Goal: Complete application form: Complete application form

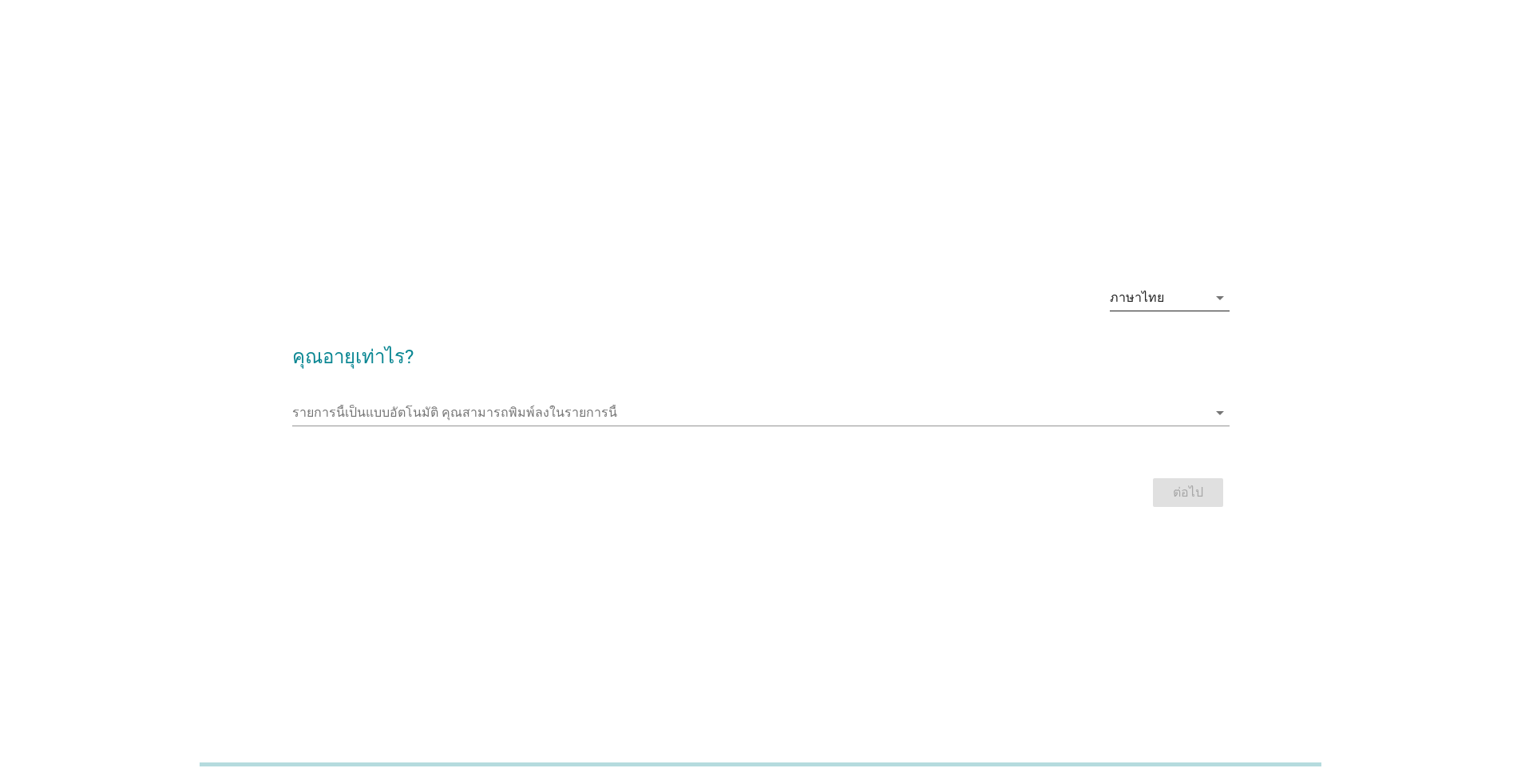
click at [1162, 295] on div "ภาษาไทย" at bounding box center [1158, 298] width 98 height 25
click at [1162, 301] on div "English" at bounding box center [1168, 310] width 94 height 19
click at [584, 416] on input "This is an auto complete list, type anything" at bounding box center [750, 412] width 915 height 25
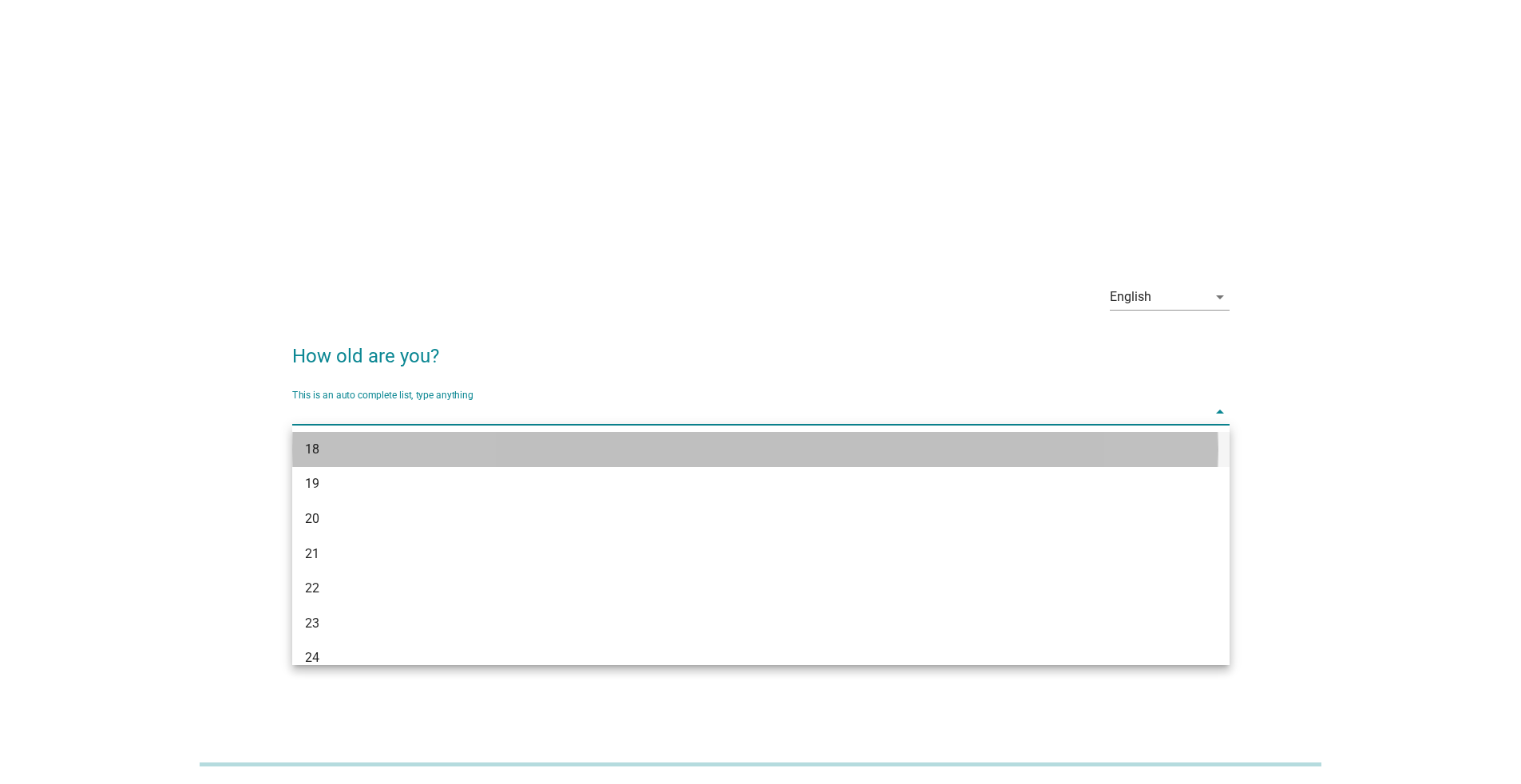
click at [557, 450] on div "18" at bounding box center [723, 449] width 836 height 19
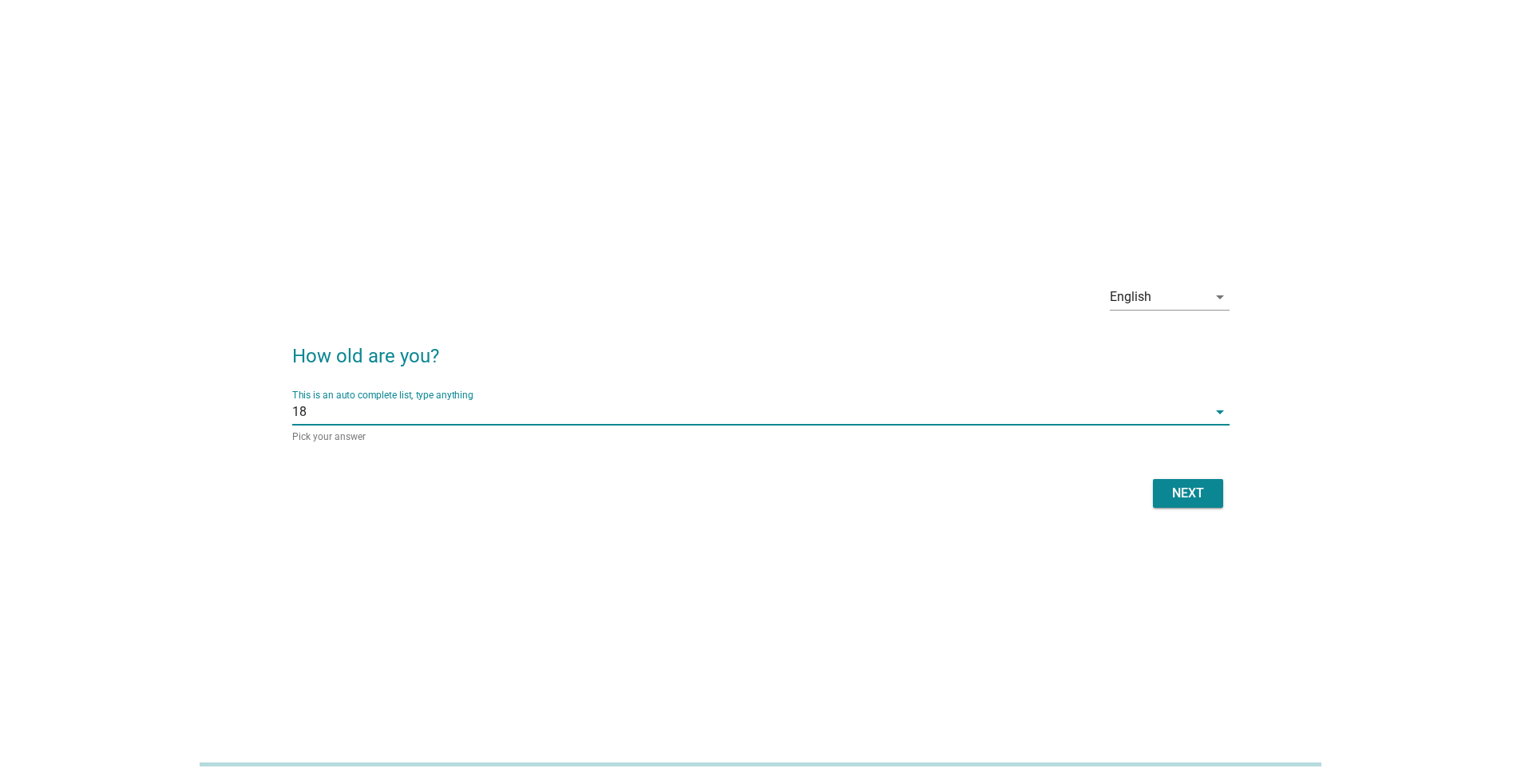
click at [557, 450] on form "How old are you? This is an auto complete list, type anything 18 arrow_drop_dow…" at bounding box center [760, 419] width 937 height 187
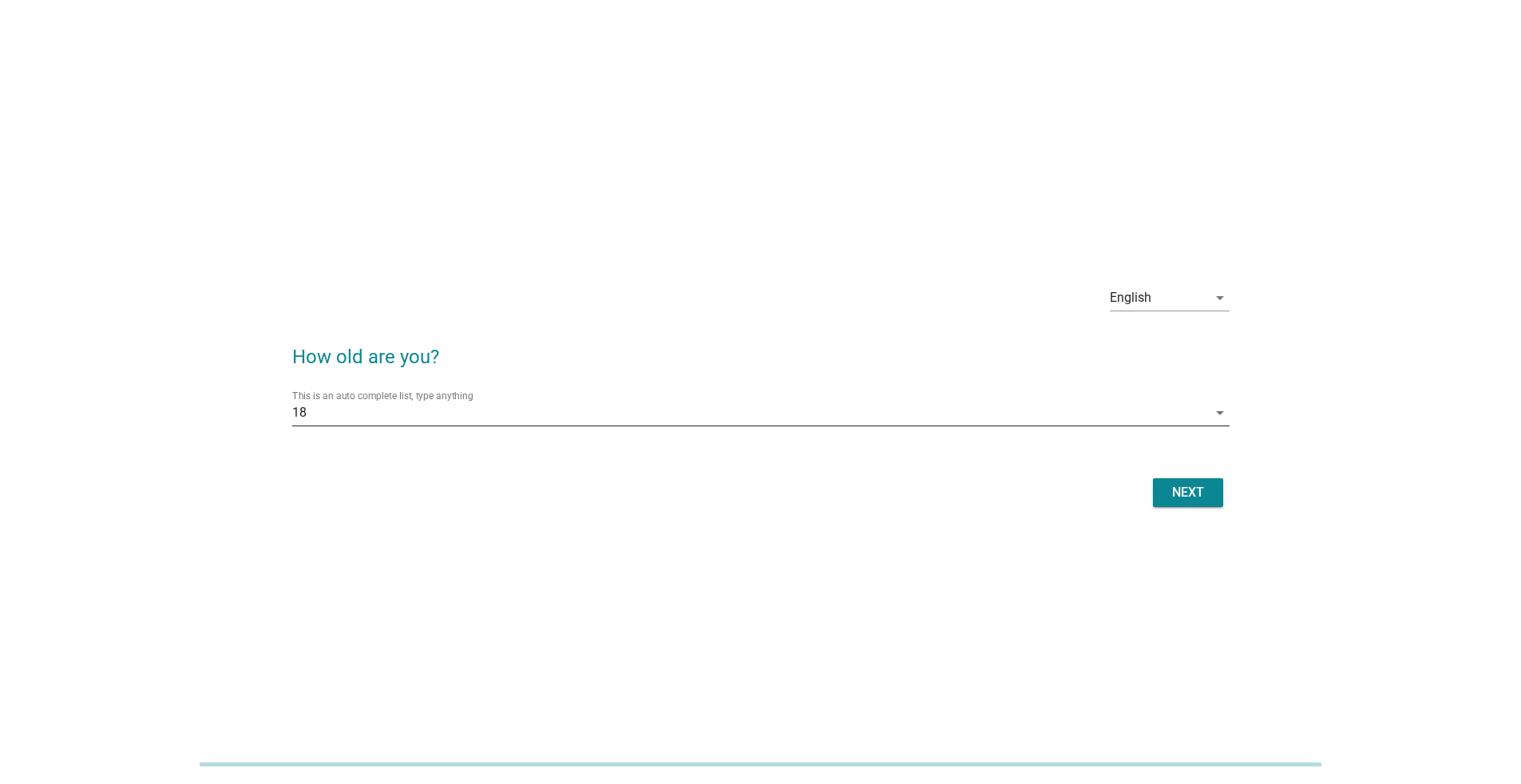
click at [527, 410] on input "This is an auto complete list, type anything" at bounding box center [757, 412] width 901 height 25
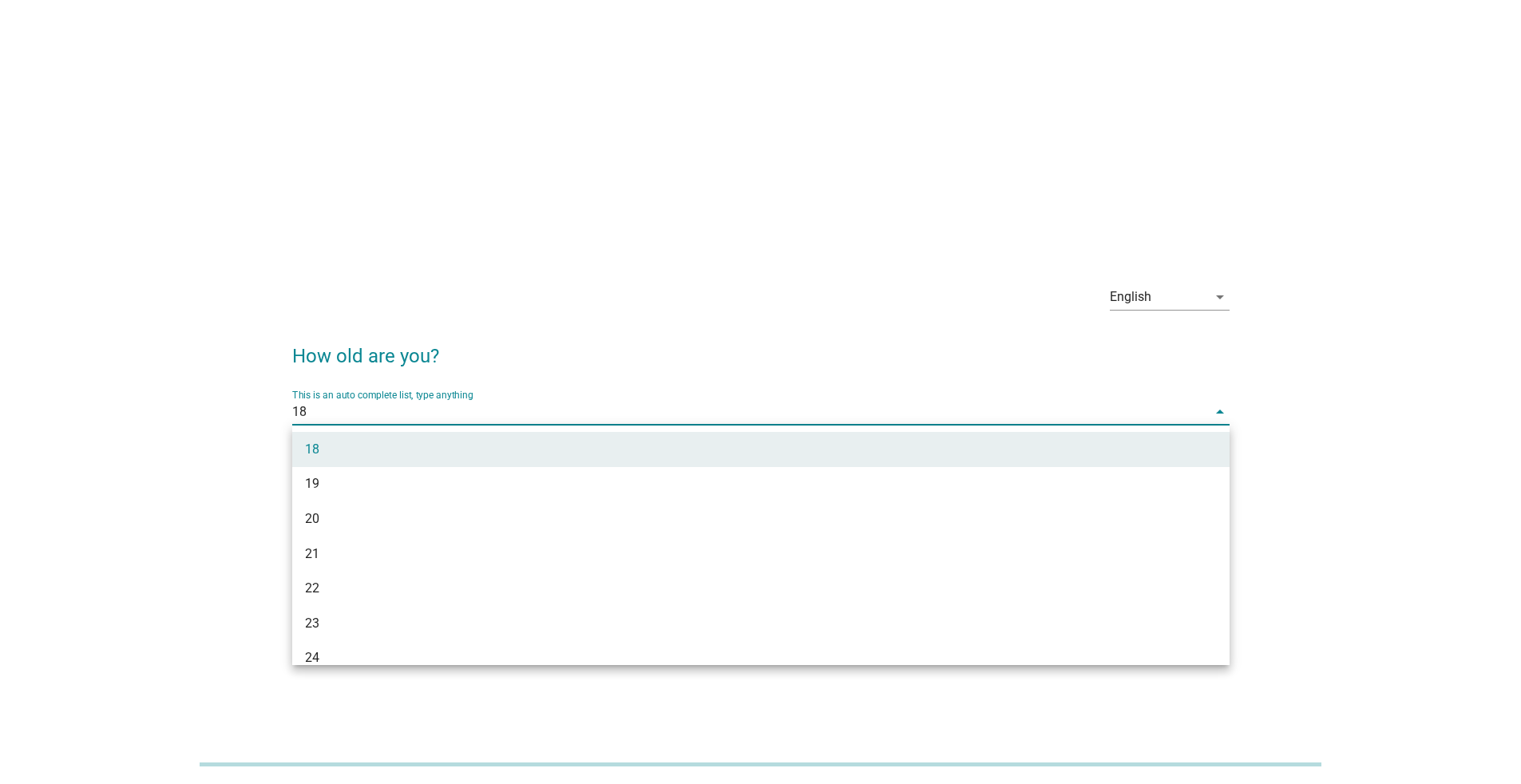
click at [817, 356] on h2 "How old are you?" at bounding box center [760, 347] width 937 height 44
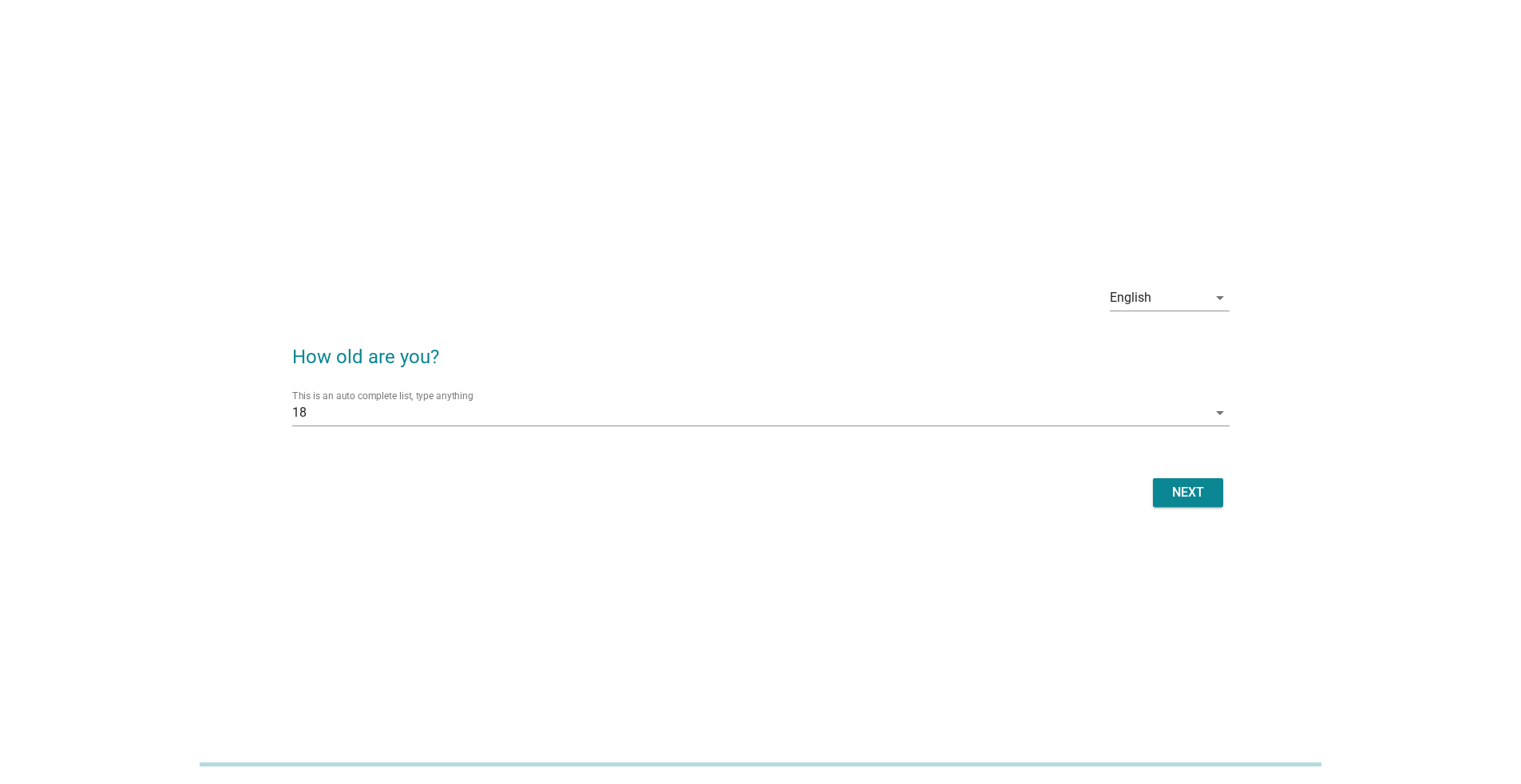
click at [1165, 478] on button "Next" at bounding box center [1188, 493] width 71 height 29
click at [1165, 478] on div "Next" at bounding box center [760, 492] width 937 height 38
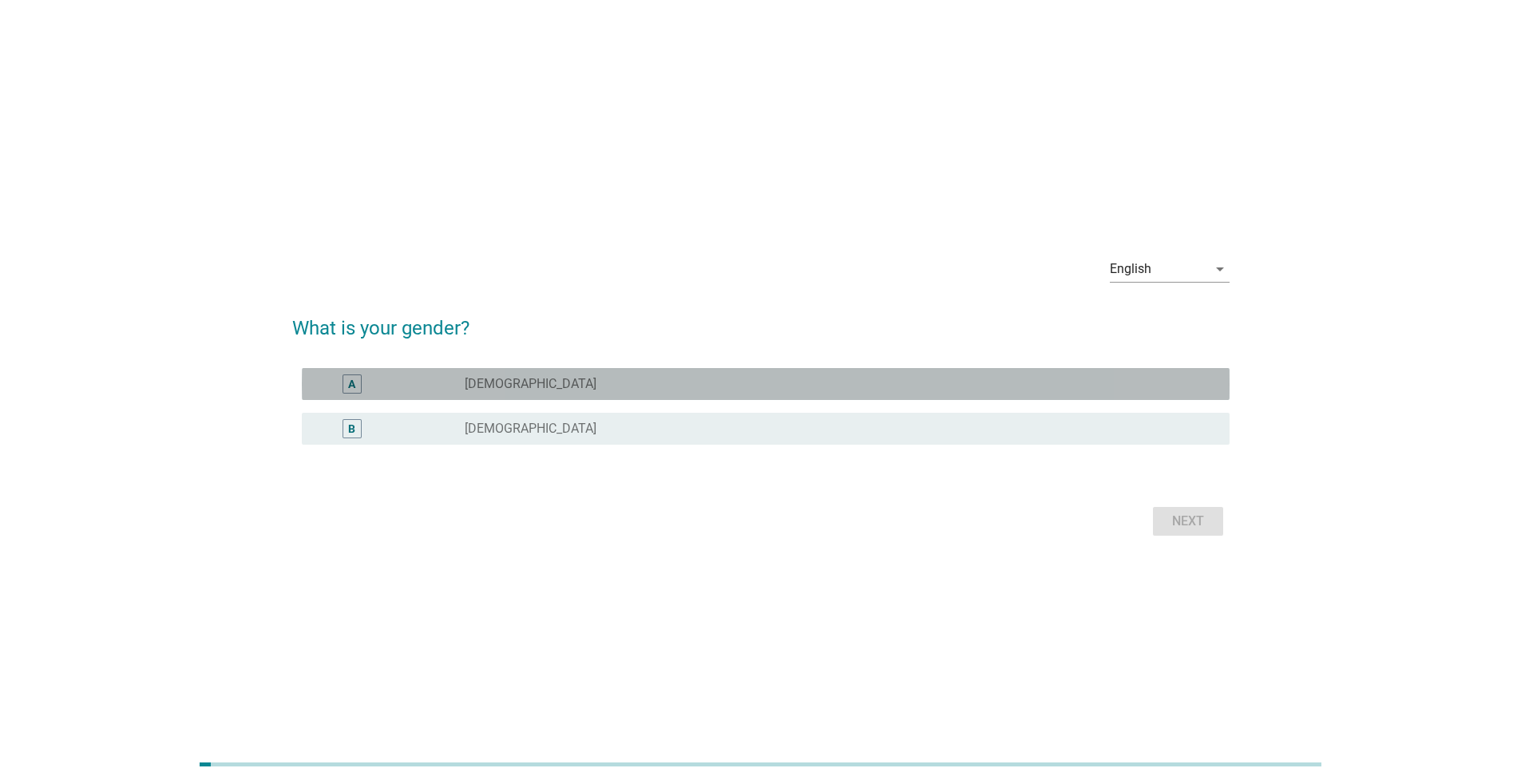
click at [534, 379] on div "radio_button_unchecked [DEMOGRAPHIC_DATA]" at bounding box center [834, 384] width 739 height 16
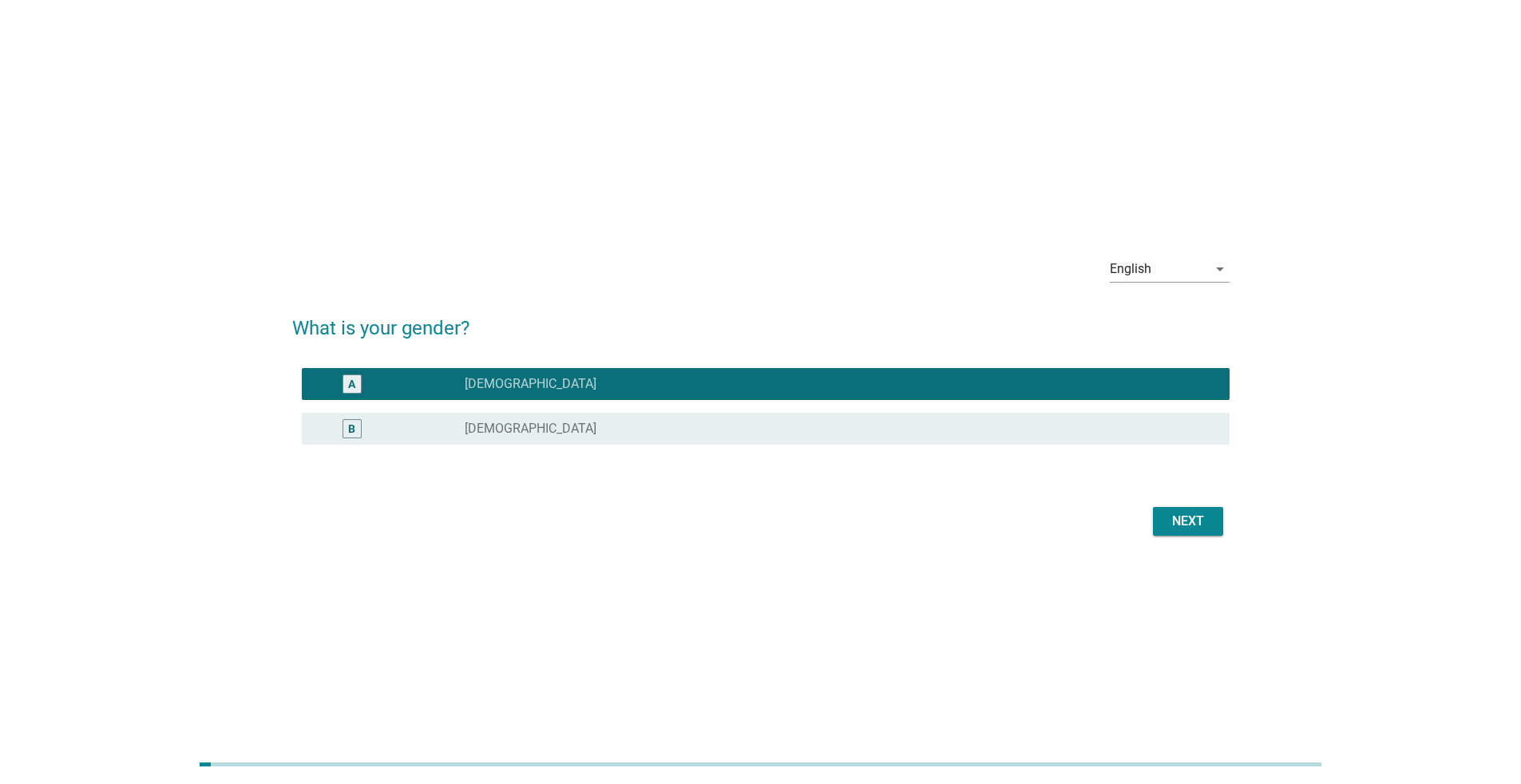
click at [1174, 499] on form "What is your gender? A radio_button_checked Male B radio_button_unchecked Femal…" at bounding box center [760, 419] width 937 height 242
click at [1181, 515] on div "Next" at bounding box center [1187, 521] width 44 height 19
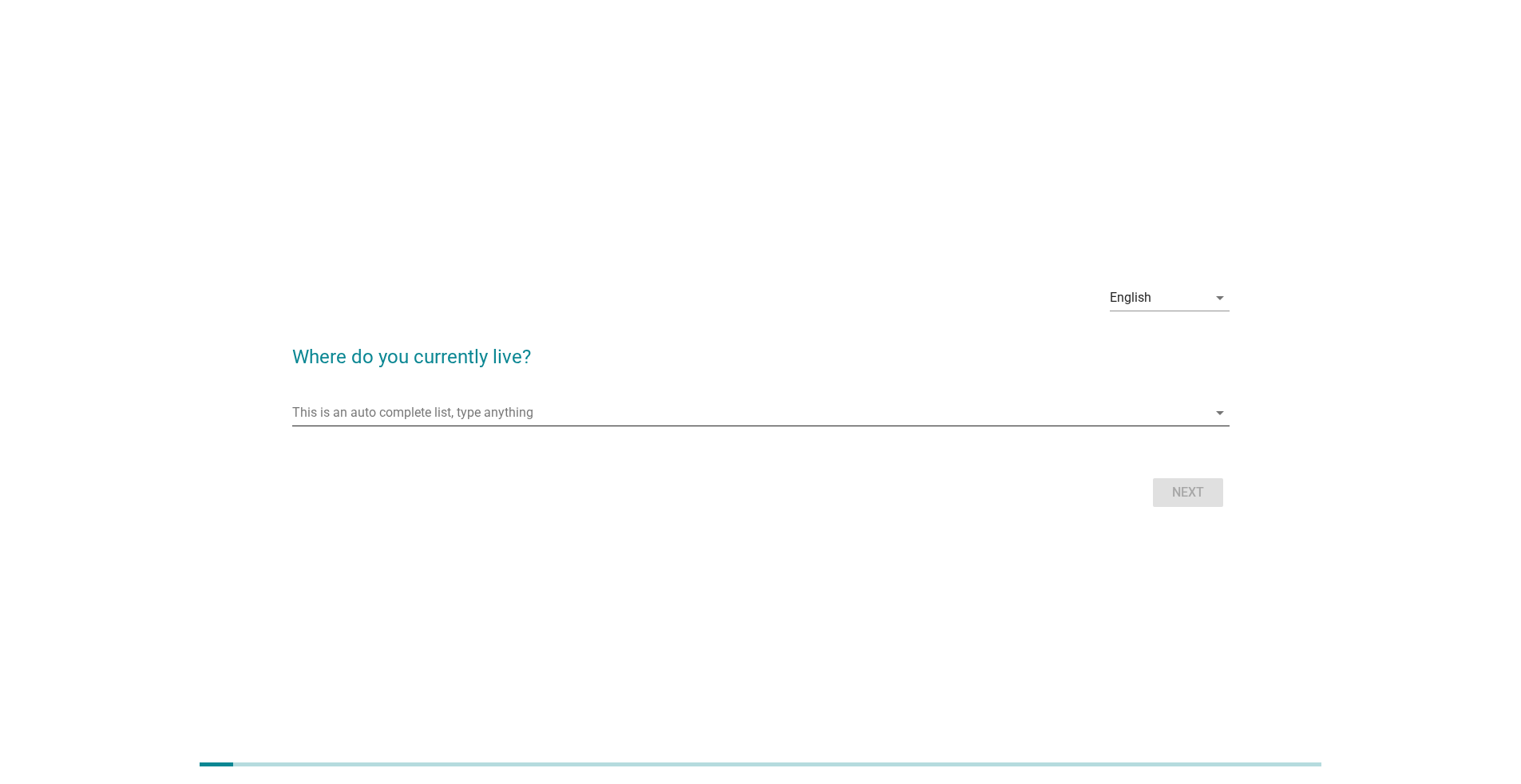
click at [594, 412] on input "This is an auto complete list, type anything" at bounding box center [750, 412] width 915 height 25
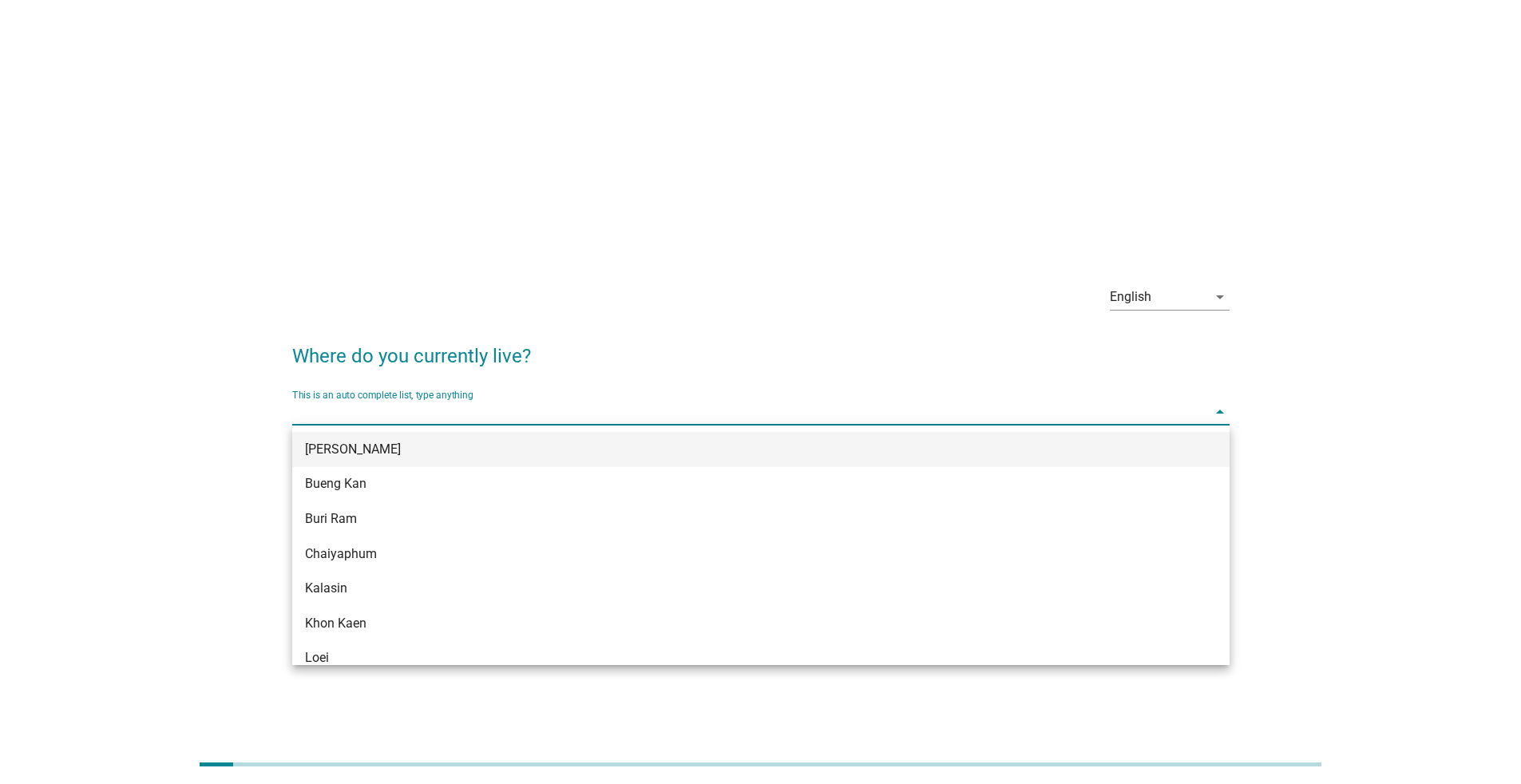
click at [607, 459] on div "[PERSON_NAME]" at bounding box center [760, 449] width 937 height 35
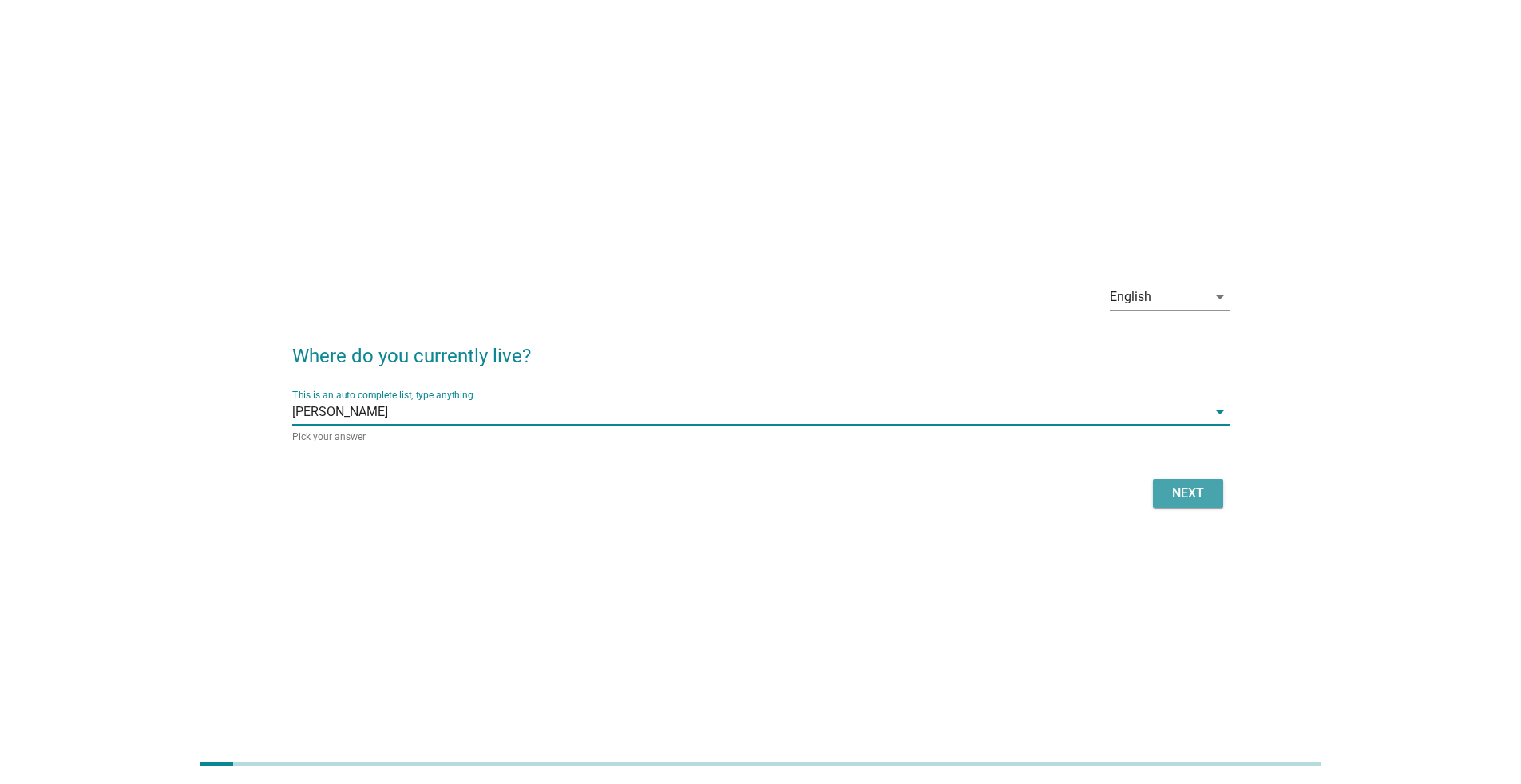
click at [1175, 486] on div "Next" at bounding box center [1187, 493] width 44 height 19
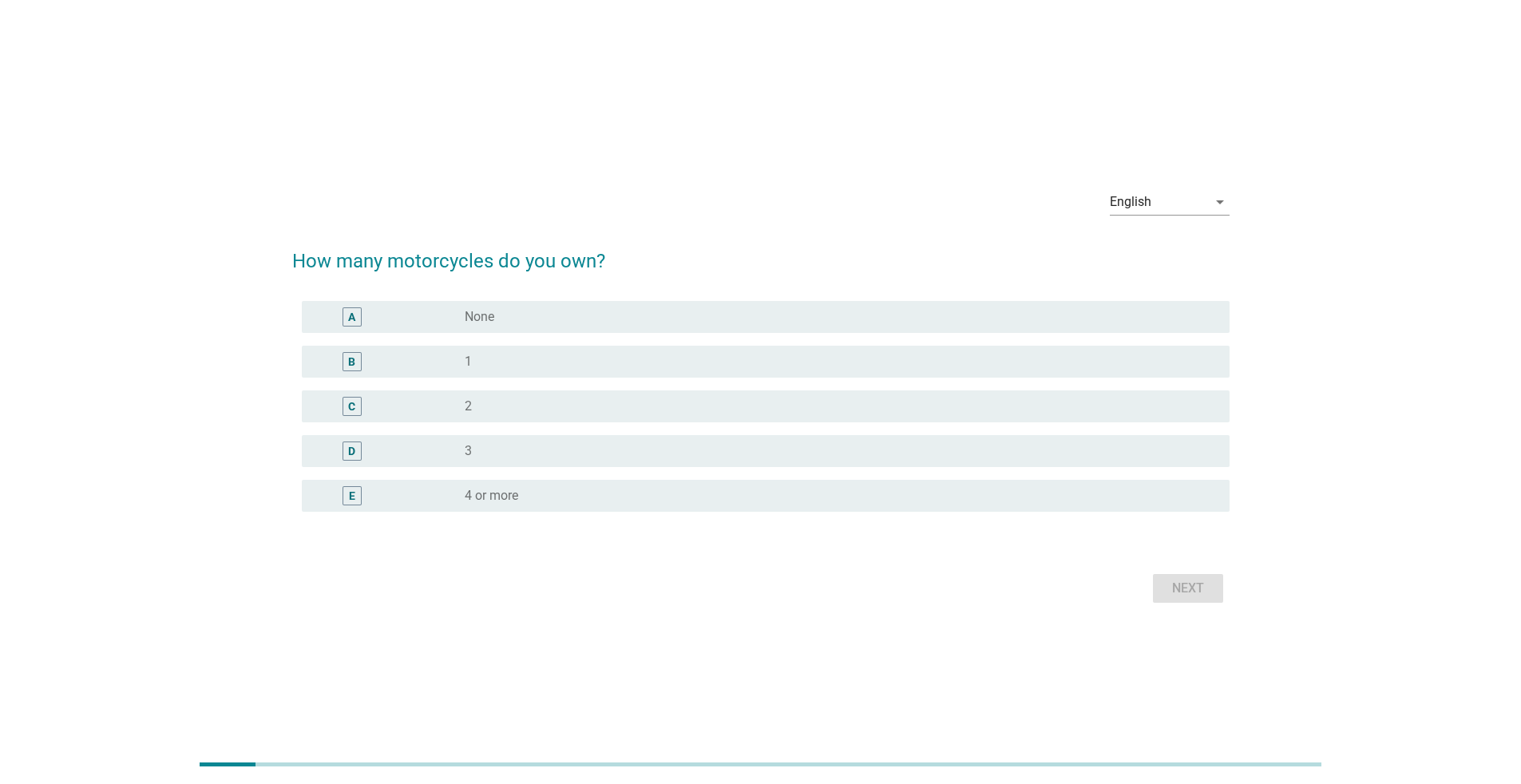
click at [611, 359] on div "radio_button_unchecked 1" at bounding box center [834, 362] width 739 height 16
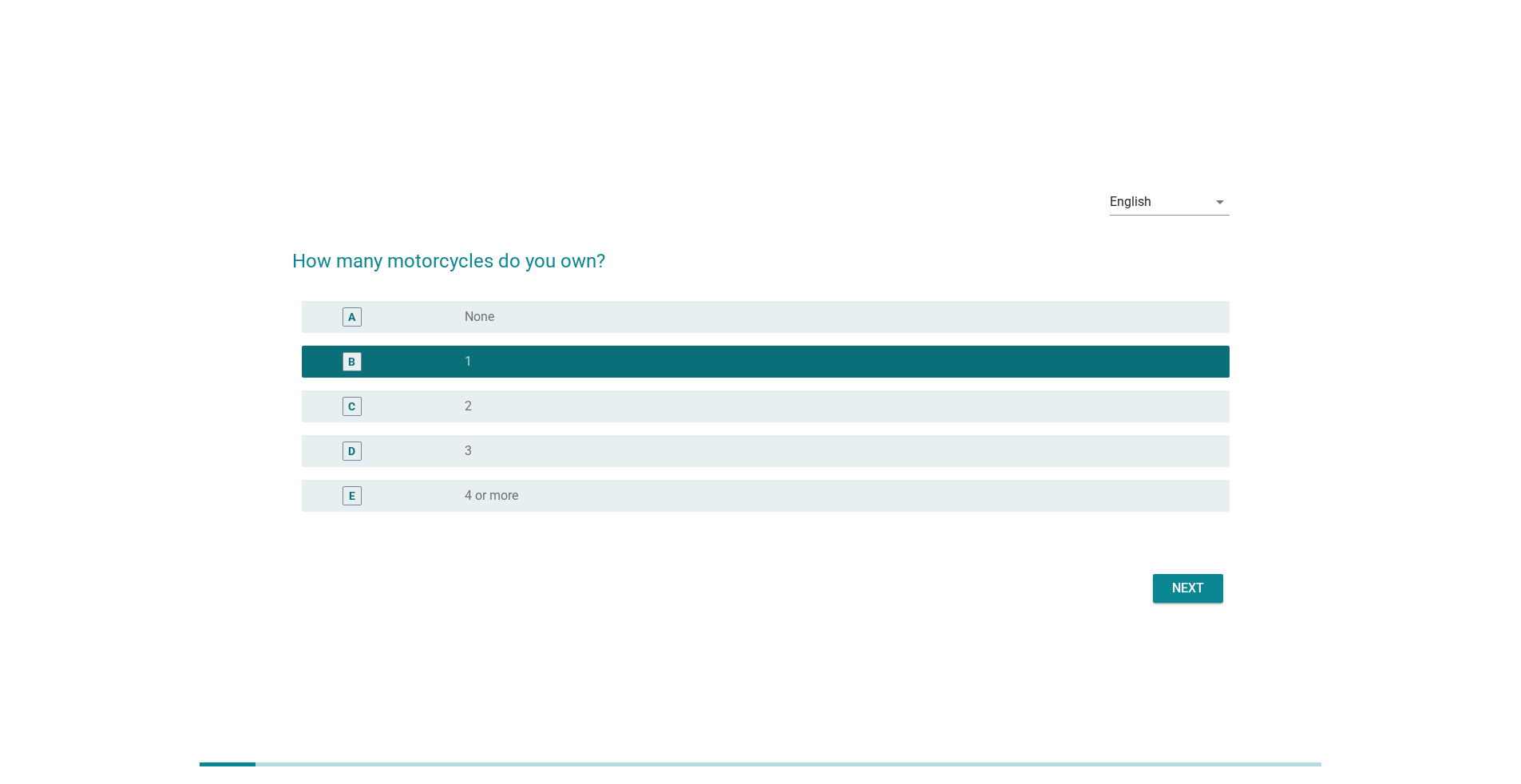
click at [712, 304] on div "A radio_button_unchecked None" at bounding box center [766, 316] width 928 height 32
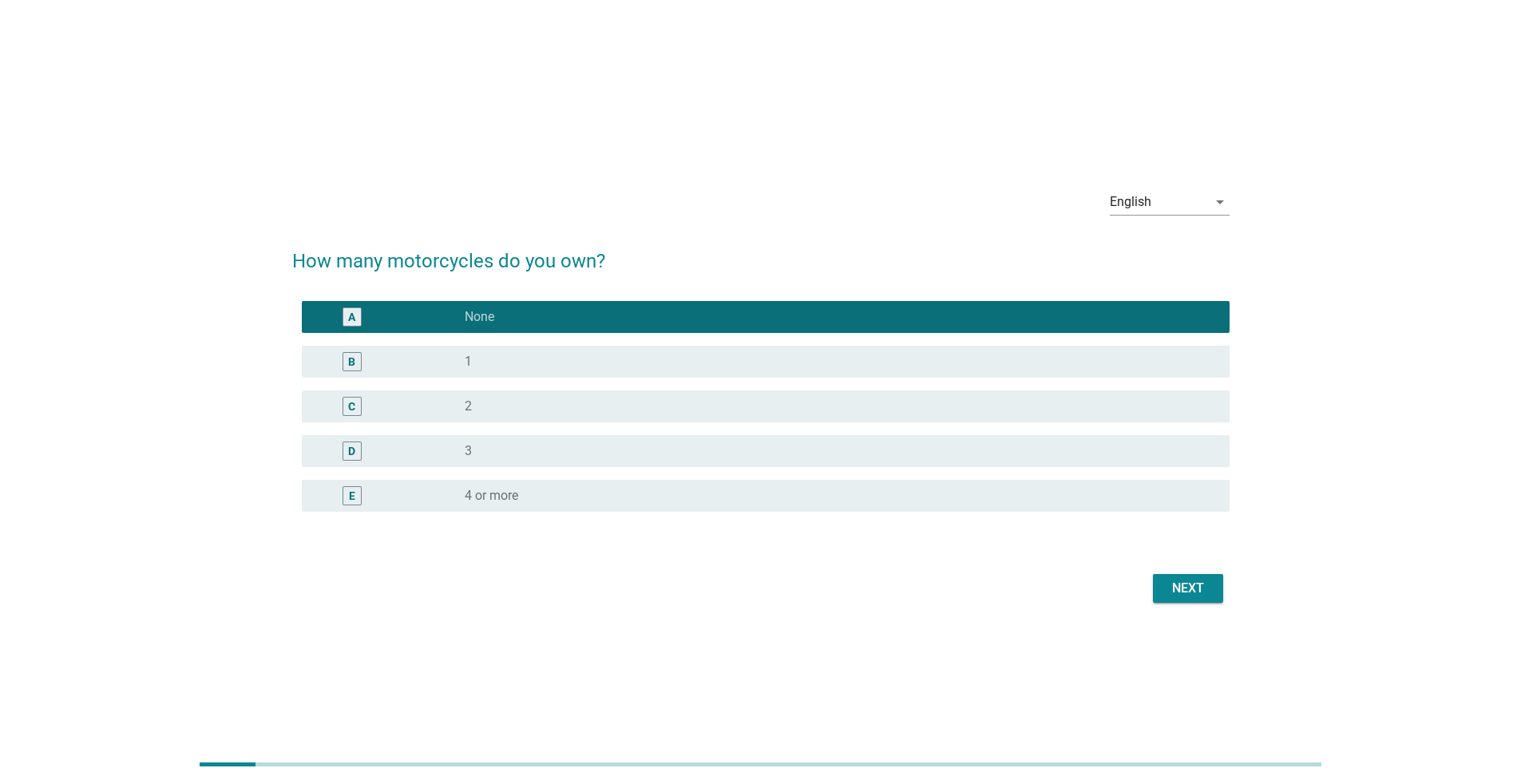
click at [1172, 580] on div "Next" at bounding box center [1187, 588] width 44 height 19
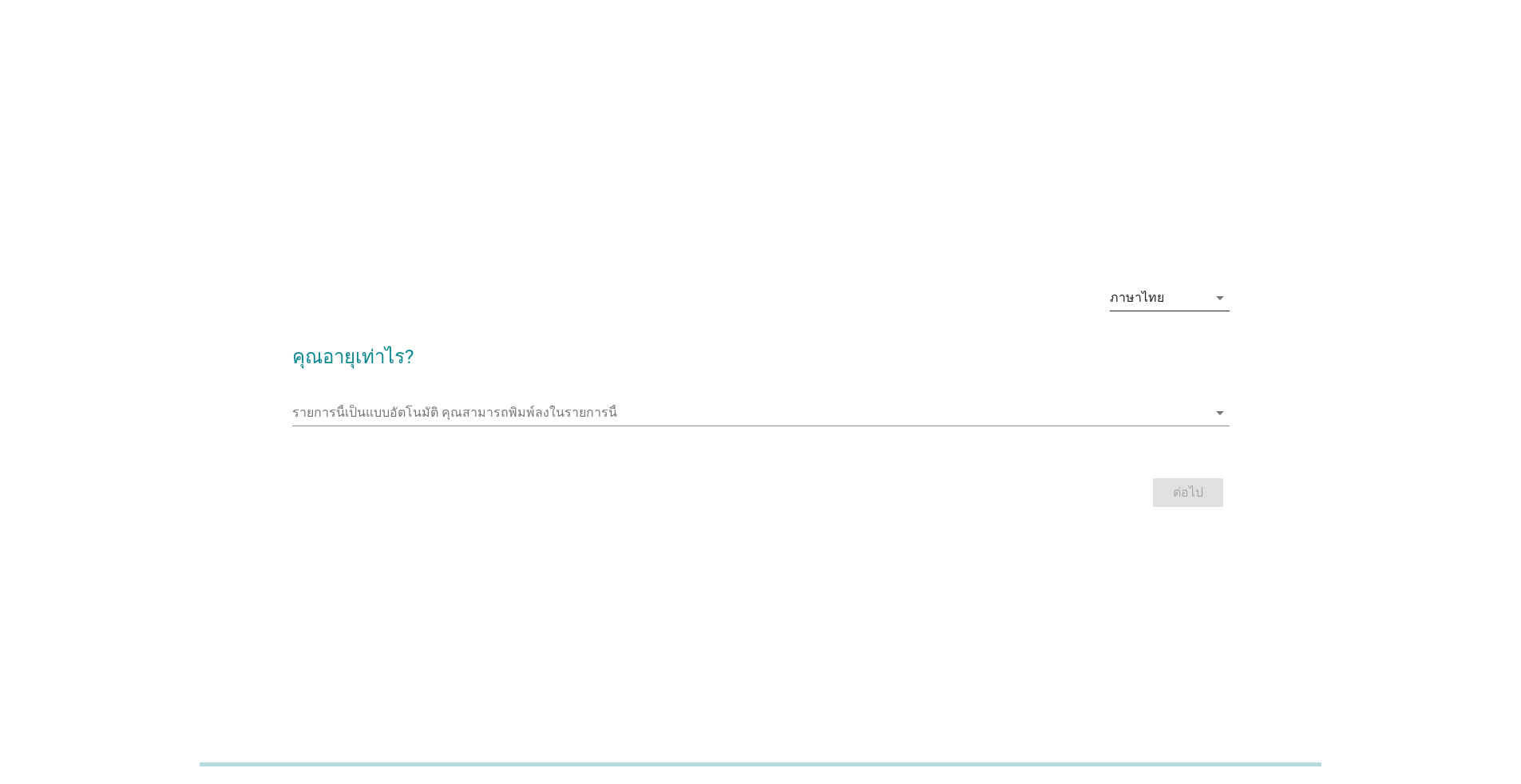
click at [753, 294] on div "ภาษาไทย" at bounding box center [1137, 298] width 54 height 14
click at [753, 316] on div "English" at bounding box center [1168, 310] width 94 height 19
click at [739, 375] on form "How old are you? This is an auto complete list, type anything arrow_drop_down N…" at bounding box center [760, 419] width 937 height 185
click at [719, 413] on input "This is an auto complete list, type anything" at bounding box center [750, 412] width 915 height 25
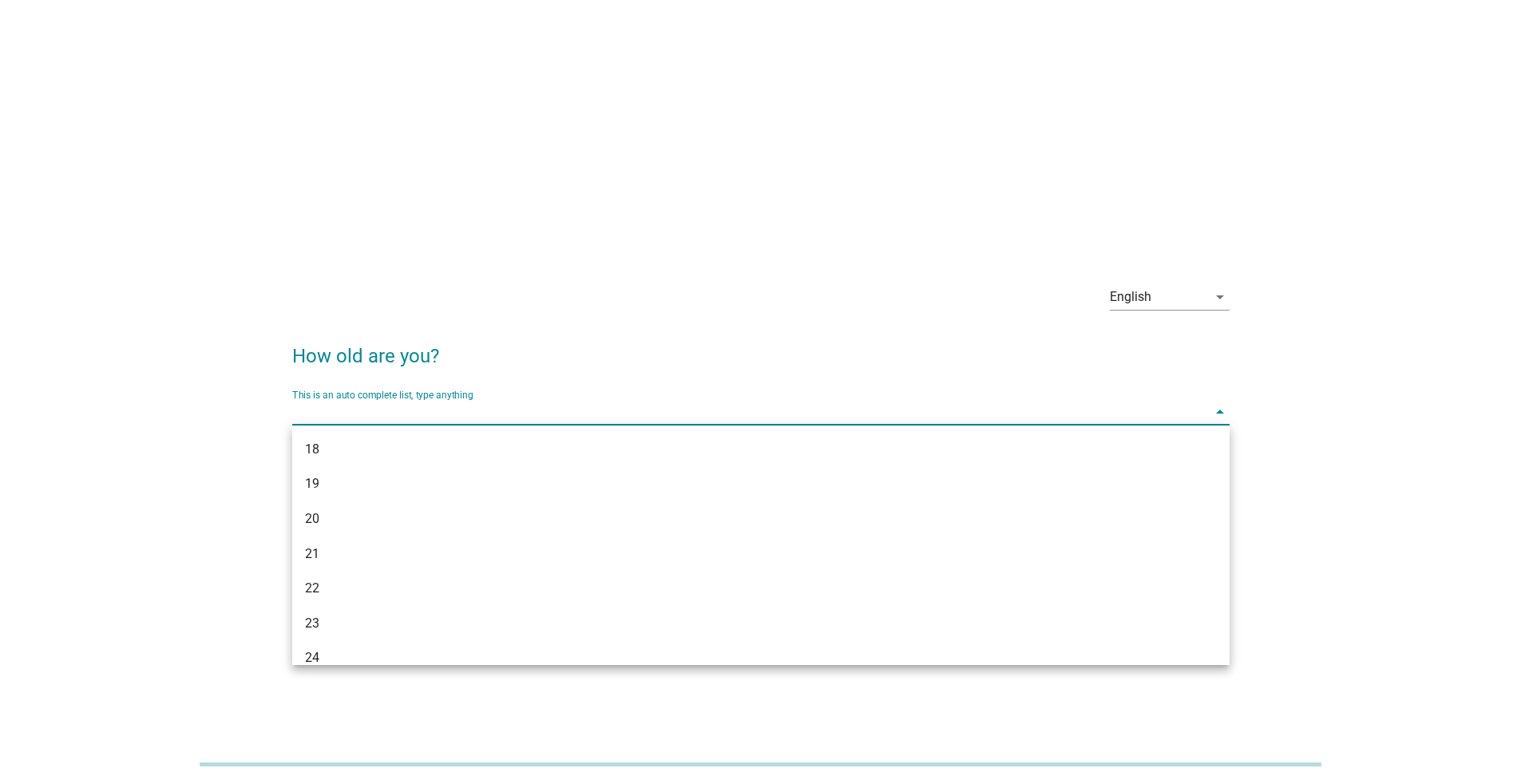
click at [593, 509] on div "22" at bounding box center [760, 588] width 937 height 35
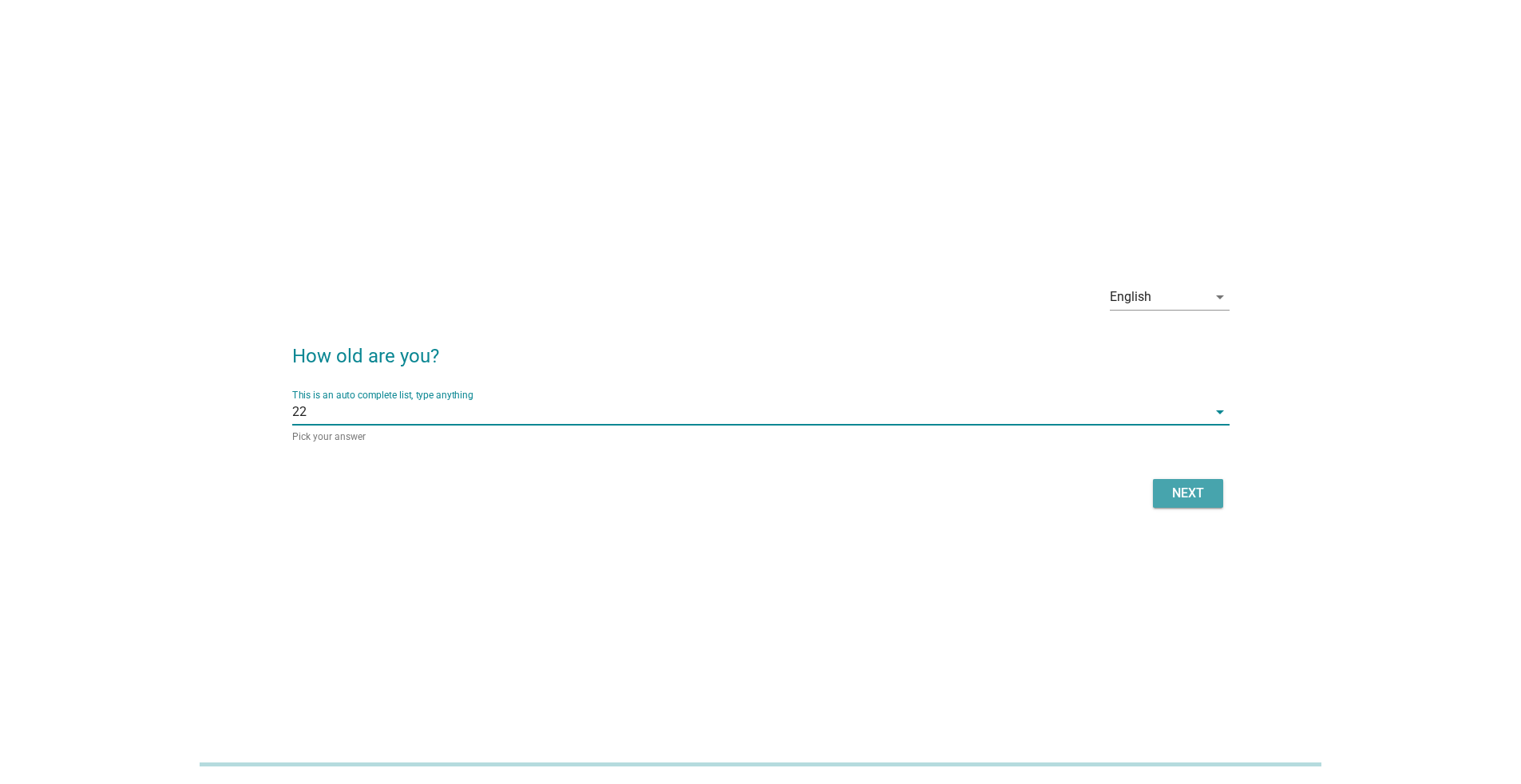
click at [753, 486] on div "Next" at bounding box center [1187, 493] width 44 height 19
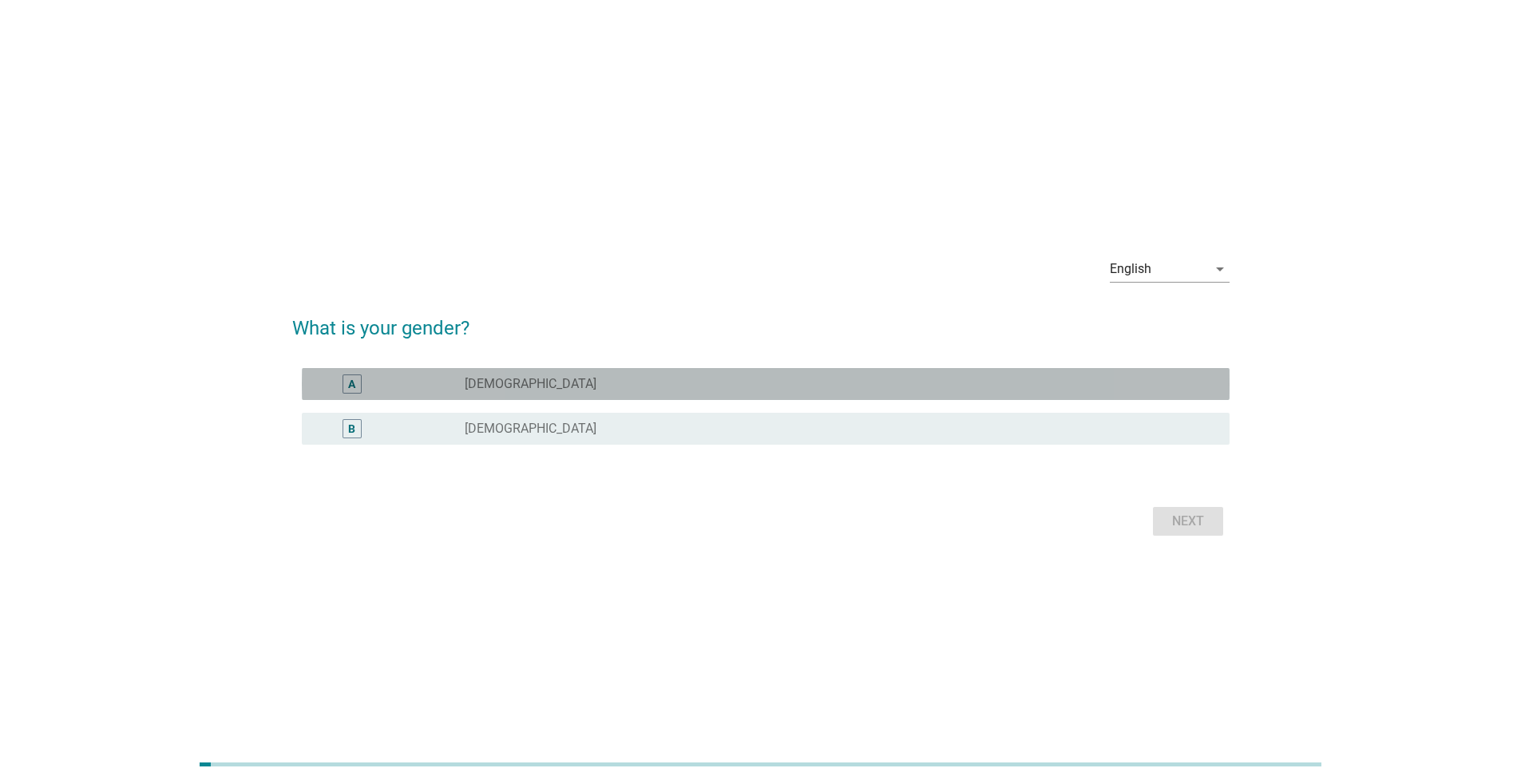
click at [537, 383] on div "radio_button_unchecked [DEMOGRAPHIC_DATA]" at bounding box center [834, 384] width 739 height 16
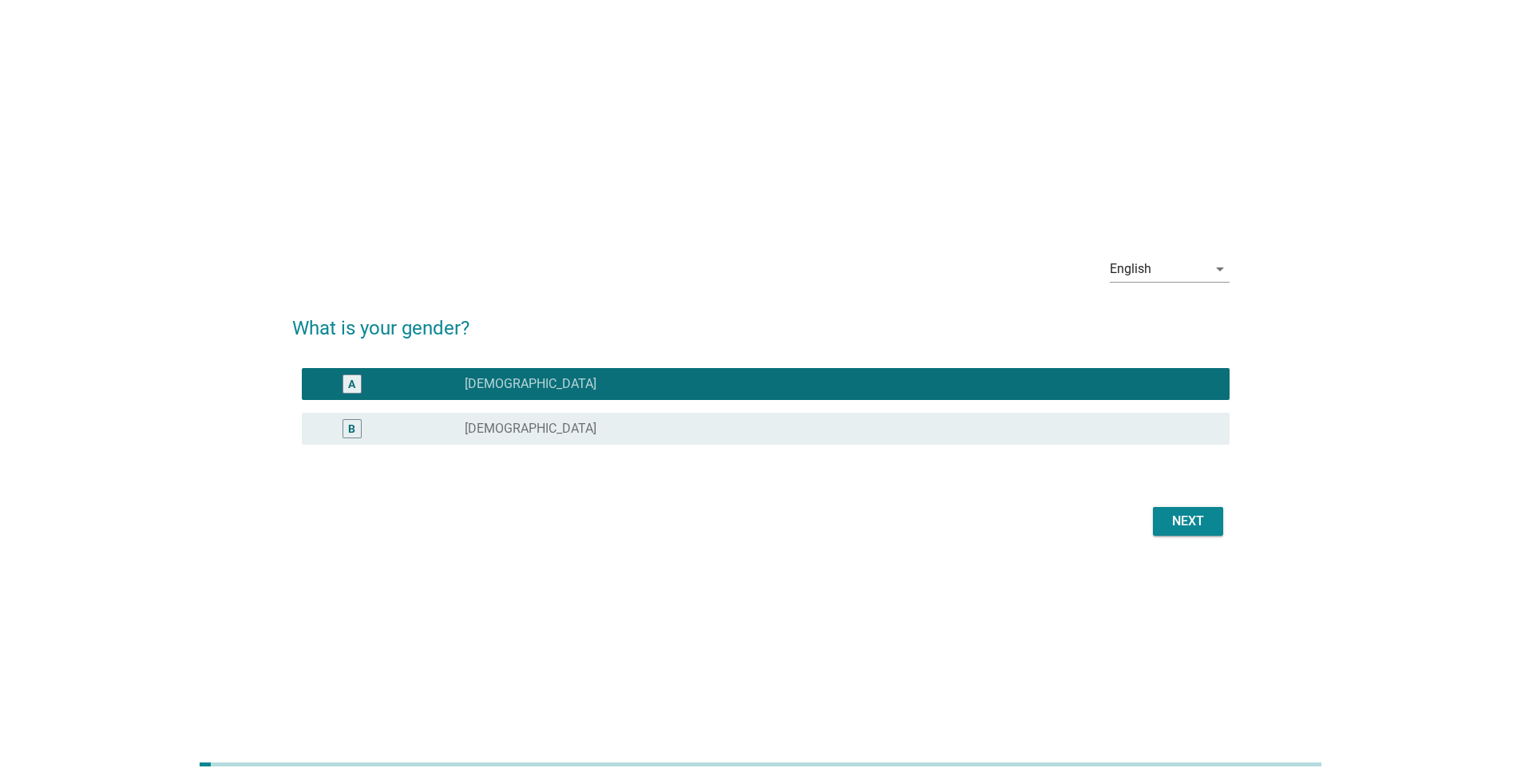
click at [753, 509] on div "Next" at bounding box center [1187, 521] width 44 height 19
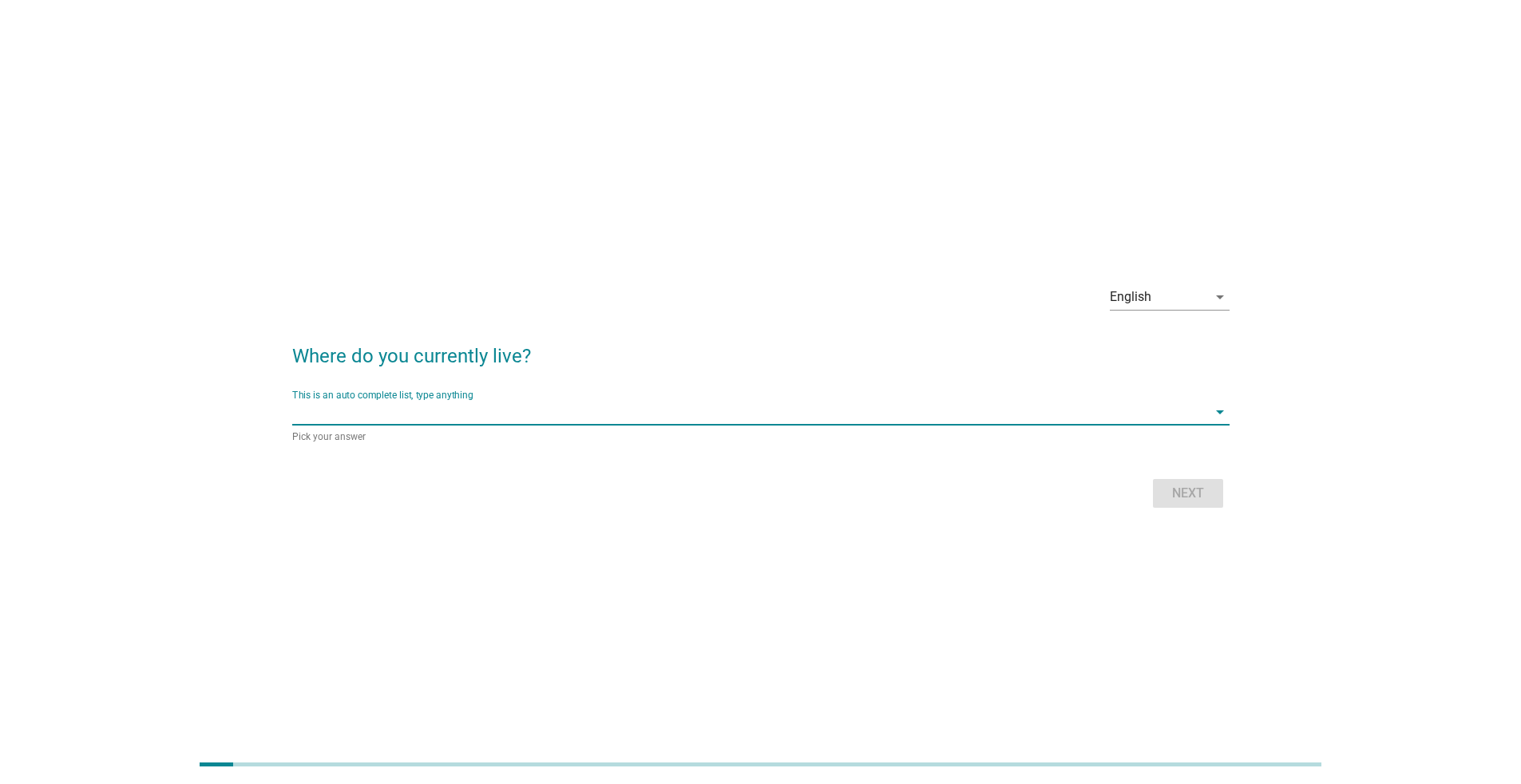
click at [477, 405] on input "This is an auto complete list, type anything" at bounding box center [750, 411] width 915 height 25
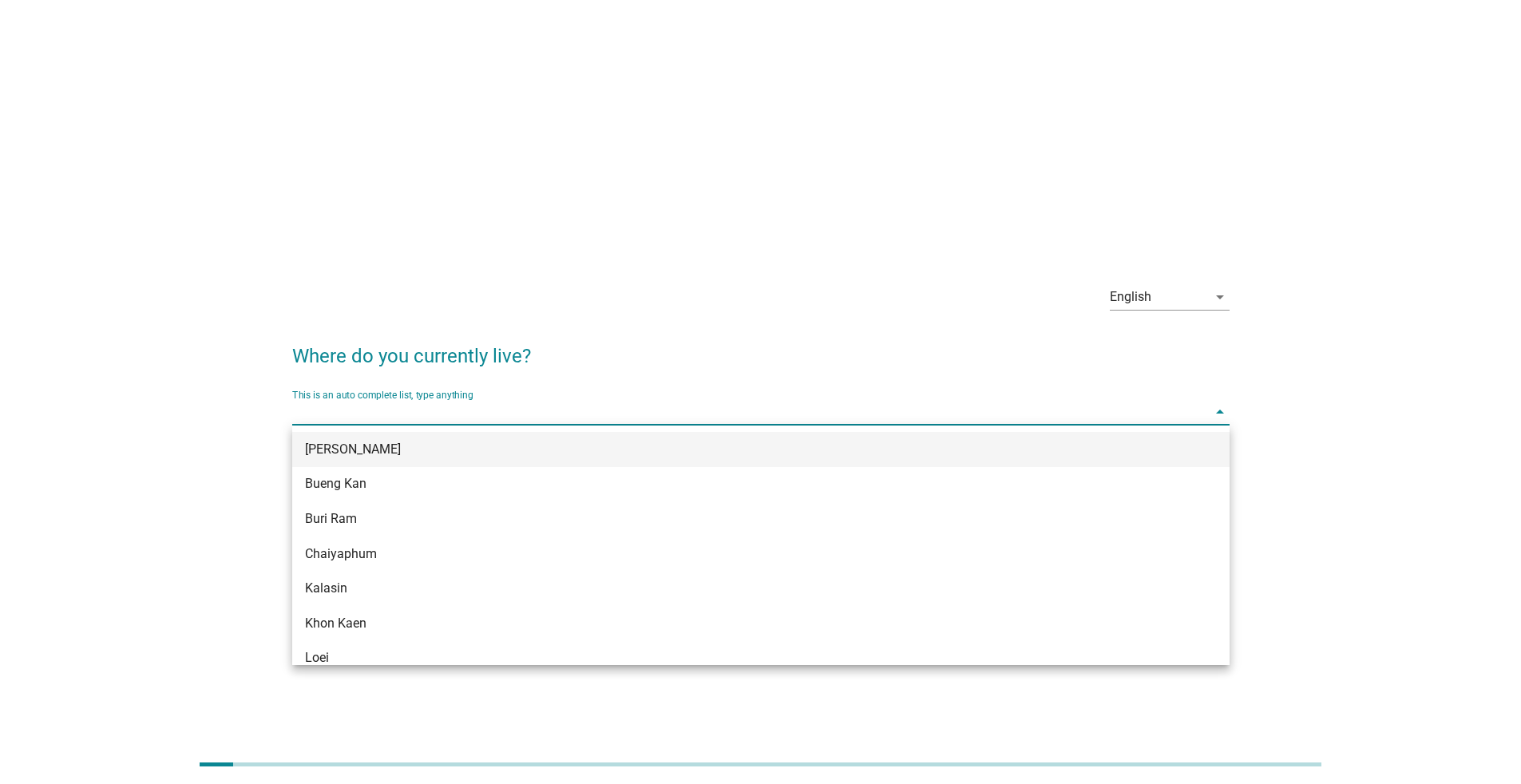
click at [472, 459] on div "[PERSON_NAME]" at bounding box center [760, 449] width 937 height 35
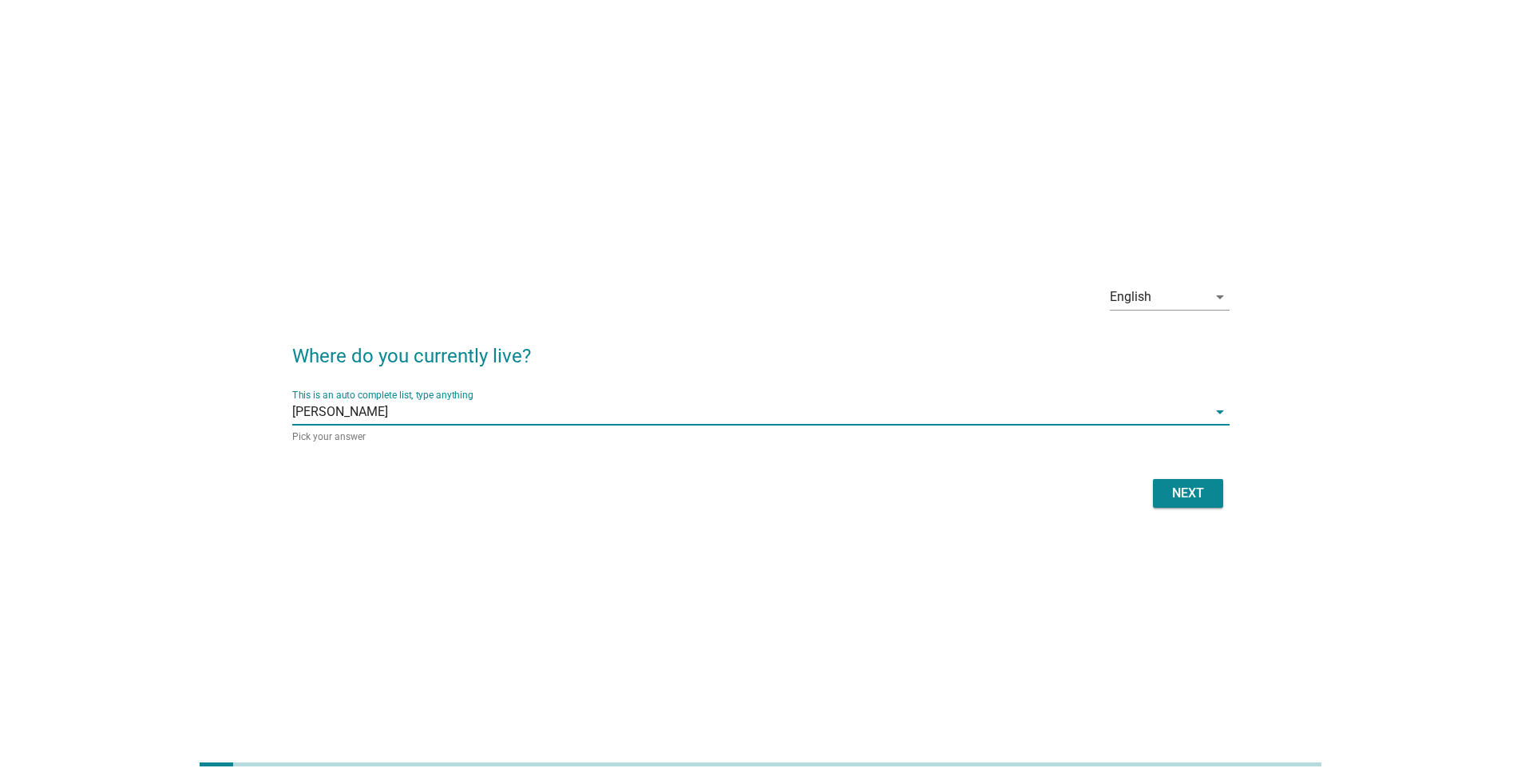
click at [753, 491] on div "Next" at bounding box center [1187, 493] width 44 height 19
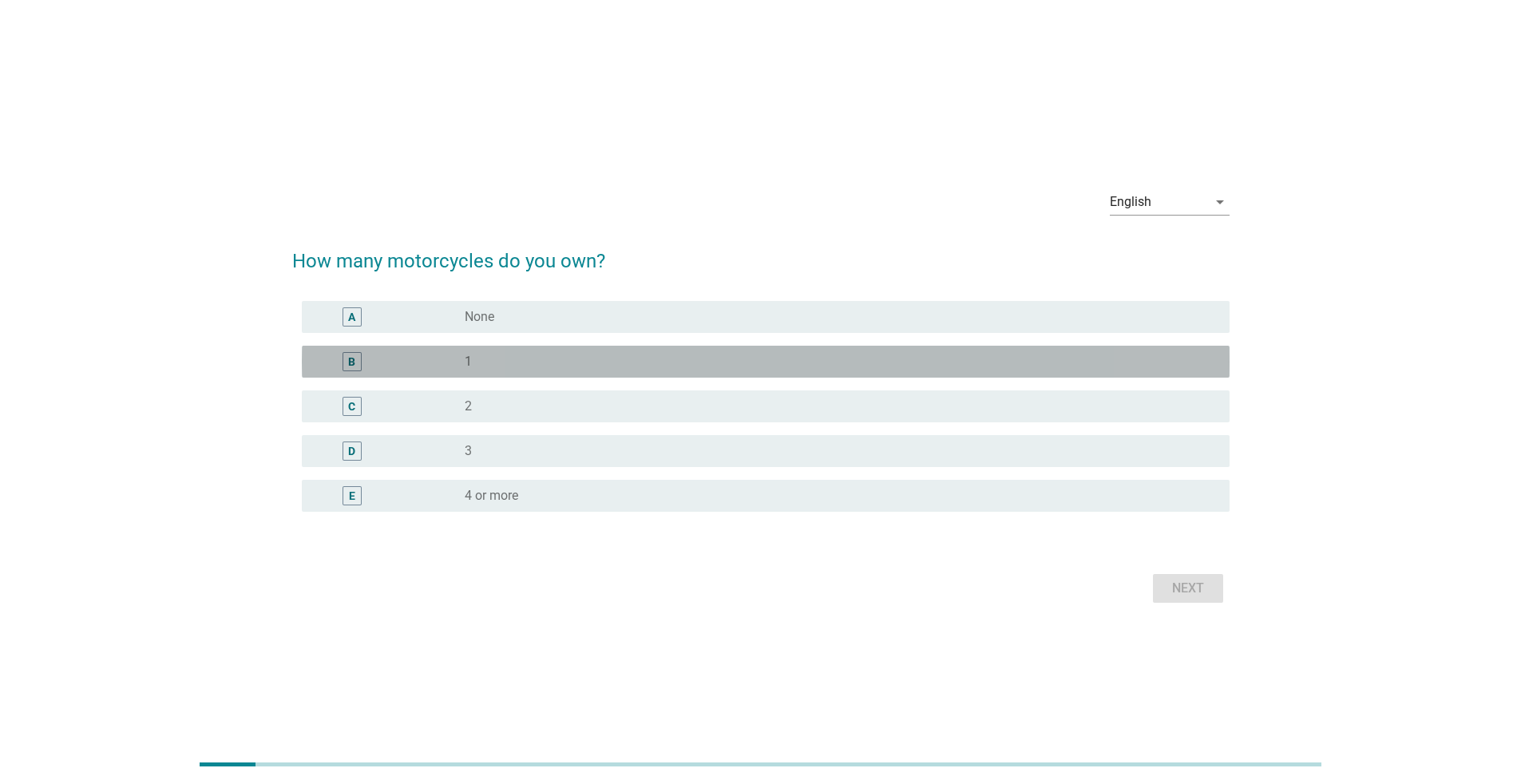
click at [531, 364] on div "radio_button_unchecked 1" at bounding box center [834, 362] width 739 height 16
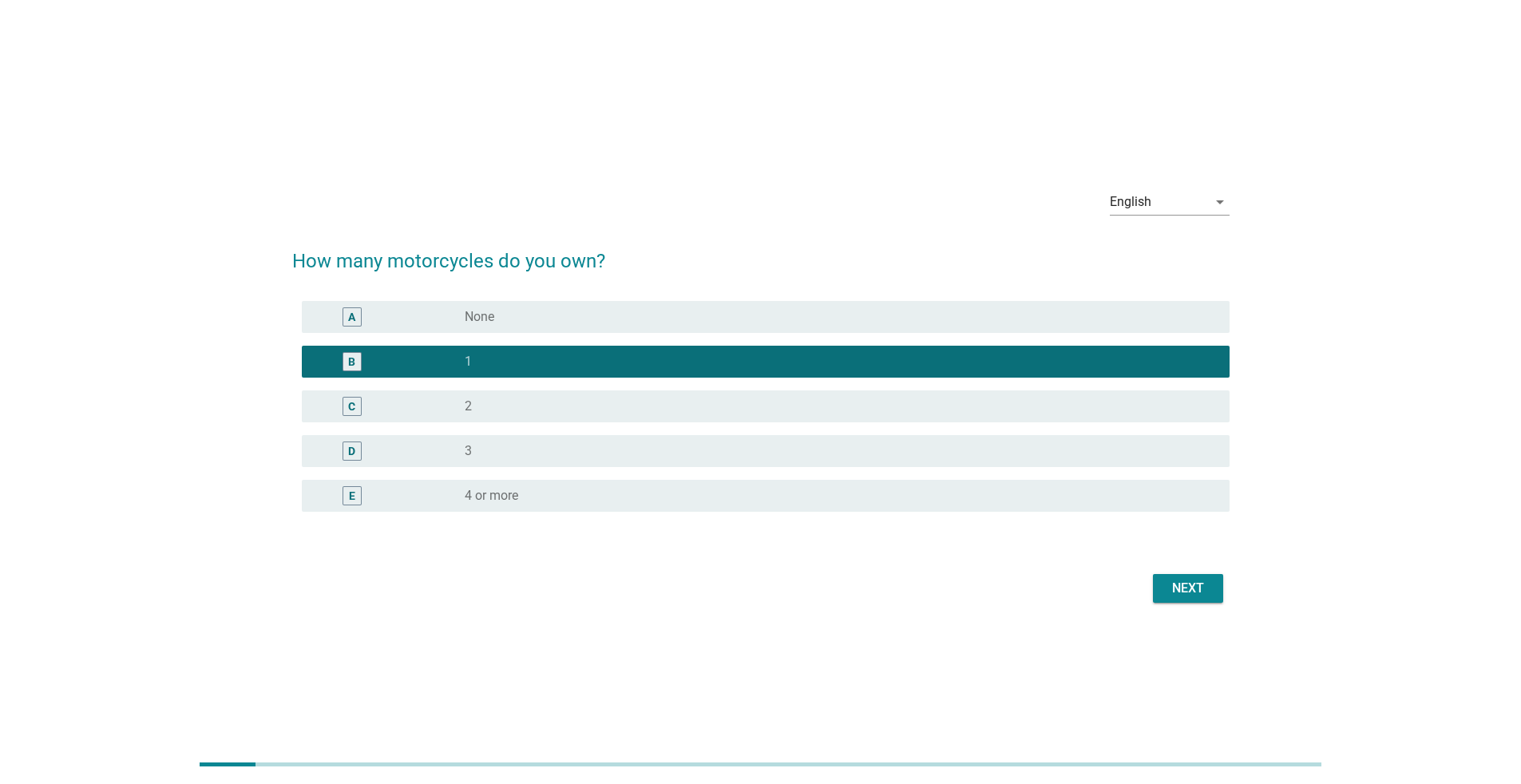
click at [753, 509] on div "Next" at bounding box center [1187, 588] width 44 height 19
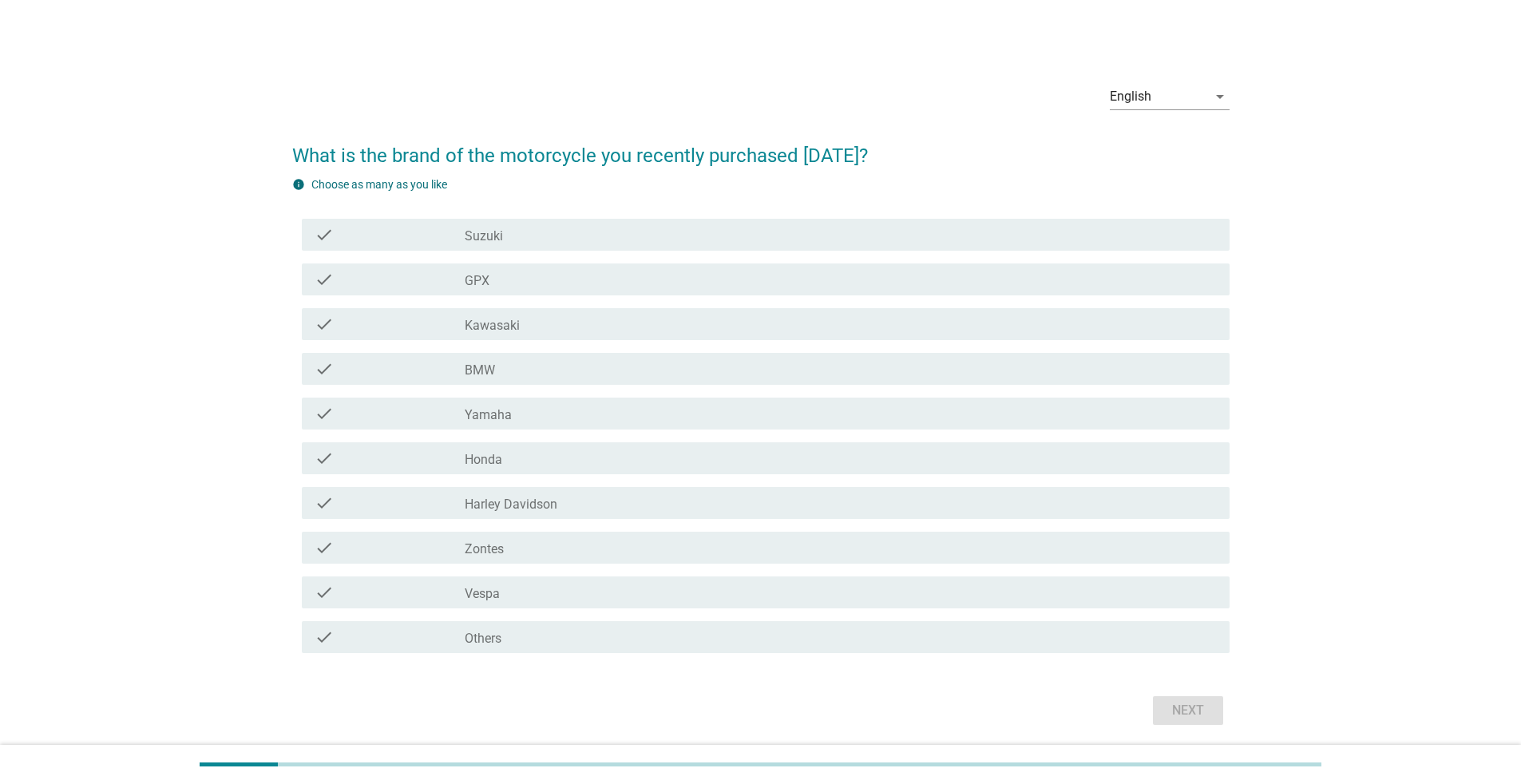
click at [591, 421] on div "check_box_outline_blank Yamaha" at bounding box center [841, 413] width 752 height 19
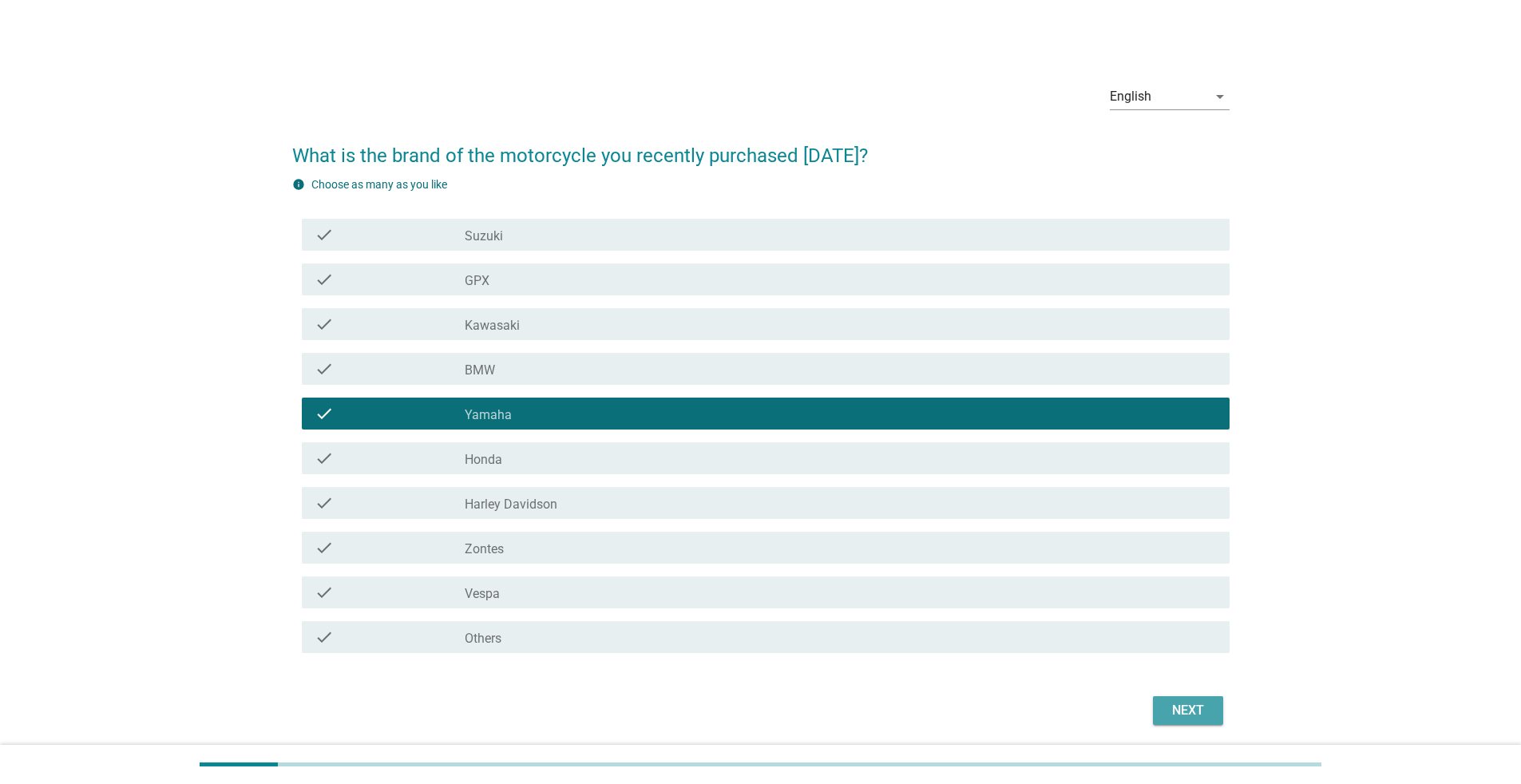
click at [753, 509] on div "Next" at bounding box center [1187, 710] width 44 height 19
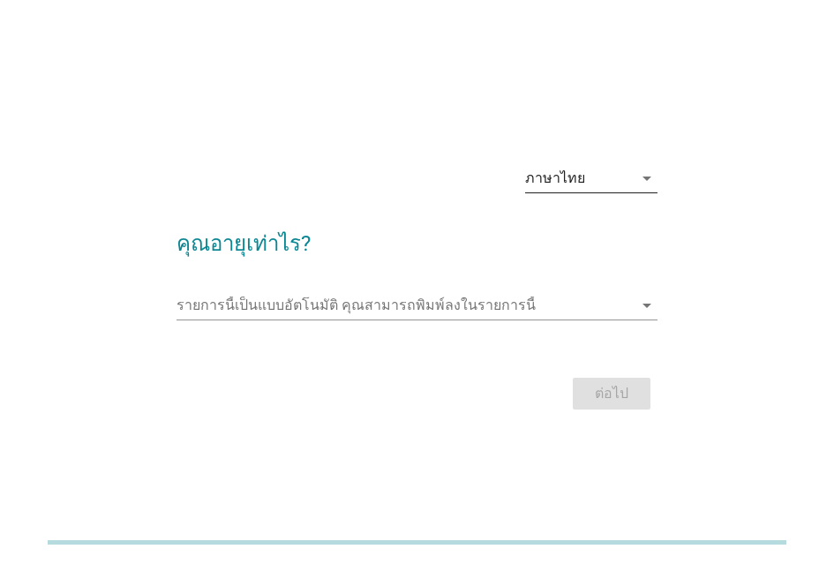
click at [555, 187] on div "ภาษาไทย" at bounding box center [579, 178] width 108 height 28
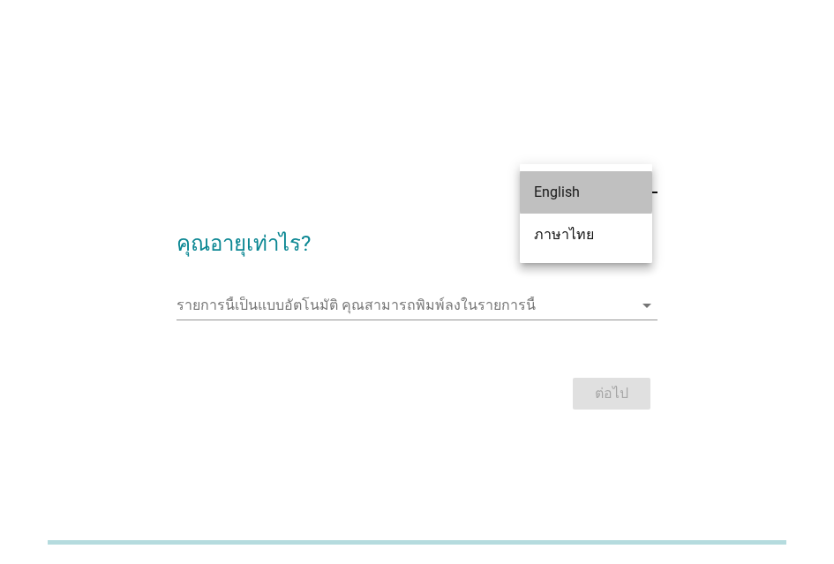
click at [582, 199] on div "English" at bounding box center [586, 192] width 104 height 21
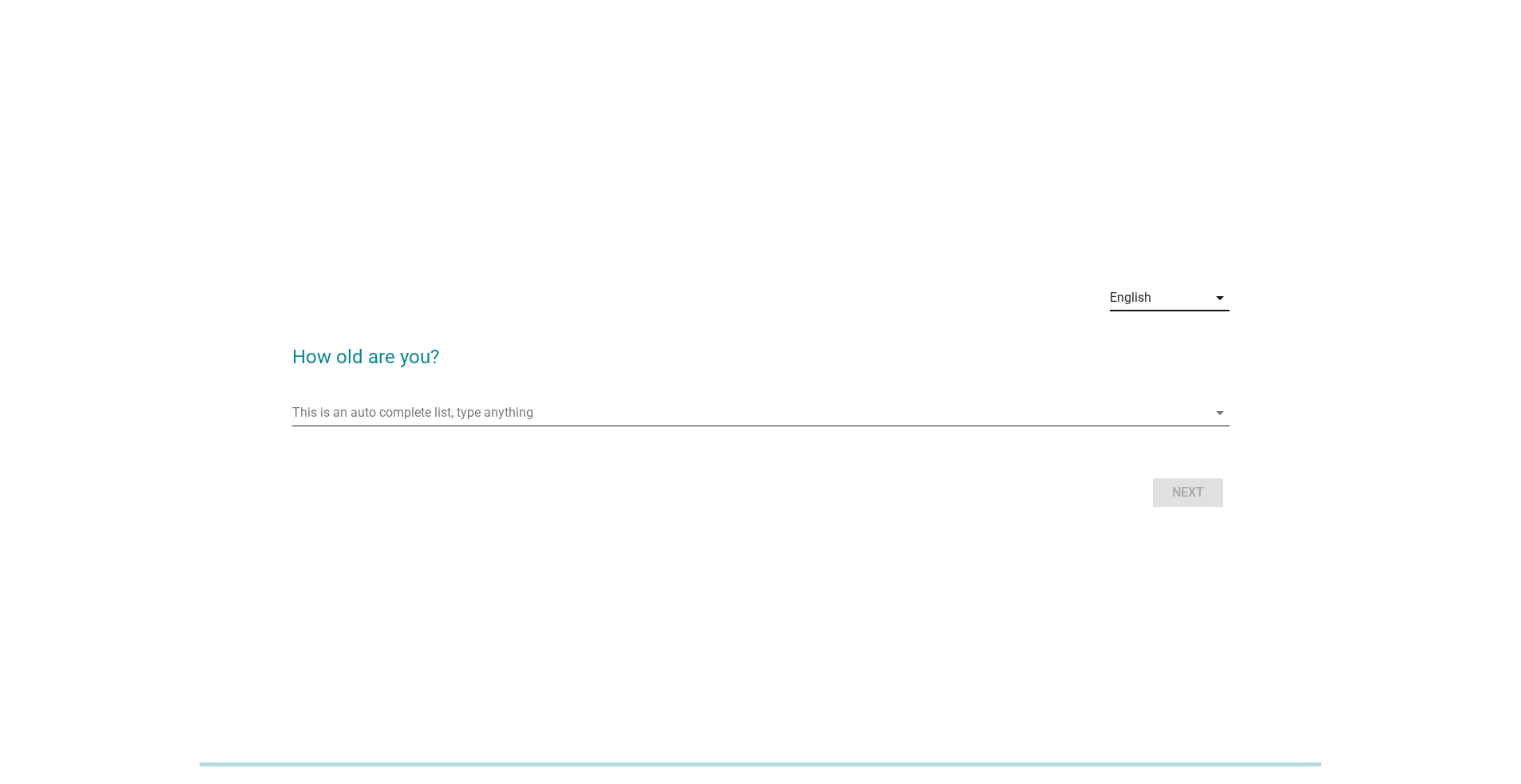
click at [494, 420] on input "This is an auto complete list, type anything" at bounding box center [750, 412] width 915 height 25
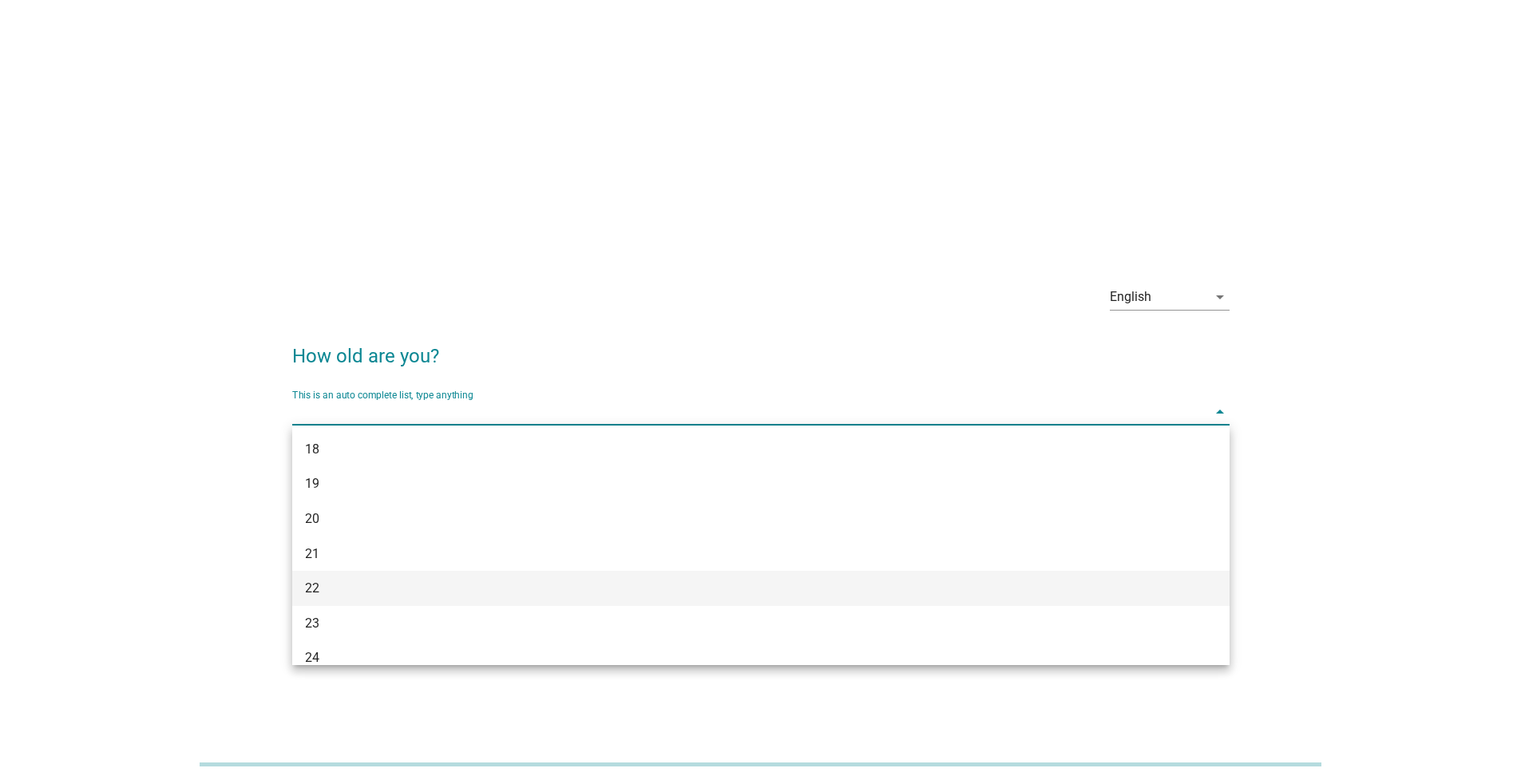
click at [553, 509] on div "22" at bounding box center [760, 588] width 937 height 35
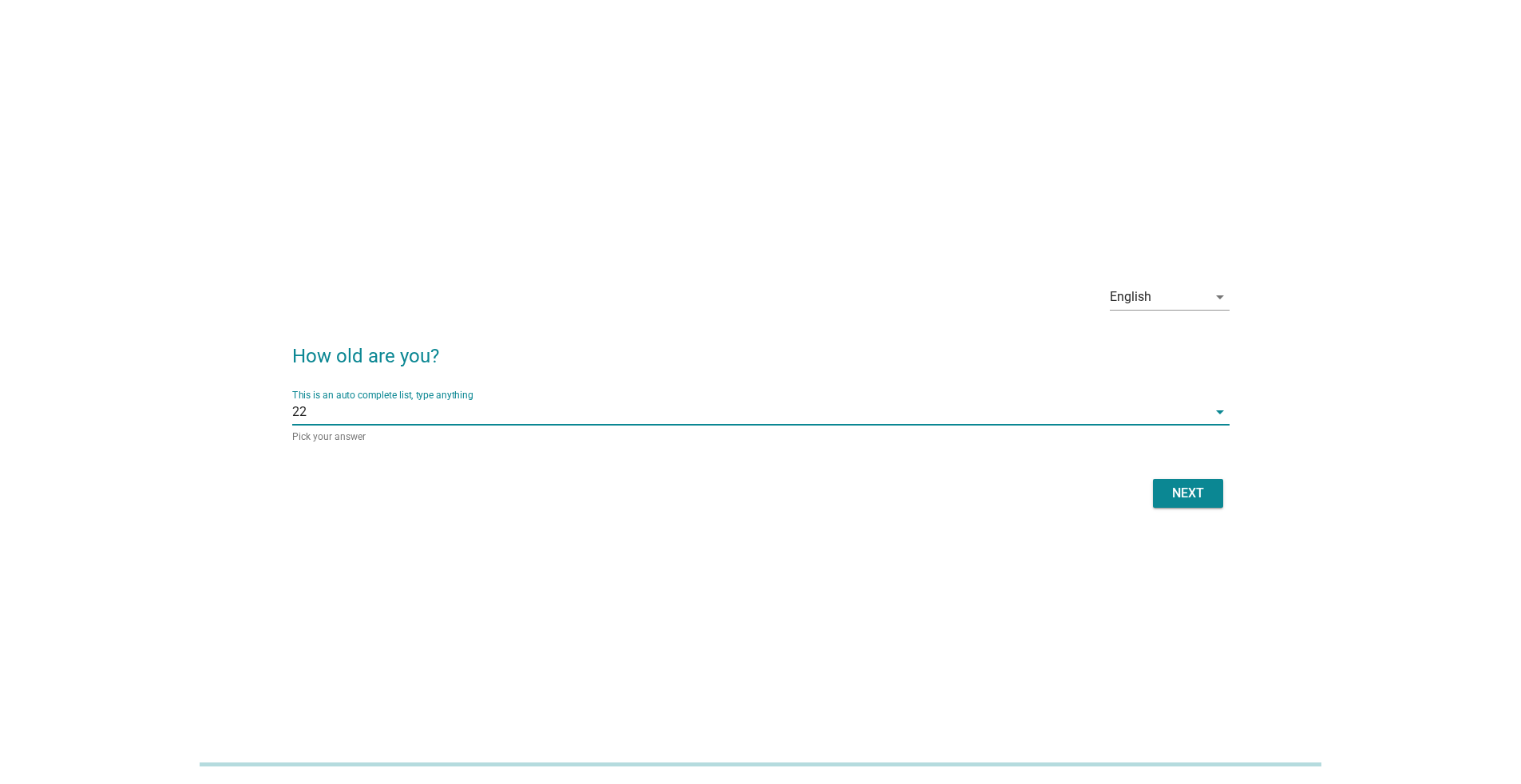
click at [753, 494] on div "Next" at bounding box center [1187, 493] width 44 height 19
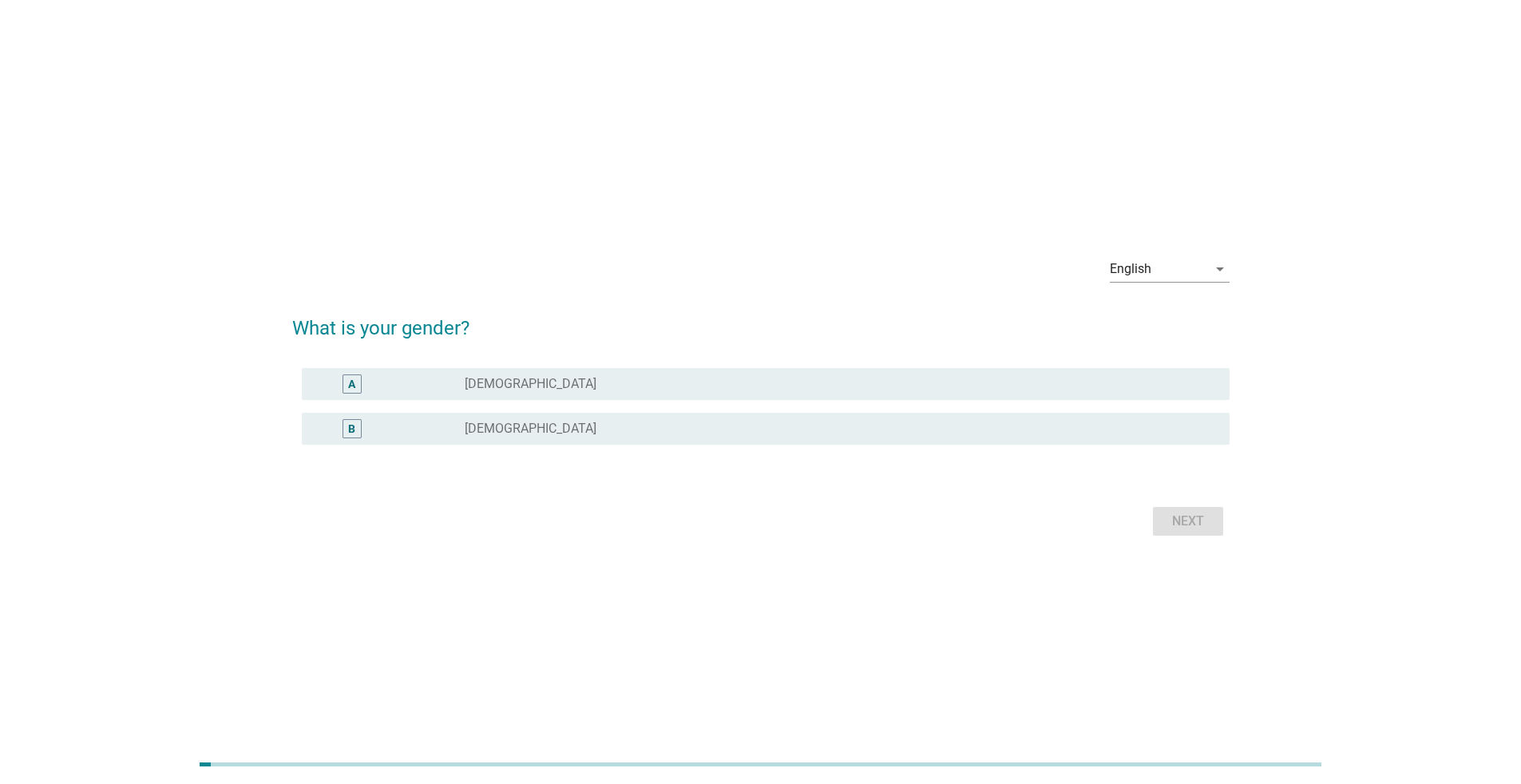
click at [507, 386] on div "radio_button_unchecked [DEMOGRAPHIC_DATA]" at bounding box center [834, 384] width 739 height 16
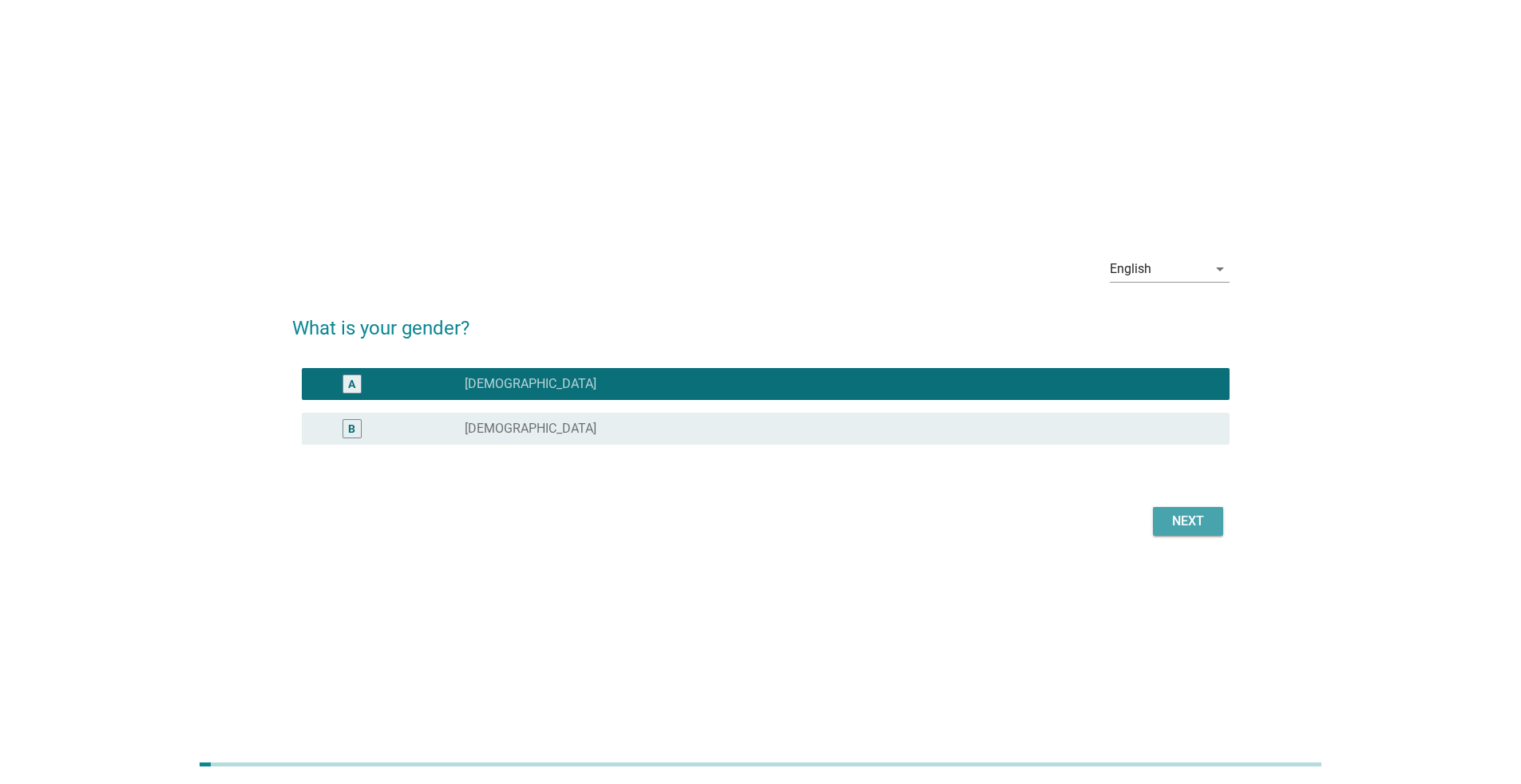
click at [753, 509] on div "Next" at bounding box center [1187, 521] width 44 height 19
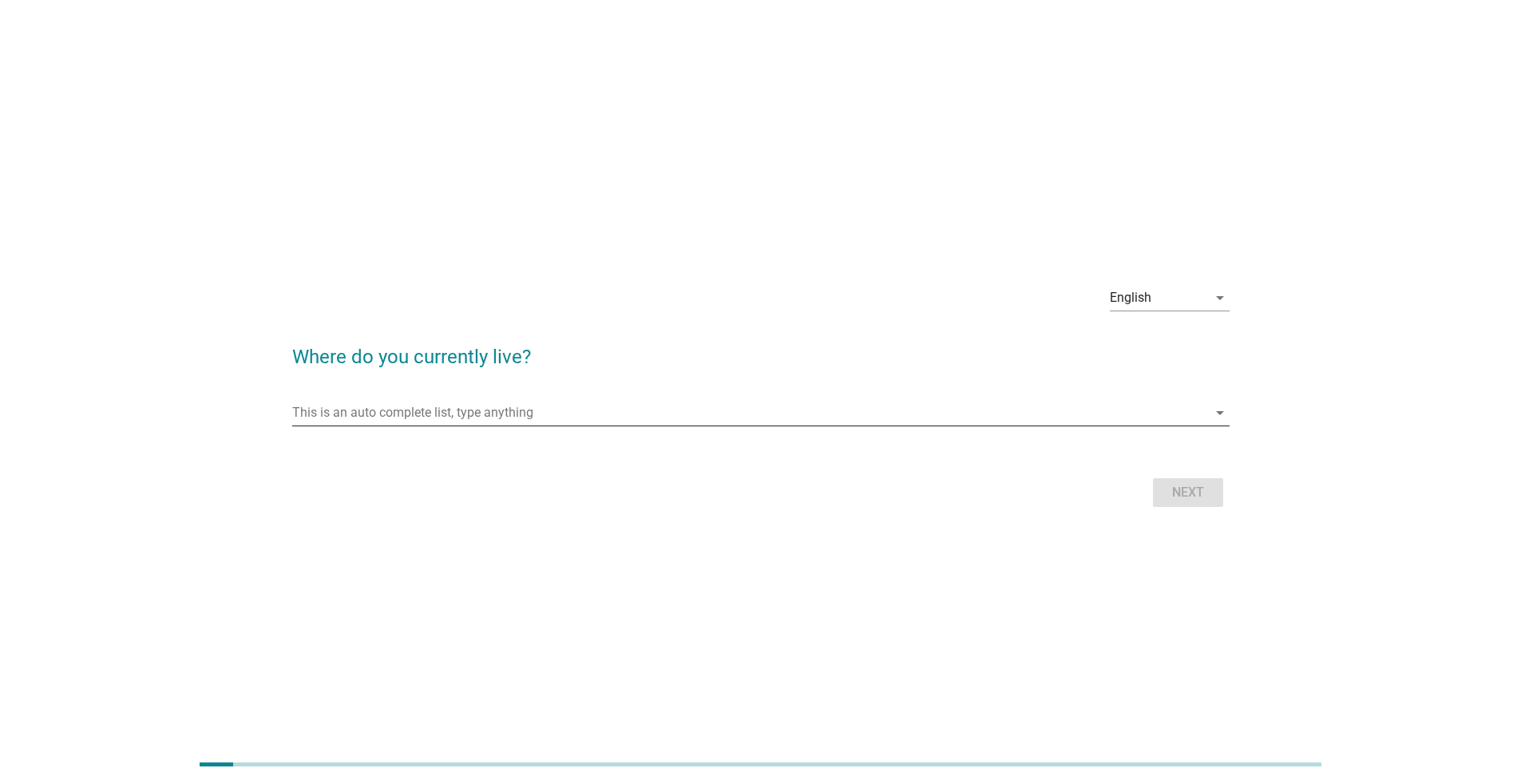
click at [592, 404] on input "This is an auto complete list, type anything" at bounding box center [750, 412] width 915 height 25
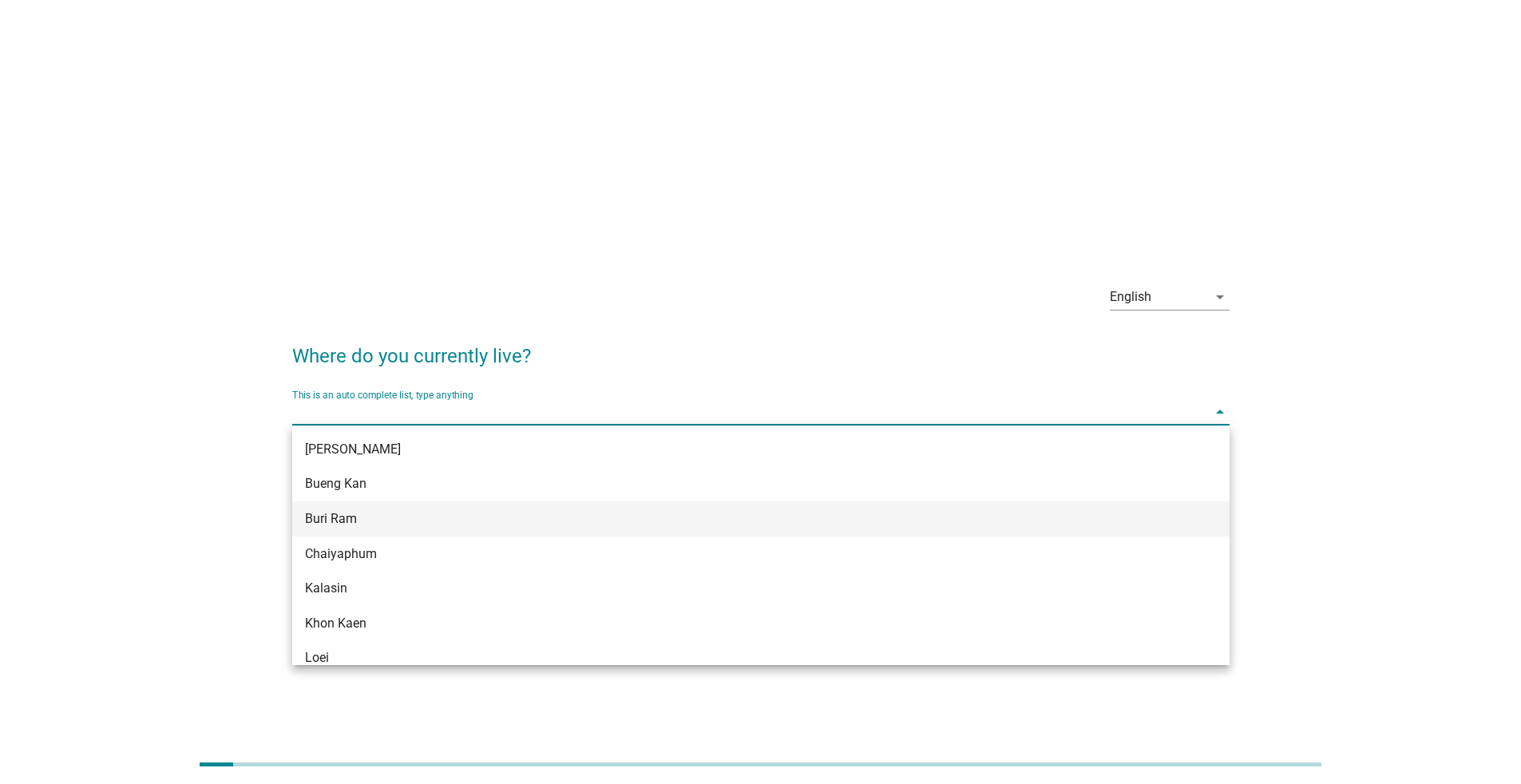
click at [664, 509] on div "Buri Ram" at bounding box center [760, 518] width 937 height 35
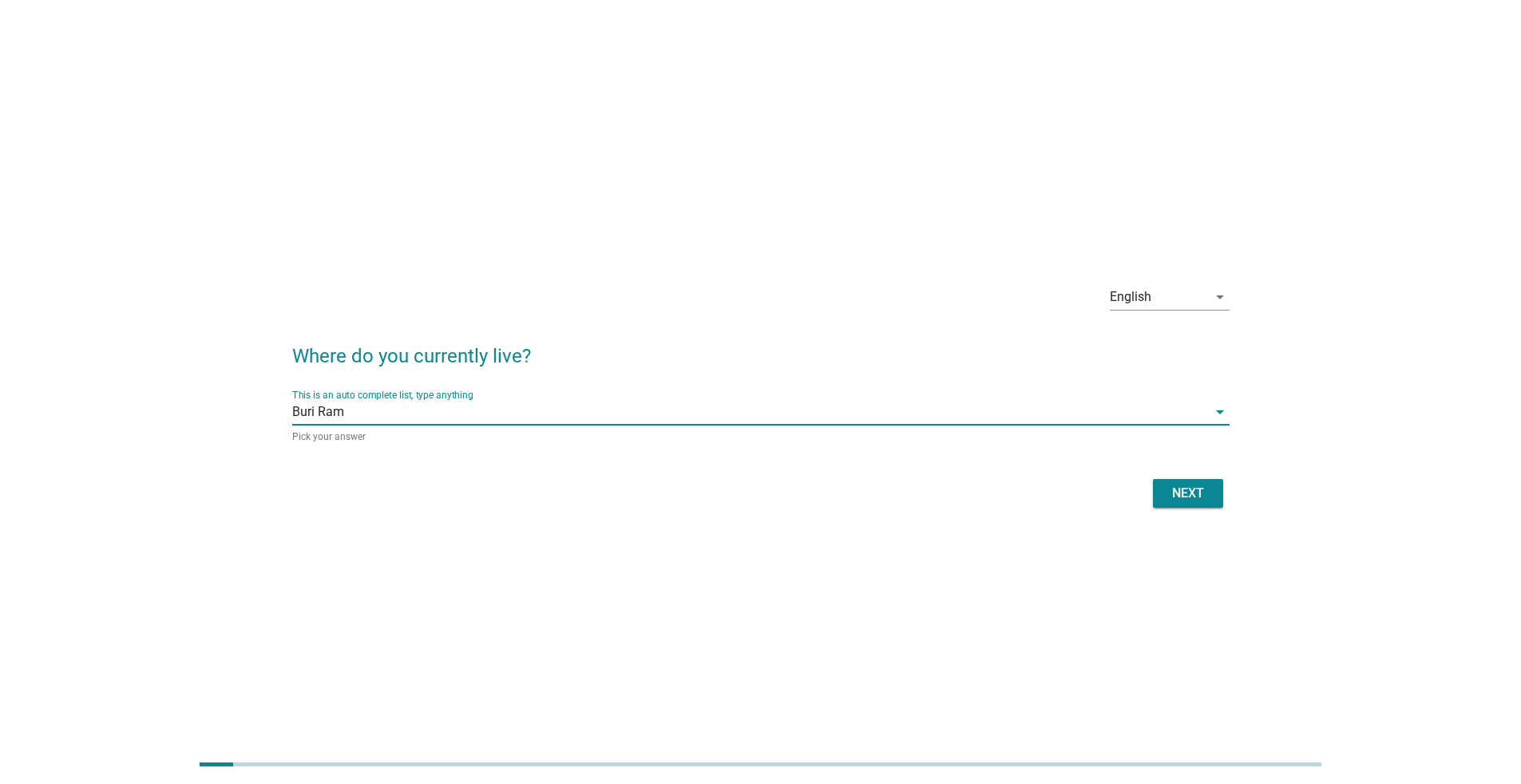
click at [753, 507] on div "Next" at bounding box center [760, 493] width 937 height 38
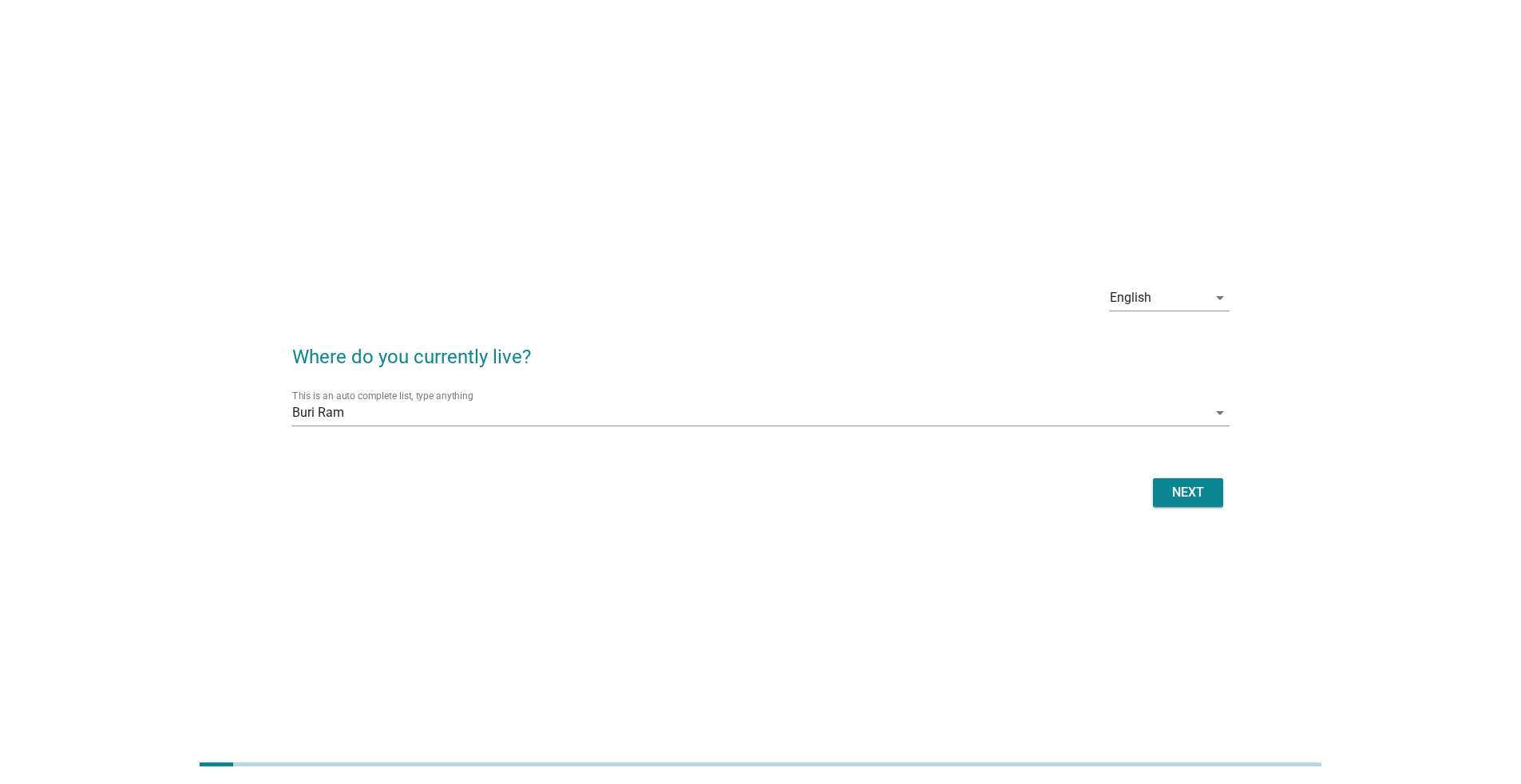
click at [753, 500] on div "Next" at bounding box center [1187, 492] width 44 height 19
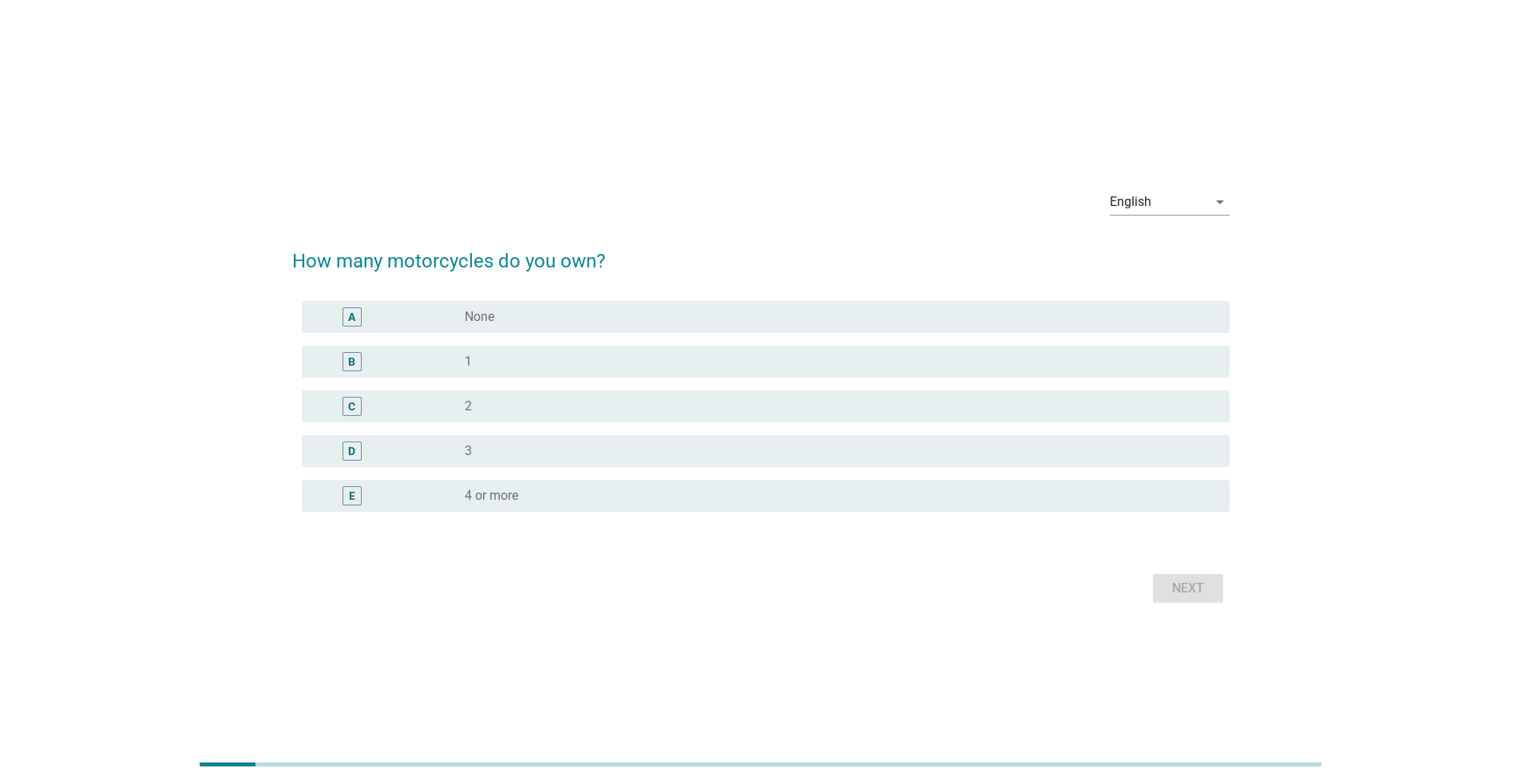
click at [565, 369] on div "radio_button_unchecked 1" at bounding box center [834, 362] width 739 height 16
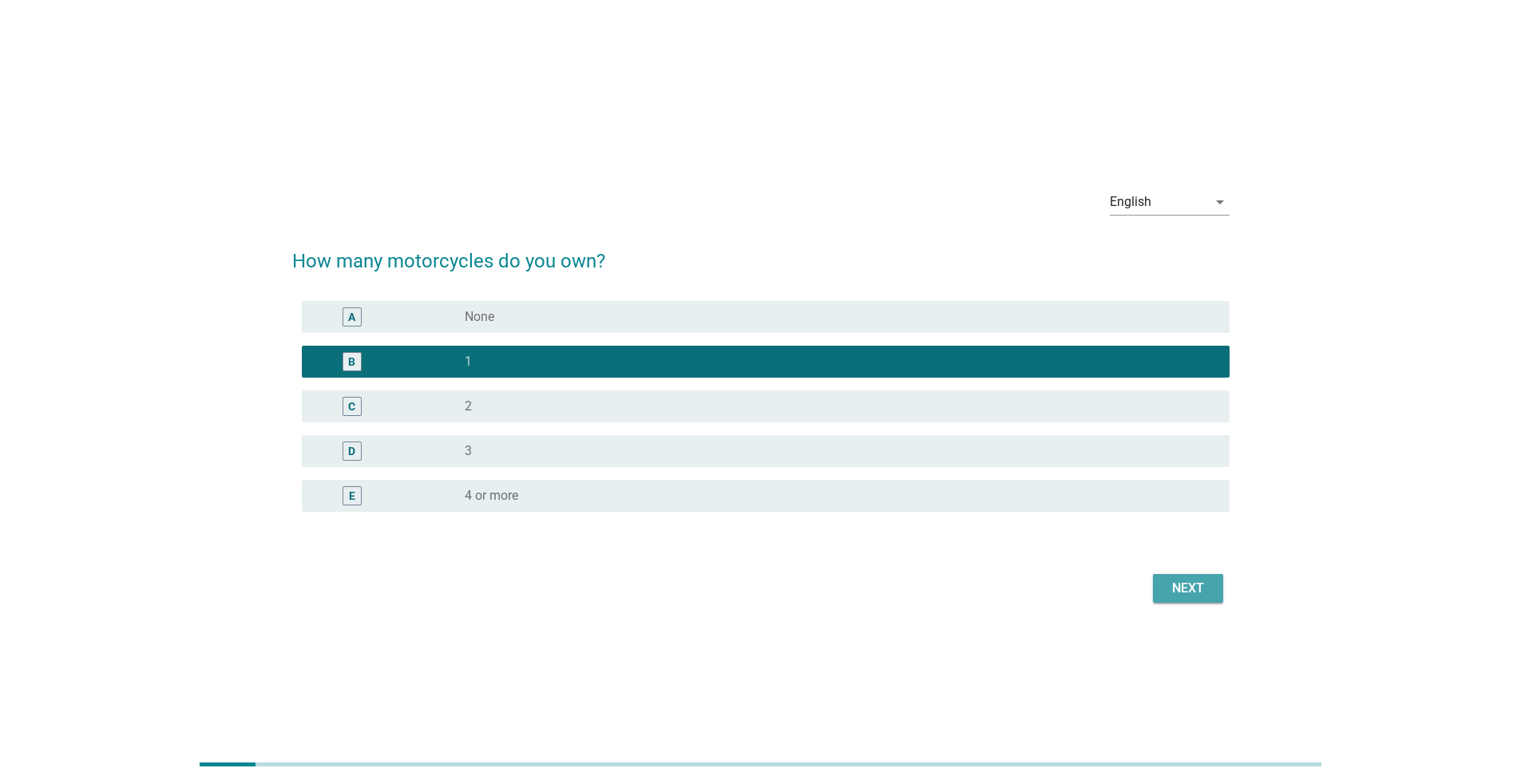
click at [753, 509] on div "Next" at bounding box center [1187, 588] width 44 height 19
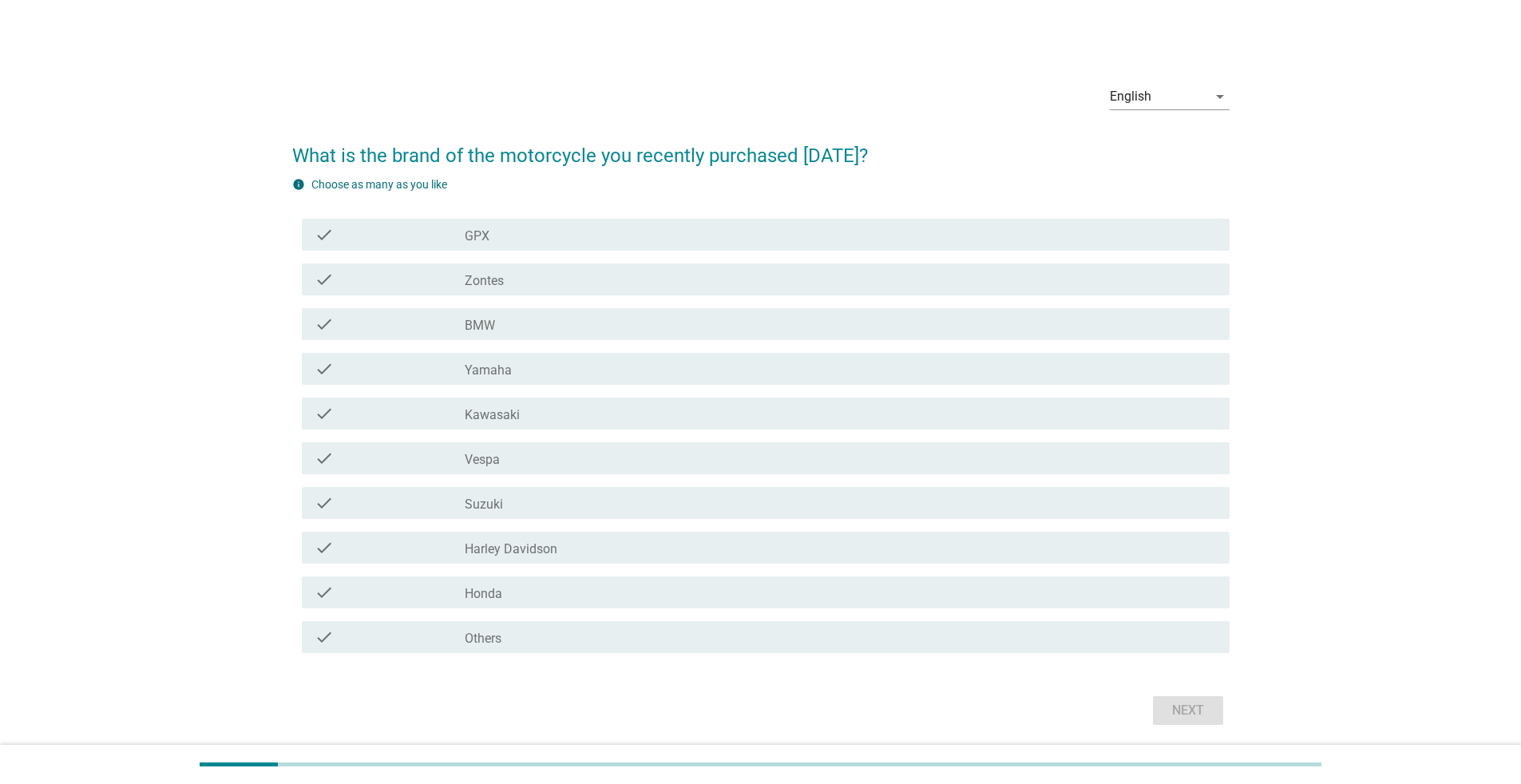
click at [601, 509] on div "check_box_outline_blank Honda" at bounding box center [841, 591] width 752 height 19
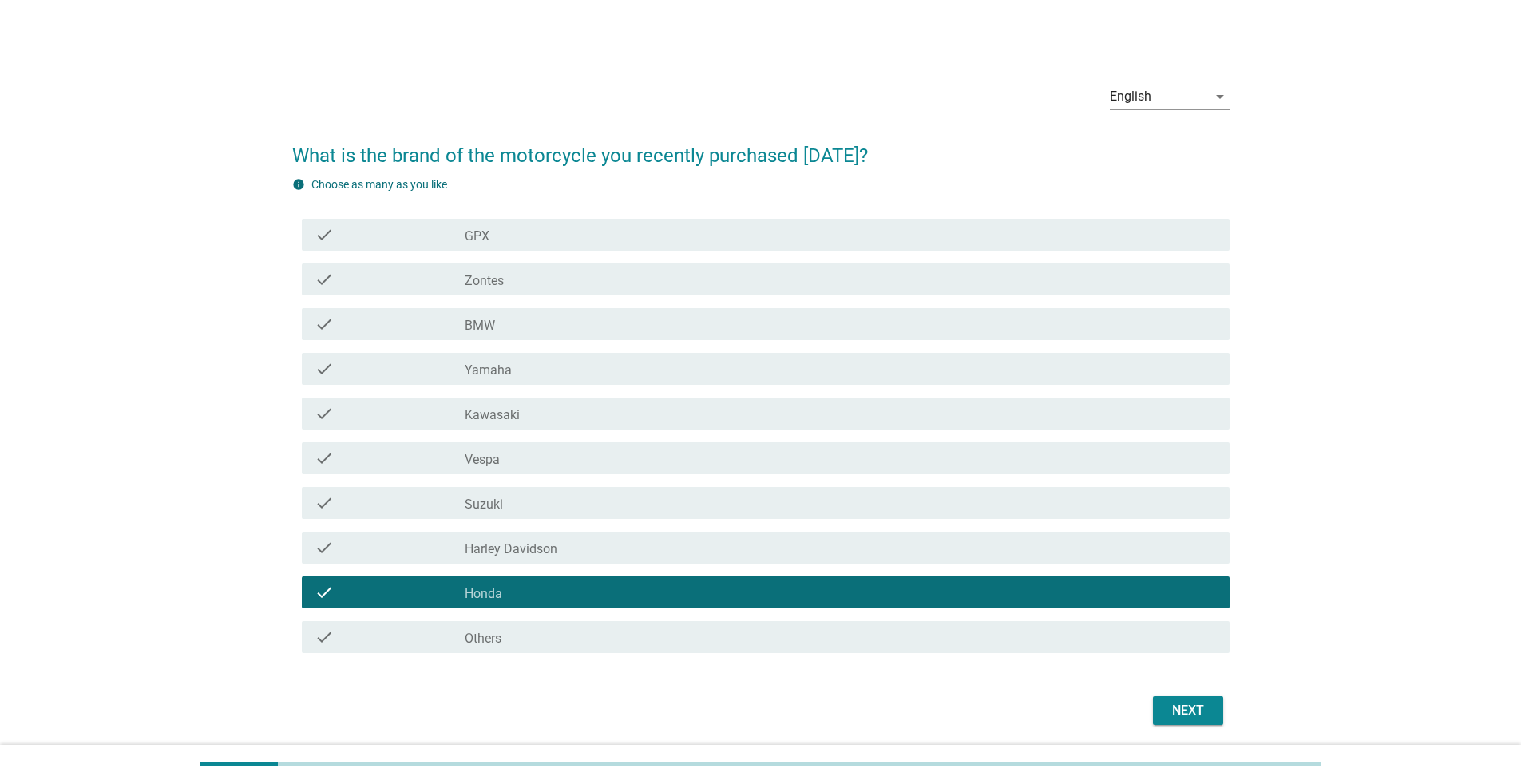
click at [753, 509] on div "Next" at bounding box center [760, 710] width 937 height 38
click at [753, 509] on div "Next" at bounding box center [1187, 710] width 44 height 19
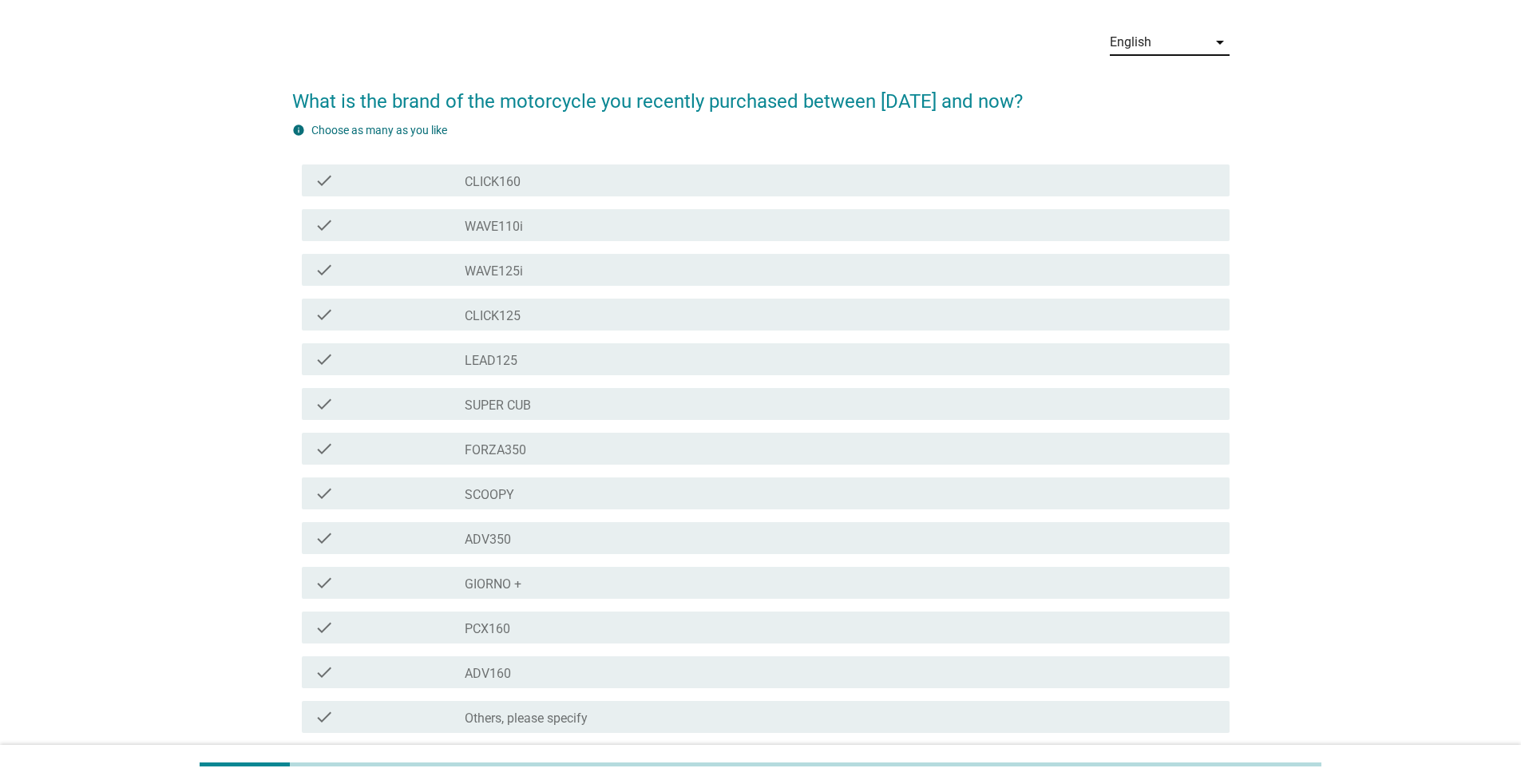
scroll to position [80, 0]
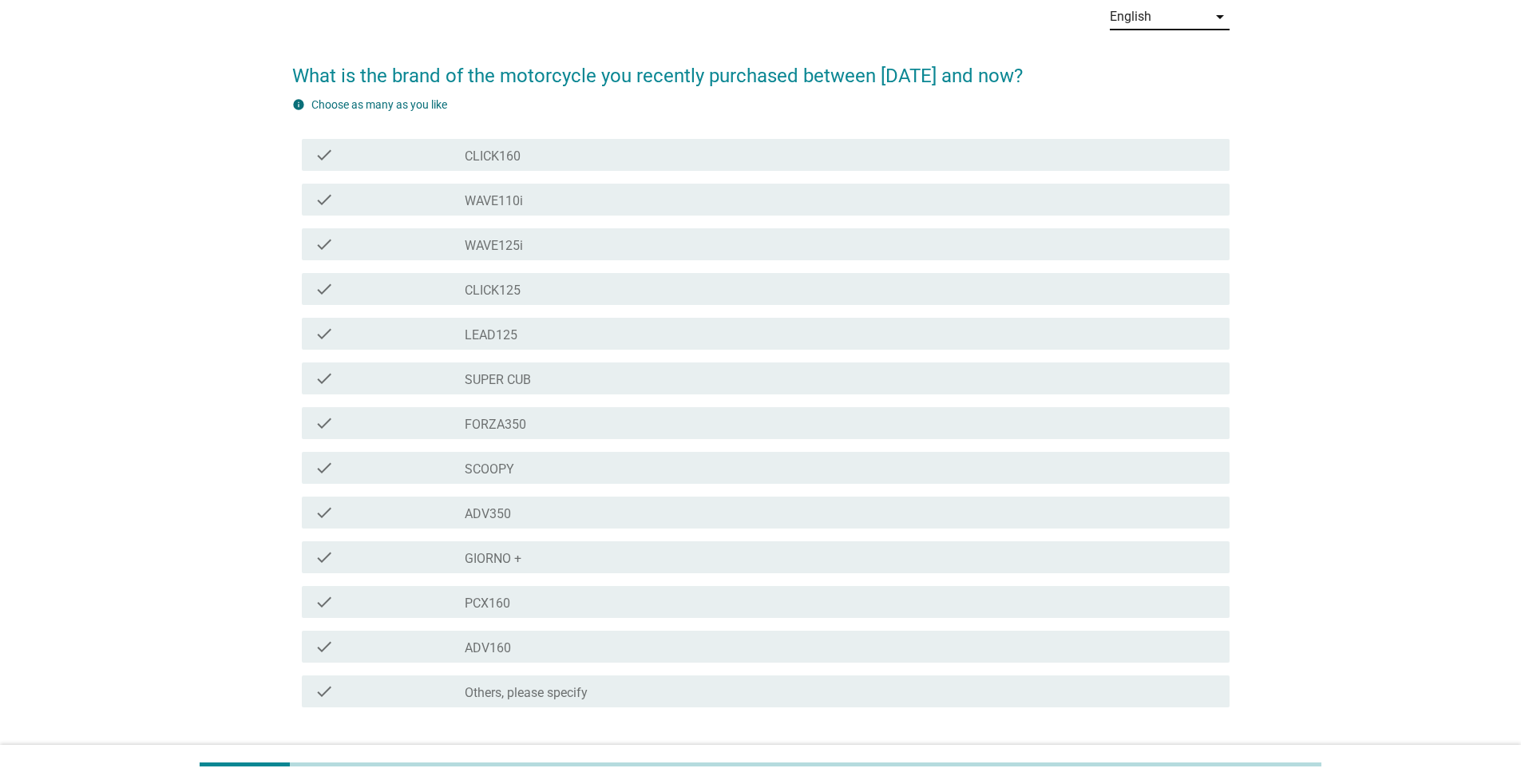
click at [680, 509] on div "check_box_outline_blank PCX160" at bounding box center [841, 601] width 752 height 19
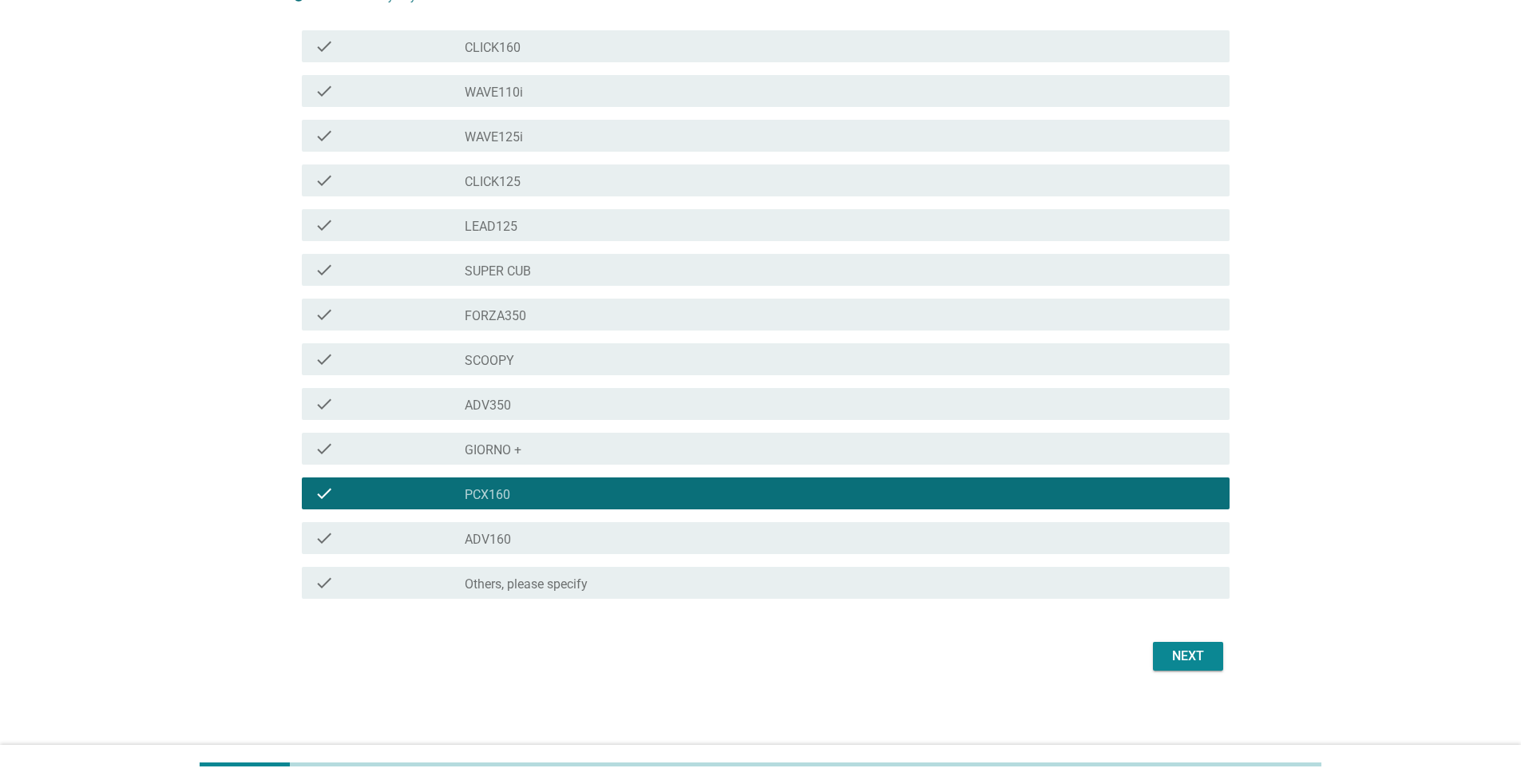
scroll to position [189, 0]
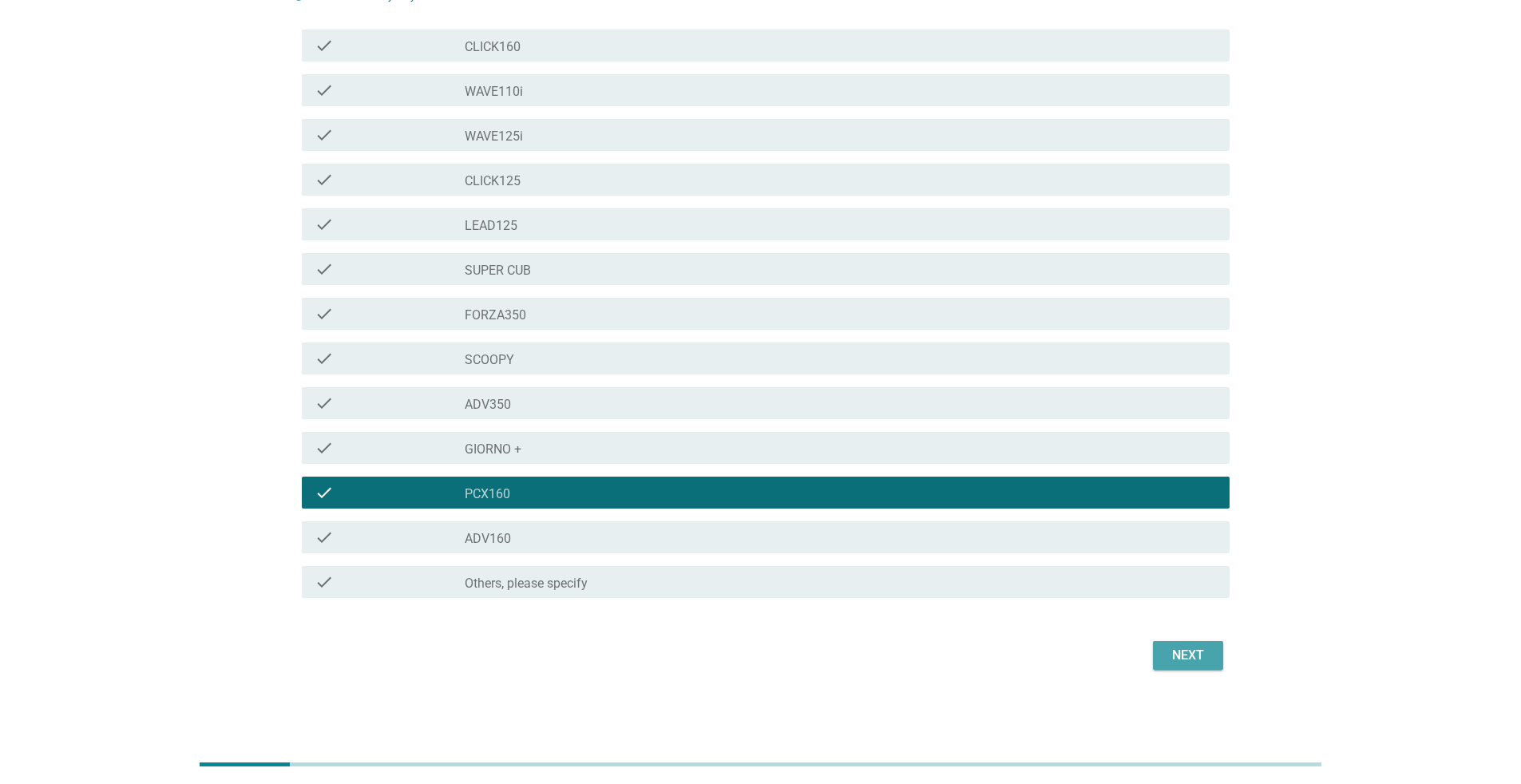
click at [753, 509] on div "Next" at bounding box center [1187, 655] width 44 height 19
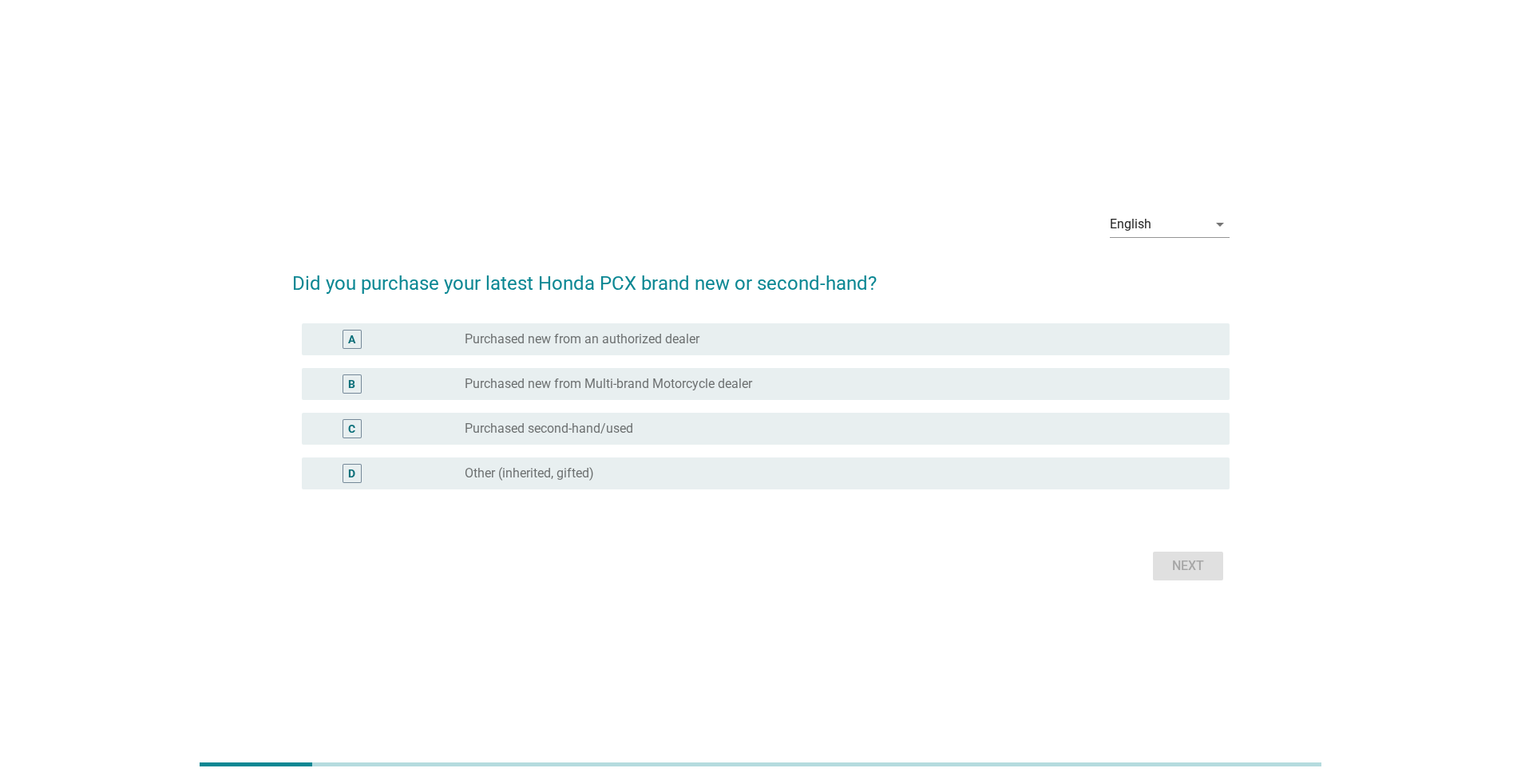
click at [673, 331] on label "Purchased new from an authorized dealer" at bounding box center [582, 339] width 235 height 16
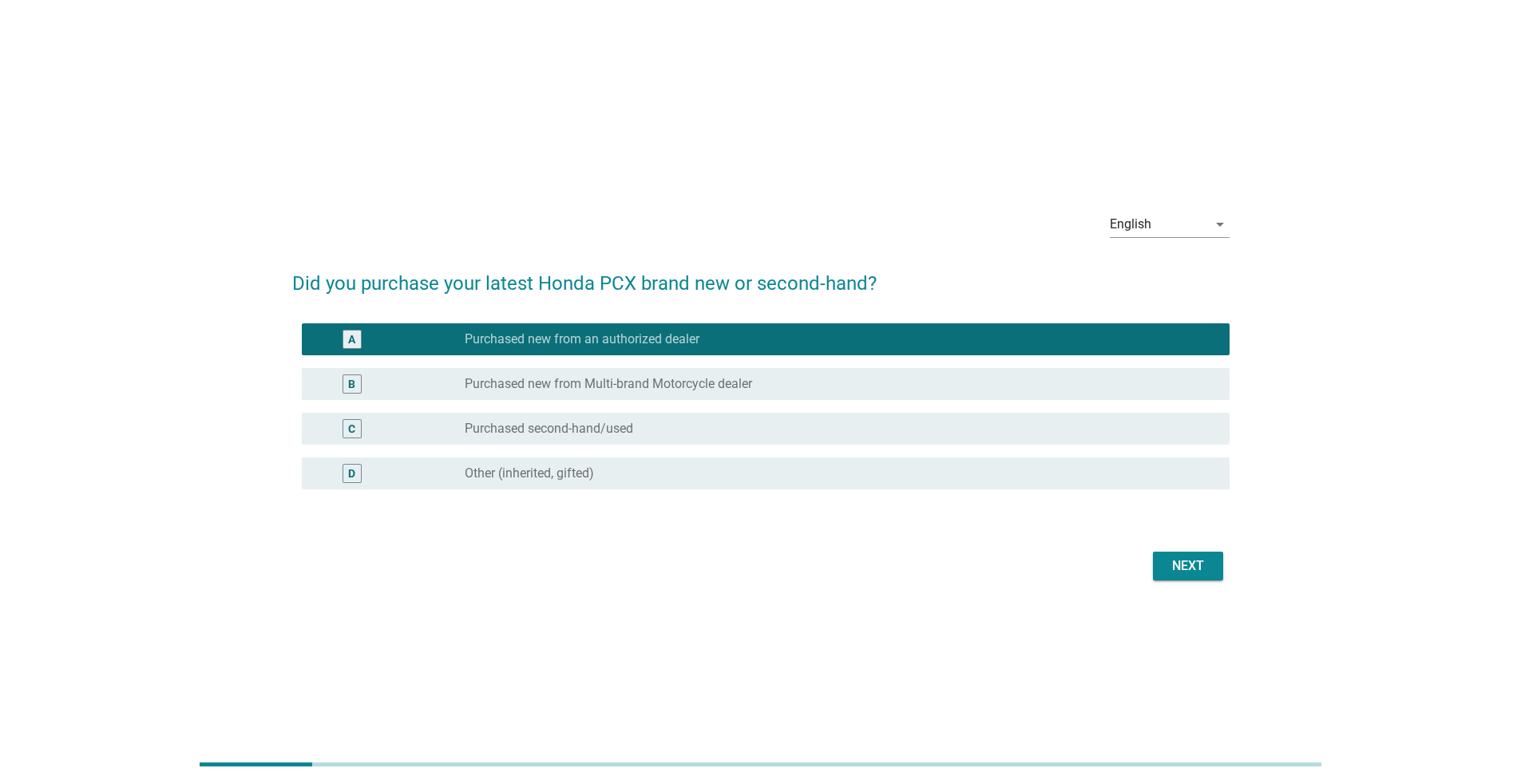
click at [753, 509] on button "Next" at bounding box center [1188, 566] width 71 height 29
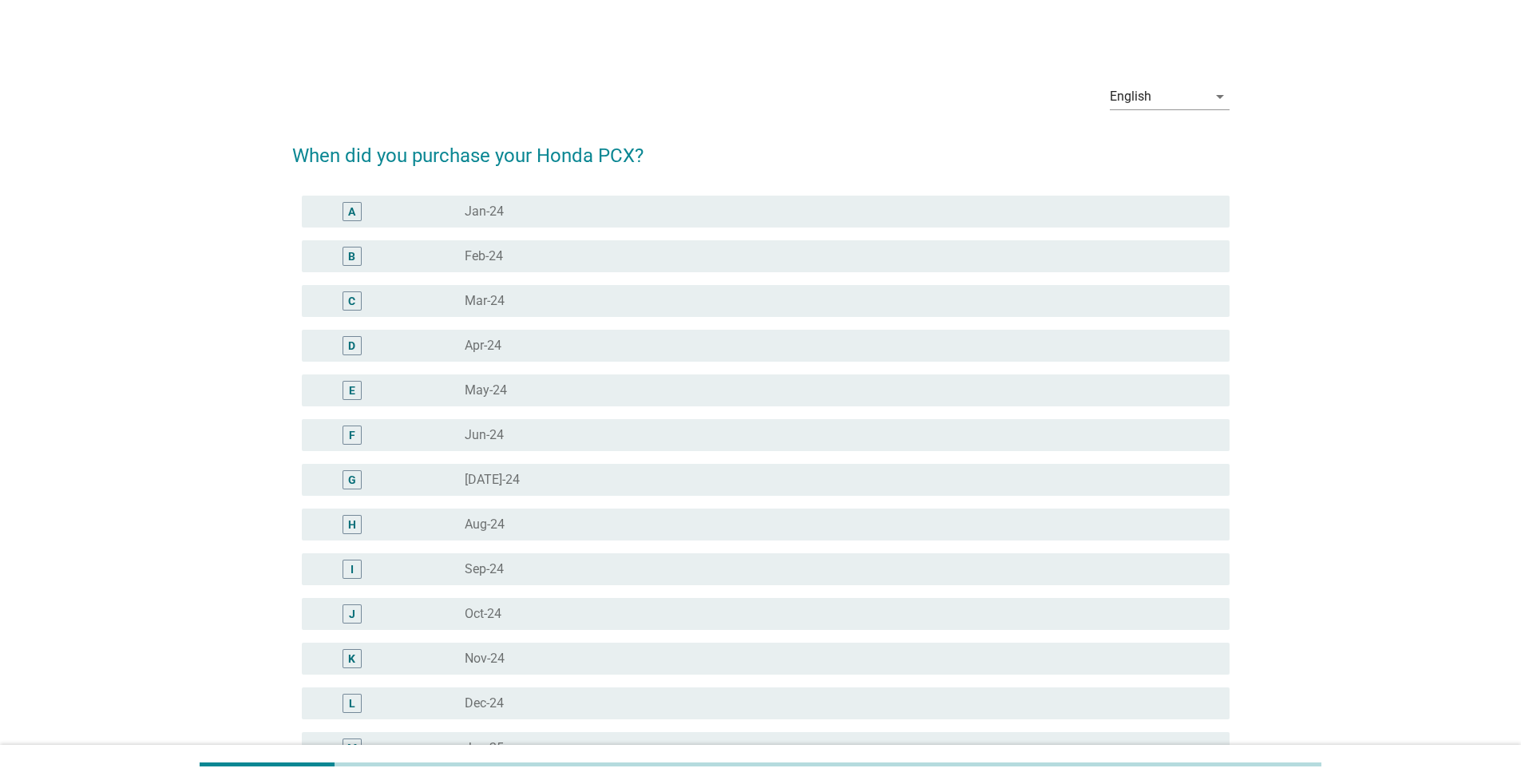
scroll to position [543, 0]
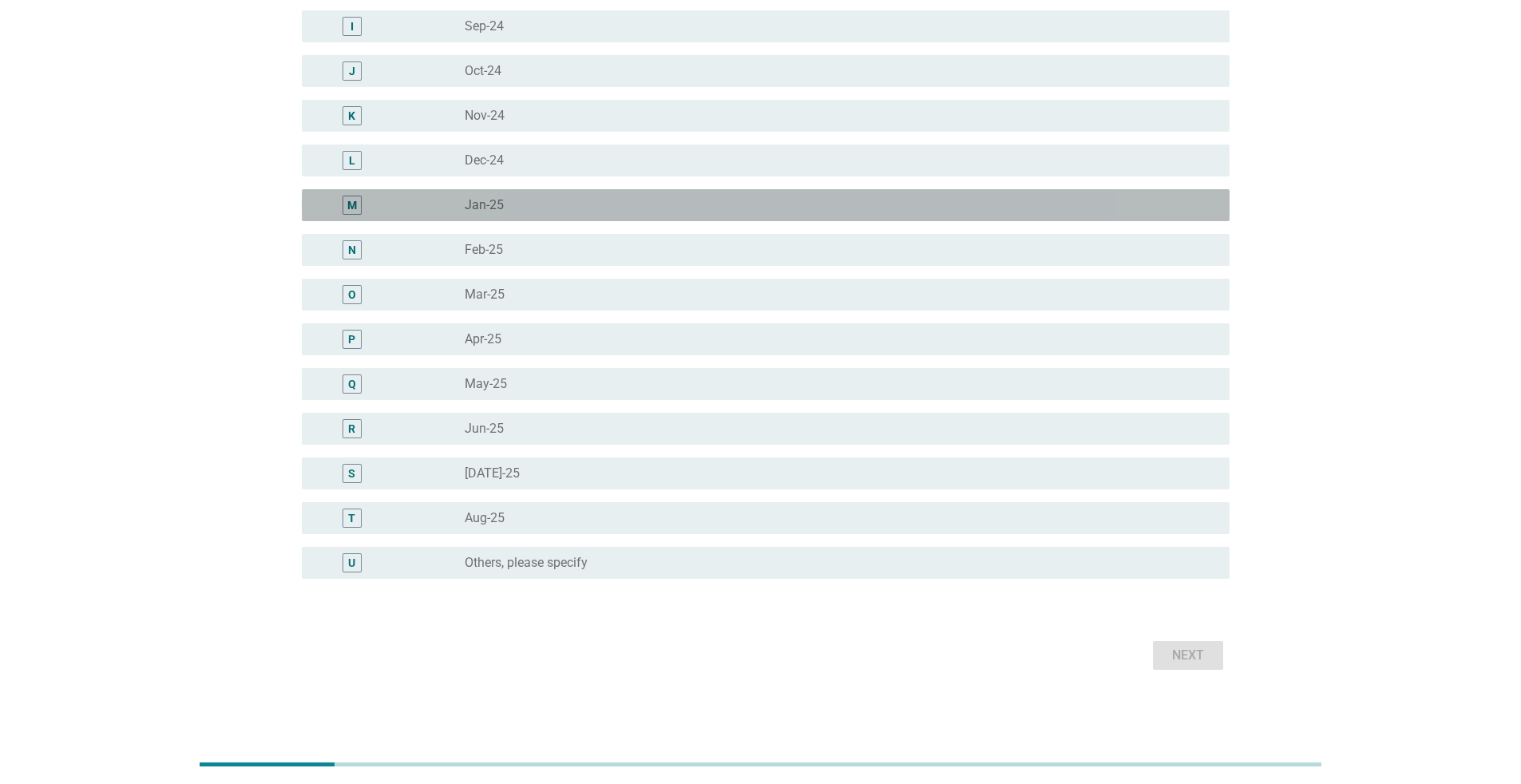
click at [638, 207] on div "radio_button_unchecked Jan-25" at bounding box center [834, 205] width 739 height 16
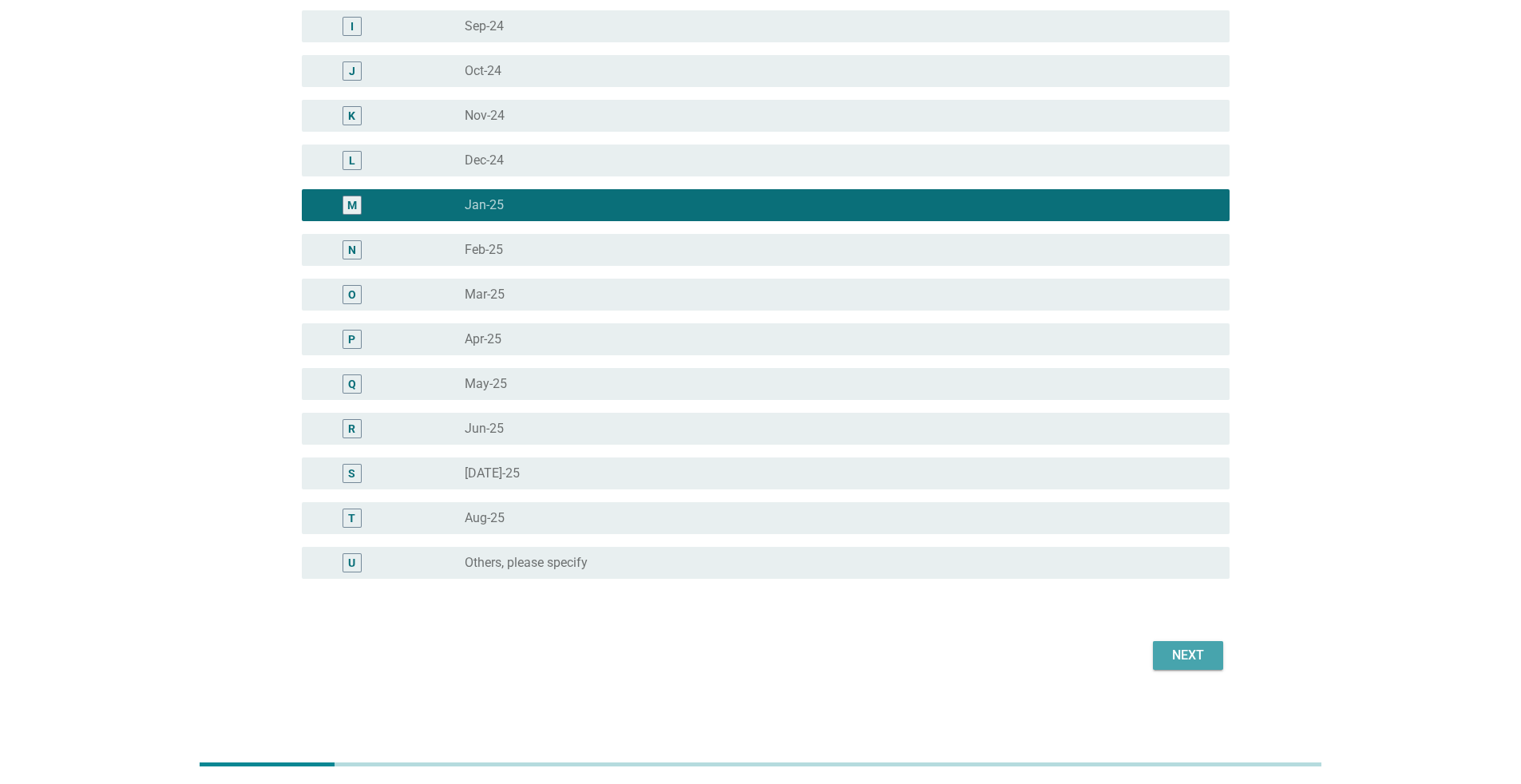
click at [753, 509] on div "Next" at bounding box center [1187, 655] width 44 height 19
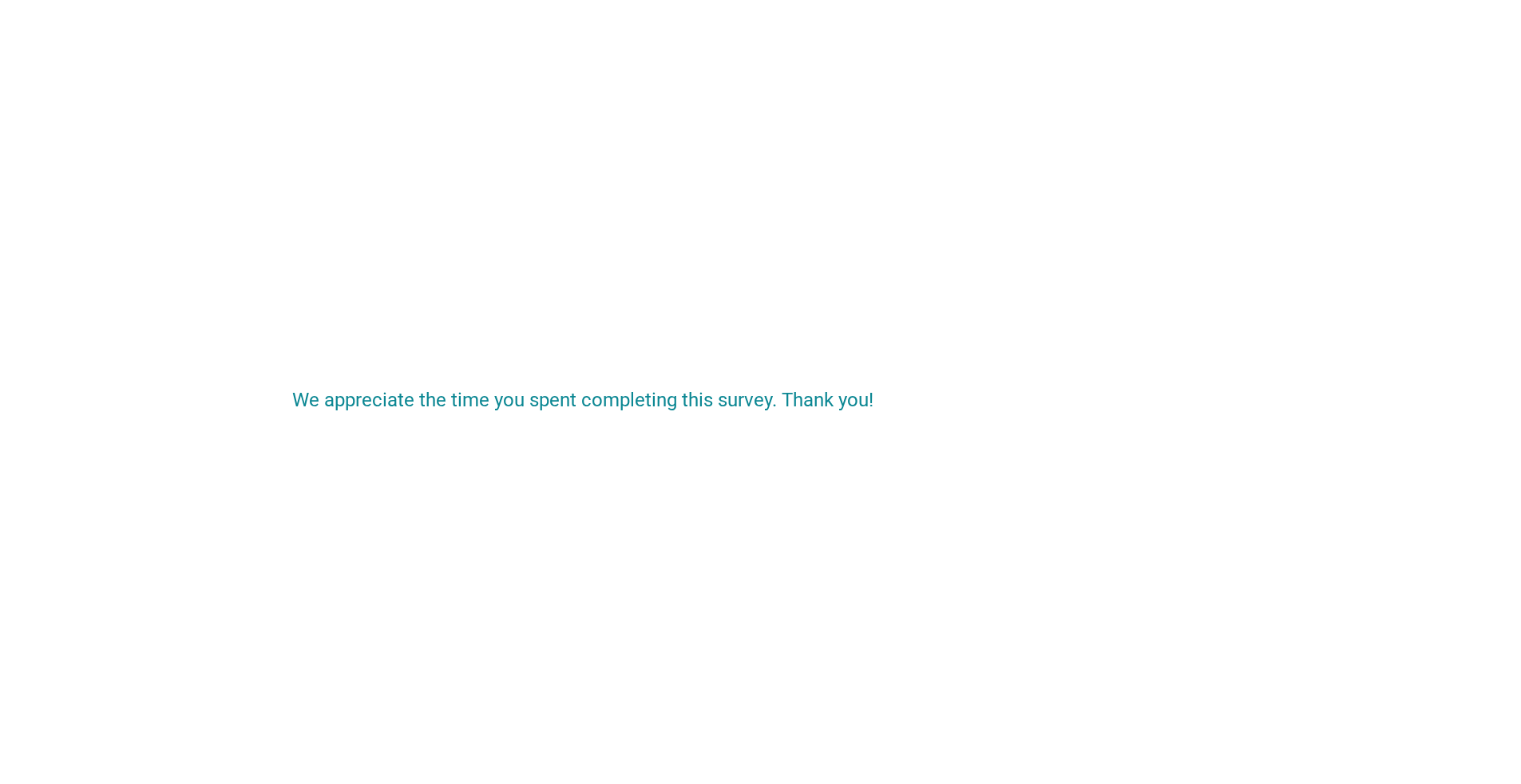
scroll to position [0, 0]
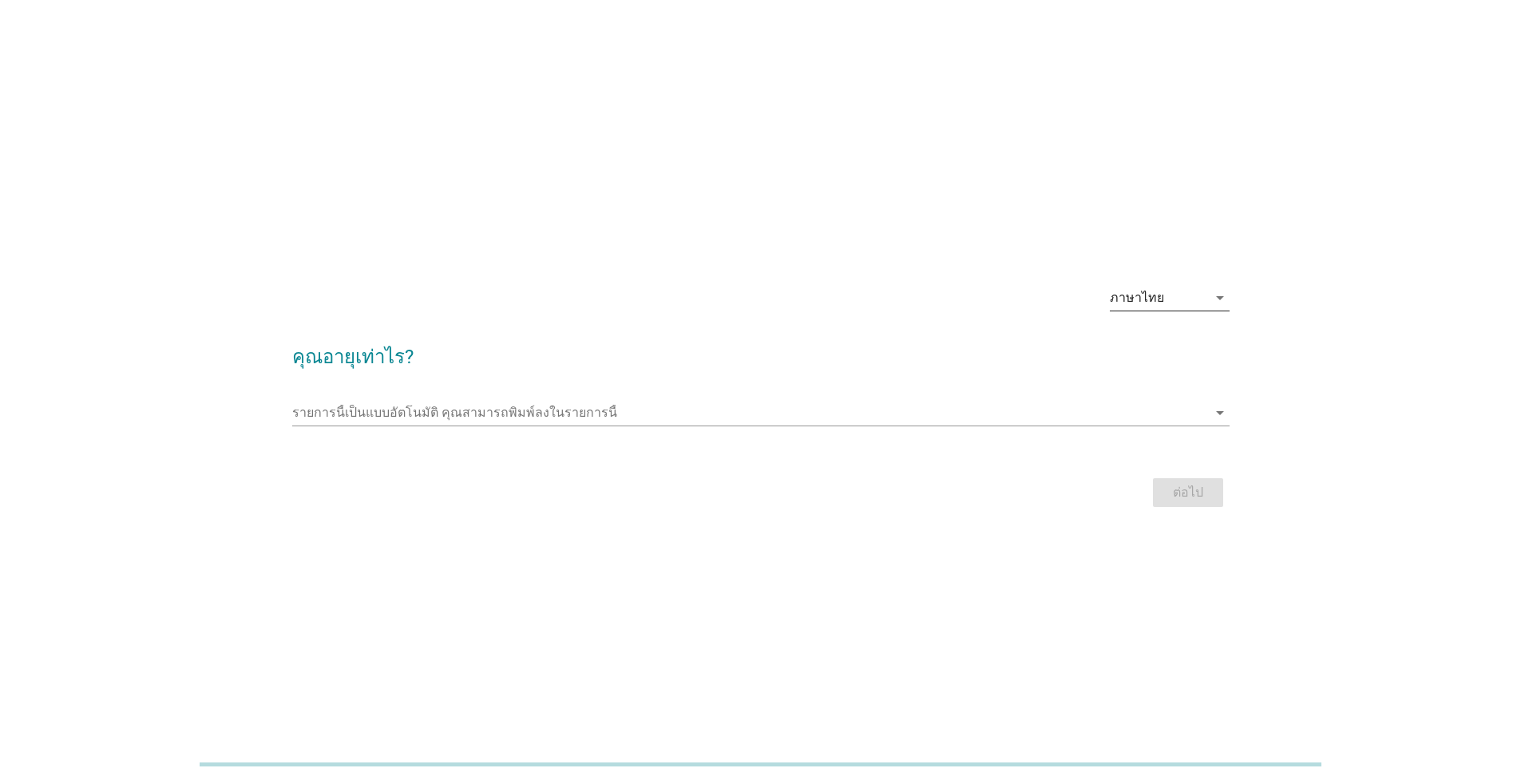
click at [753, 296] on div "ภาษาไทย" at bounding box center [1158, 298] width 98 height 25
click at [753, 310] on div "English" at bounding box center [1168, 310] width 94 height 19
click at [753, 393] on div "This is an auto complete list, type anything arrow_drop_down" at bounding box center [760, 416] width 937 height 51
click at [753, 399] on div "This is an auto complete list, type anything arrow_drop_down" at bounding box center [760, 416] width 937 height 51
click at [739, 421] on input "This is an auto complete list, type anything" at bounding box center [750, 412] width 915 height 25
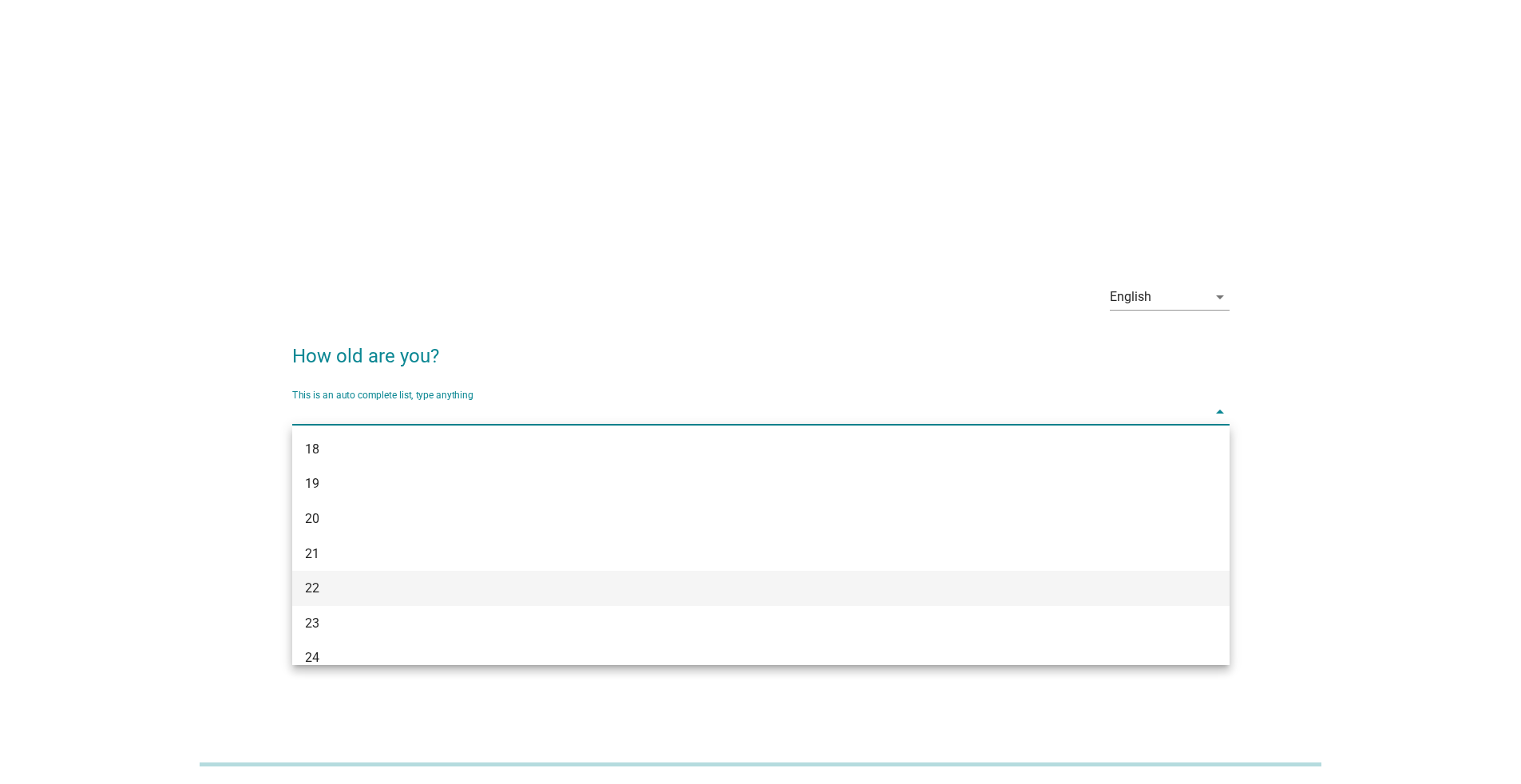
click at [581, 509] on div "22" at bounding box center [723, 588] width 836 height 19
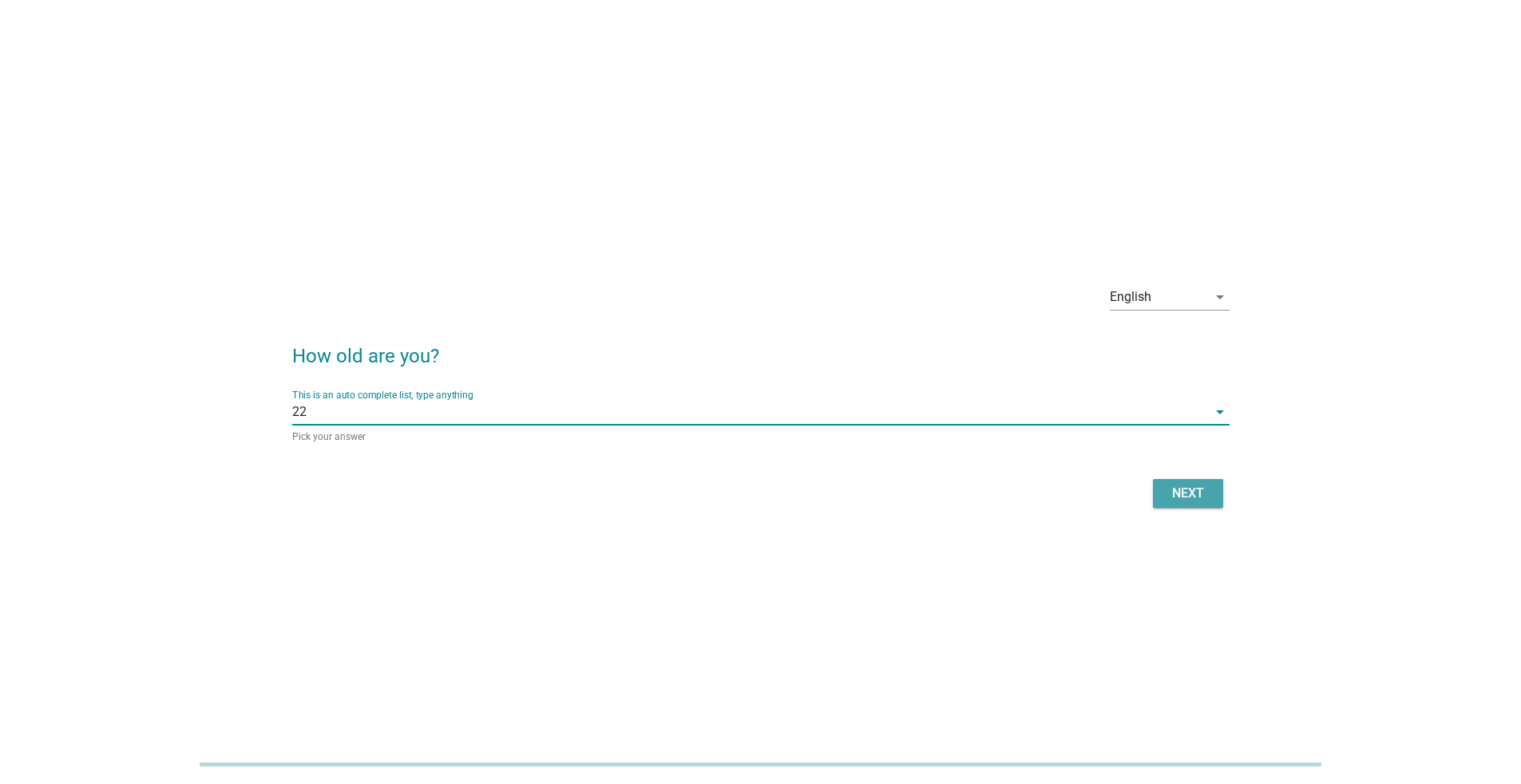
click at [753, 494] on div "Next" at bounding box center [1187, 493] width 44 height 19
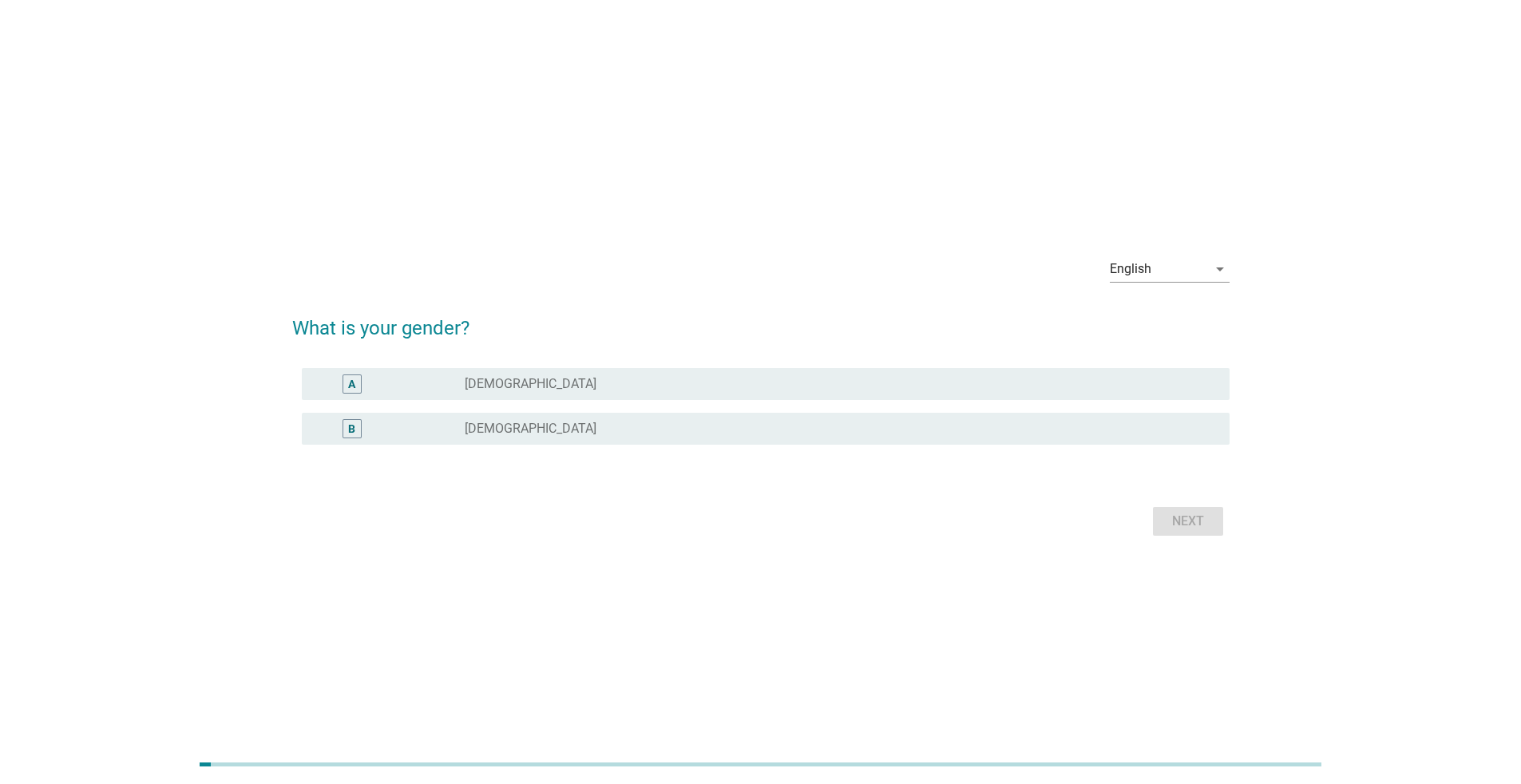
click at [620, 390] on div "radio_button_unchecked [DEMOGRAPHIC_DATA]" at bounding box center [834, 384] width 739 height 16
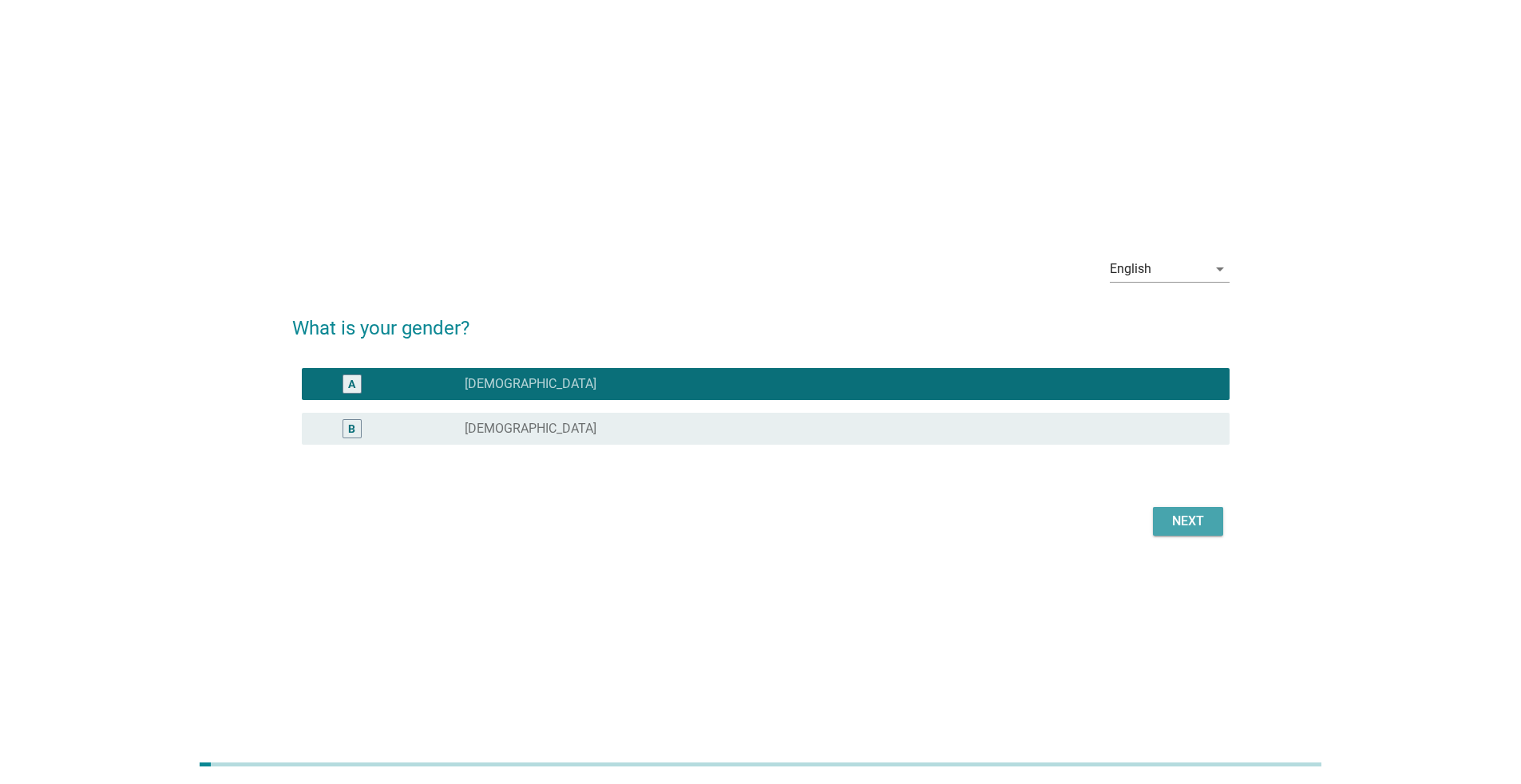
click at [753, 509] on button "Next" at bounding box center [1188, 522] width 71 height 29
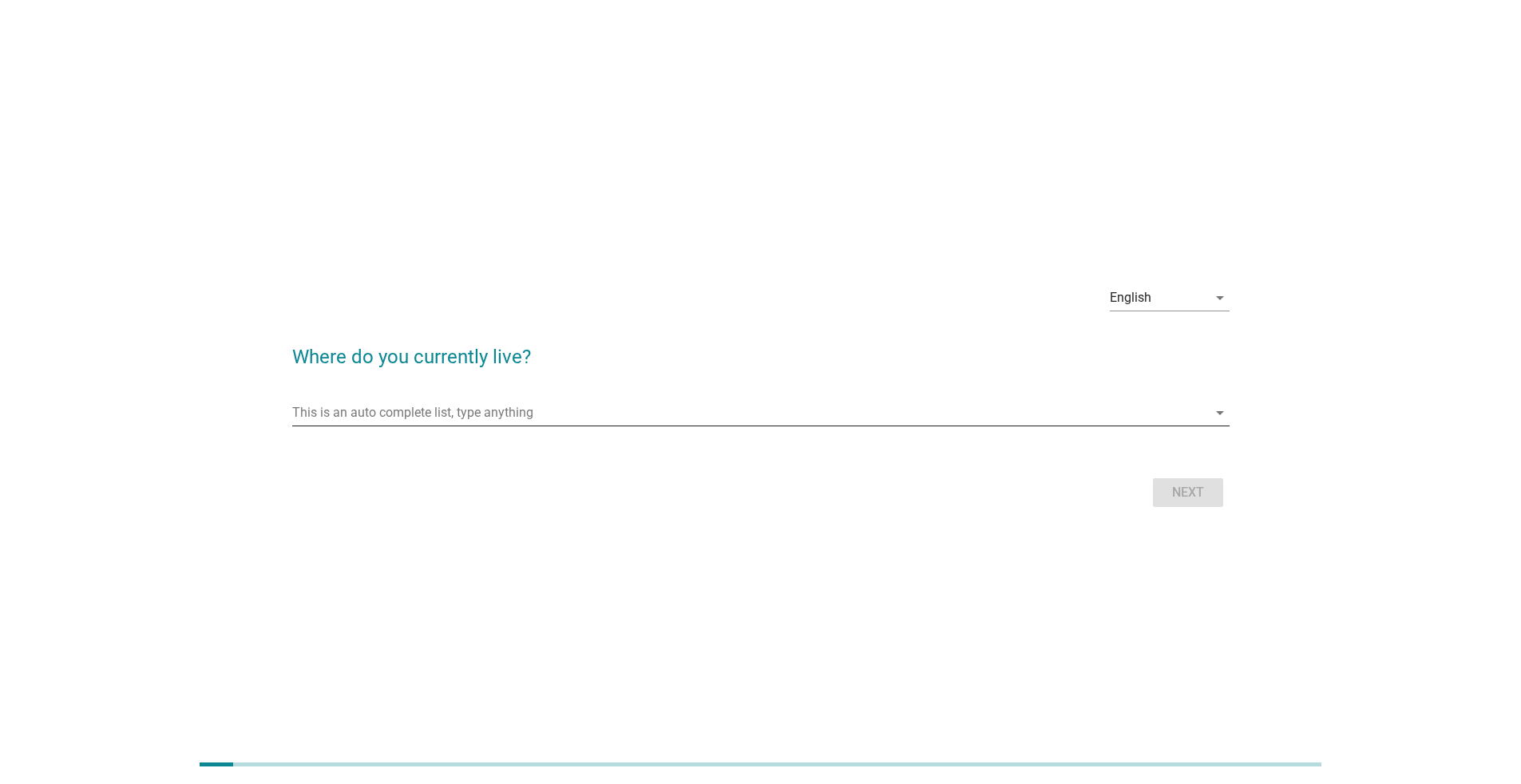
click at [753, 416] on input "This is an auto complete list, type anything" at bounding box center [750, 412] width 915 height 25
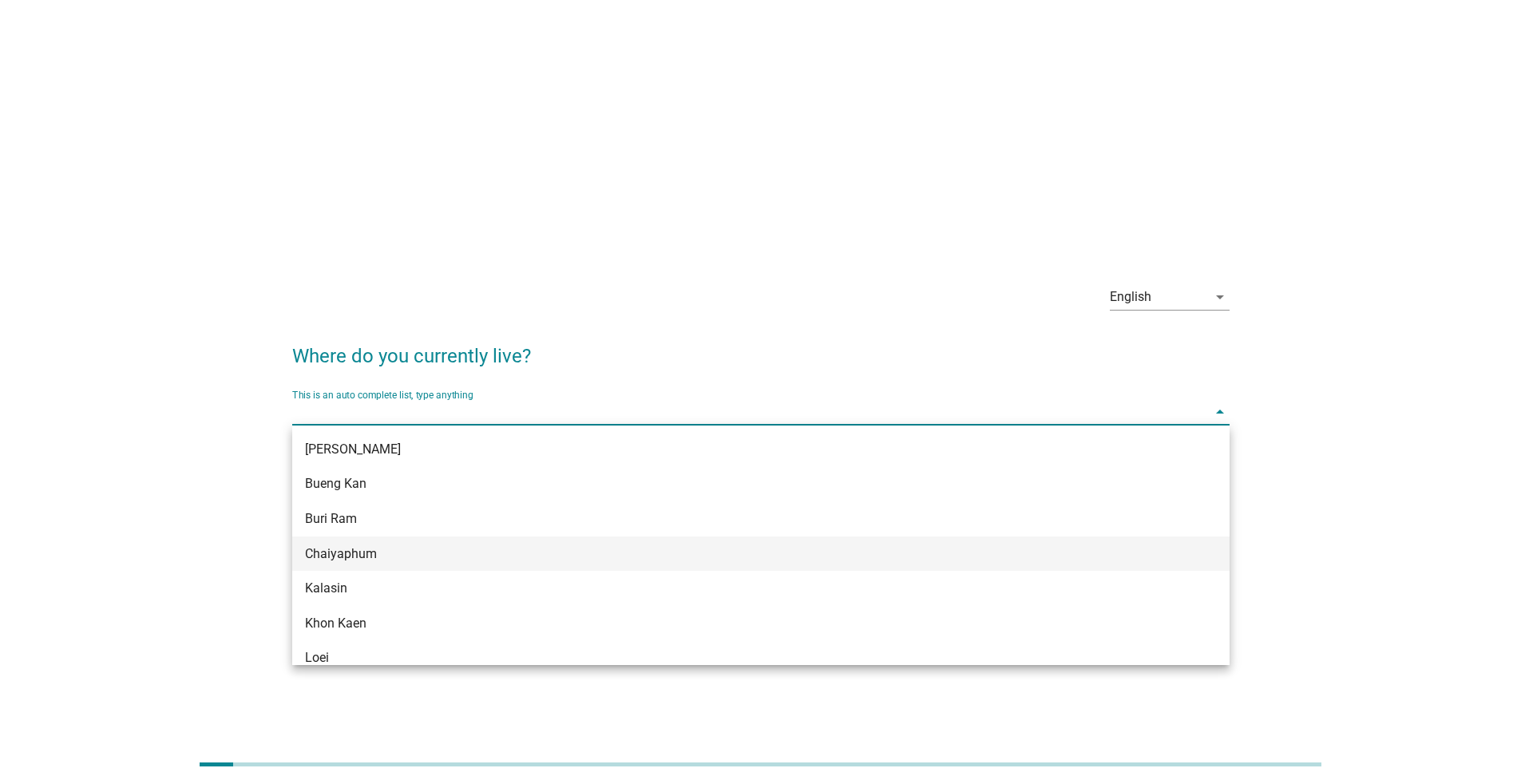
click at [681, 509] on div "Chaiyaphum" at bounding box center [760, 553] width 937 height 35
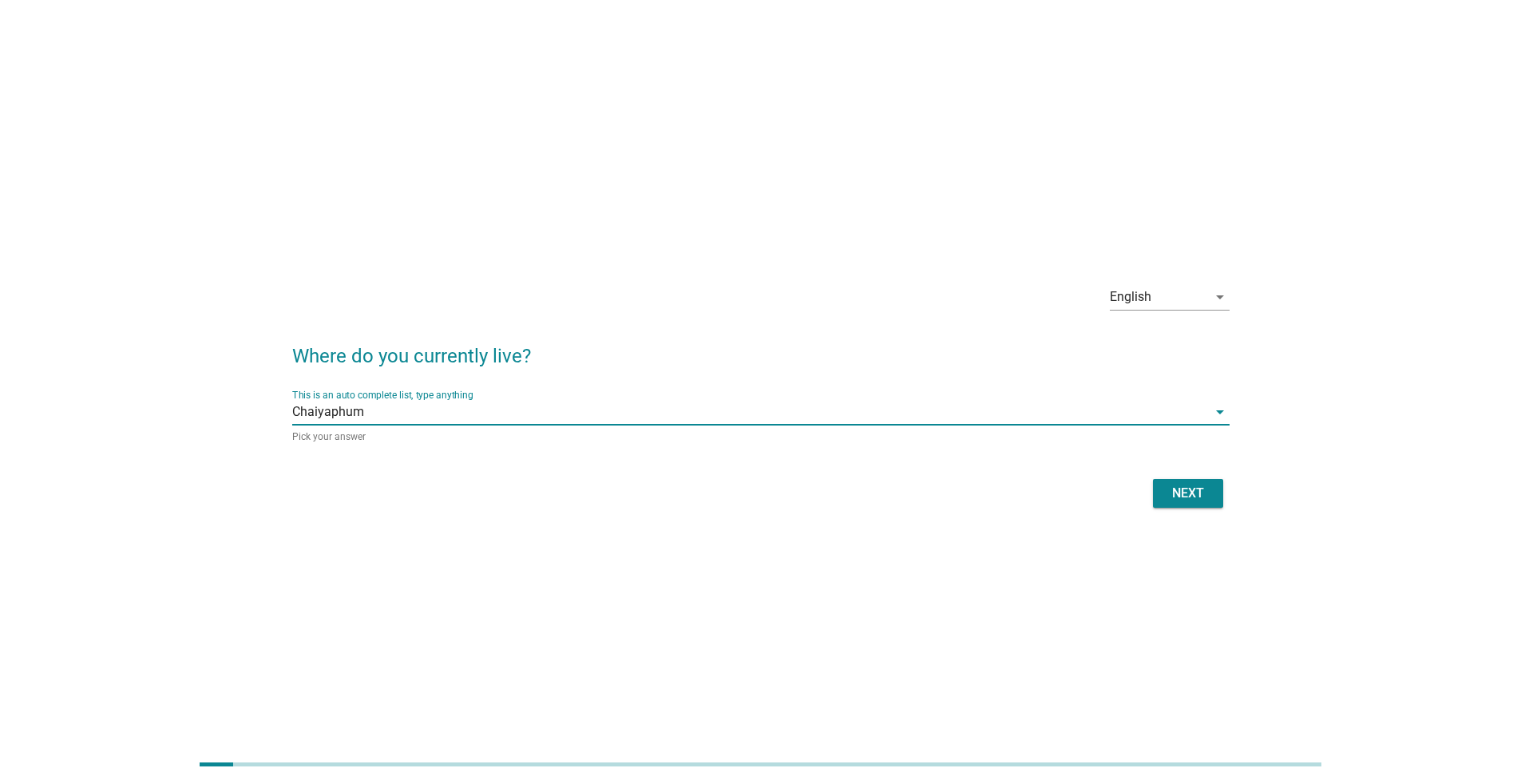
drag, startPoint x: 1159, startPoint y: 473, endPoint x: 1180, endPoint y: 485, distance: 24.2
click at [753, 477] on form "Where do you currently live? This is an auto complete list, type anything Chaiy…" at bounding box center [760, 419] width 937 height 187
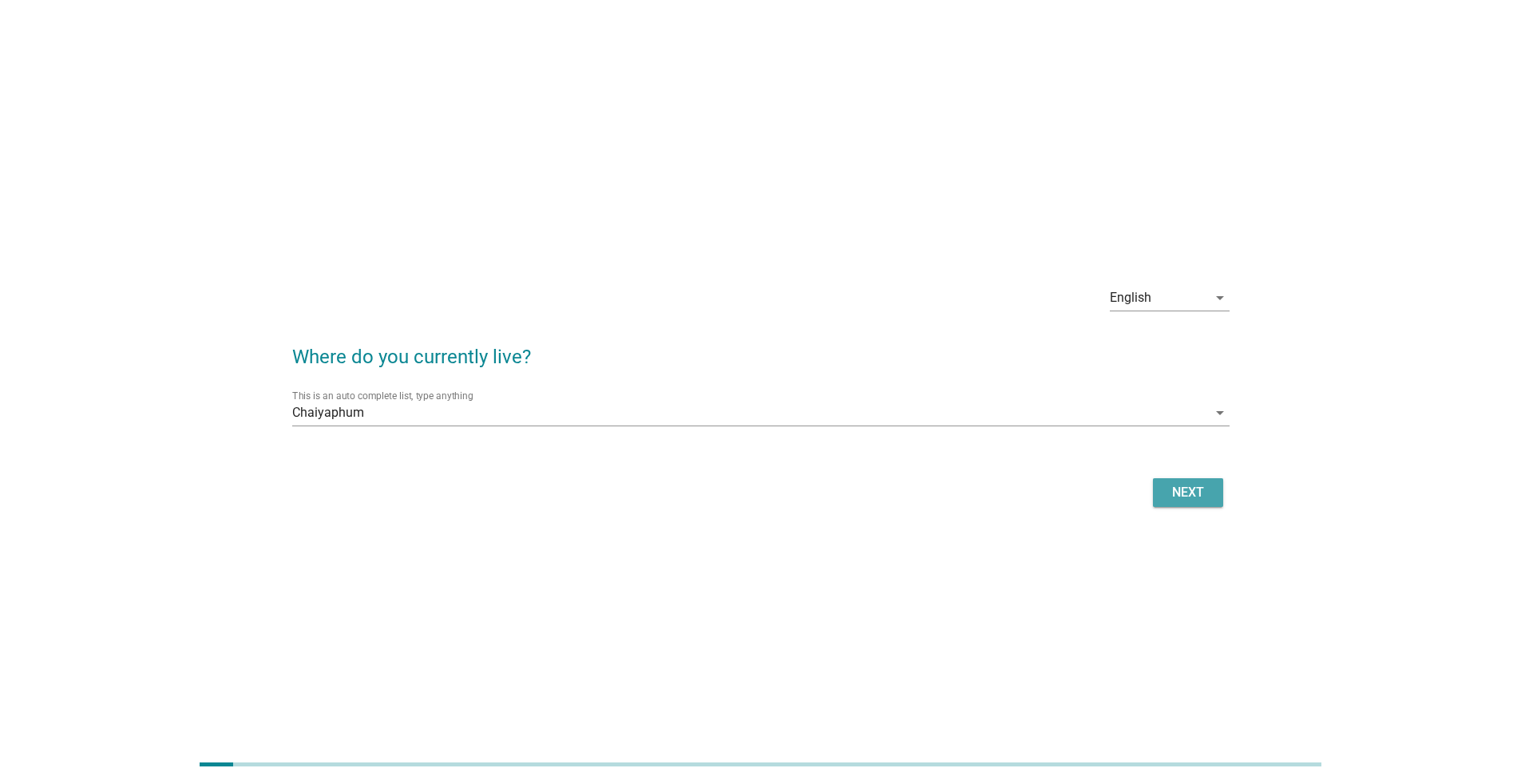
click at [753, 486] on div "Next" at bounding box center [1187, 492] width 44 height 19
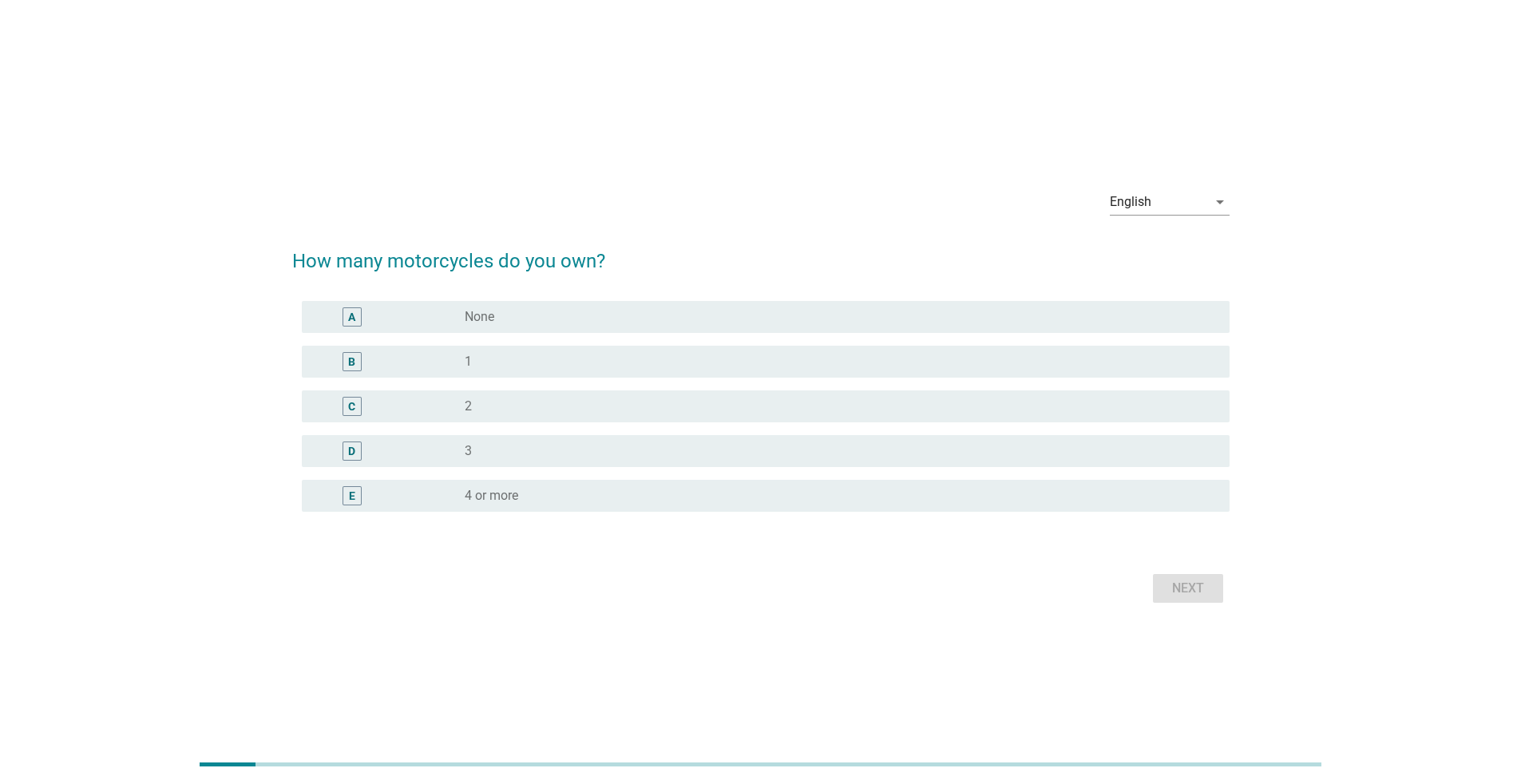
click at [675, 362] on div "radio_button_unchecked 1" at bounding box center [834, 362] width 739 height 16
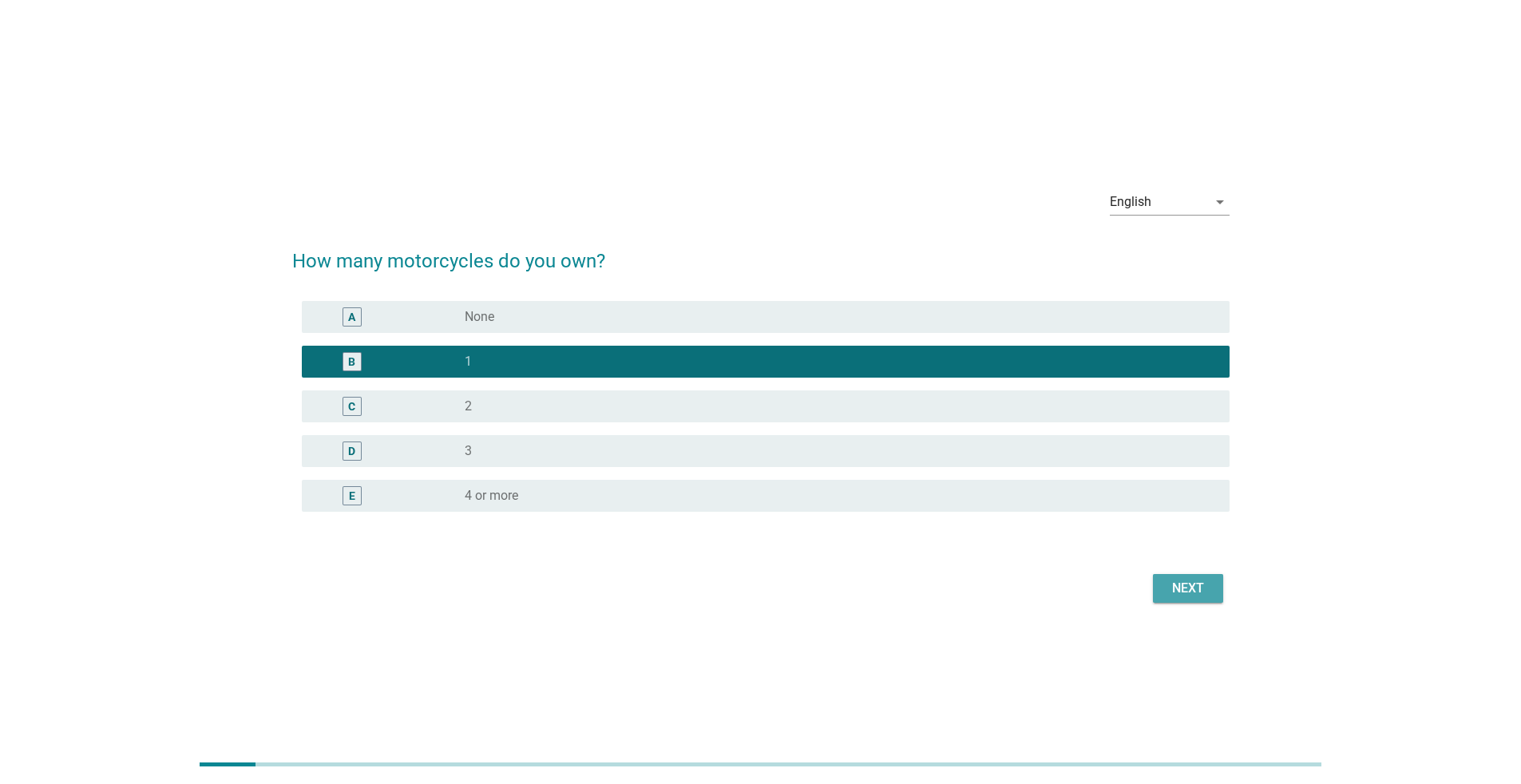
click at [753, 509] on button "Next" at bounding box center [1188, 589] width 71 height 29
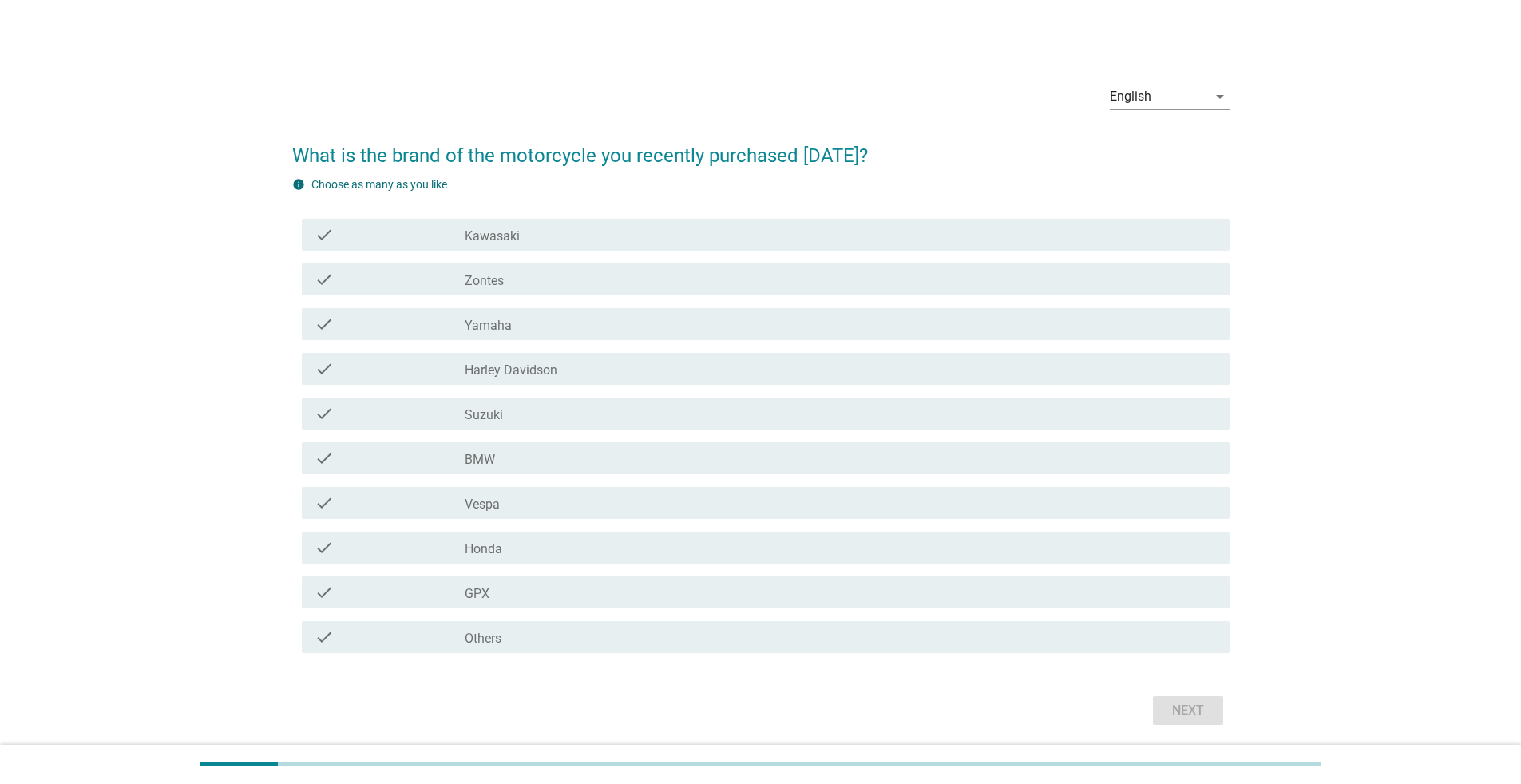
click at [749, 509] on div "check_box_outline_blank Honda" at bounding box center [841, 547] width 752 height 19
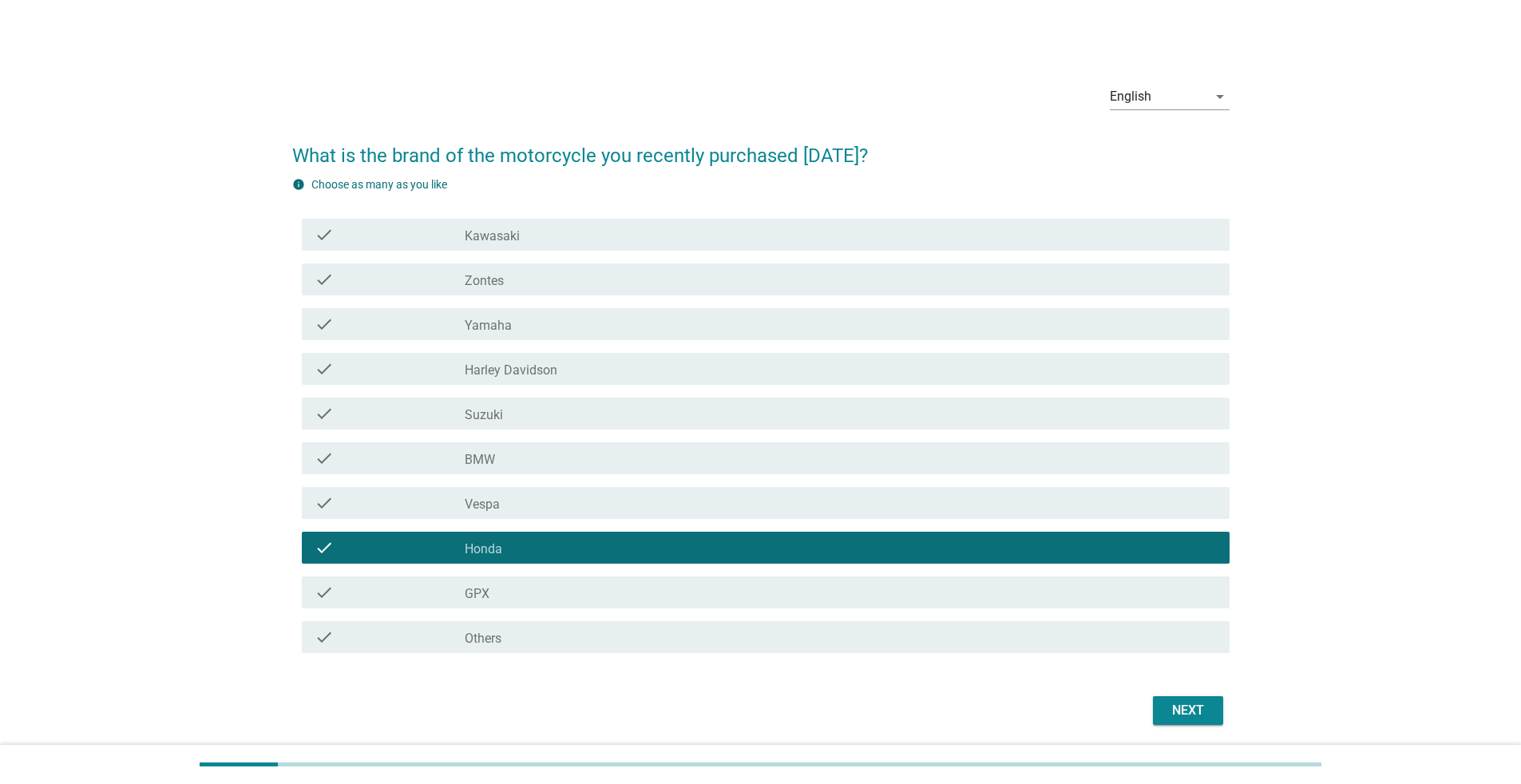
click at [753, 509] on div "Next" at bounding box center [1187, 710] width 44 height 19
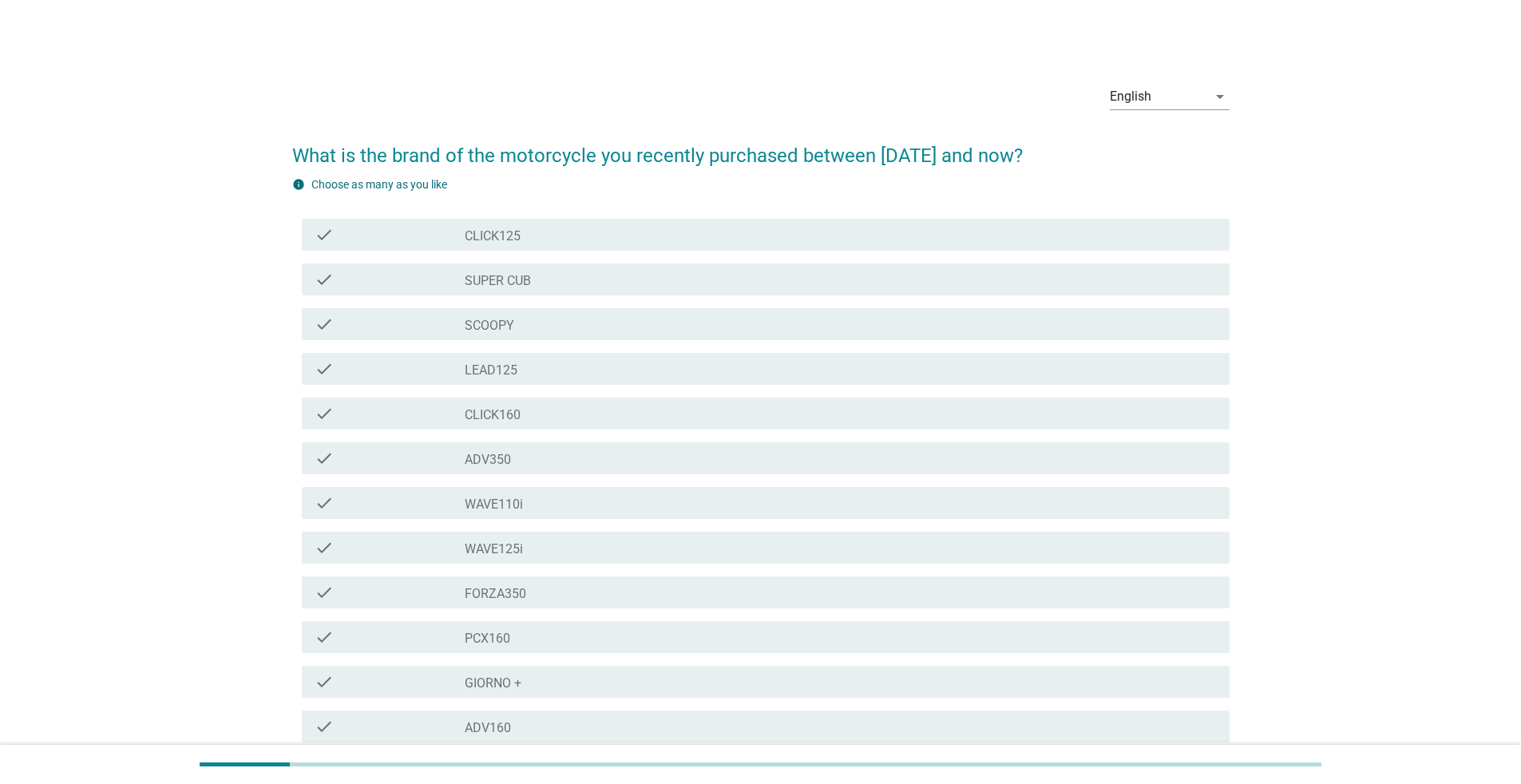
click at [724, 509] on div "check check_box_outline_blank PCX160" at bounding box center [760, 637] width 937 height 44
click at [753, 509] on div "check check_box_outline_blank PCX160" at bounding box center [760, 637] width 937 height 44
click at [753, 509] on div "check_box_outline_blank PCX160" at bounding box center [841, 637] width 752 height 19
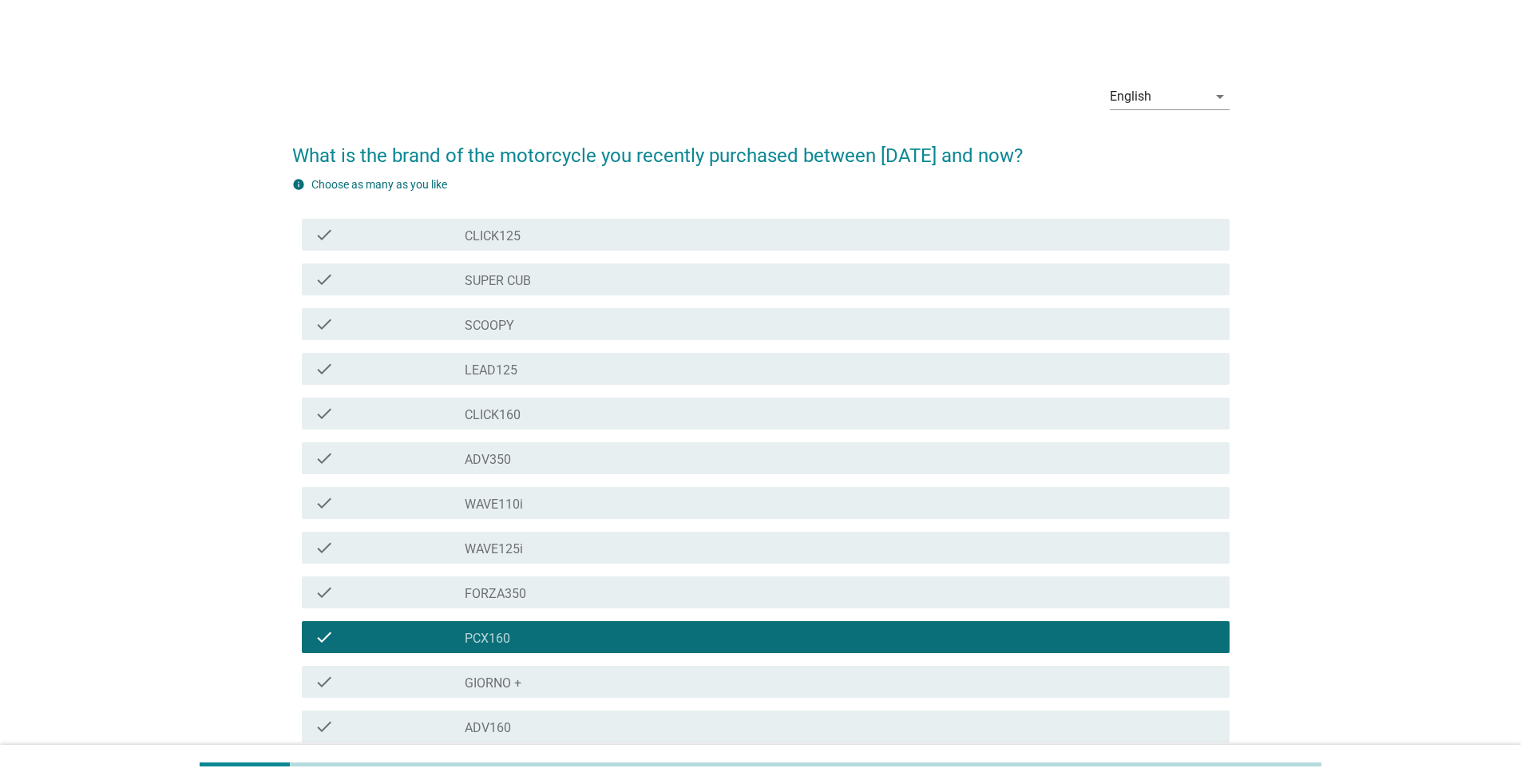
scroll to position [189, 0]
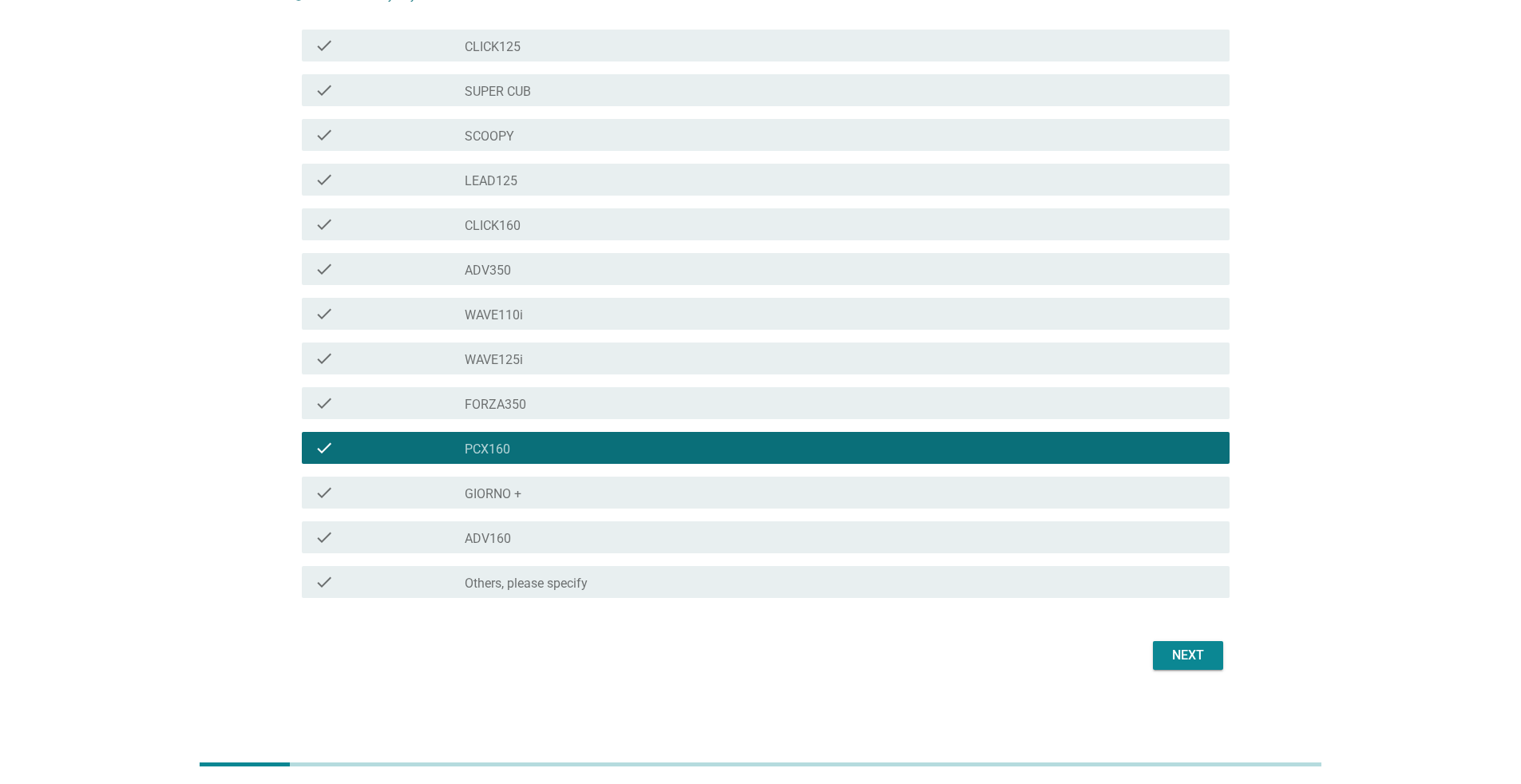
click at [753, 509] on div "Next" at bounding box center [1187, 655] width 44 height 19
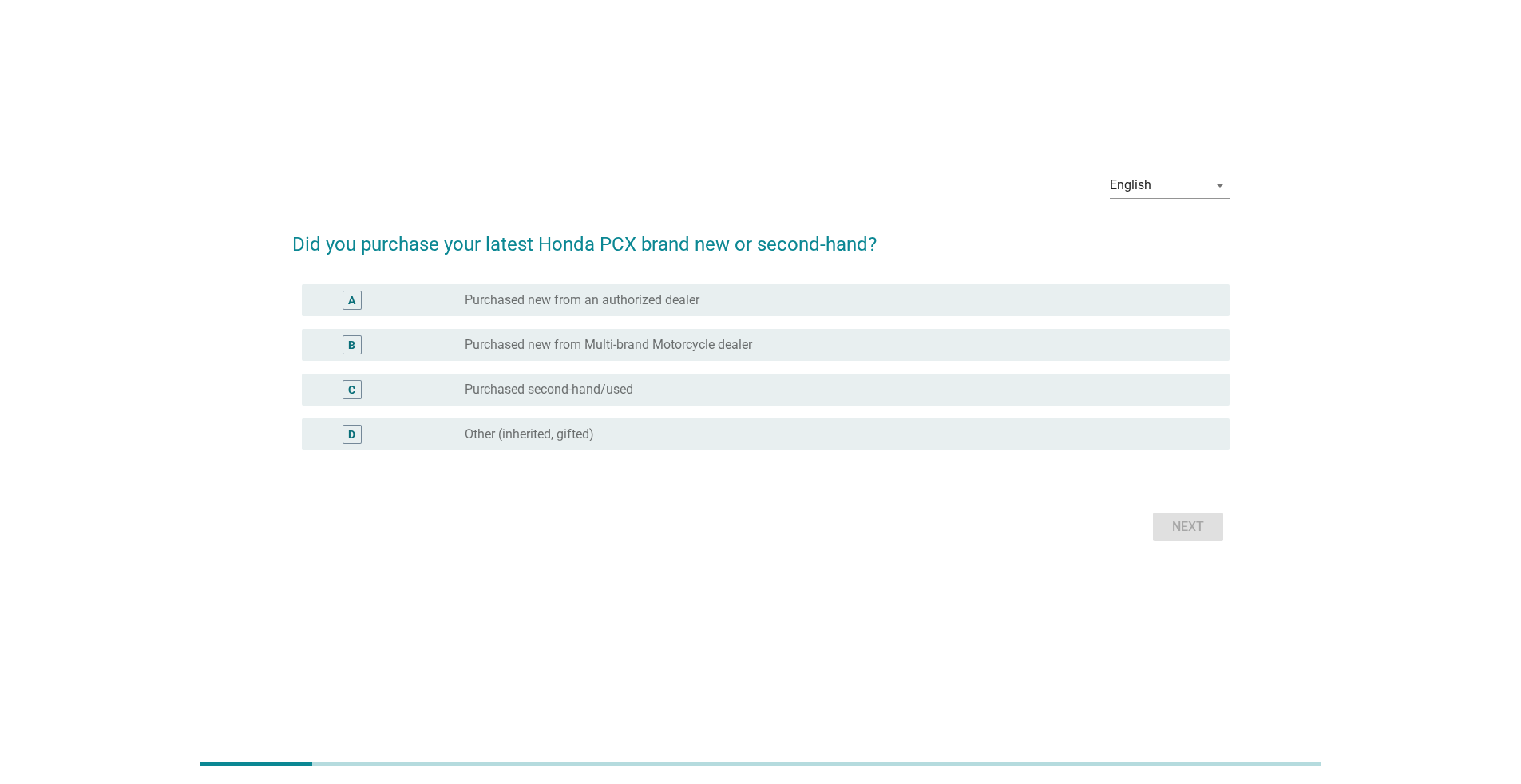
scroll to position [0, 0]
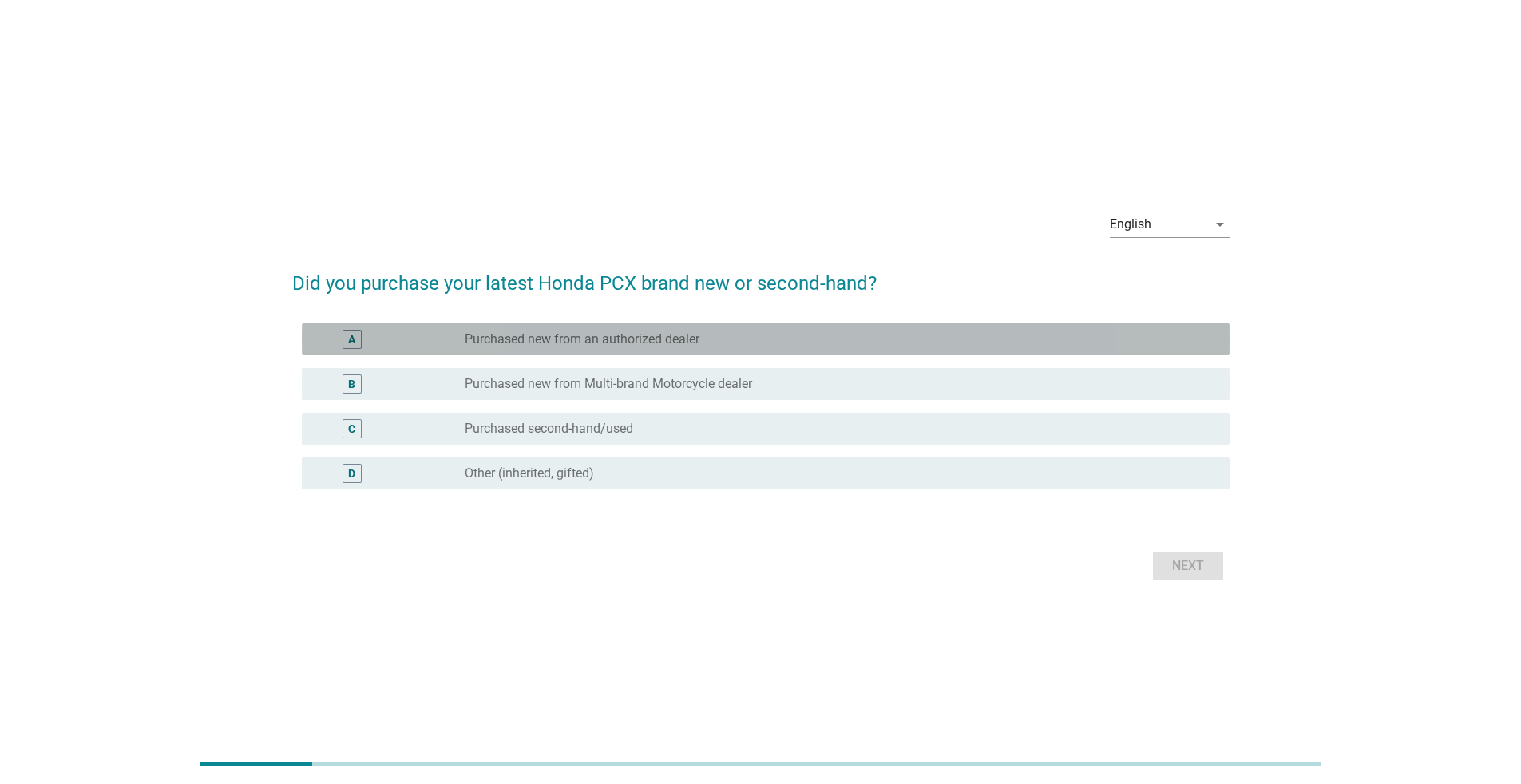
click at [671, 341] on label "Purchased new from an authorized dealer" at bounding box center [582, 339] width 235 height 16
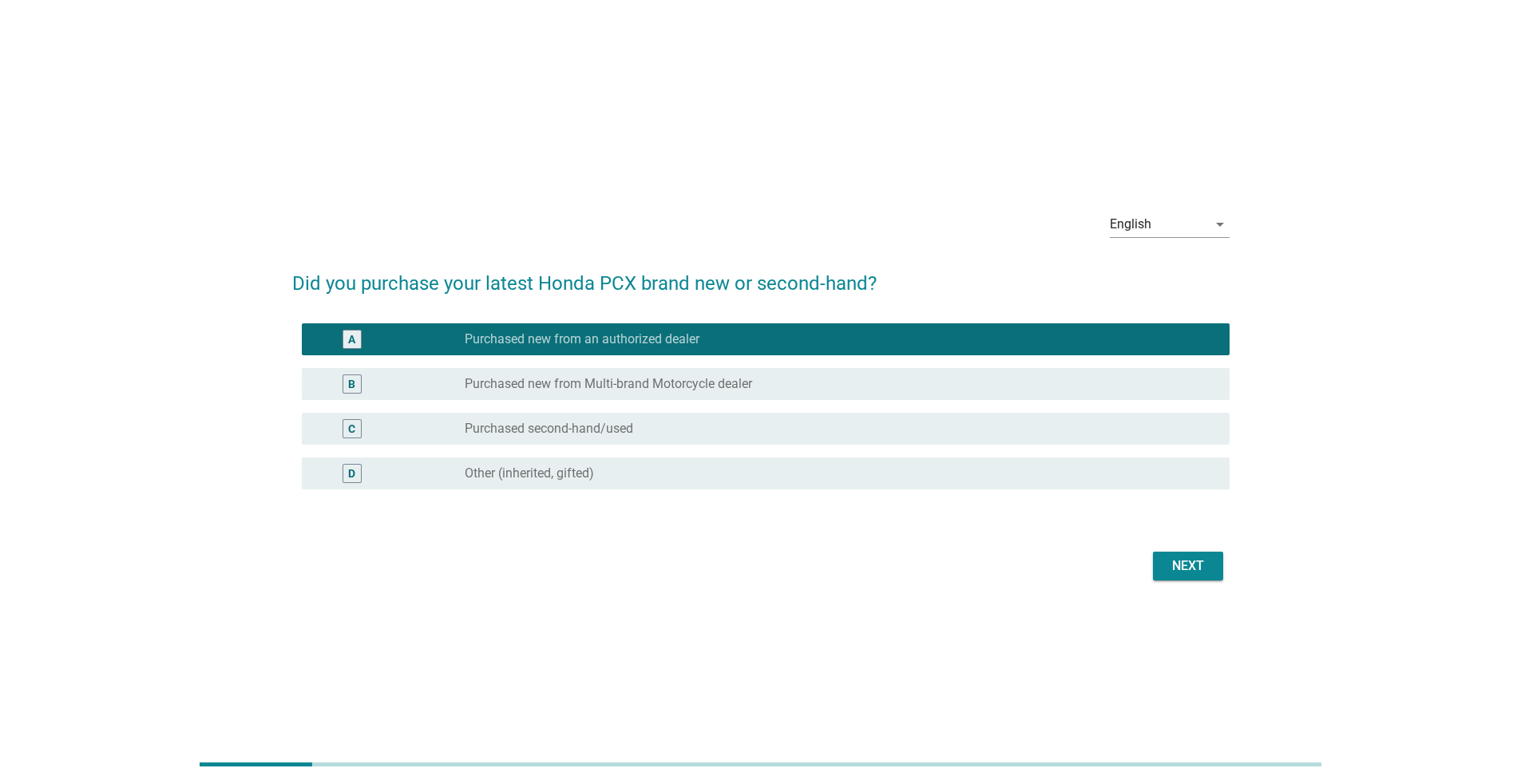
click at [753, 509] on div "Next" at bounding box center [1187, 565] width 44 height 19
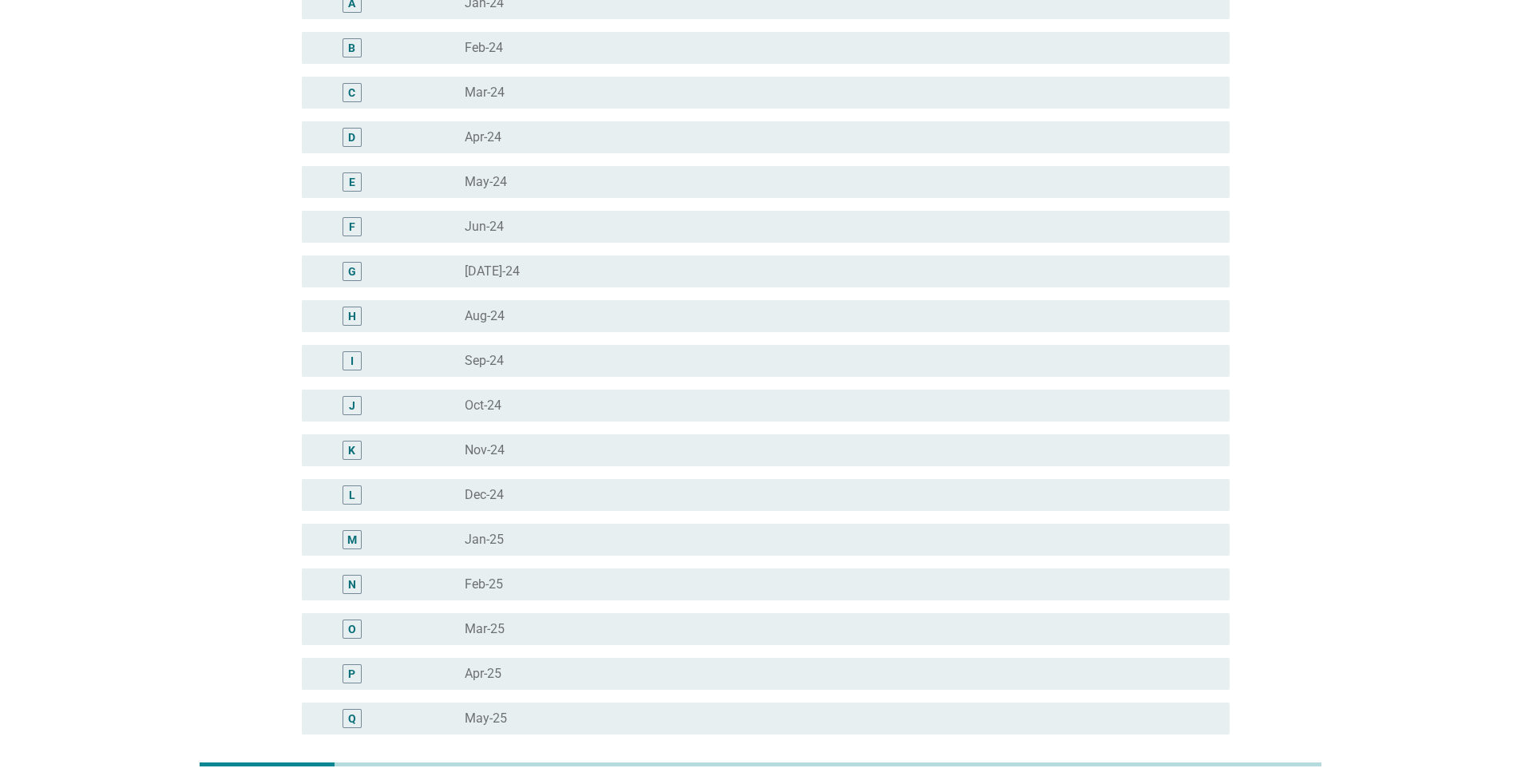
scroll to position [479, 0]
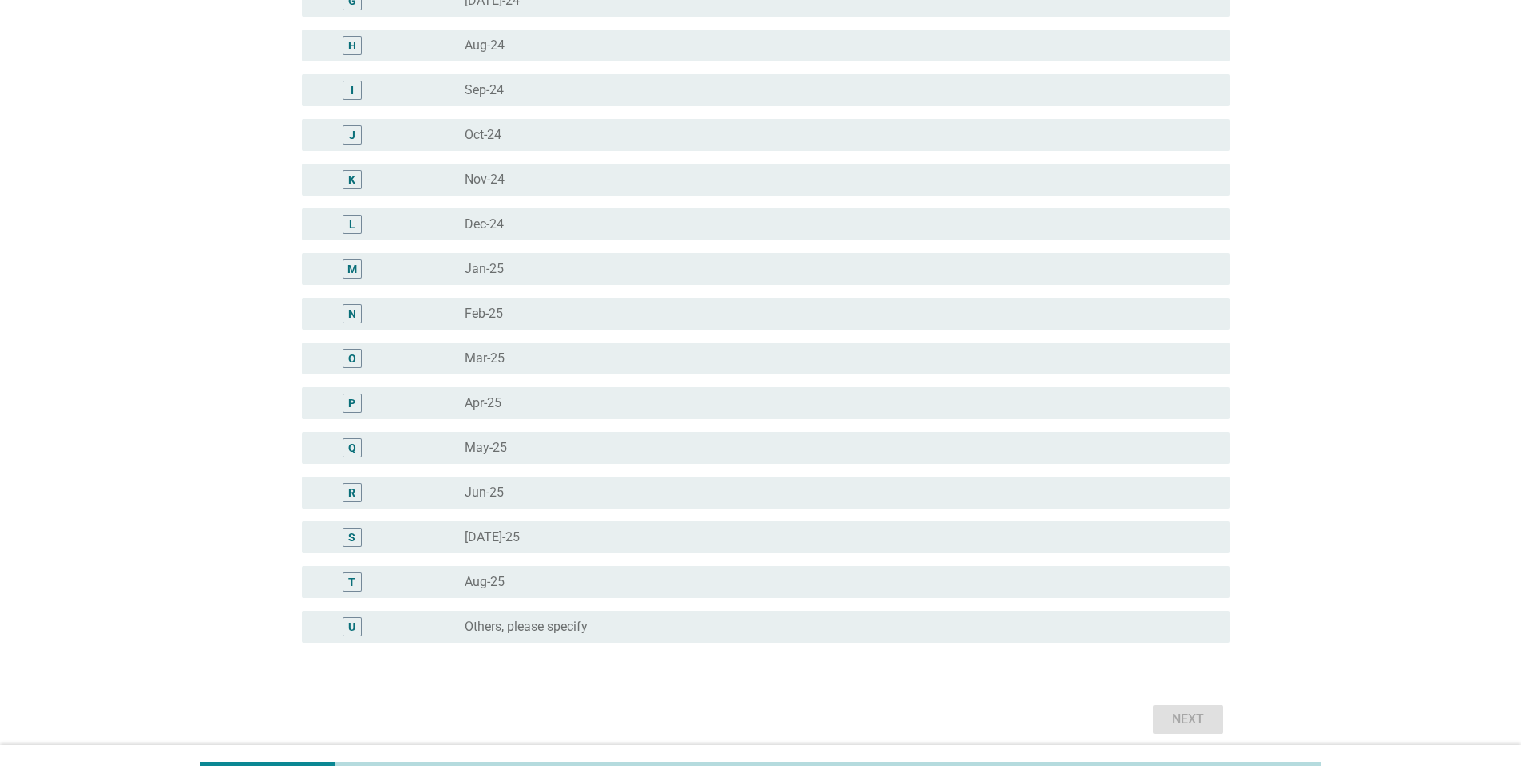
click at [713, 494] on div "radio_button_unchecked Jun-25" at bounding box center [834, 493] width 739 height 16
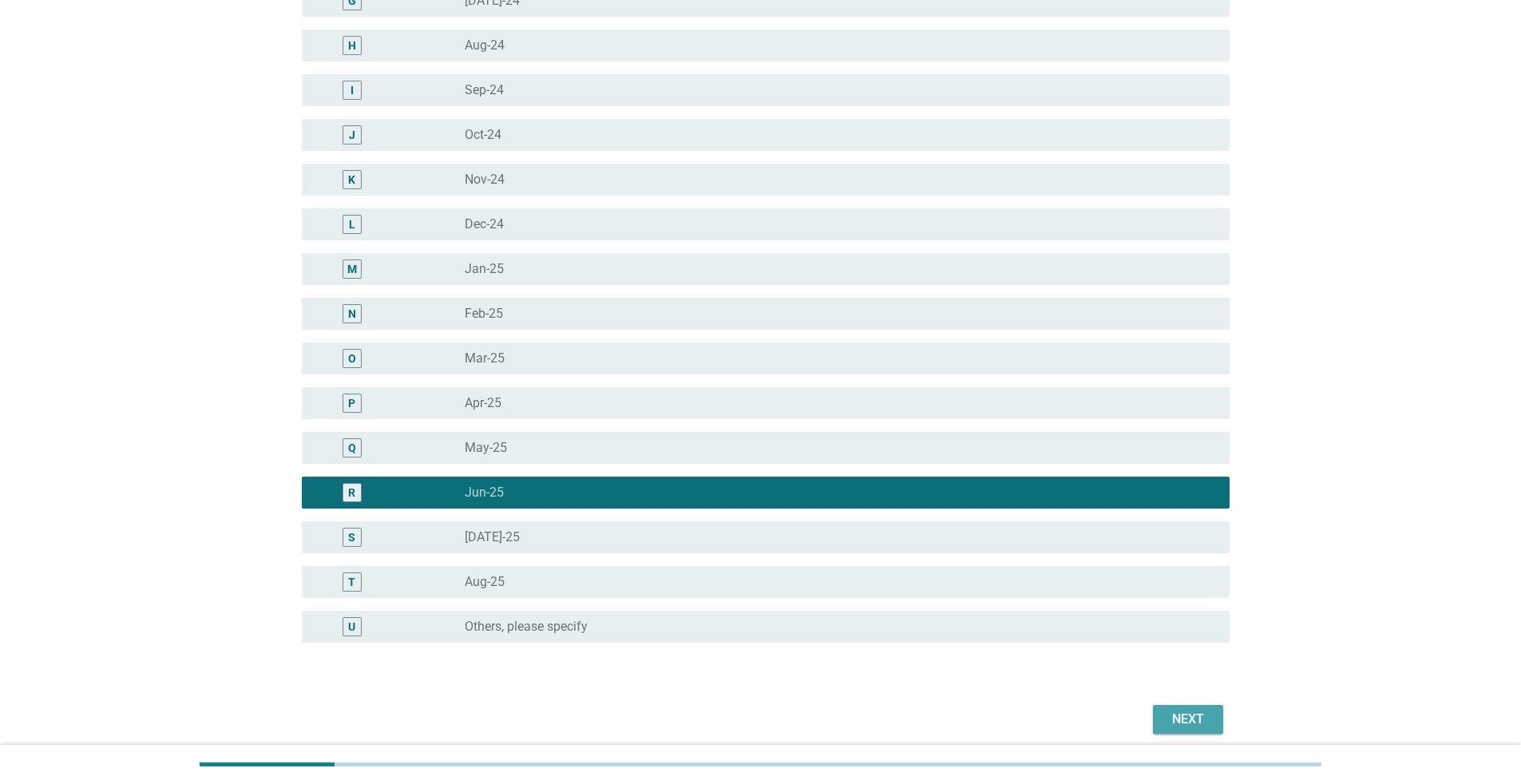
click at [753, 509] on div "Next" at bounding box center [1187, 719] width 44 height 19
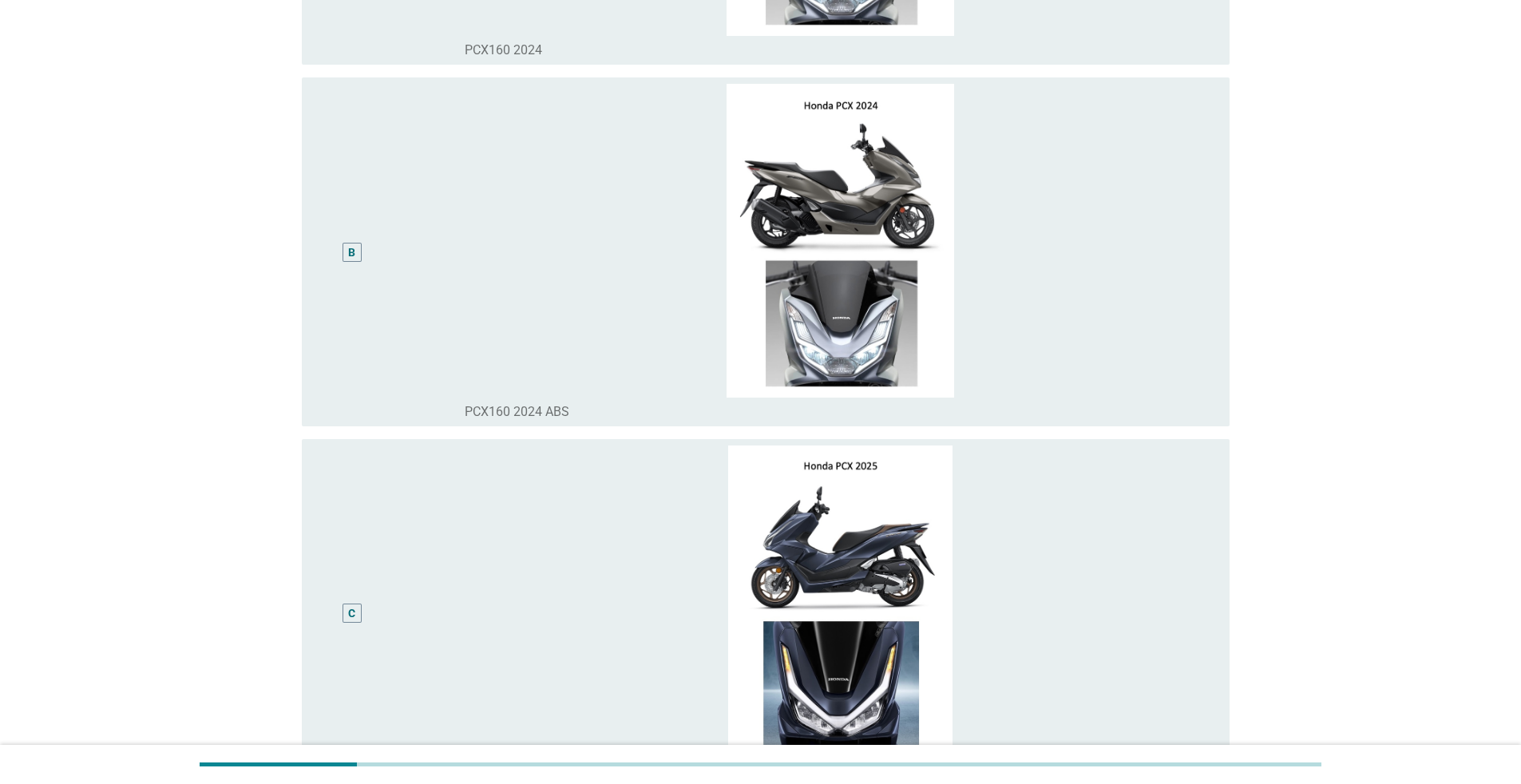
scroll to position [0, 0]
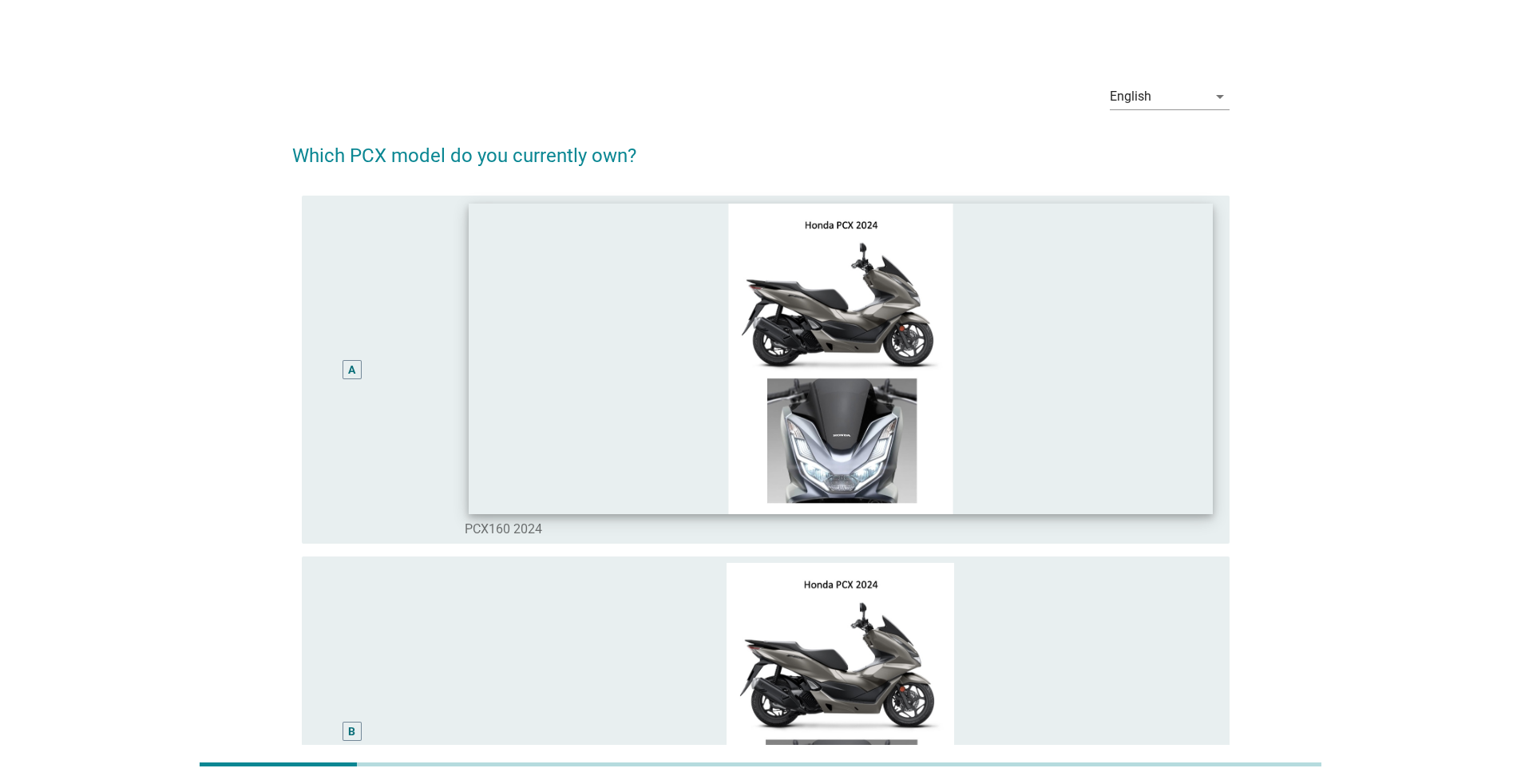
click at [559, 397] on img at bounding box center [840, 357] width 744 height 310
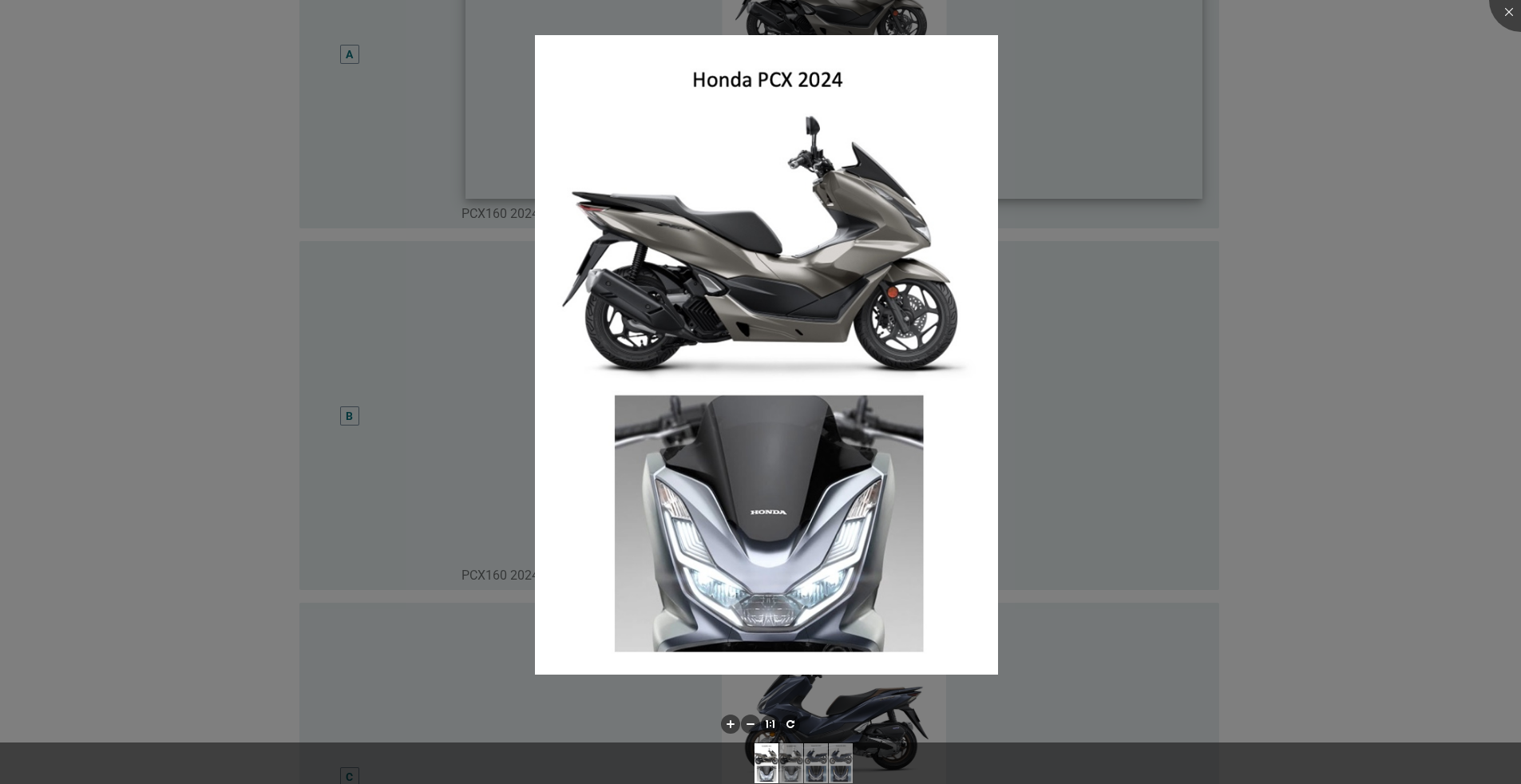
scroll to position [638, 0]
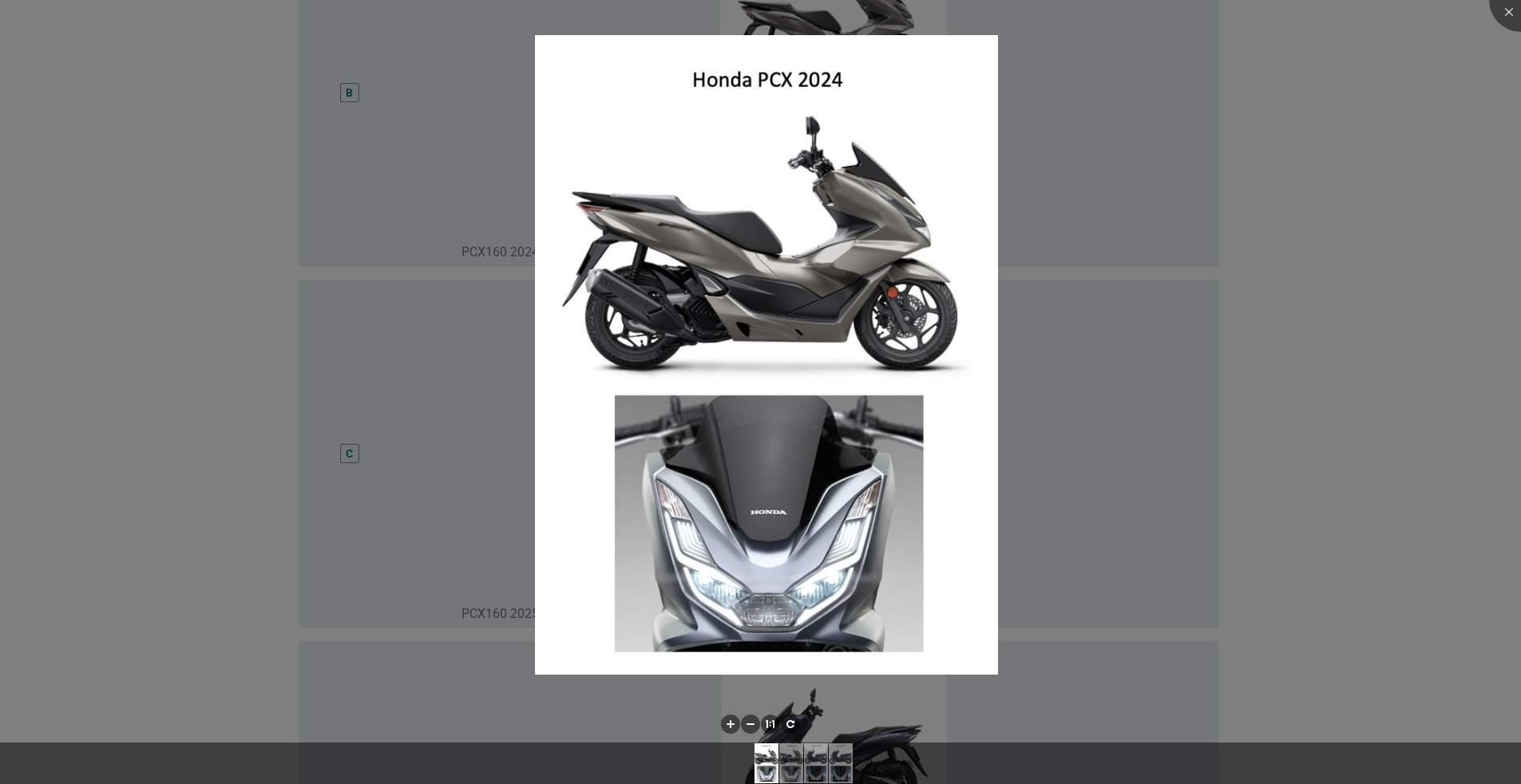
click at [753, 493] on div at bounding box center [760, 392] width 1521 height 784
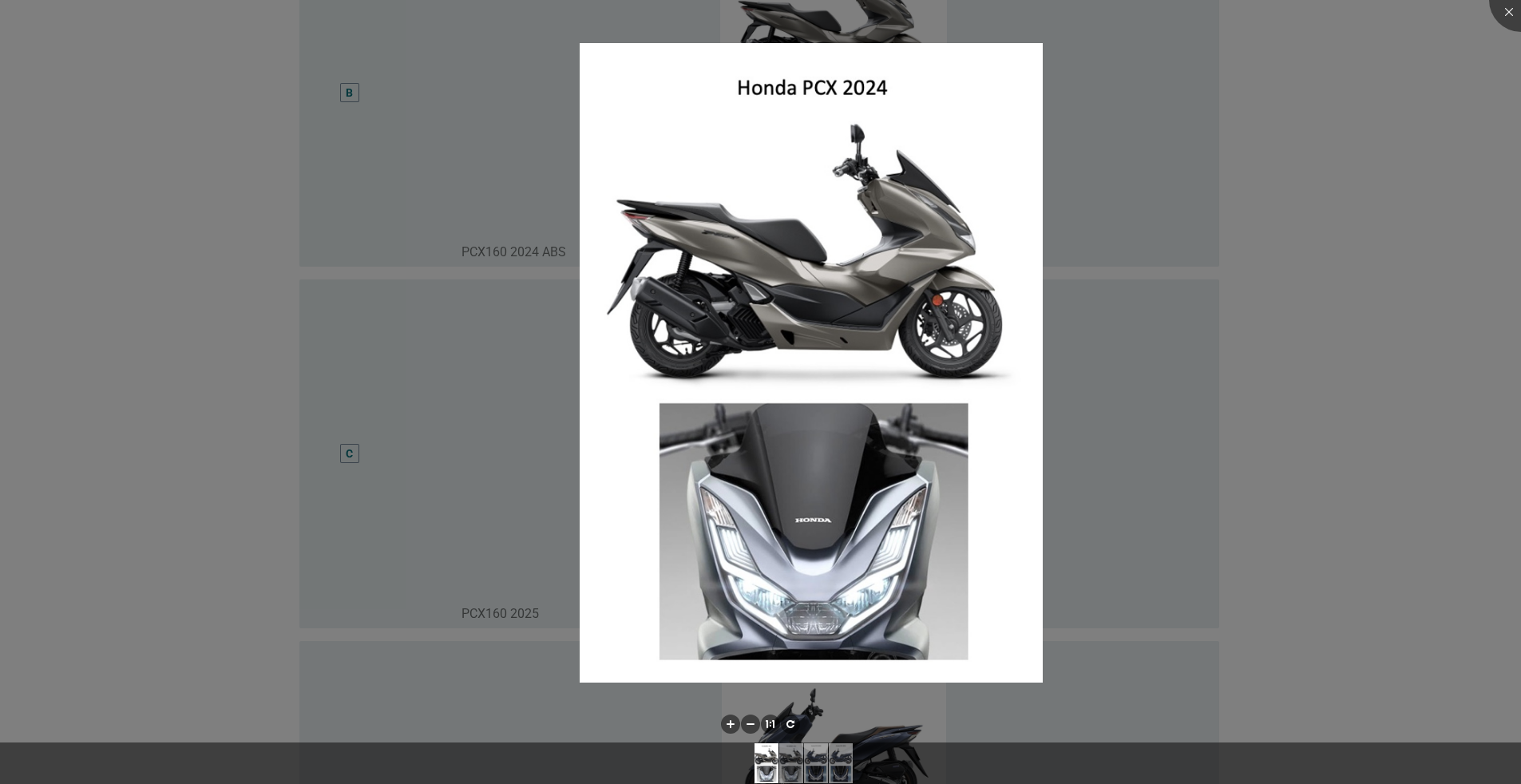
click at [753, 509] on div at bounding box center [760, 392] width 1521 height 784
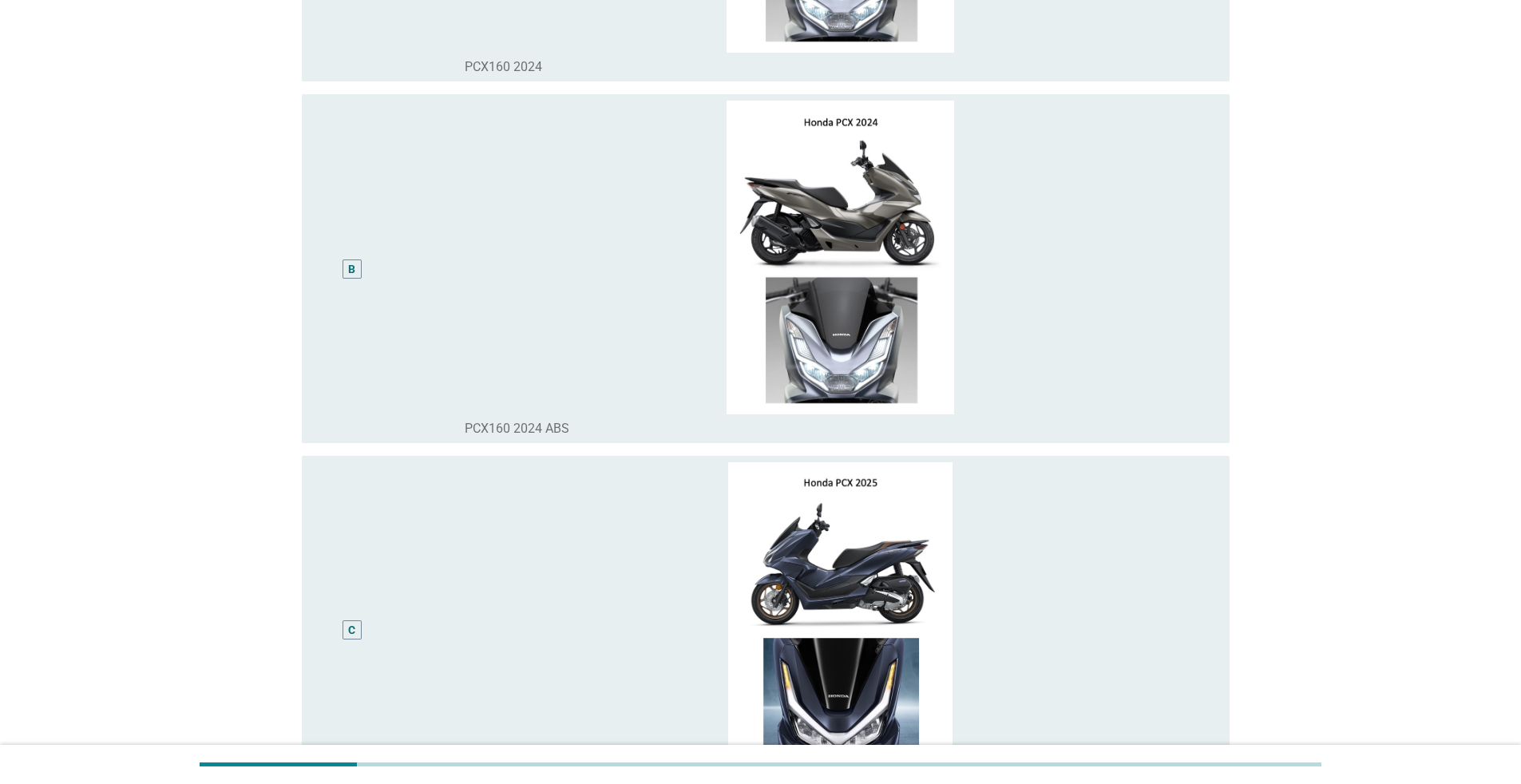
scroll to position [559, 0]
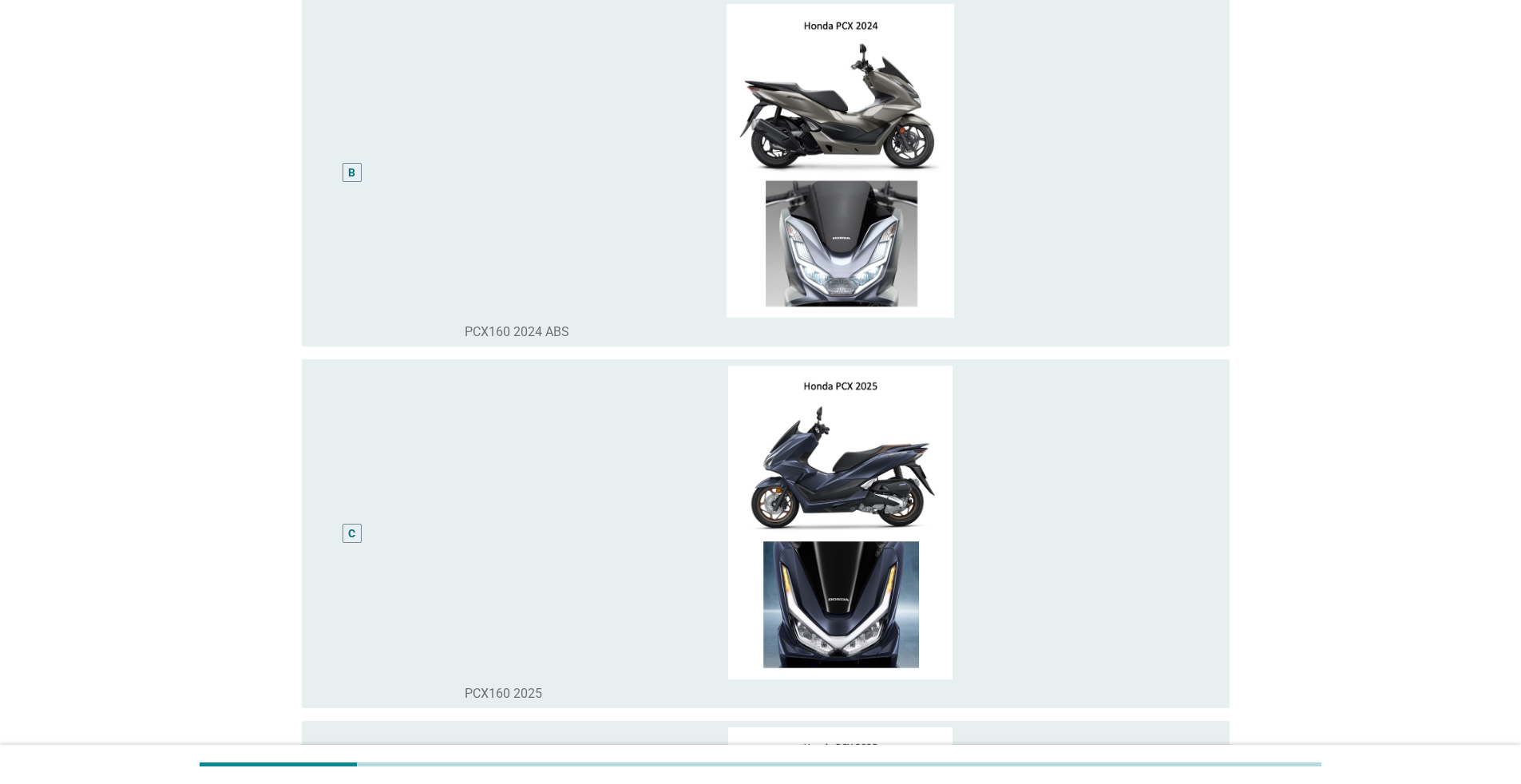
click at [353, 509] on div "C" at bounding box center [352, 533] width 19 height 19
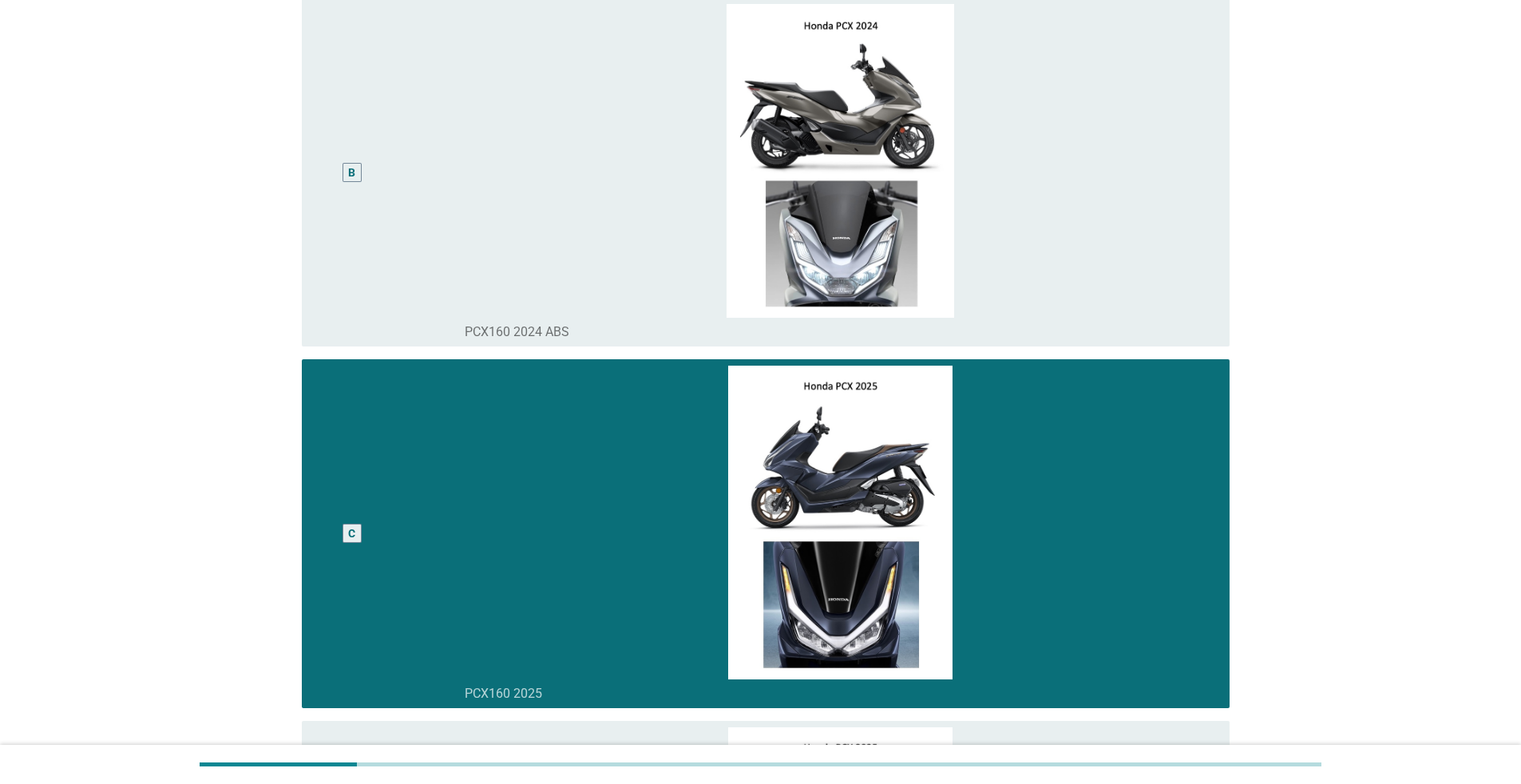
scroll to position [1038, 0]
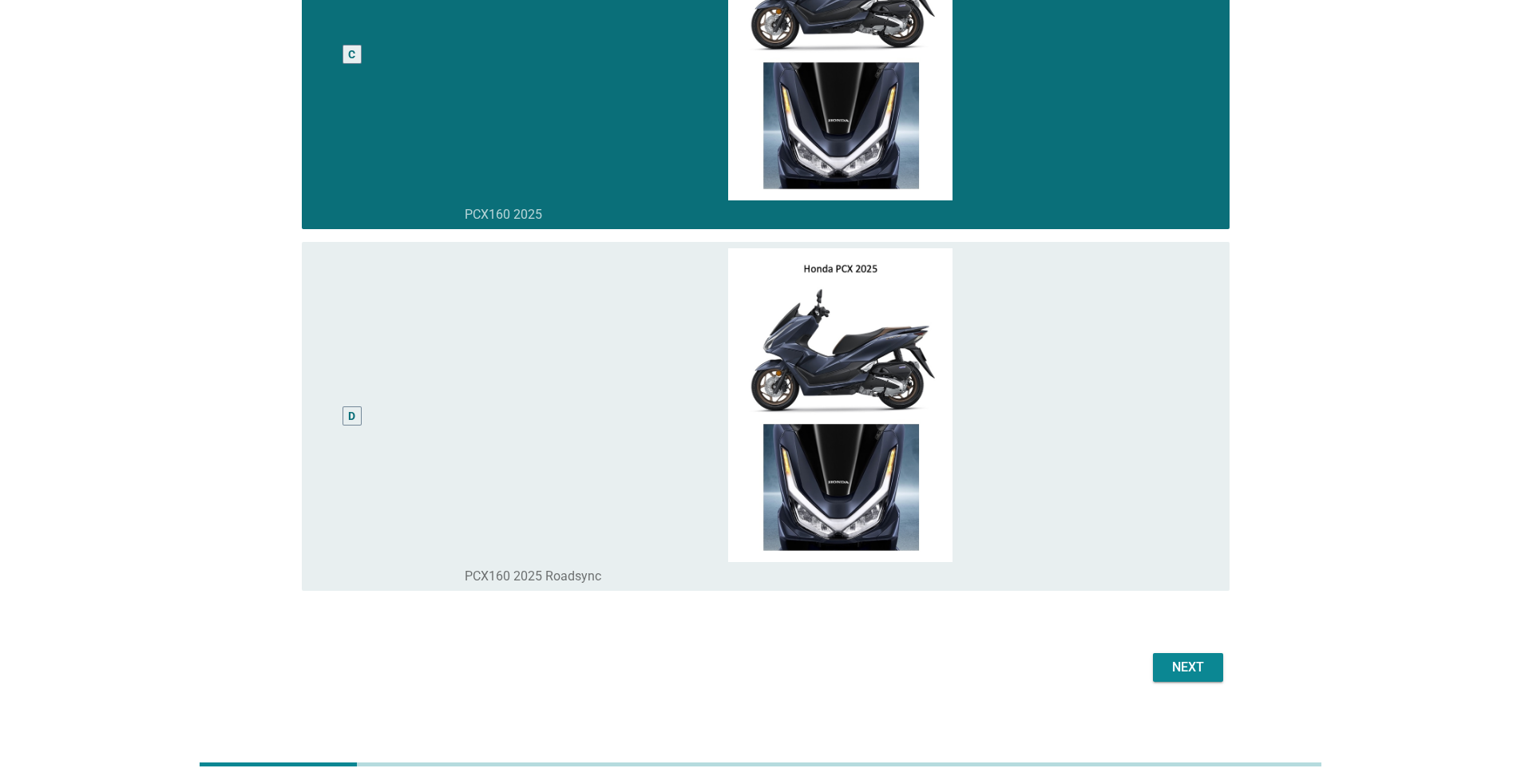
click at [753, 509] on div "Next" at bounding box center [760, 667] width 937 height 38
click at [753, 509] on div "Next" at bounding box center [1187, 666] width 44 height 19
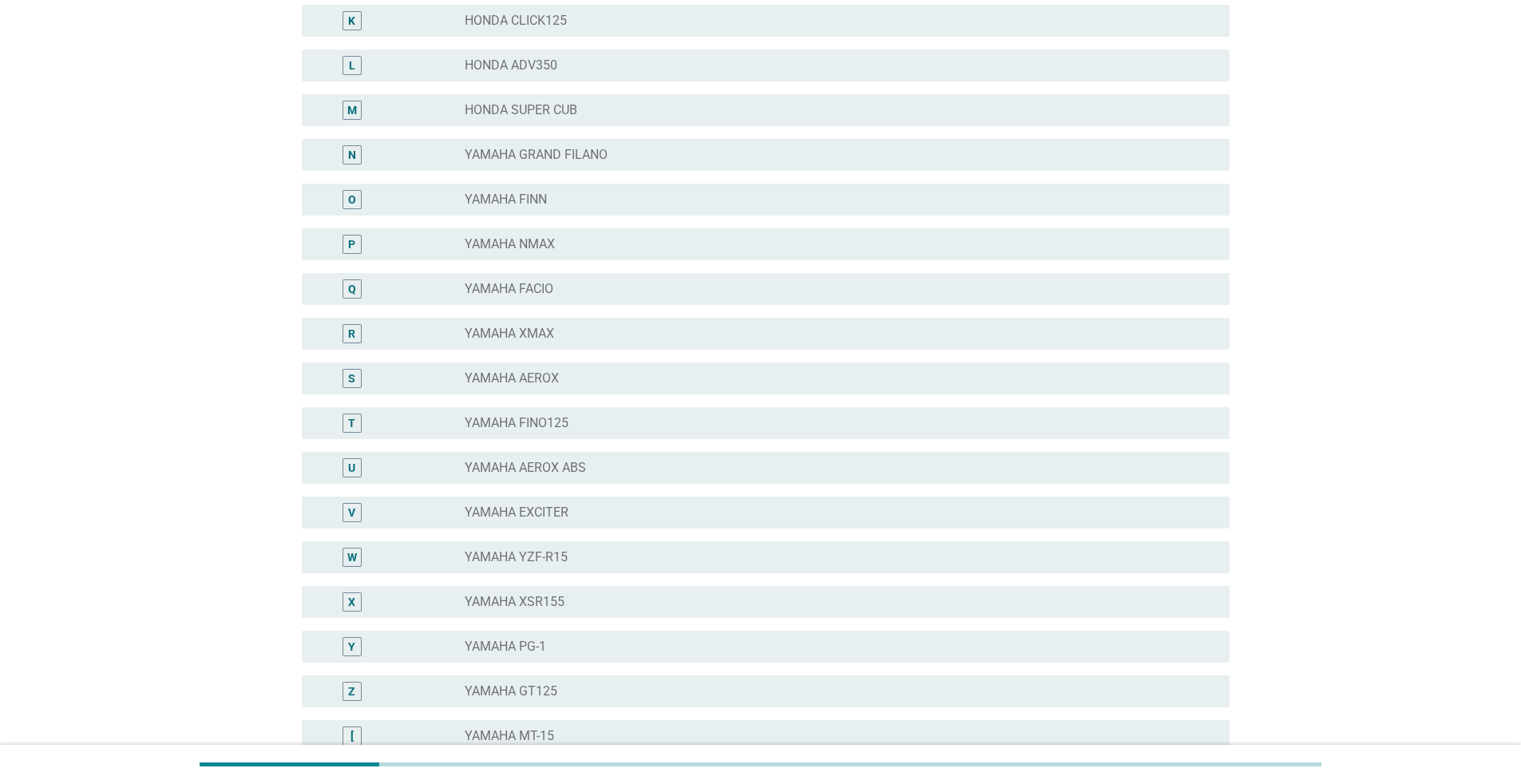
scroll to position [638, 0]
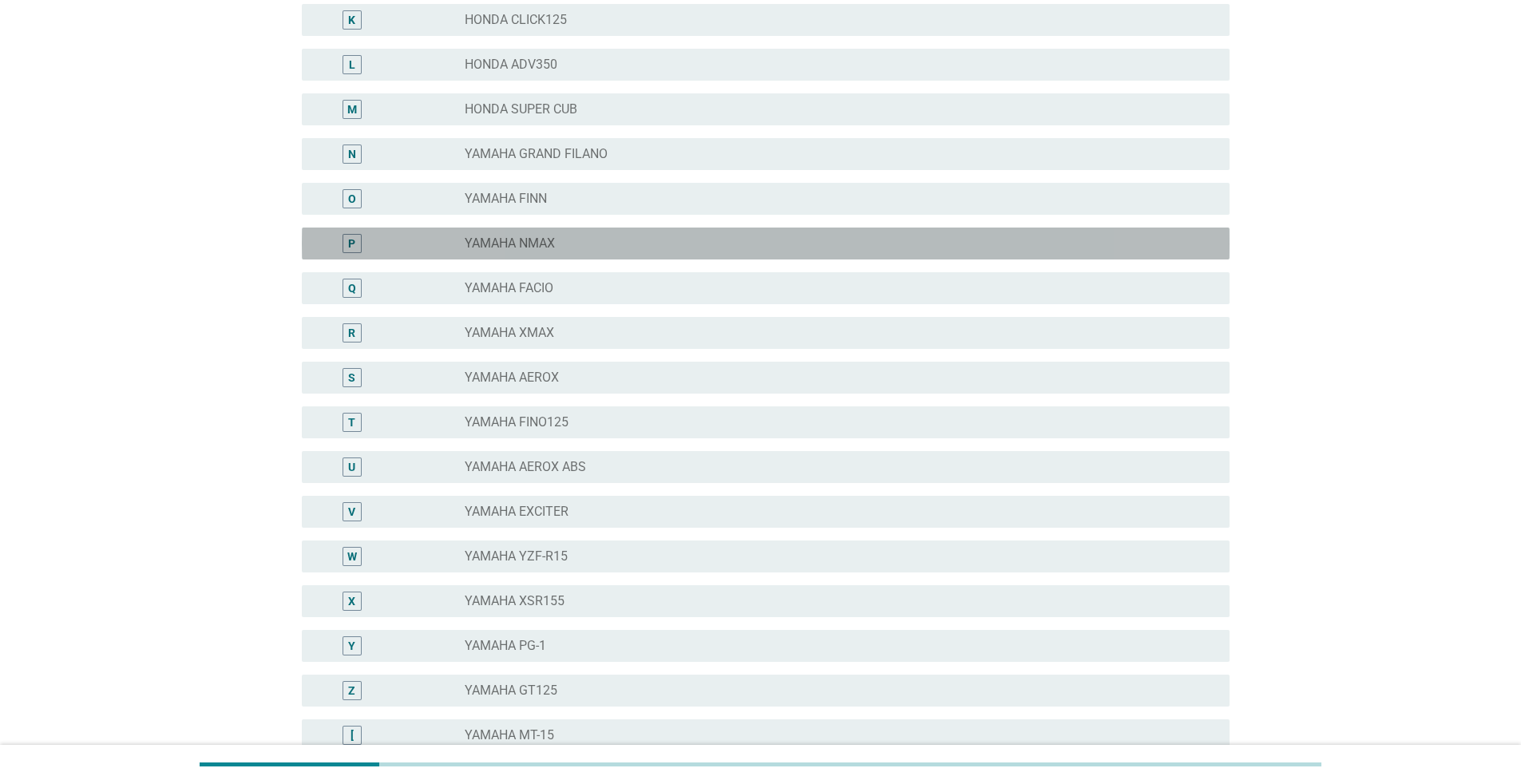
click at [344, 238] on div "P" at bounding box center [352, 243] width 19 height 19
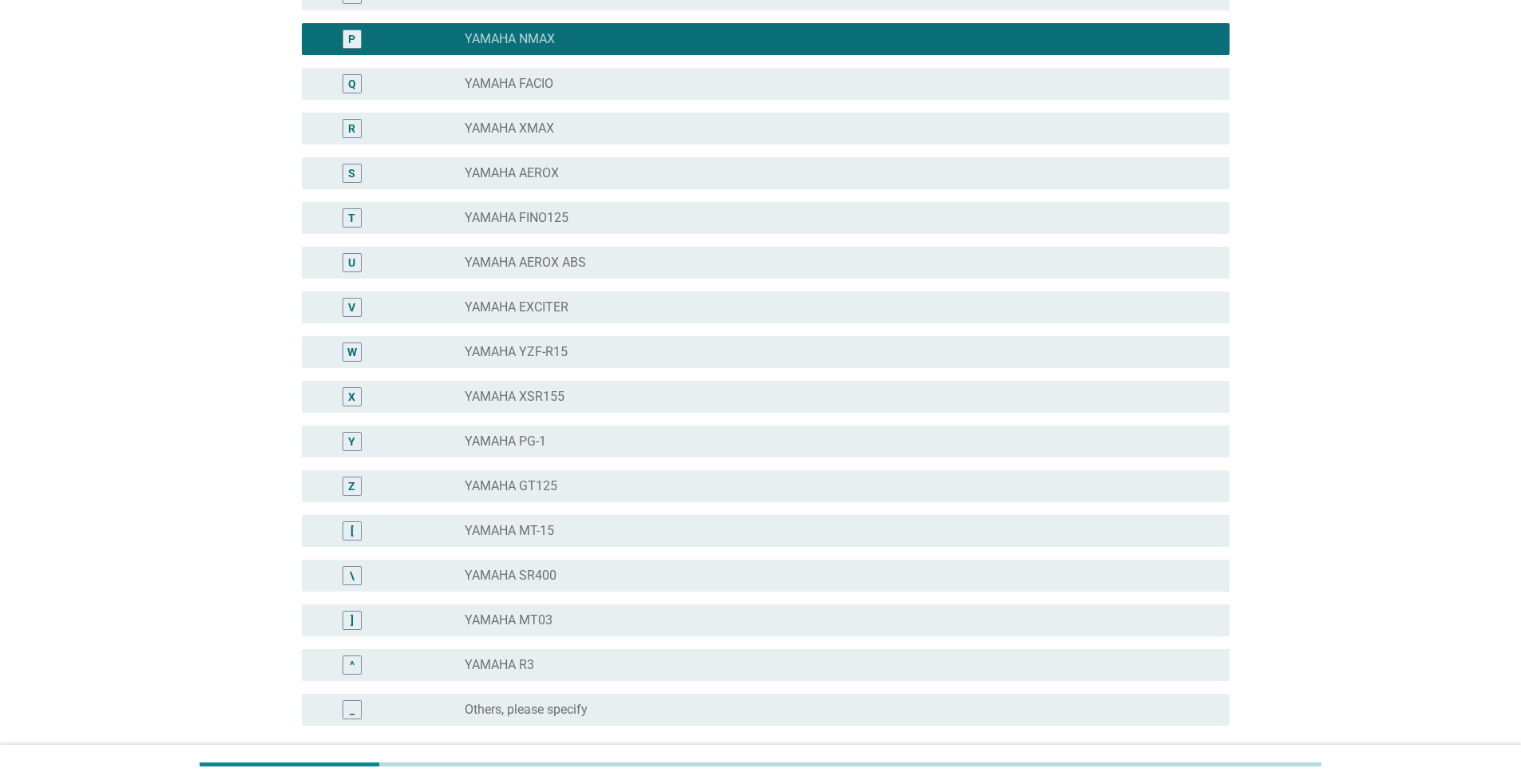
scroll to position [990, 0]
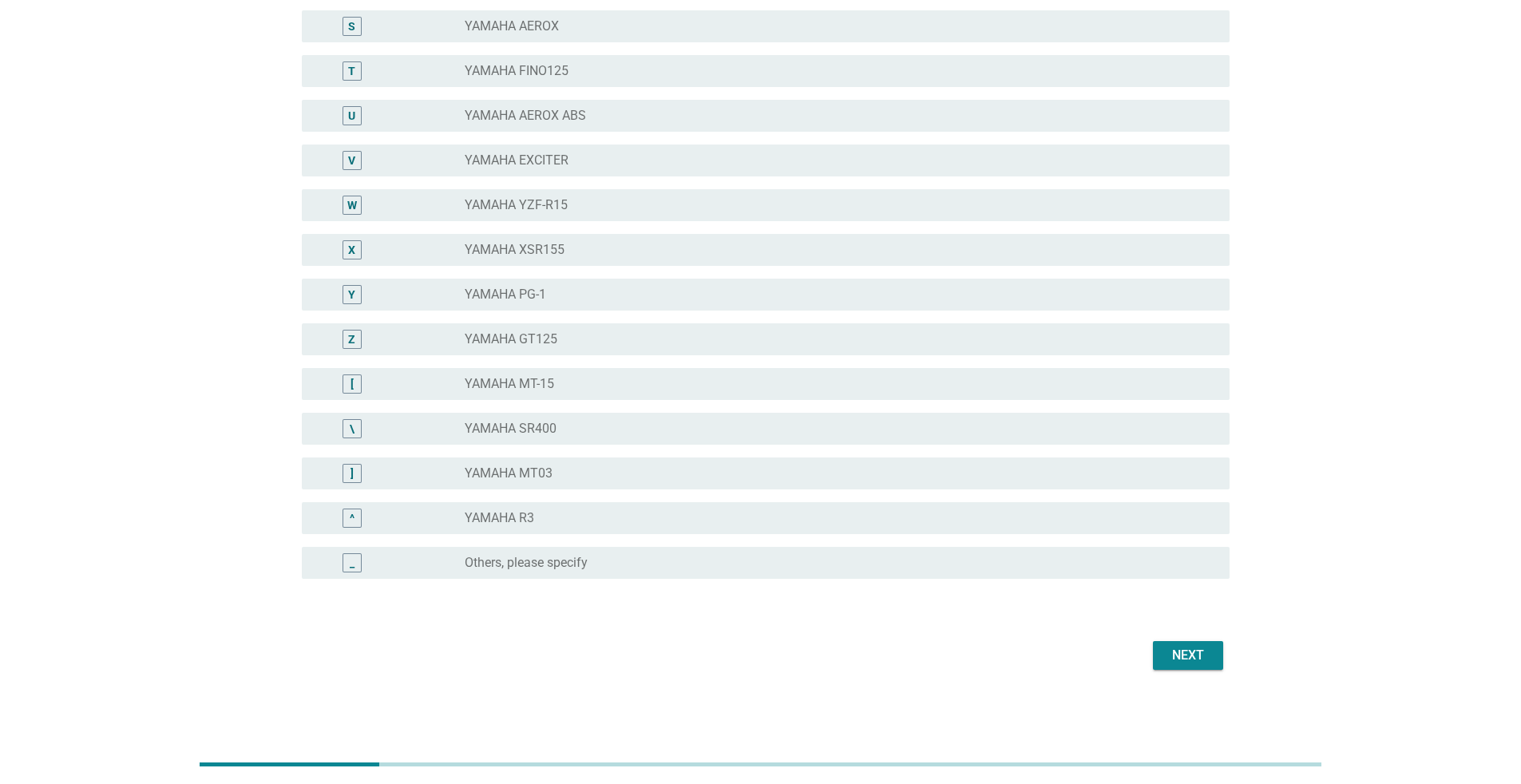
click at [753, 509] on div "Next" at bounding box center [1187, 655] width 44 height 19
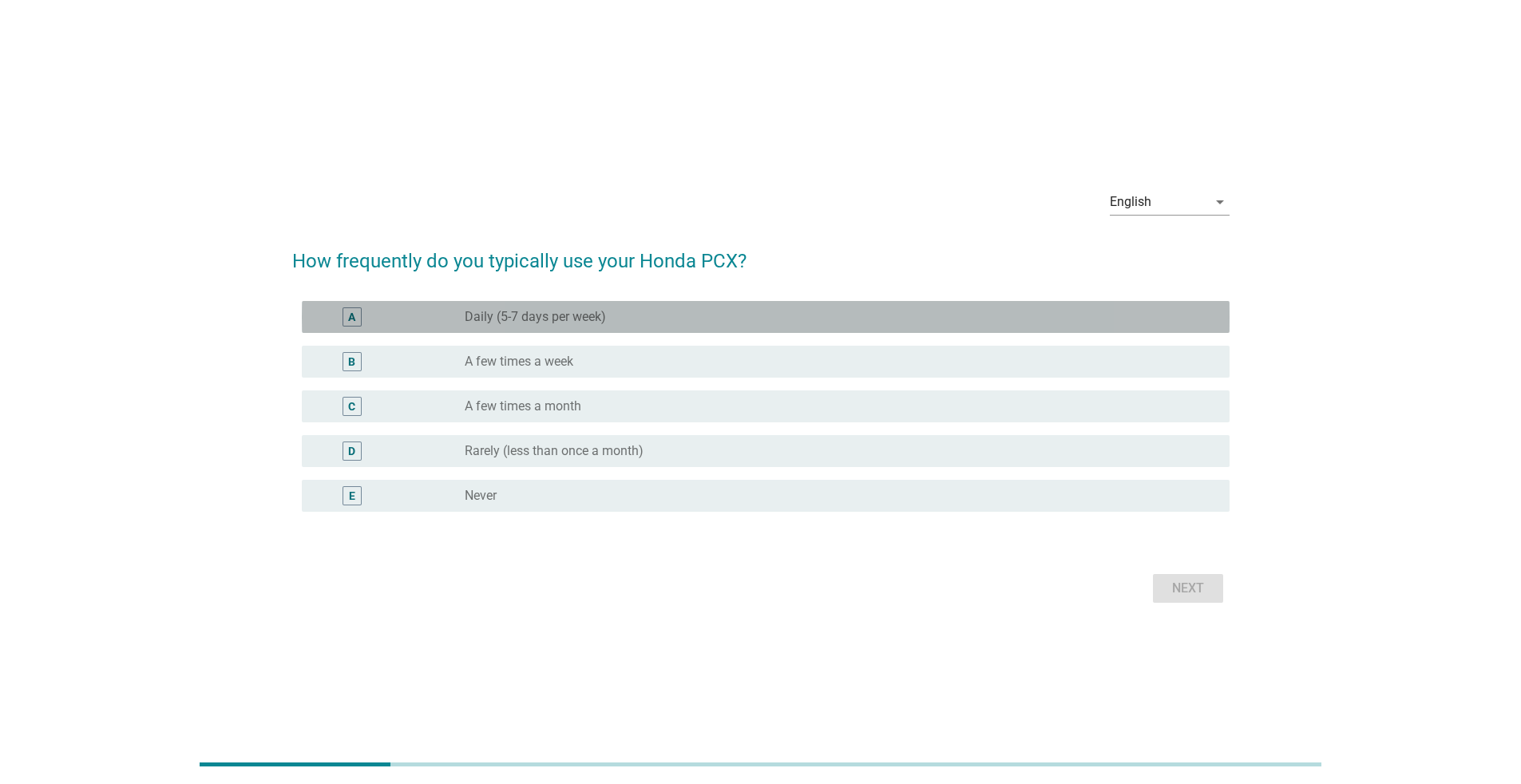
click at [344, 313] on div "A" at bounding box center [352, 316] width 19 height 19
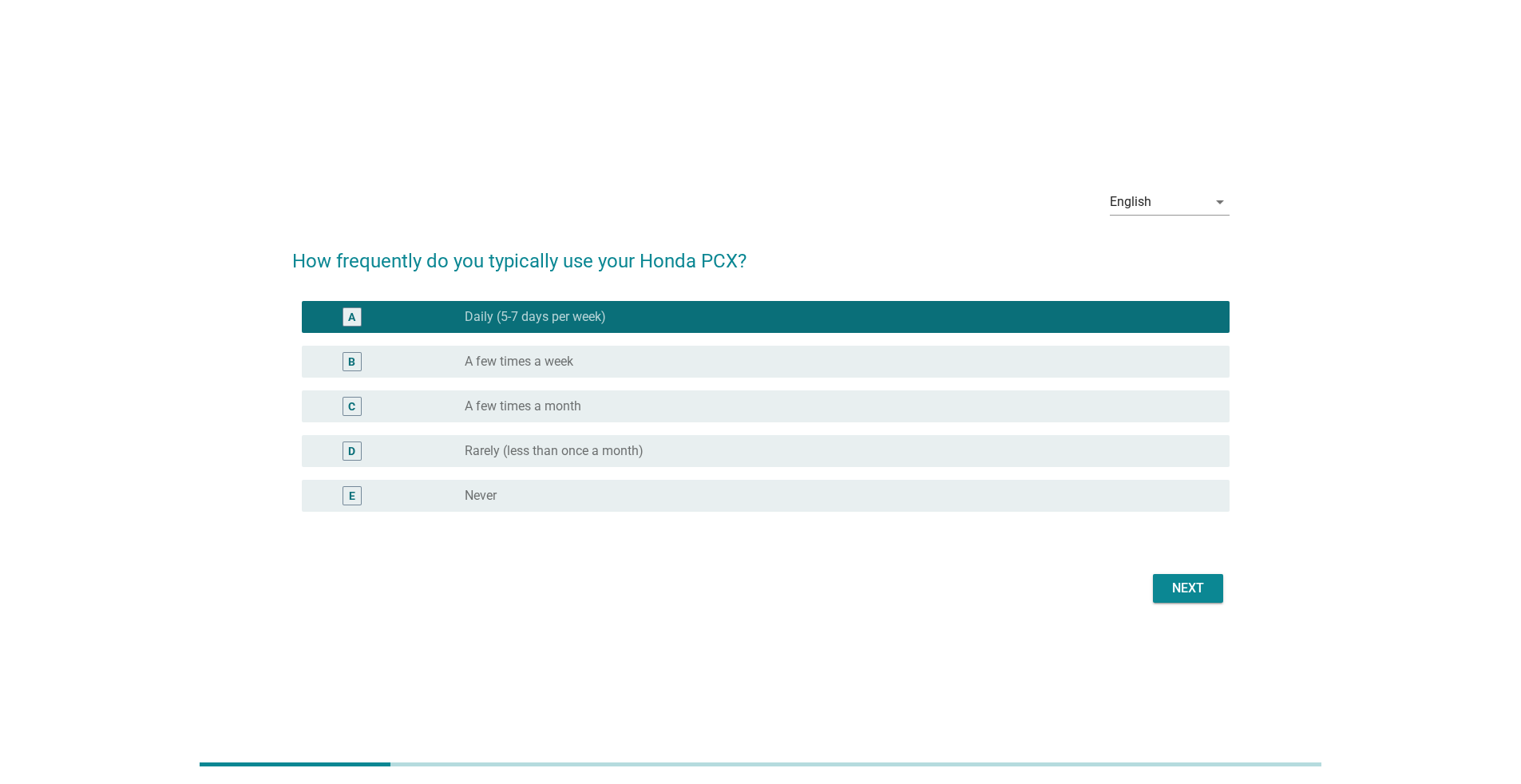
click at [753, 509] on button "Next" at bounding box center [1188, 589] width 71 height 29
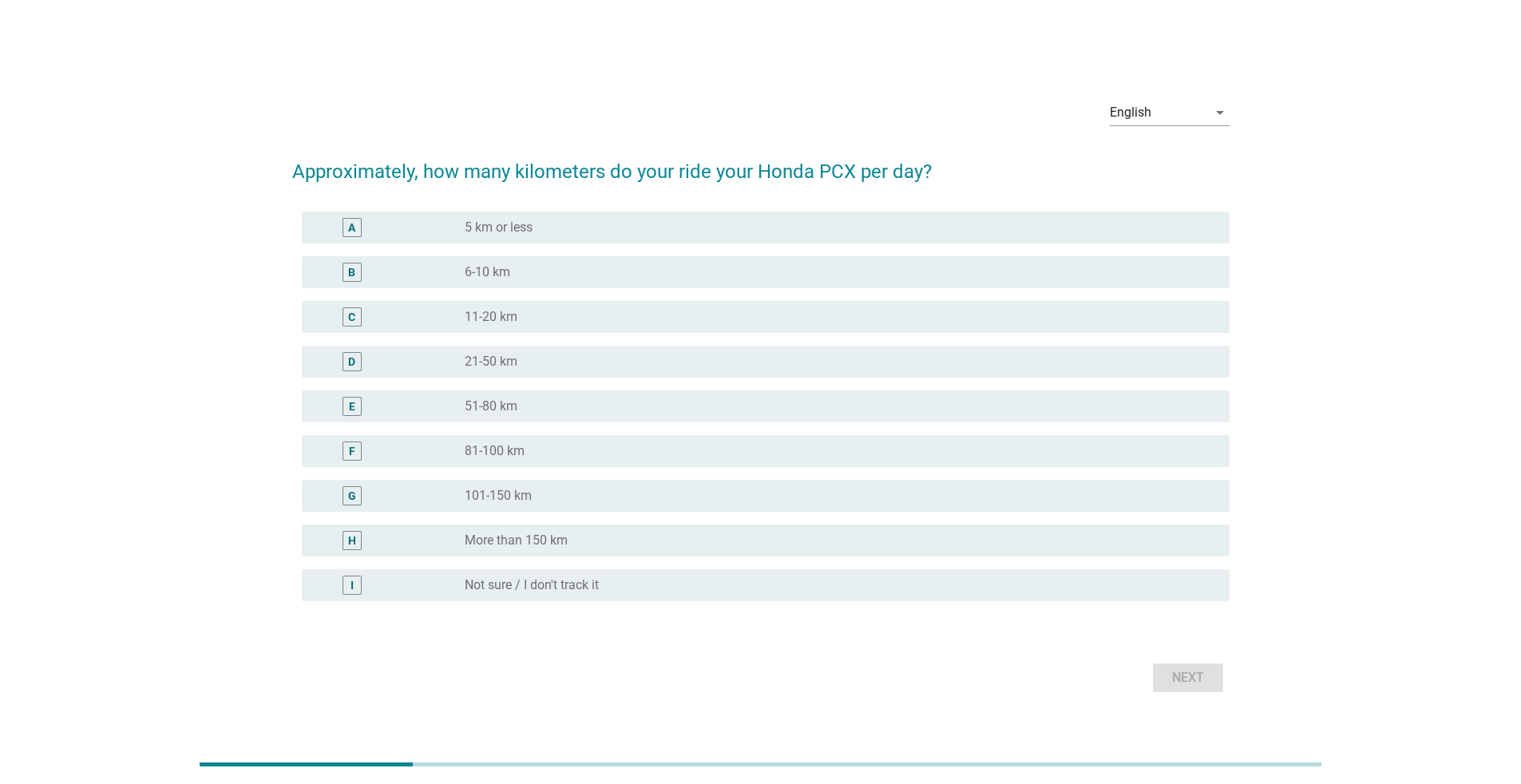
click at [354, 262] on div "B" at bounding box center [352, 271] width 19 height 19
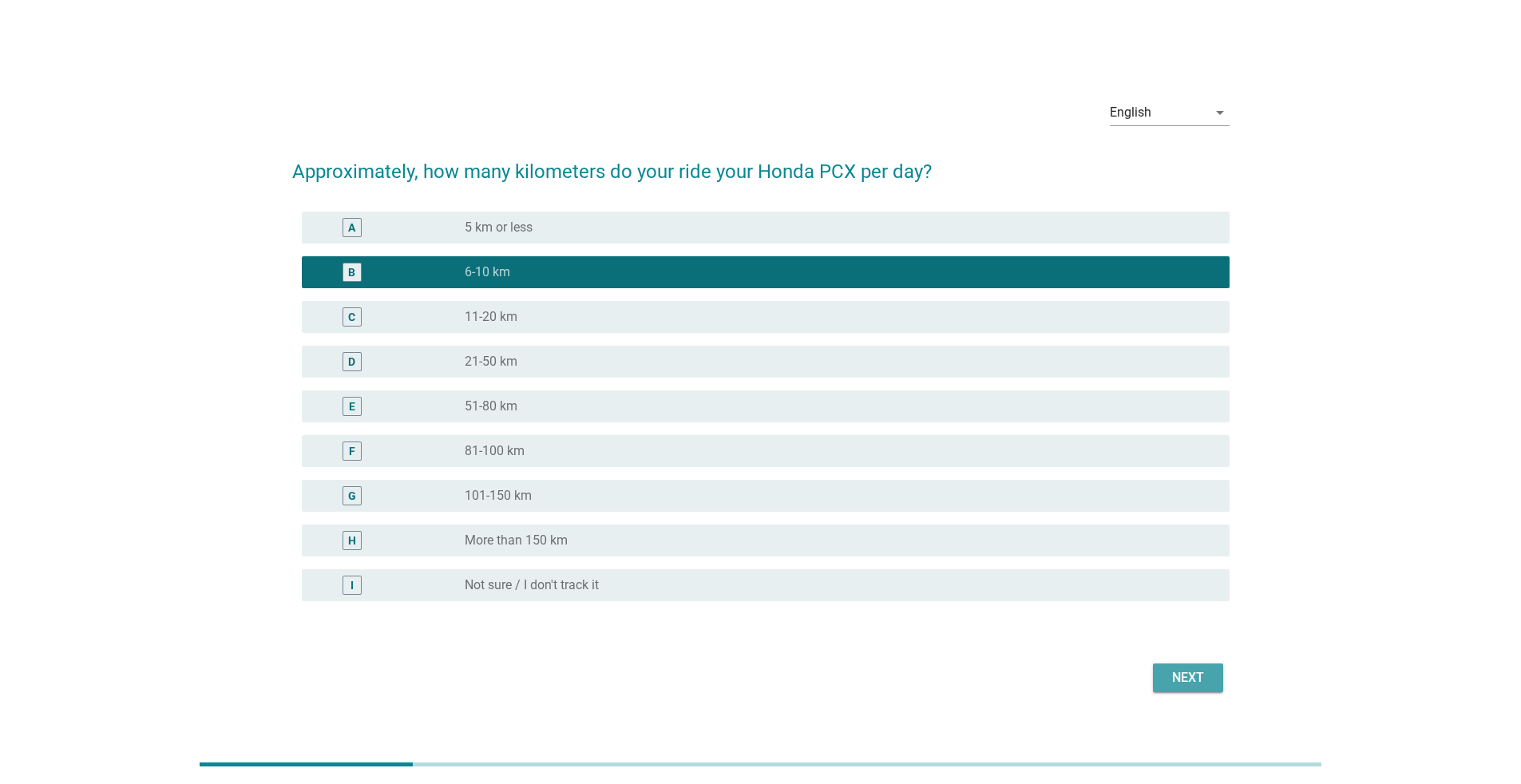
click at [753, 509] on div "Next" at bounding box center [1187, 677] width 44 height 19
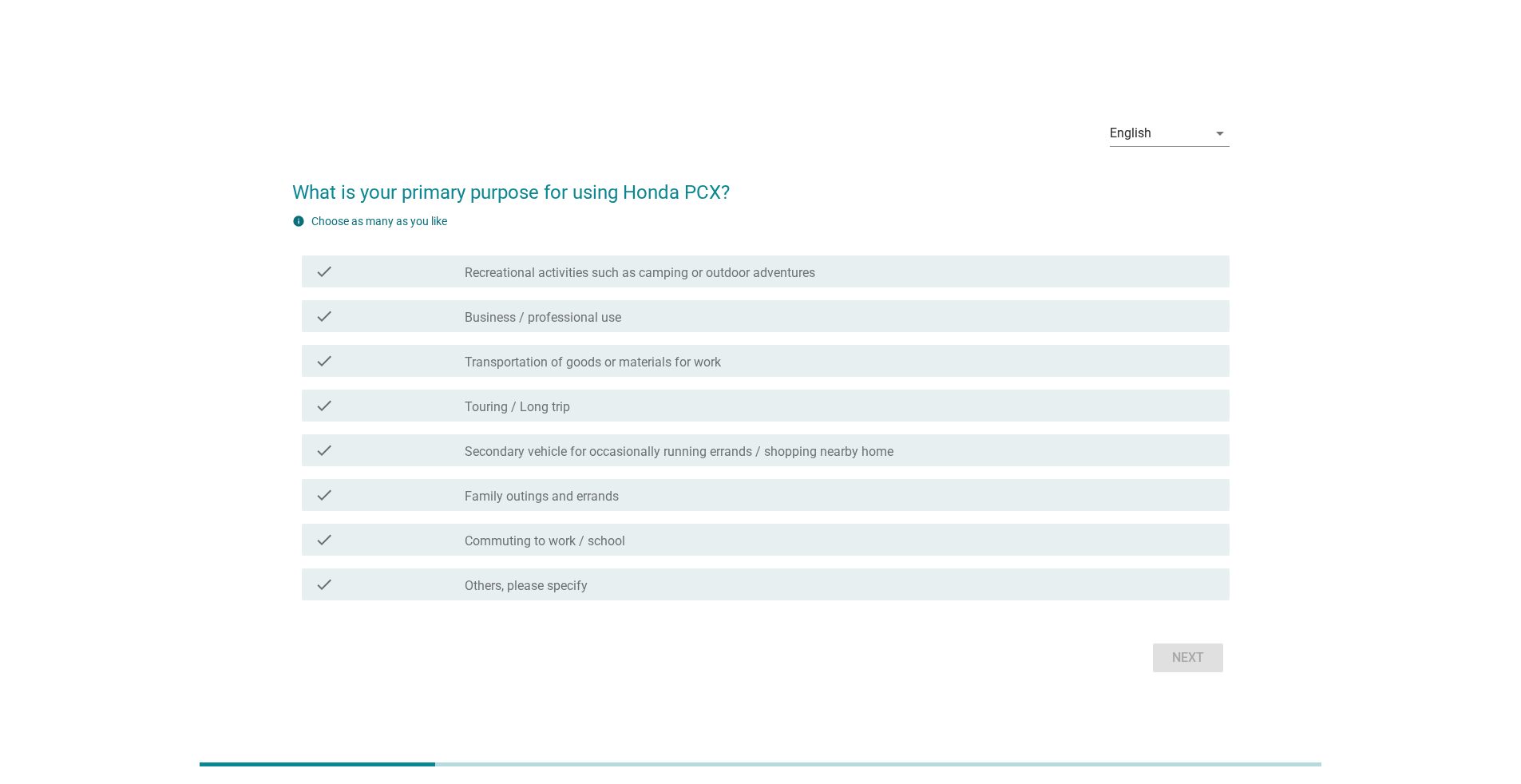
click at [577, 298] on div "check check_box_outline_blank Business / professional use" at bounding box center [760, 316] width 937 height 44
click at [691, 316] on div "check_box_outline_blank Business / professional use" at bounding box center [841, 316] width 752 height 19
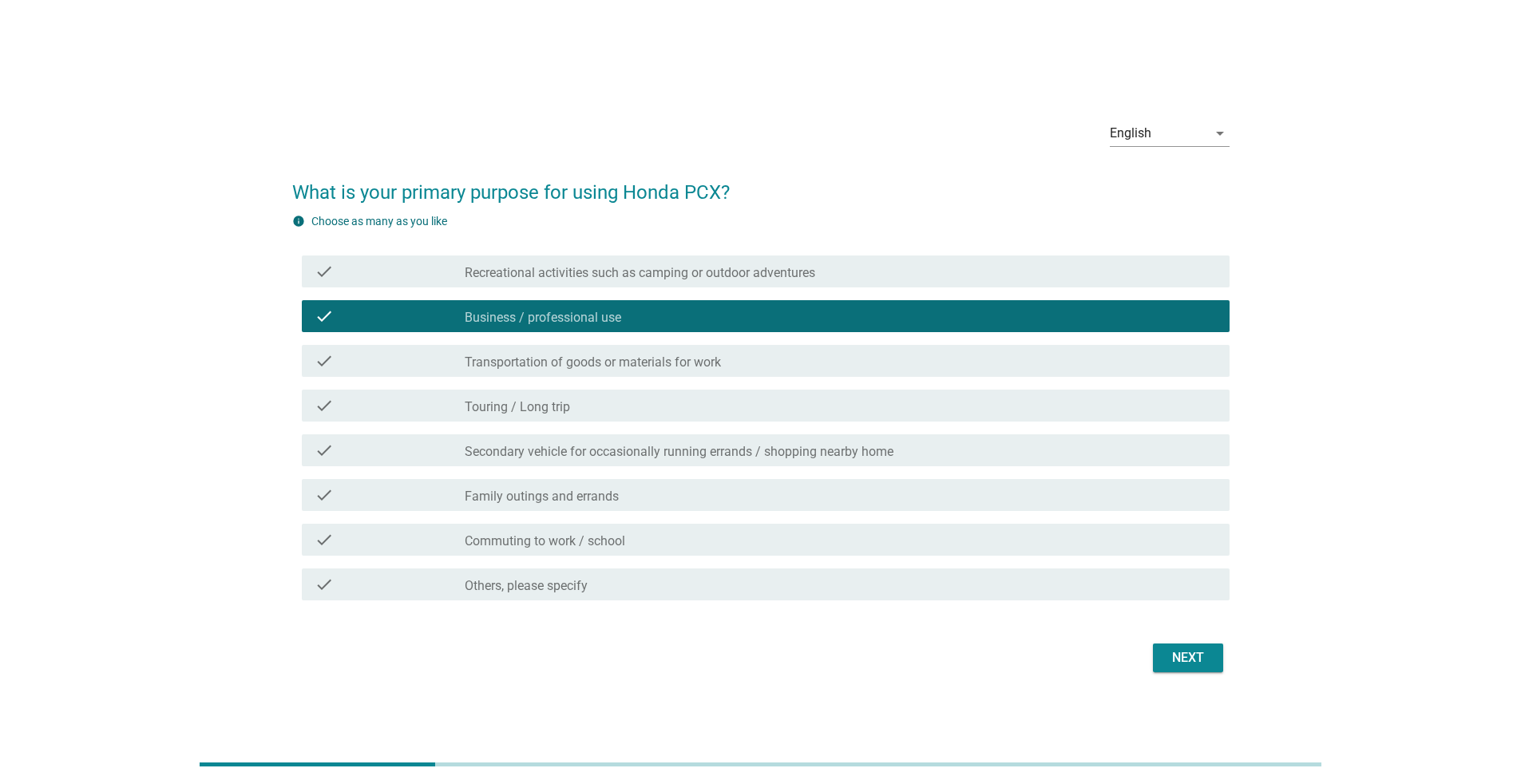
click at [753, 509] on div "Next" at bounding box center [760, 657] width 937 height 38
click at [685, 322] on div "check_box_outline_blank Business / professional use" at bounding box center [841, 316] width 752 height 19
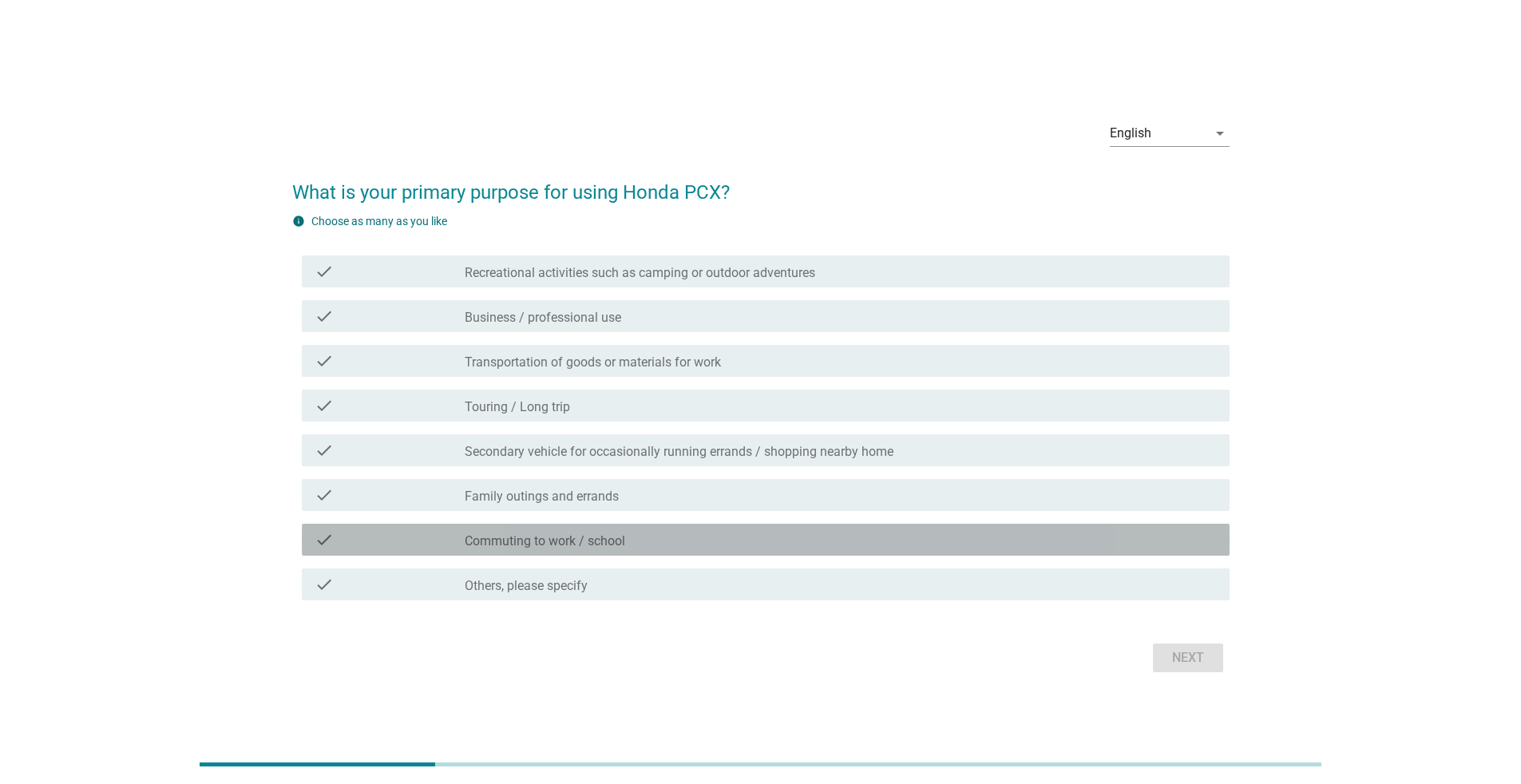
drag, startPoint x: 690, startPoint y: 534, endPoint x: 713, endPoint y: 543, distance: 24.7
click at [691, 509] on div "check_box_outline_blank Commuting to work / school" at bounding box center [841, 539] width 752 height 19
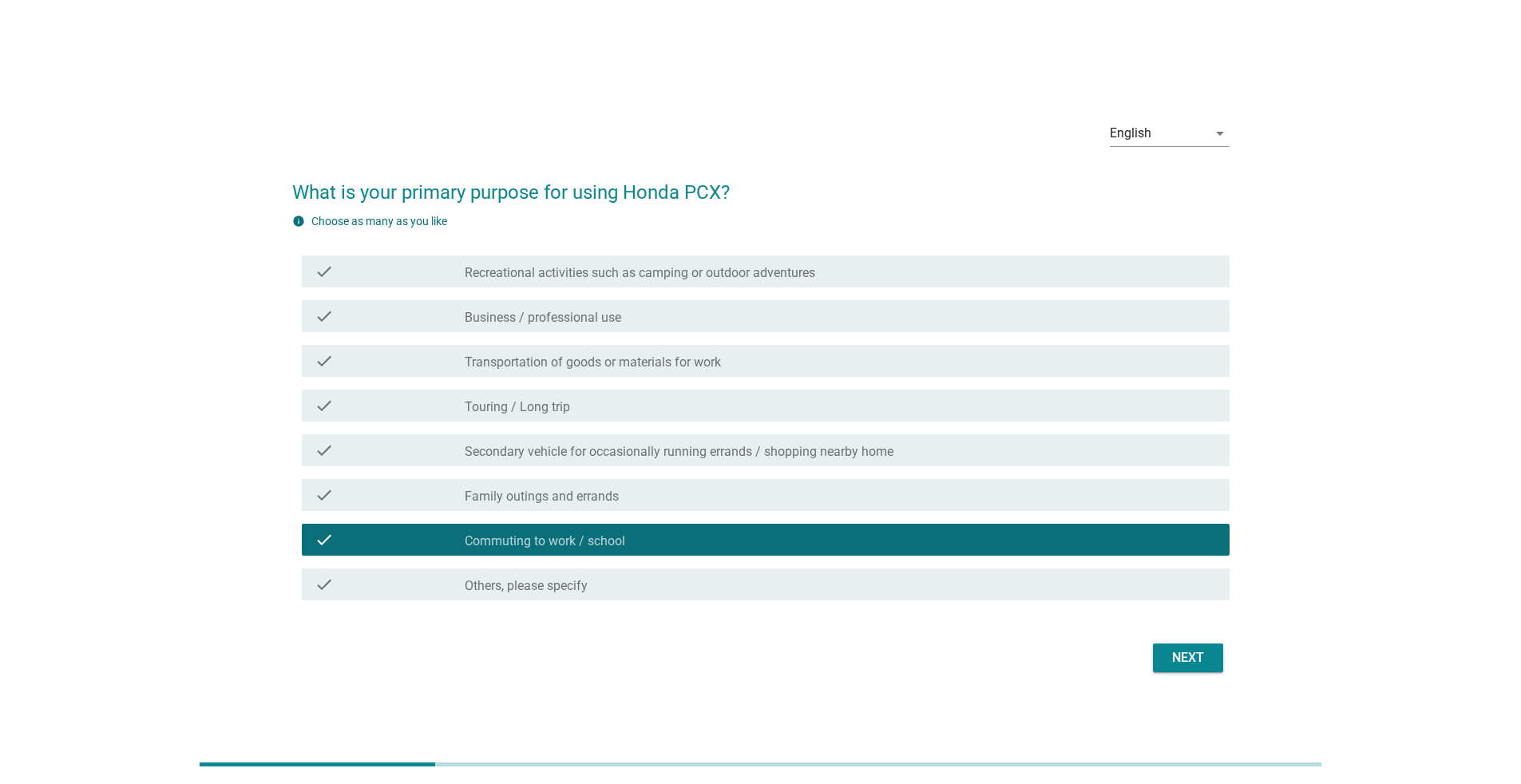
click at [753, 509] on div "Next" at bounding box center [1187, 657] width 44 height 19
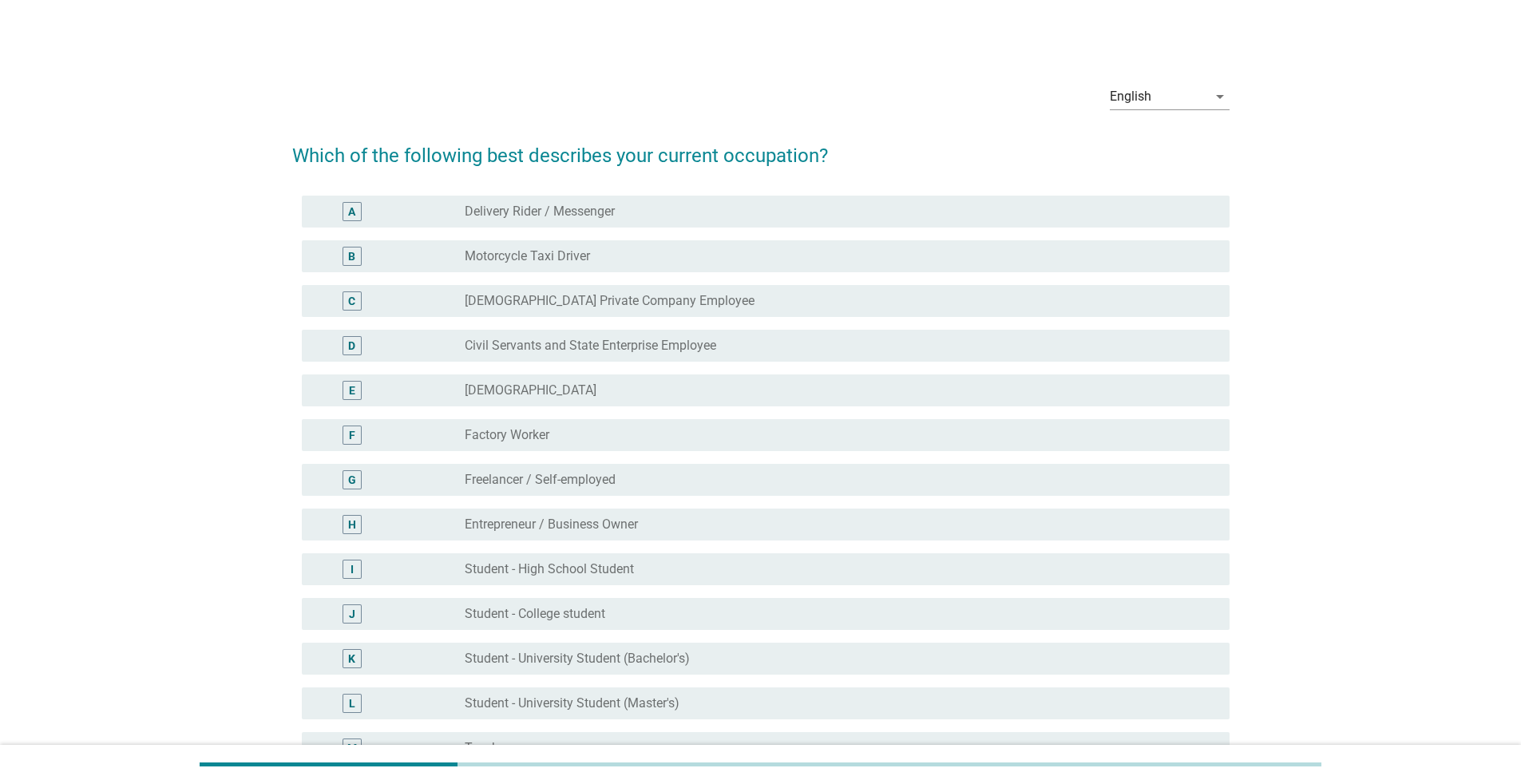
click at [656, 305] on label "Full-time Private Company Employee" at bounding box center [609, 301] width 289 height 16
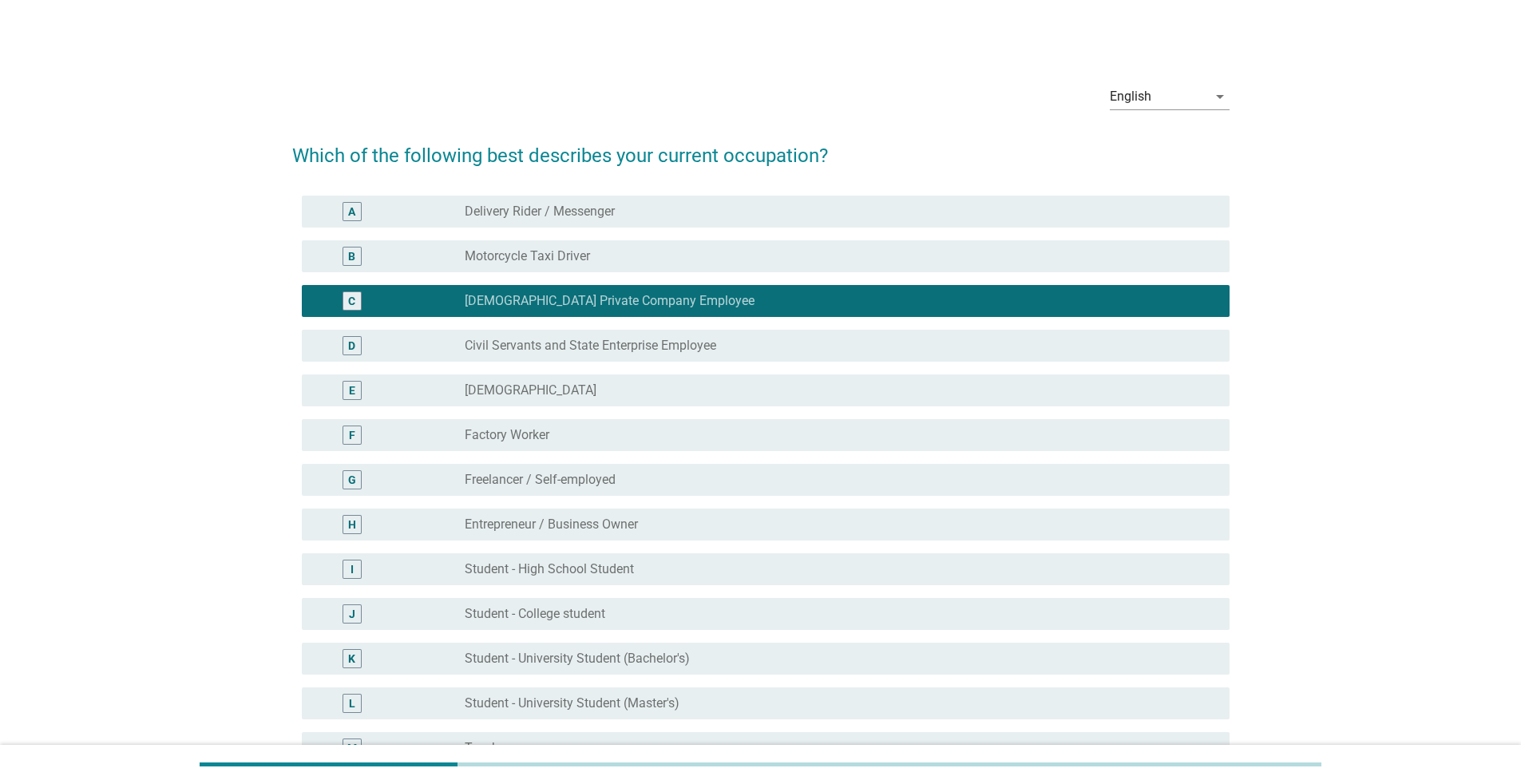
click at [656, 301] on label "Full-time Private Company Employee" at bounding box center [609, 301] width 289 height 16
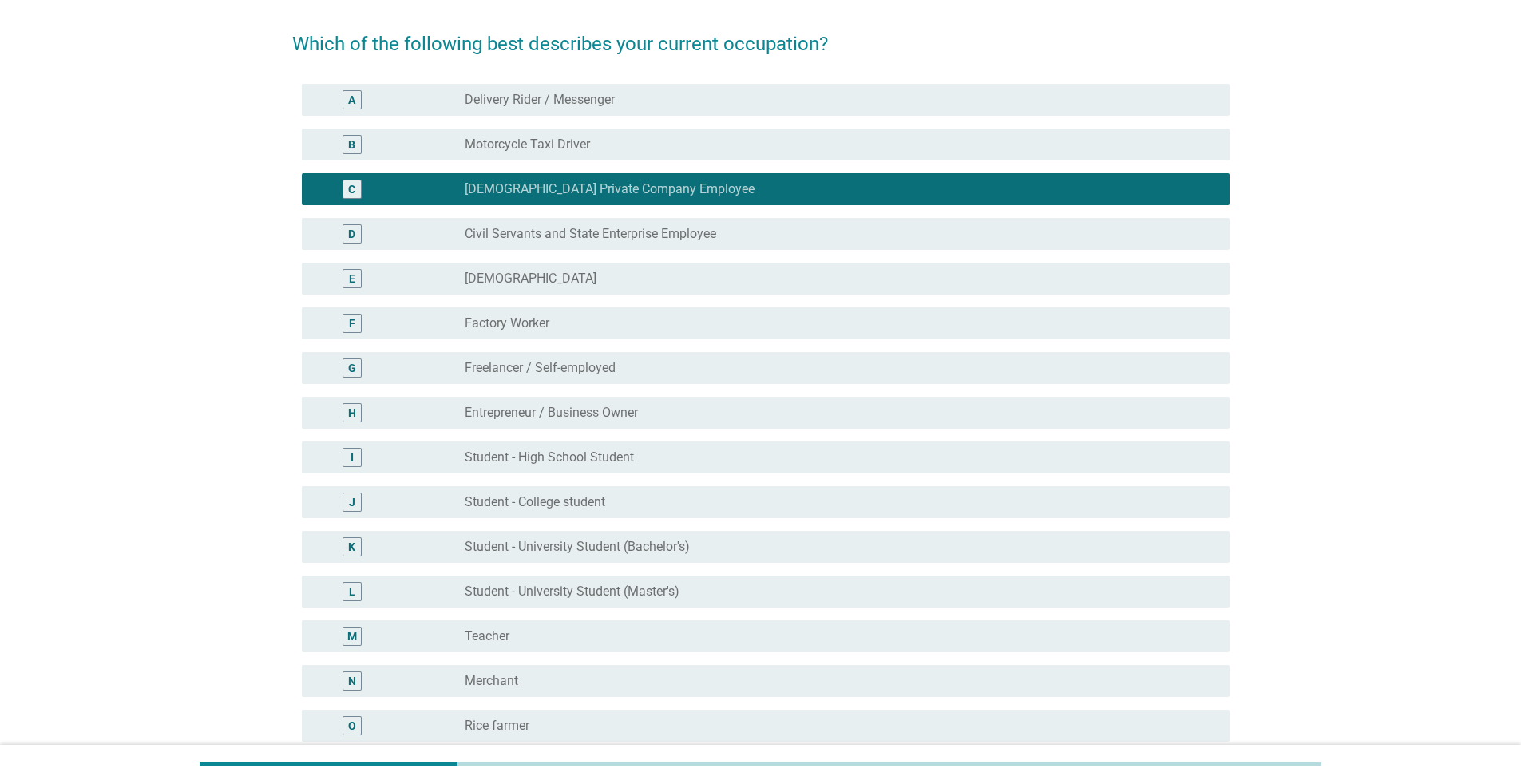
scroll to position [240, 0]
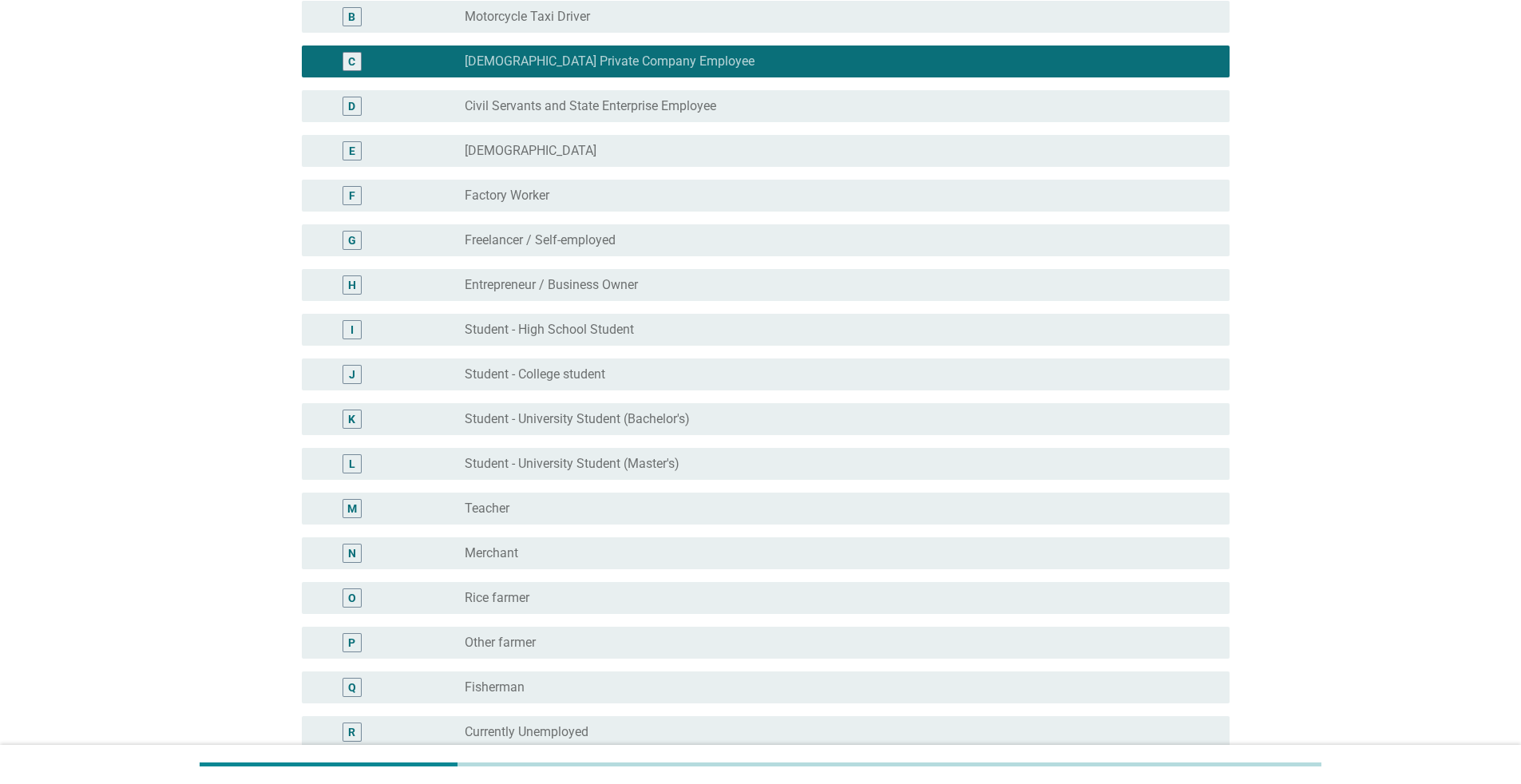
click at [742, 101] on div "radio_button_unchecked Civil Servants and State Enterprise Employee" at bounding box center [834, 107] width 739 height 16
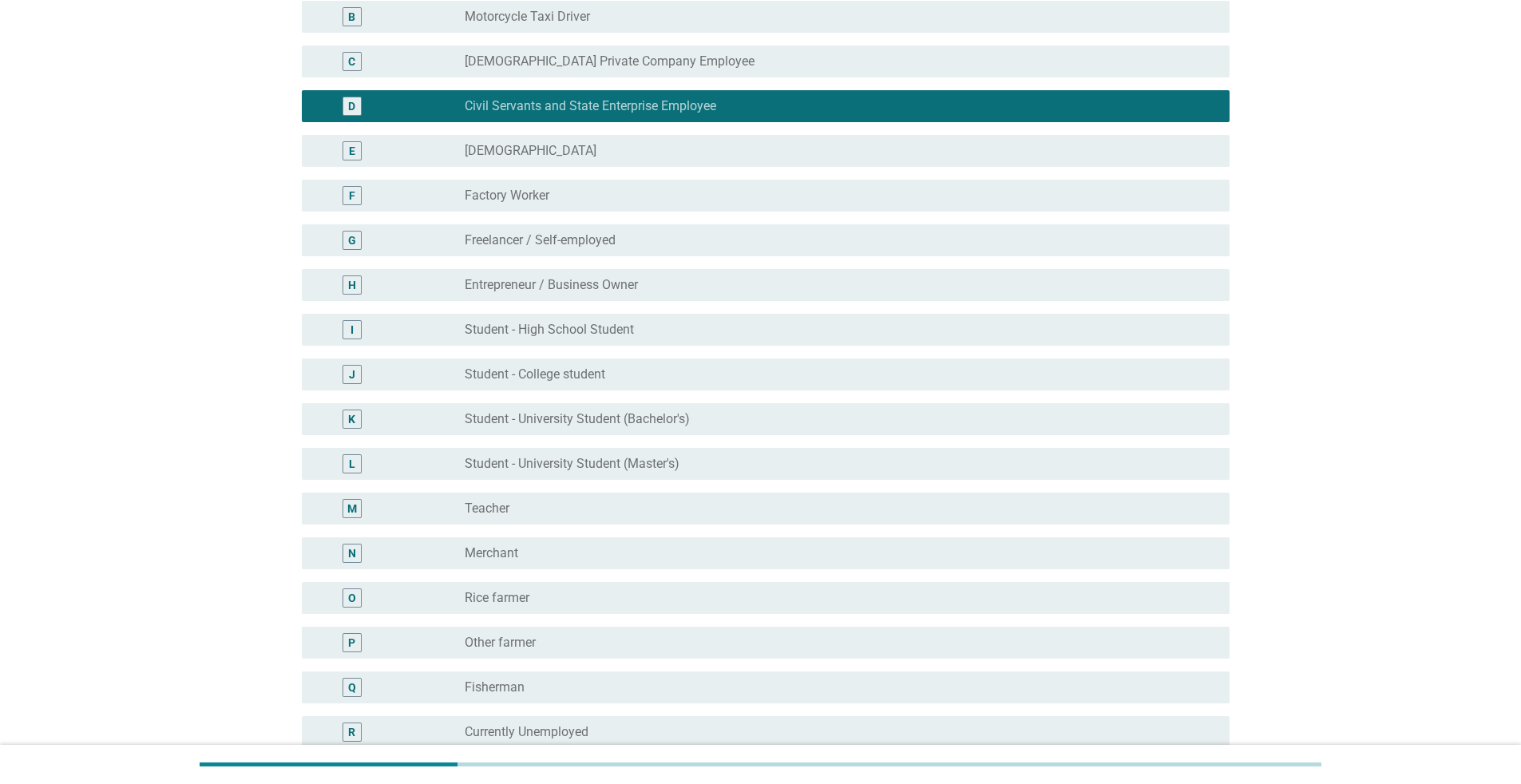
click at [753, 65] on div "radio_button_unchecked Full-time Private Company Employee" at bounding box center [834, 61] width 739 height 16
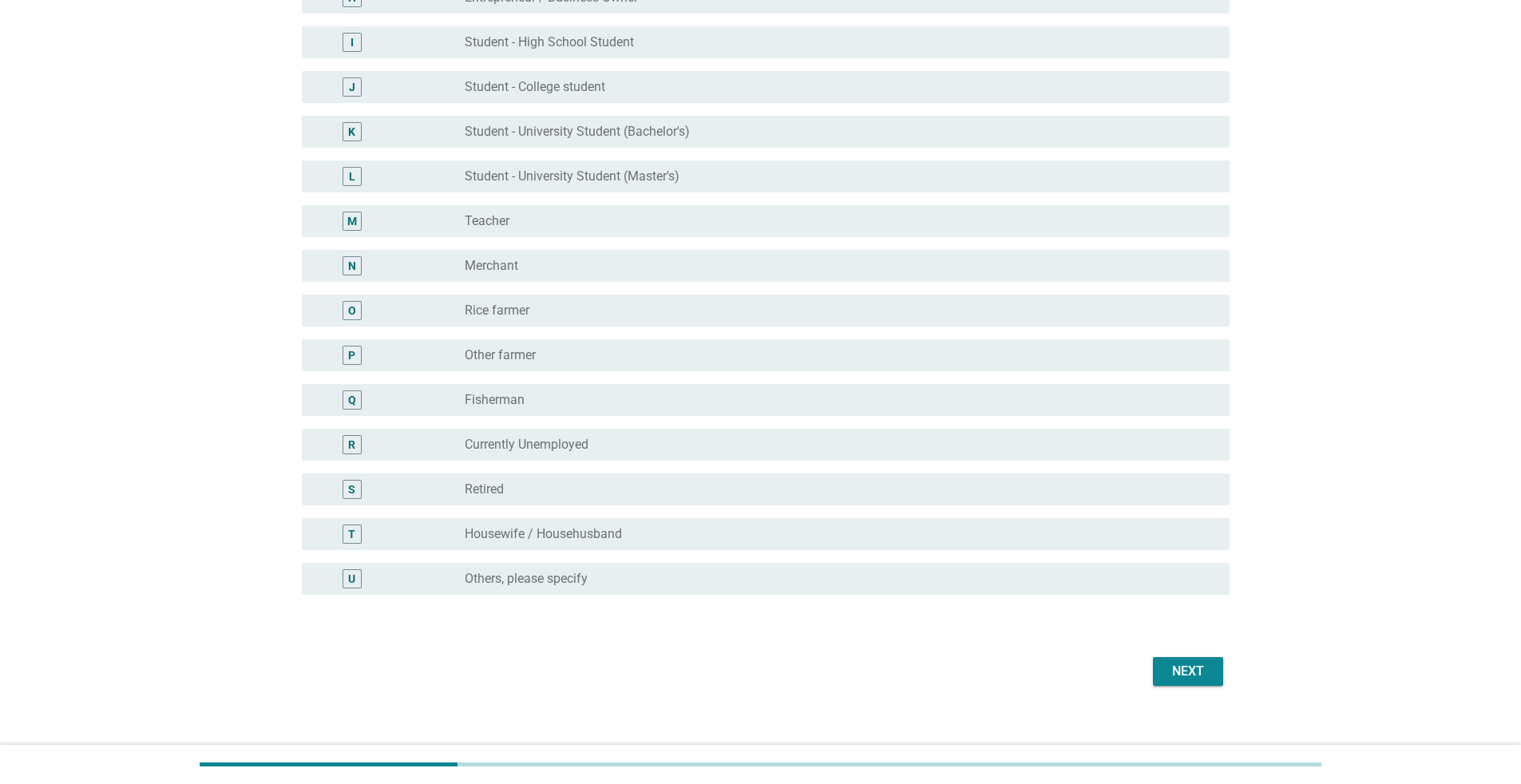
scroll to position [543, 0]
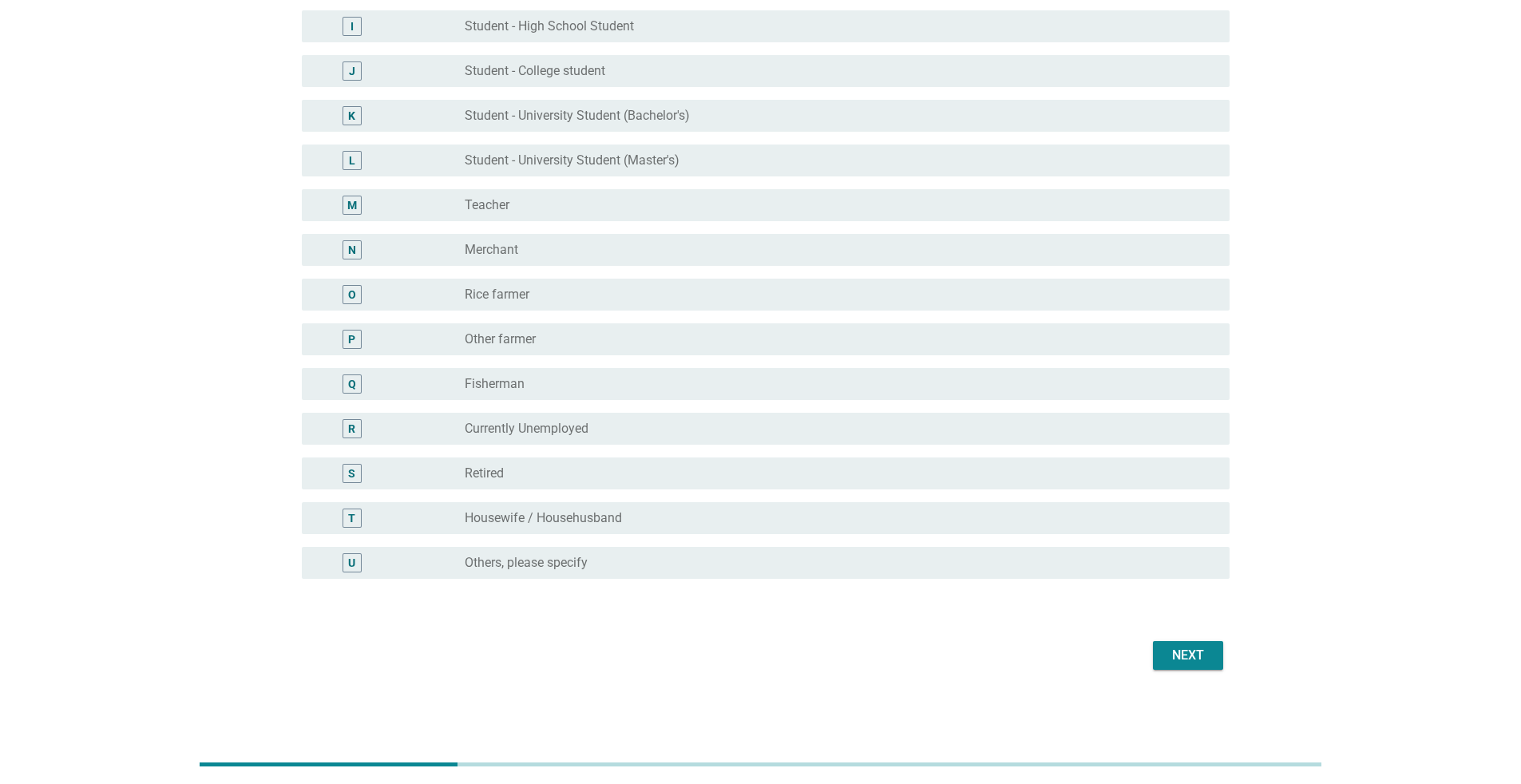
click at [753, 509] on div "Next" at bounding box center [760, 656] width 937 height 38
click at [753, 509] on div "Next" at bounding box center [1187, 655] width 44 height 19
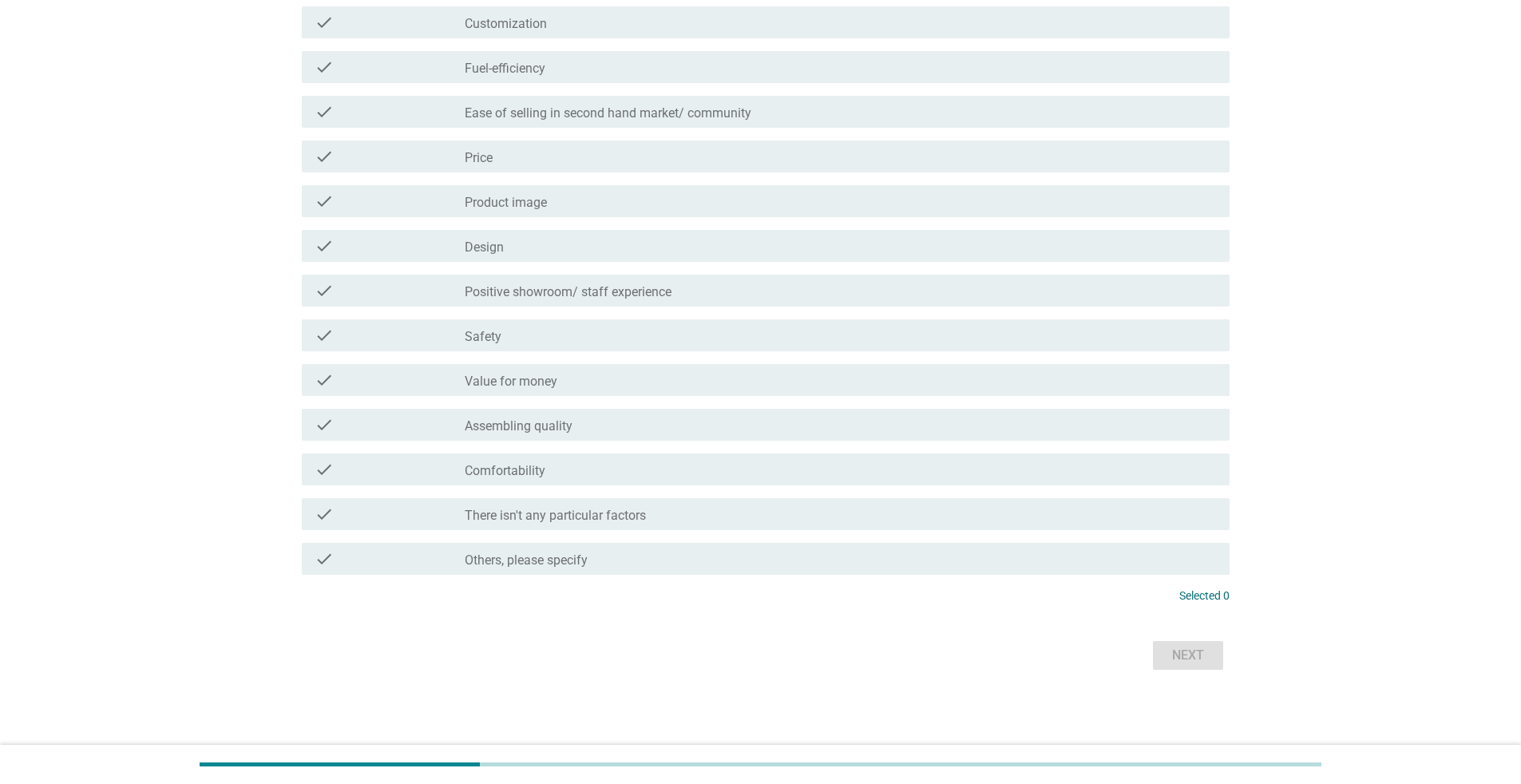
scroll to position [0, 0]
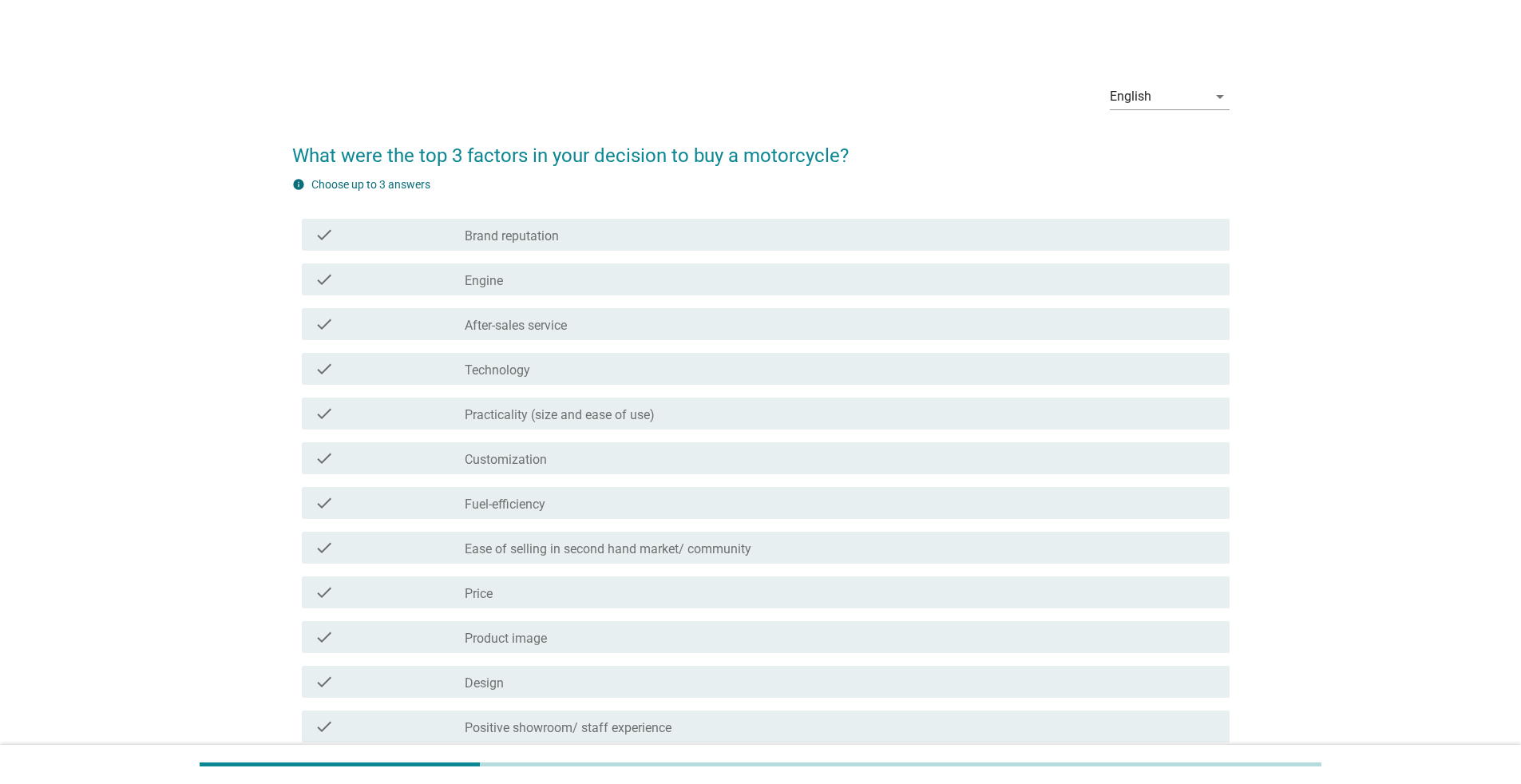
click at [723, 228] on div "check_box_outline_blank Brand reputation" at bounding box center [841, 234] width 752 height 19
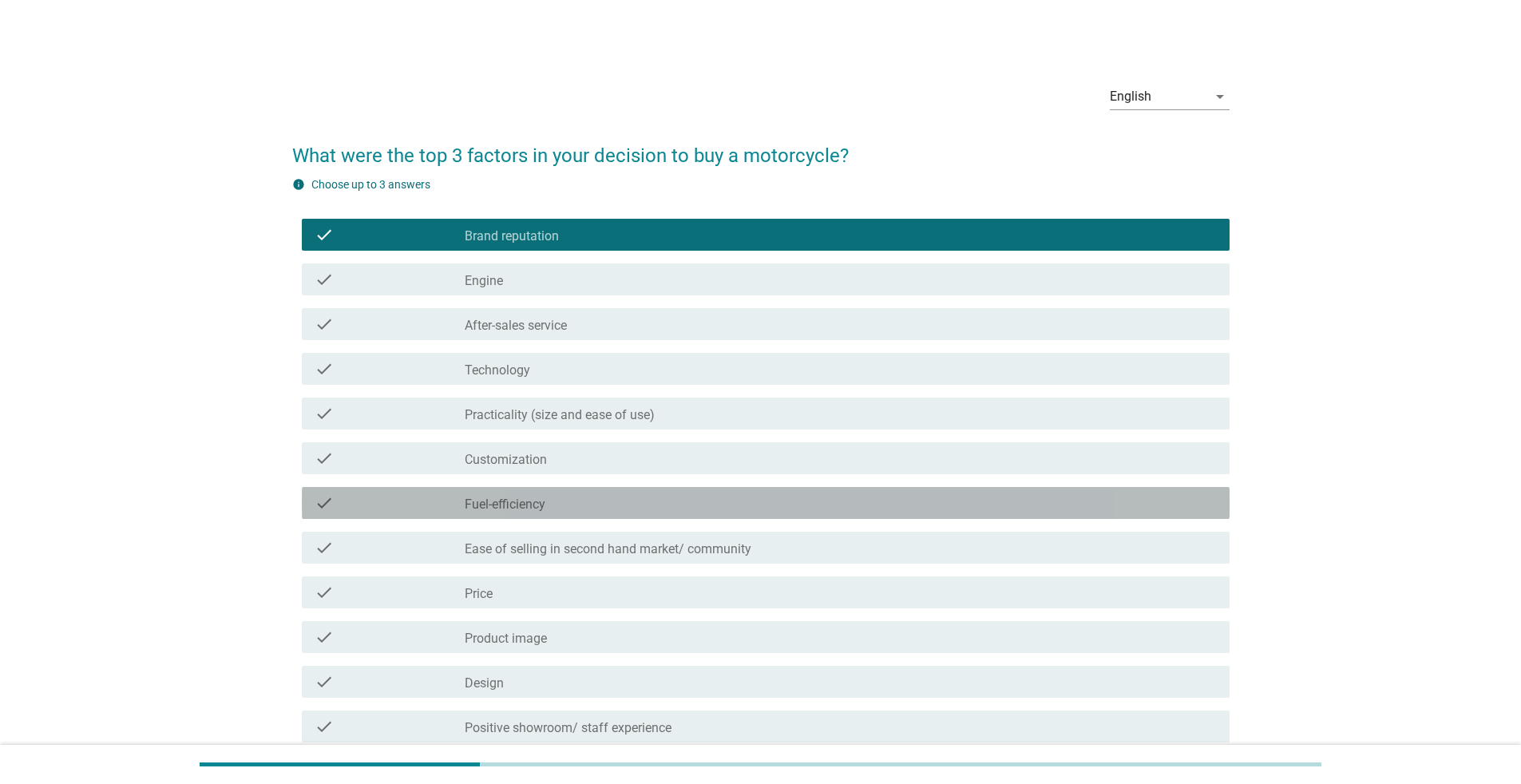
click at [611, 505] on div "check_box_outline_blank Fuel-efficiency" at bounding box center [841, 503] width 752 height 19
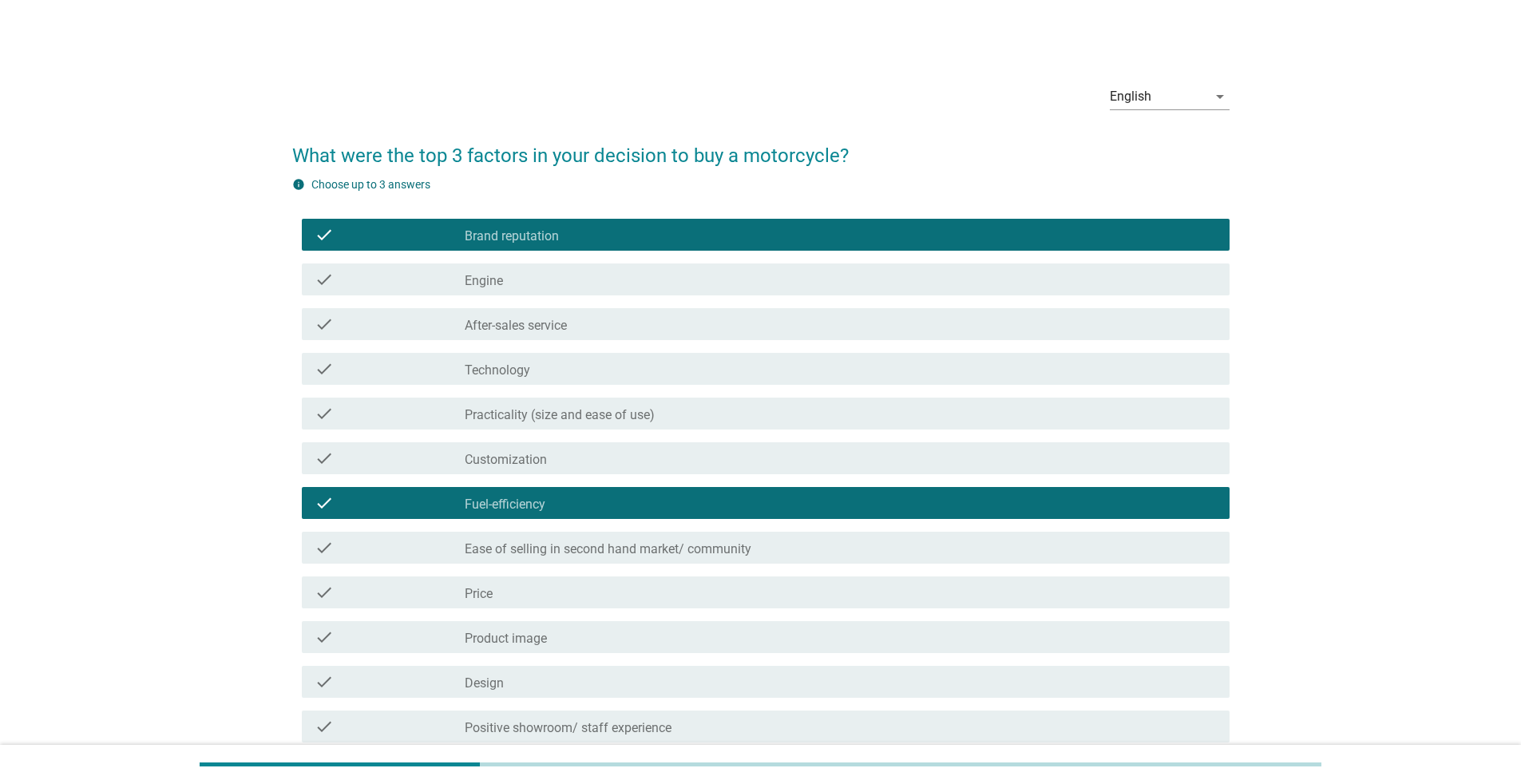
click at [539, 509] on div "check_box_outline_blank Price" at bounding box center [841, 591] width 752 height 19
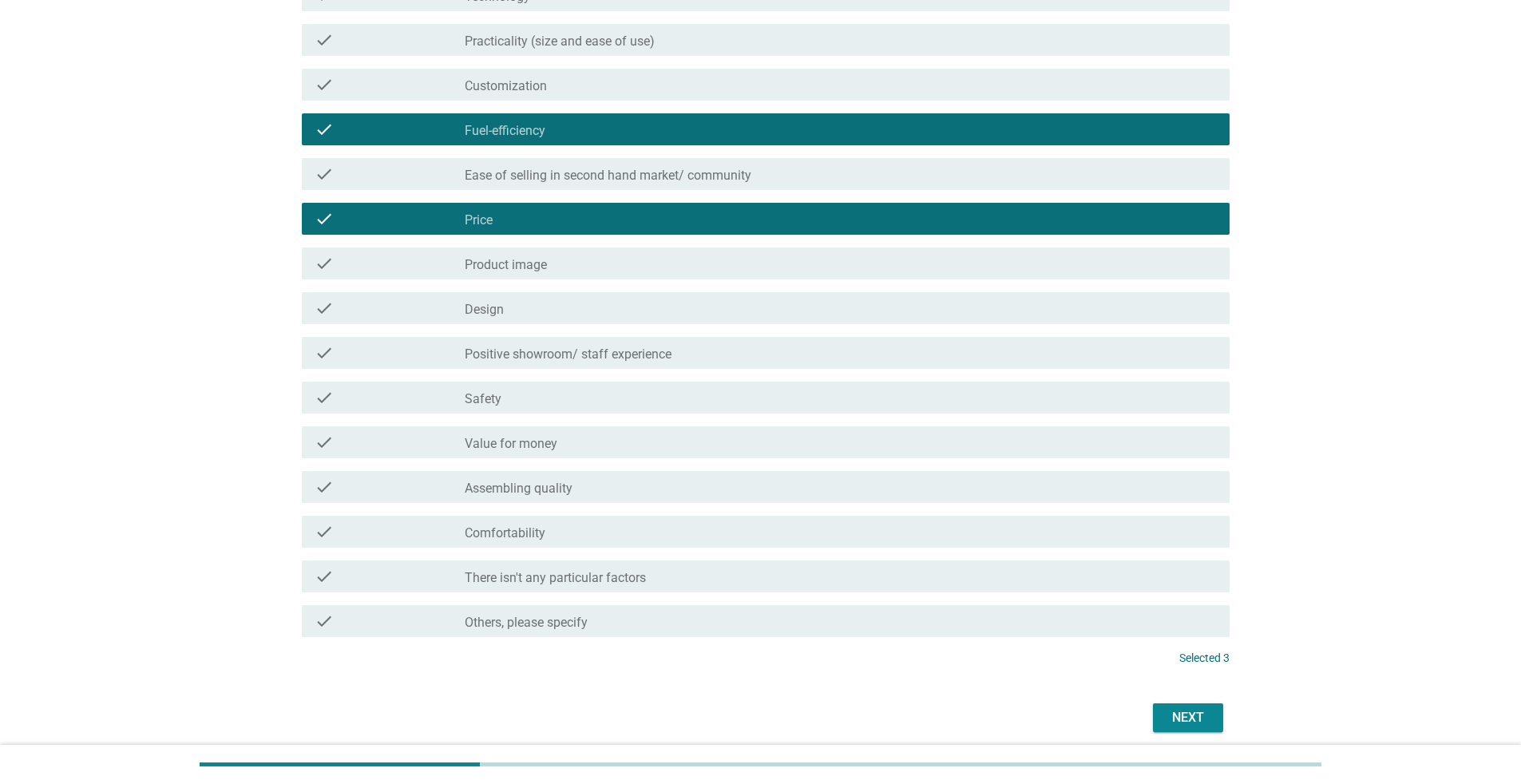
scroll to position [436, 0]
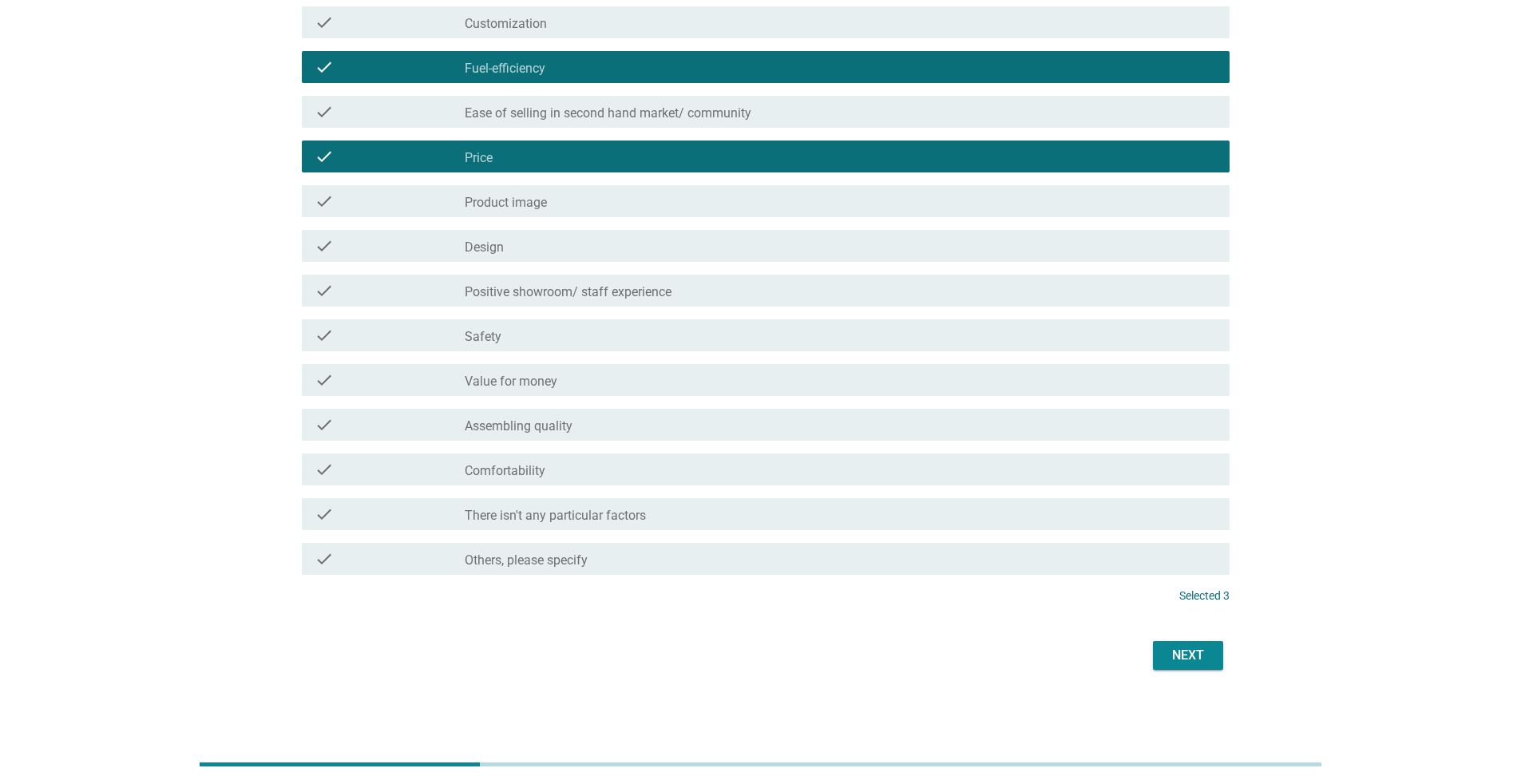
click at [753, 509] on div "Next" at bounding box center [1187, 655] width 44 height 19
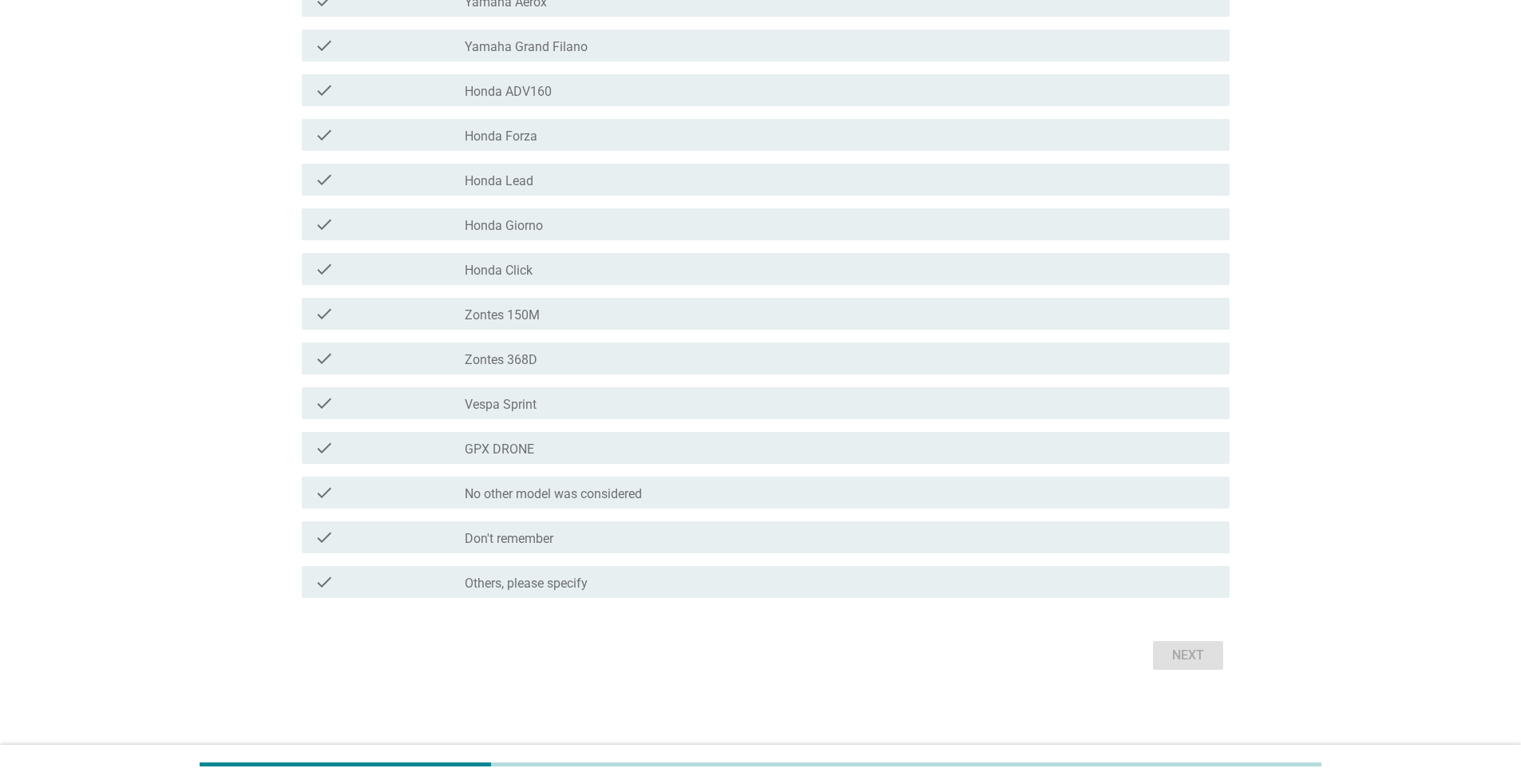
scroll to position [0, 0]
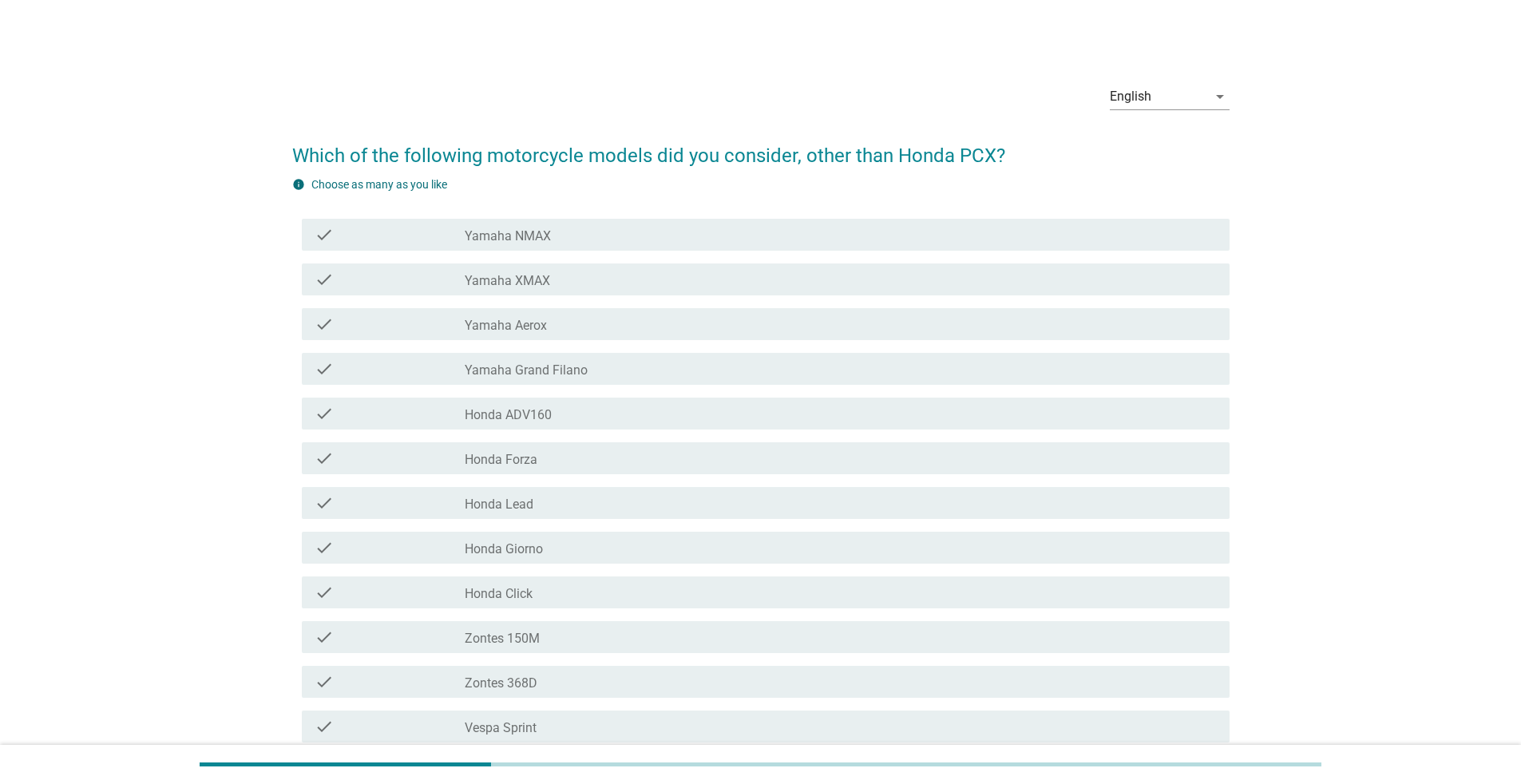
click at [685, 241] on div "check_box_outline_blank Yamaha NMAX" at bounding box center [841, 234] width 752 height 19
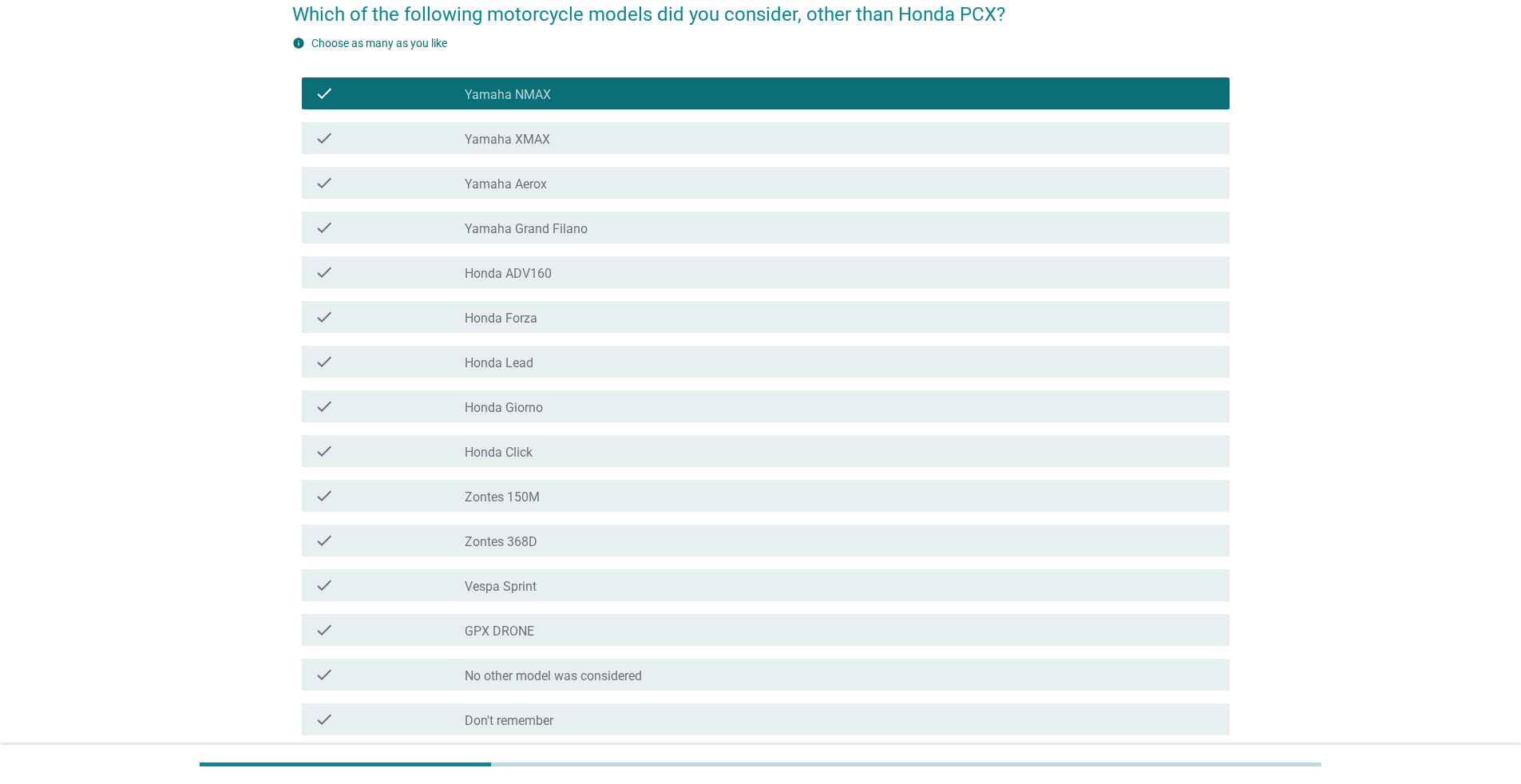
scroll to position [324, 0]
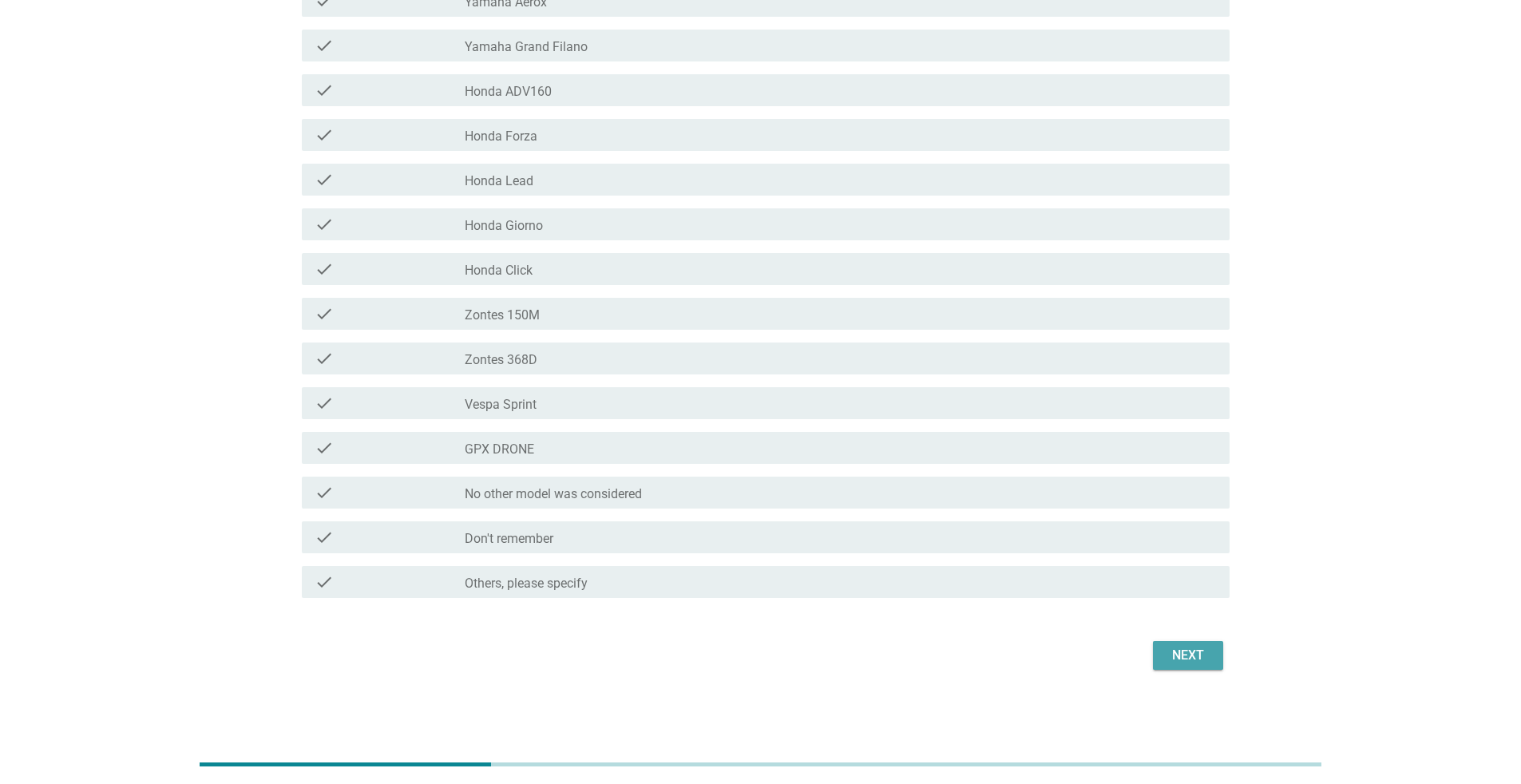
click at [753, 509] on div "Next" at bounding box center [1187, 655] width 44 height 19
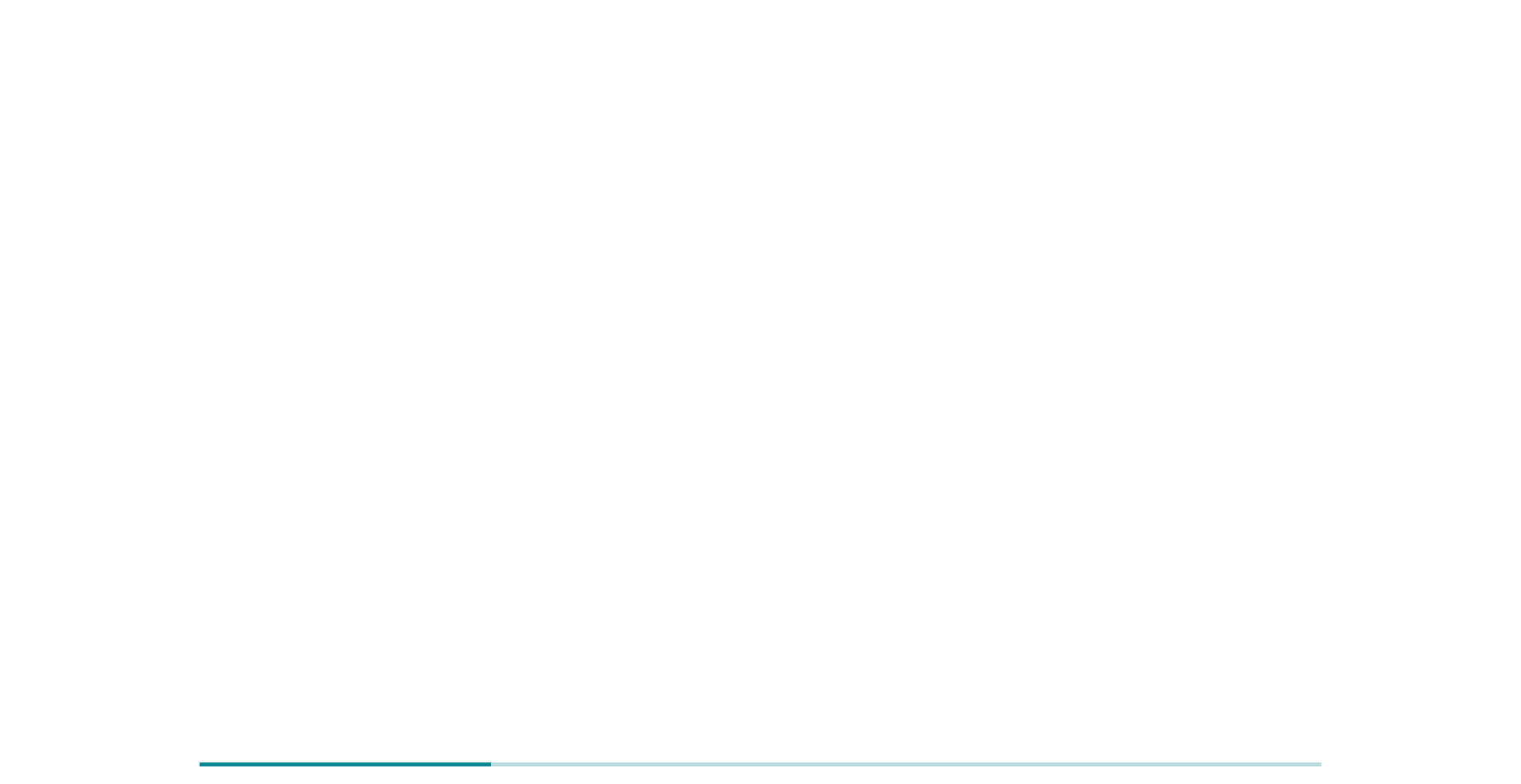
scroll to position [0, 0]
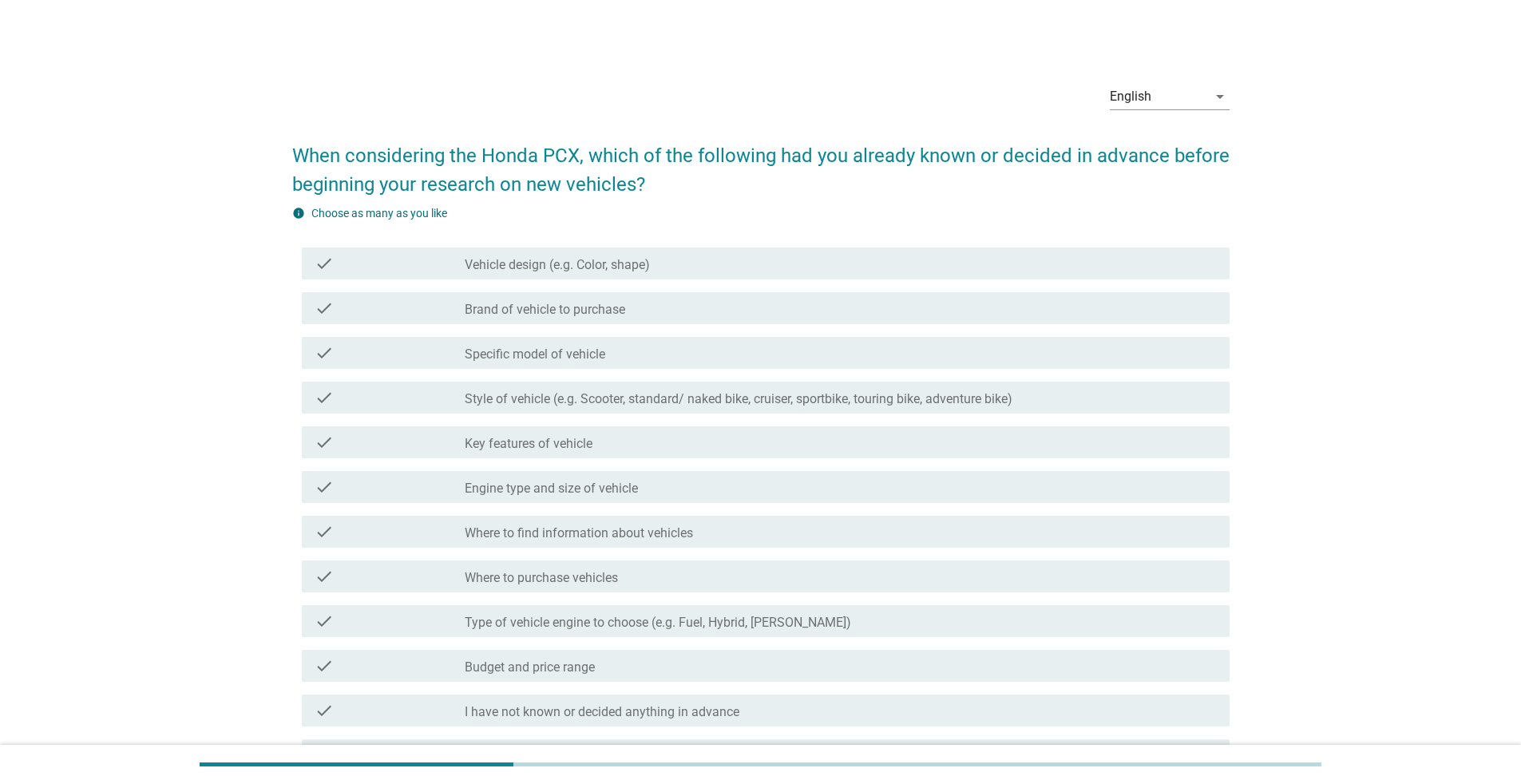
click at [657, 265] on div "check_box_outline_blank Vehicle design (e.g. Color, shape)" at bounding box center [841, 263] width 752 height 19
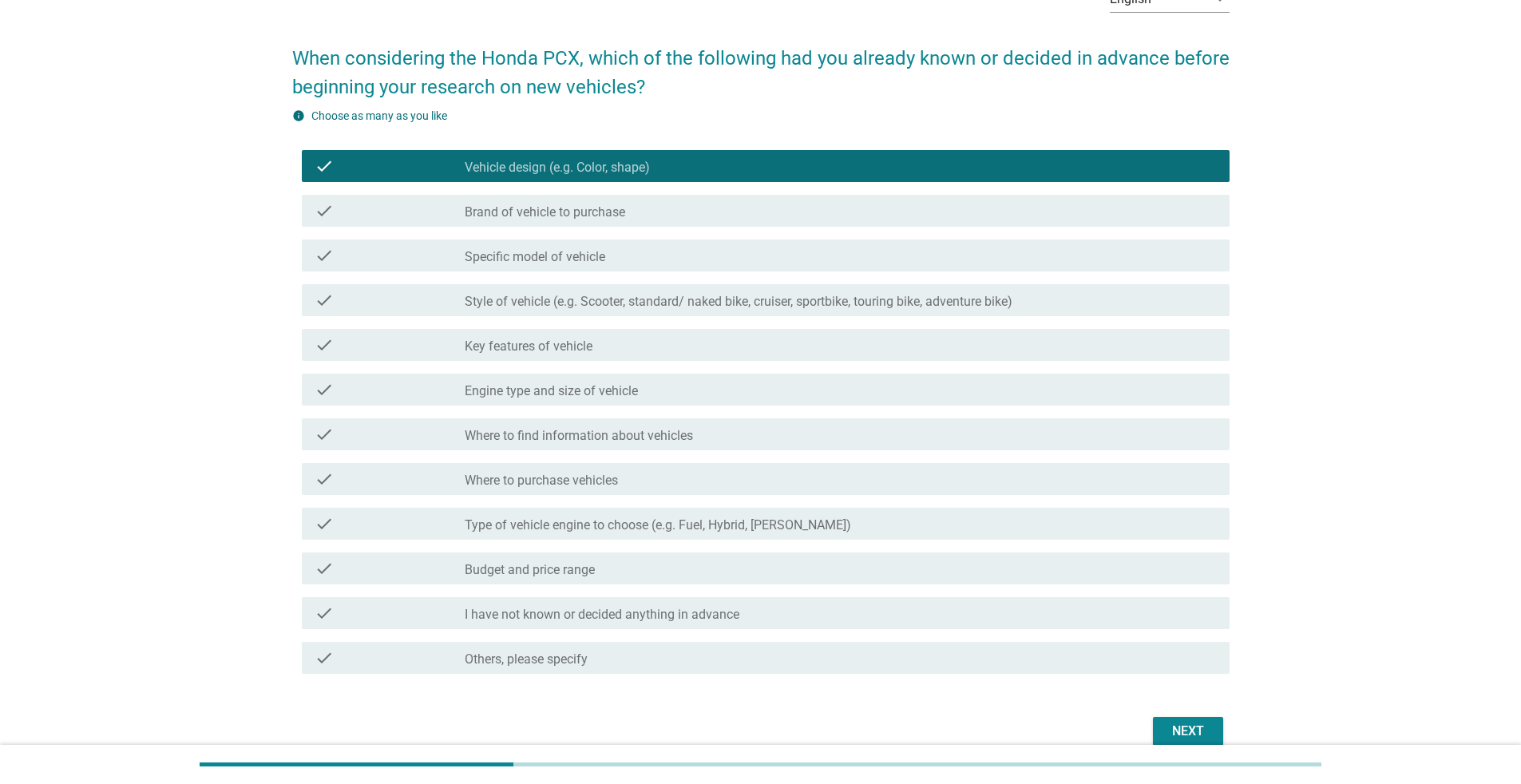
scroll to position [174, 0]
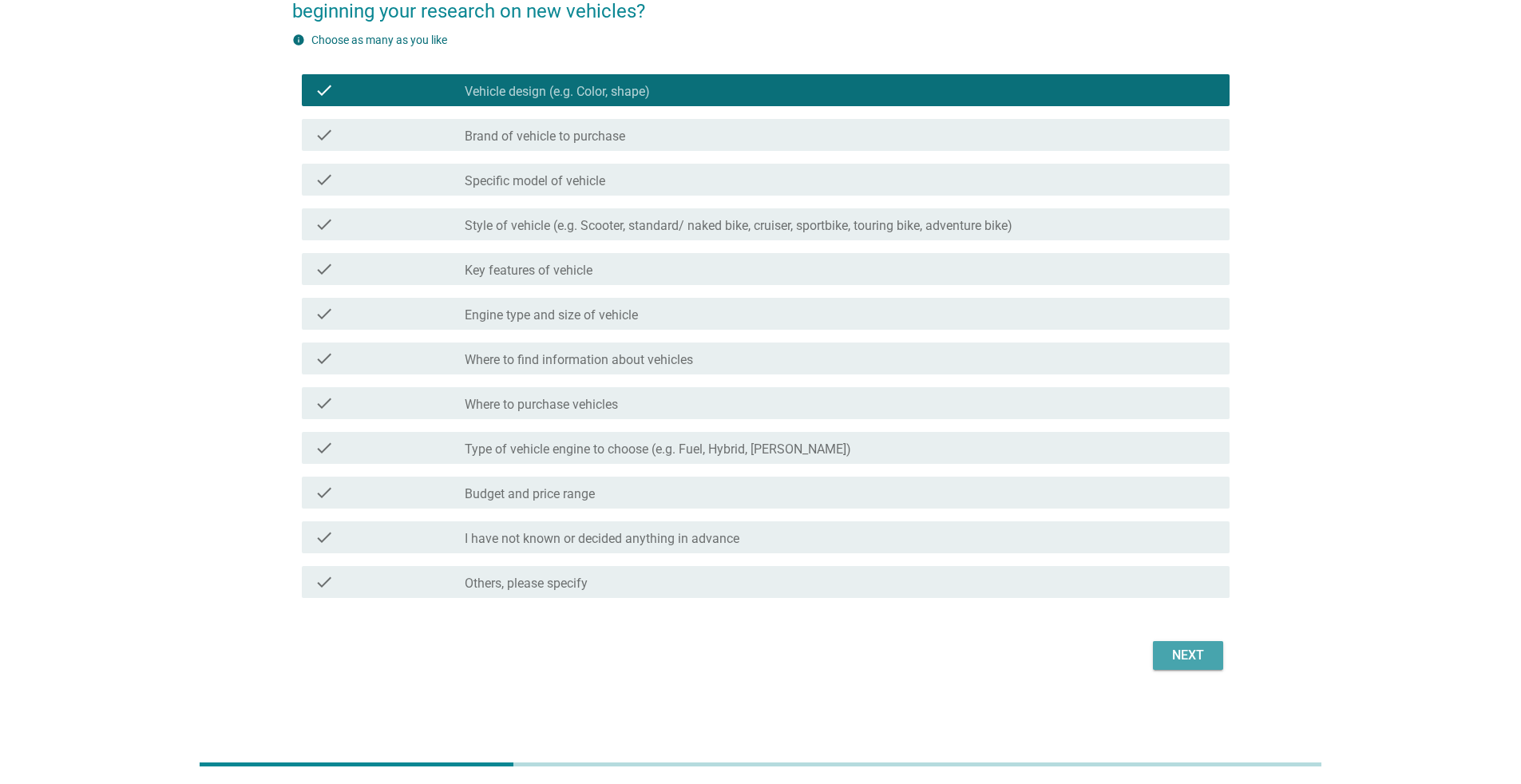
click at [753, 509] on button "Next" at bounding box center [1188, 656] width 71 height 29
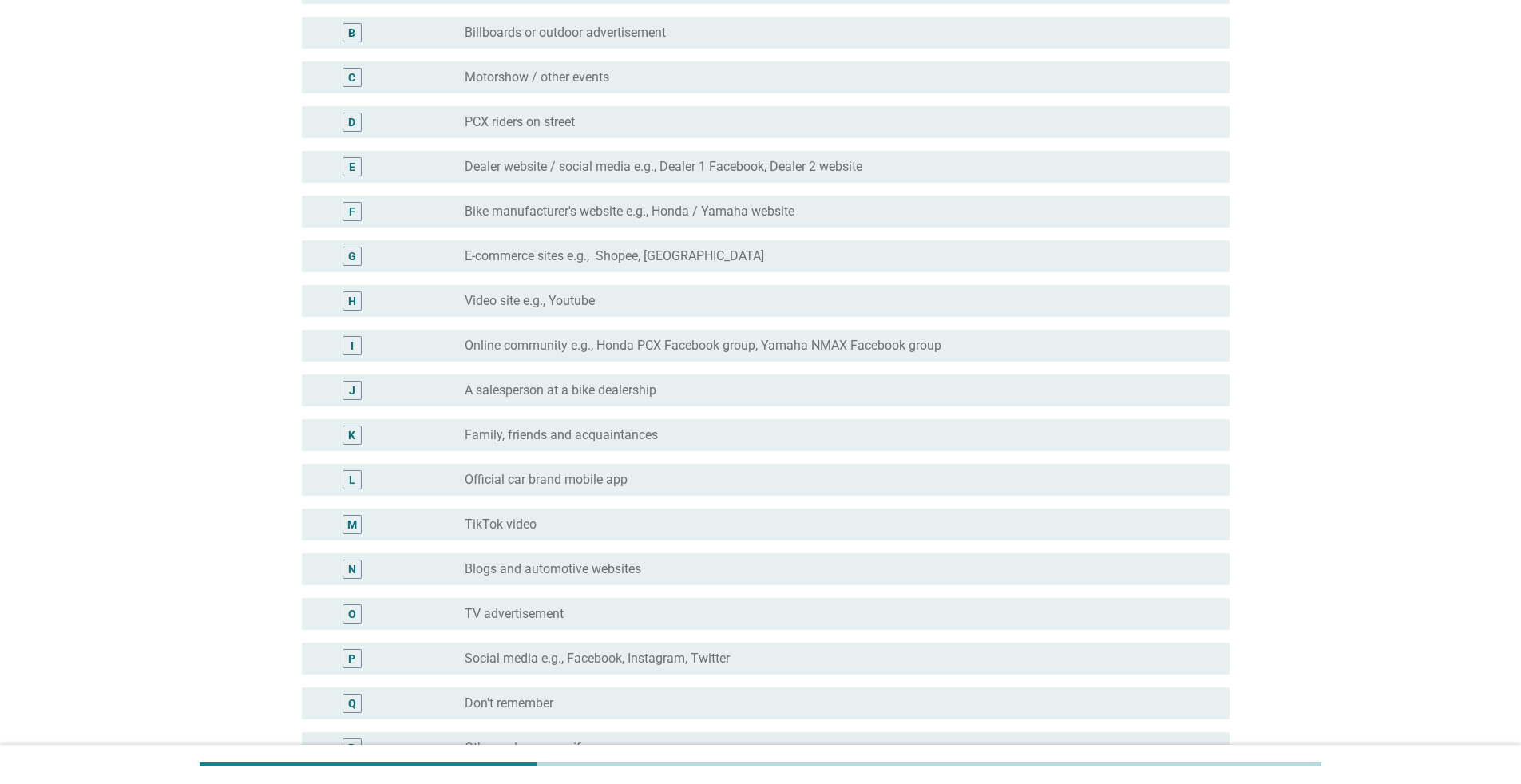
scroll to position [319, 0]
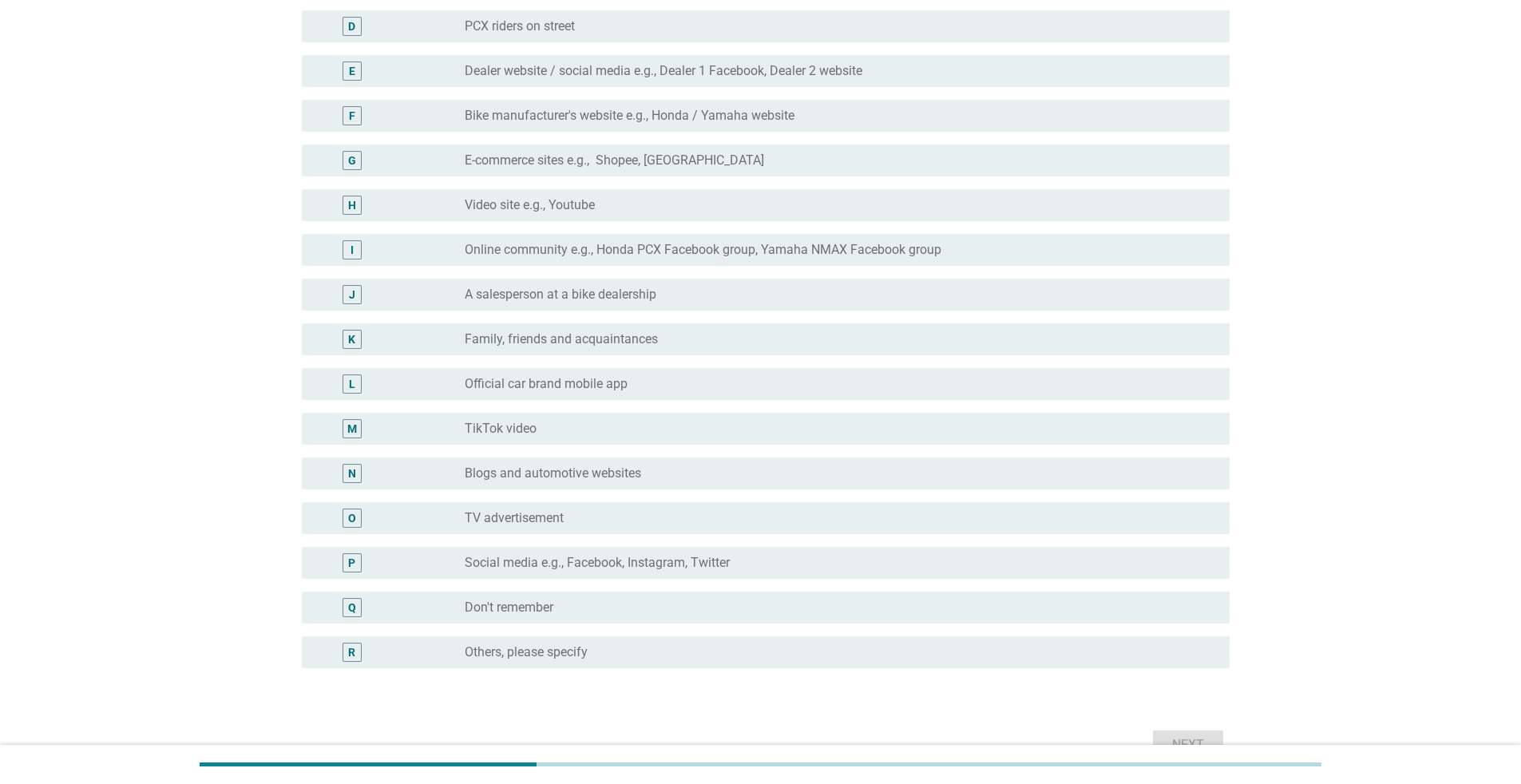
click at [694, 509] on label "Social media e.g., Facebook, Instagram, Twitter" at bounding box center [597, 563] width 265 height 16
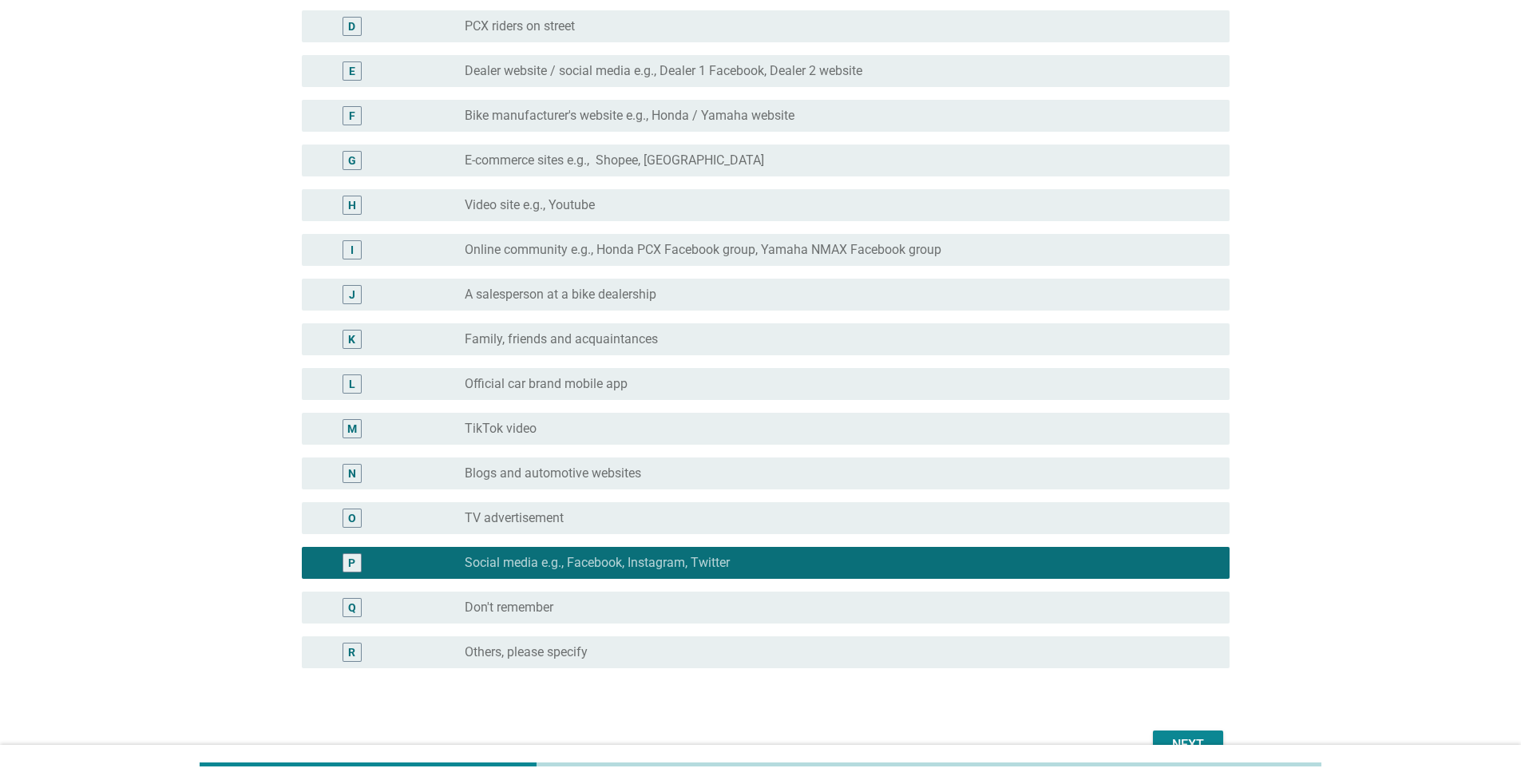
click at [753, 509] on div "Next" at bounding box center [760, 744] width 937 height 38
click at [753, 509] on button "Next" at bounding box center [1188, 745] width 71 height 29
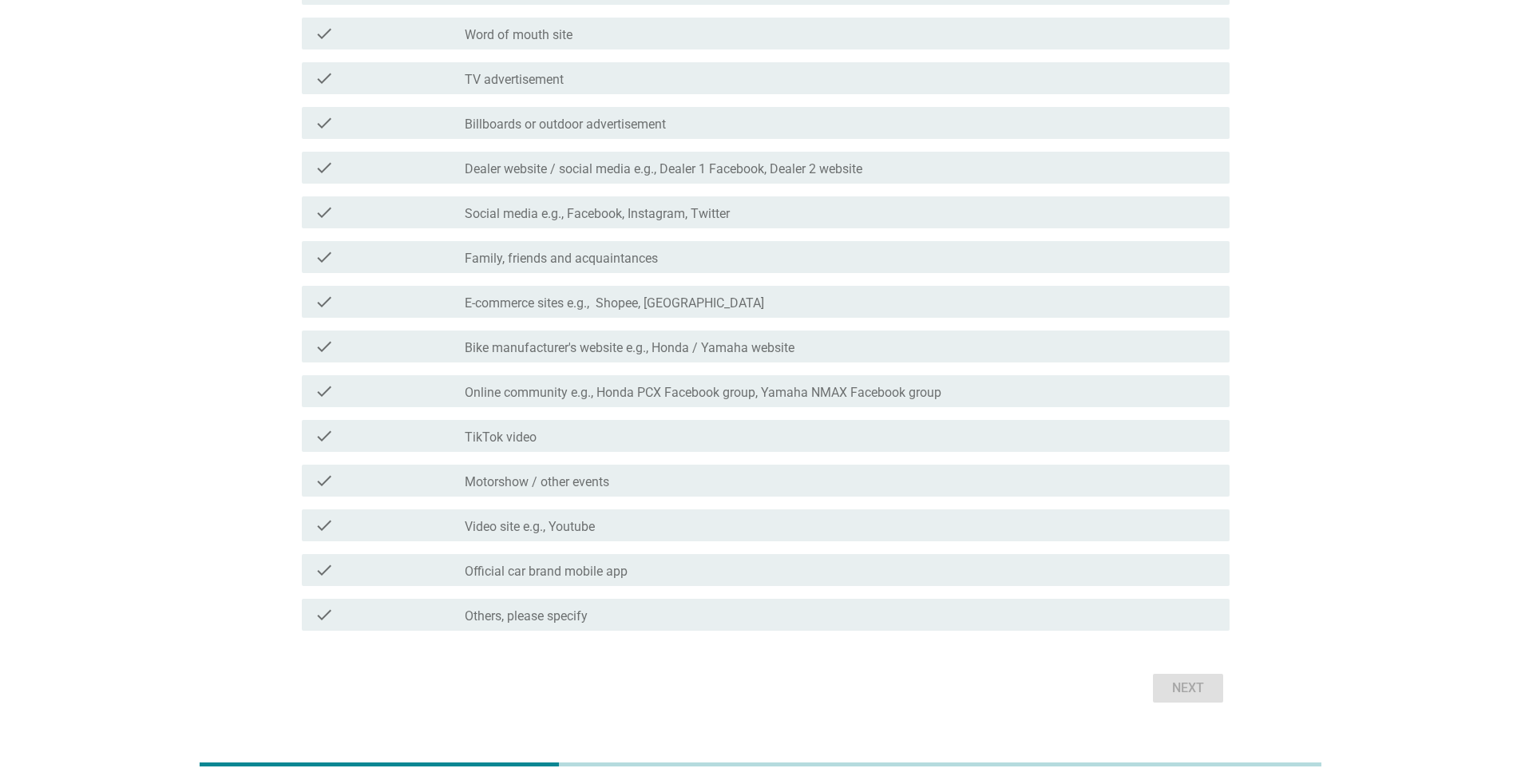
click at [675, 391] on label "Online community e.g., Honda PCX Facebook group, Yamaha NMAX Facebook group" at bounding box center [703, 392] width 477 height 16
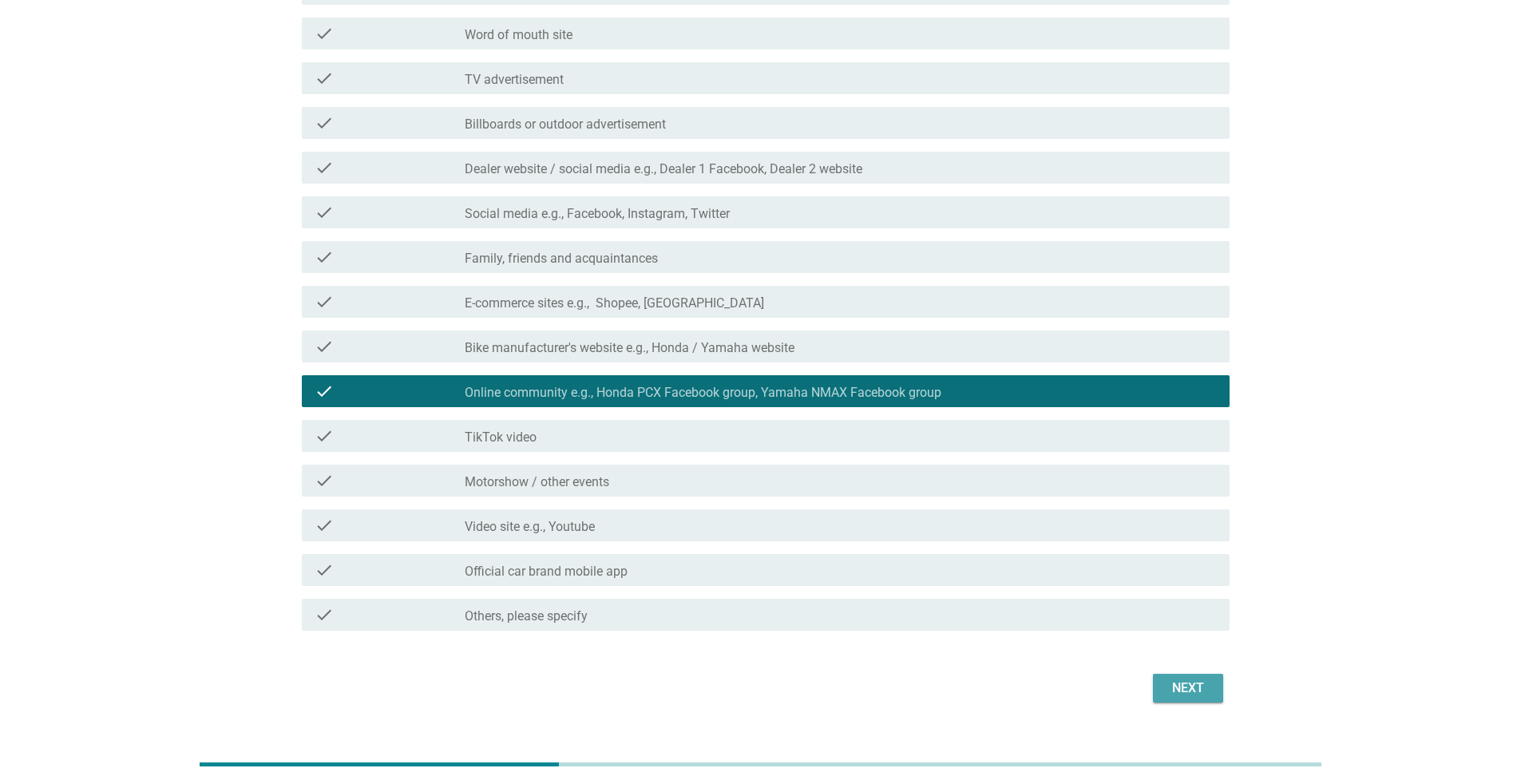
click at [753, 509] on div "Next" at bounding box center [1187, 687] width 44 height 19
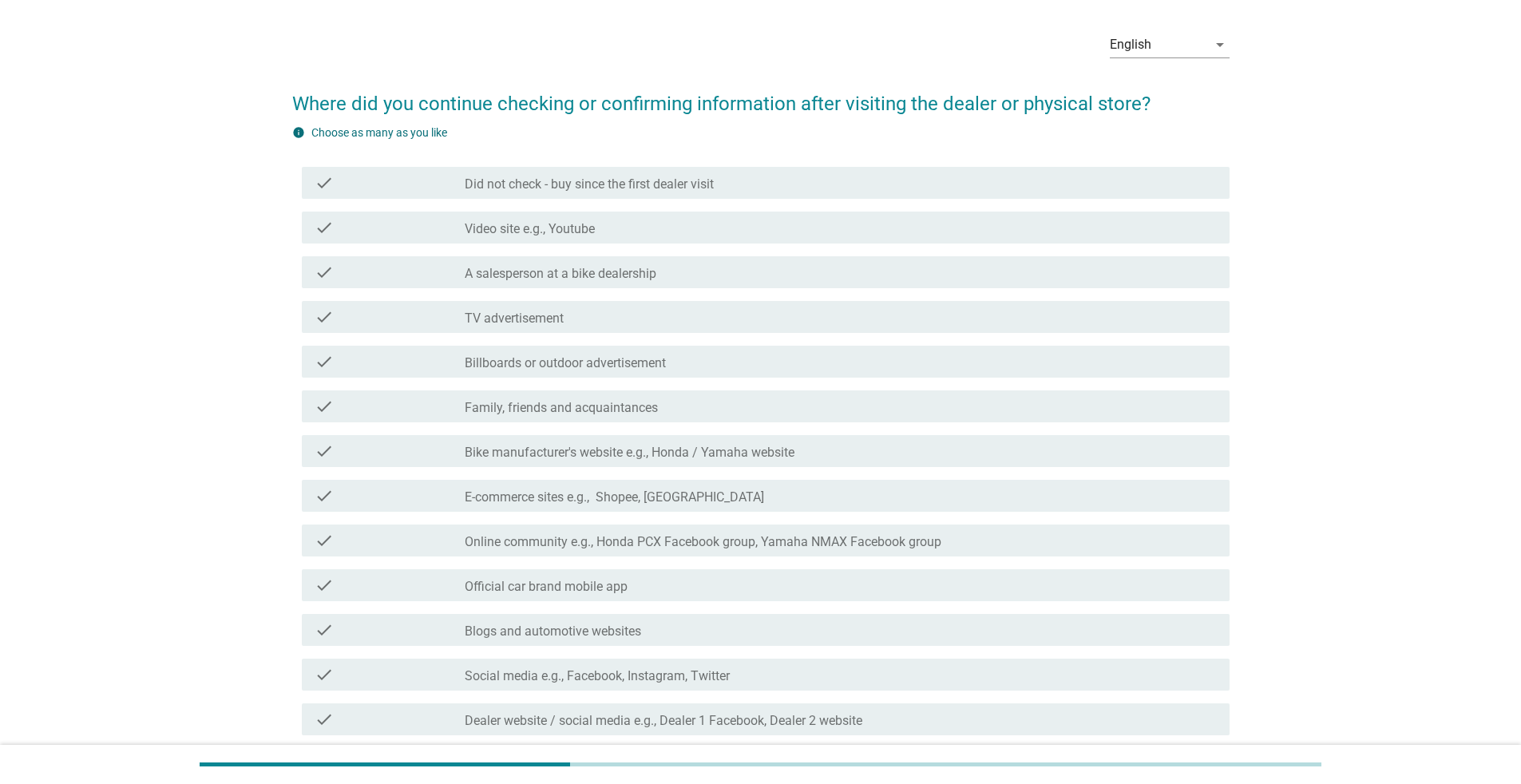
scroll to position [80, 0]
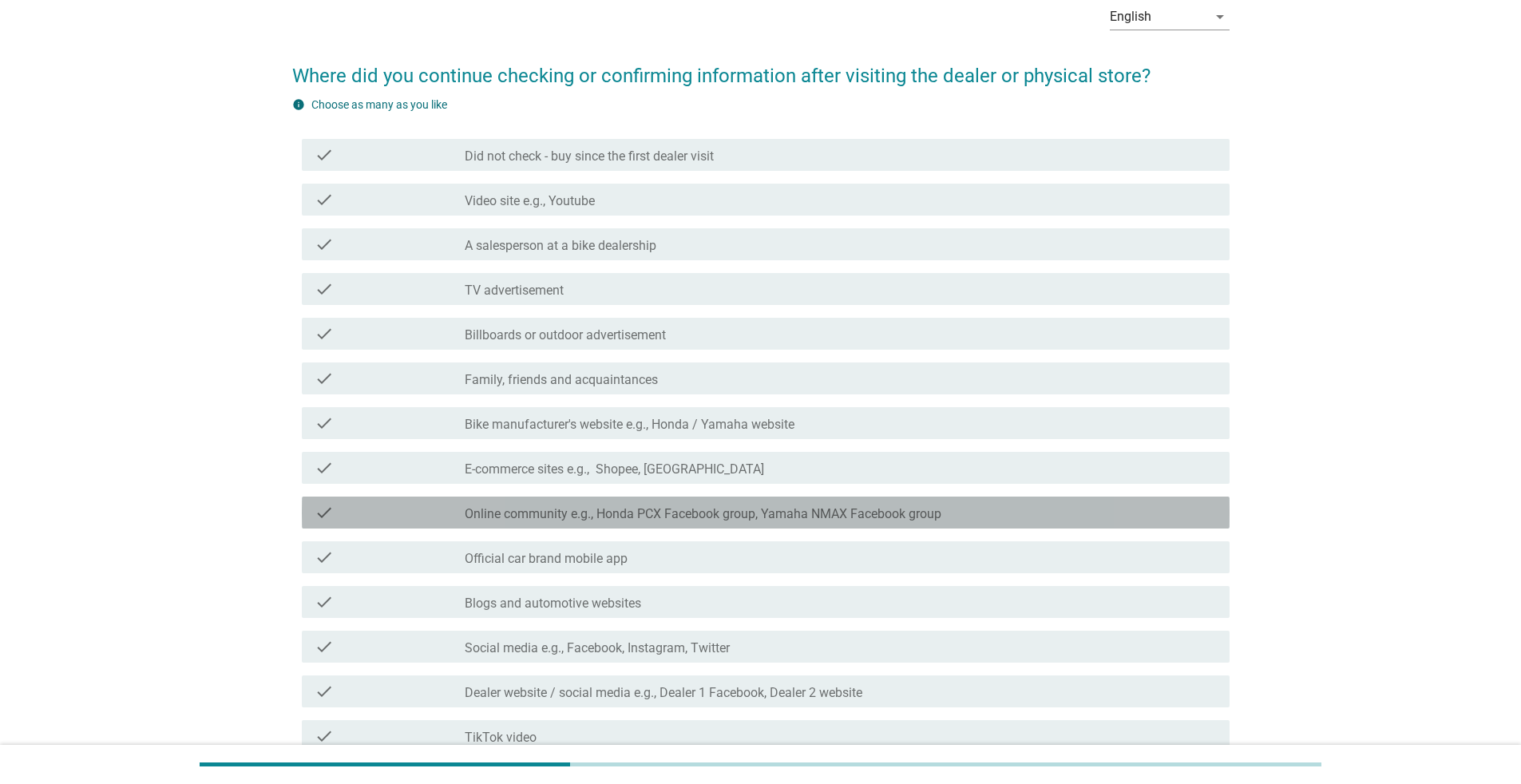
click at [745, 509] on label "Online community e.g., Honda PCX Facebook group, Yamaha NMAX Facebook group" at bounding box center [703, 515] width 477 height 16
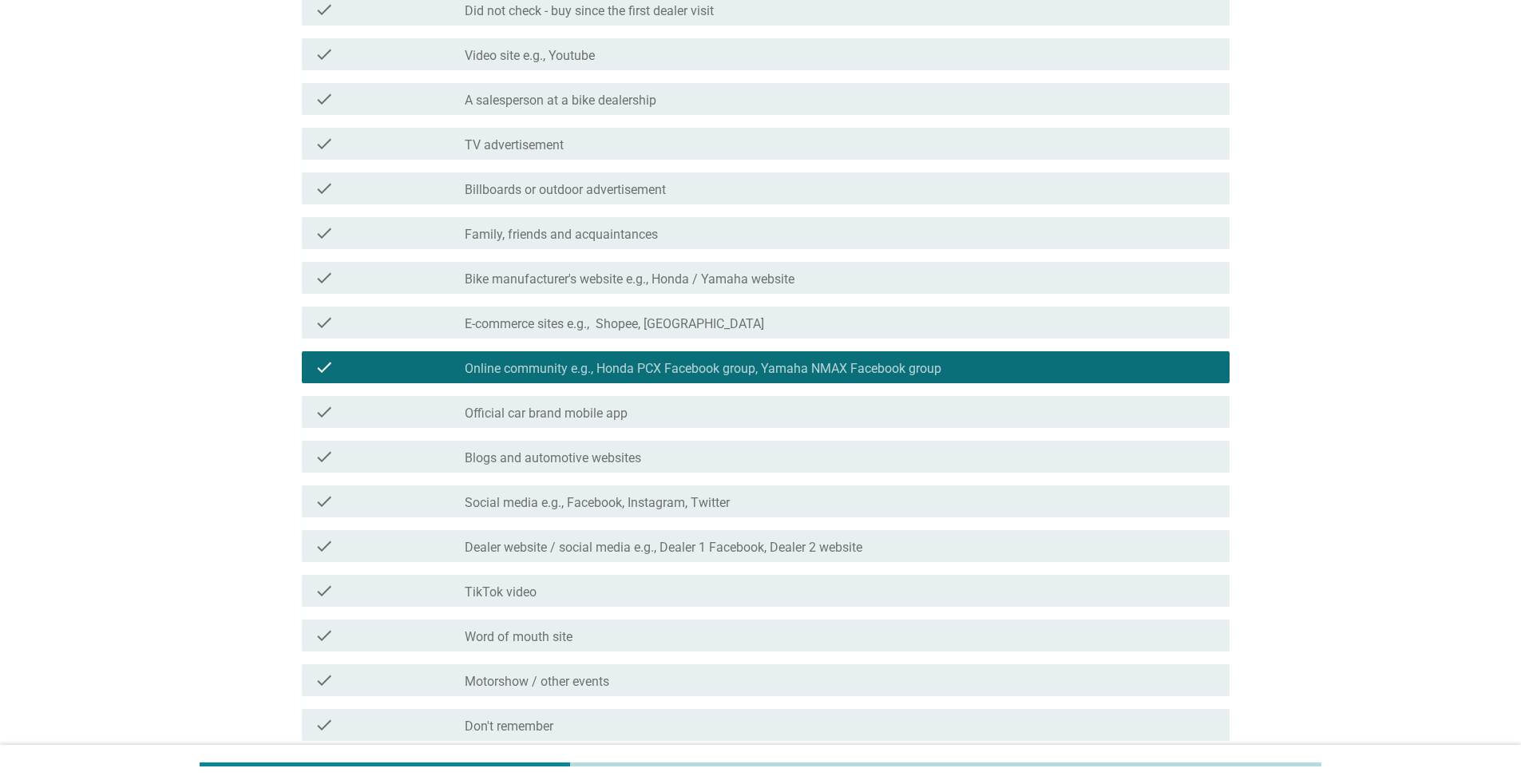
scroll to position [412, 0]
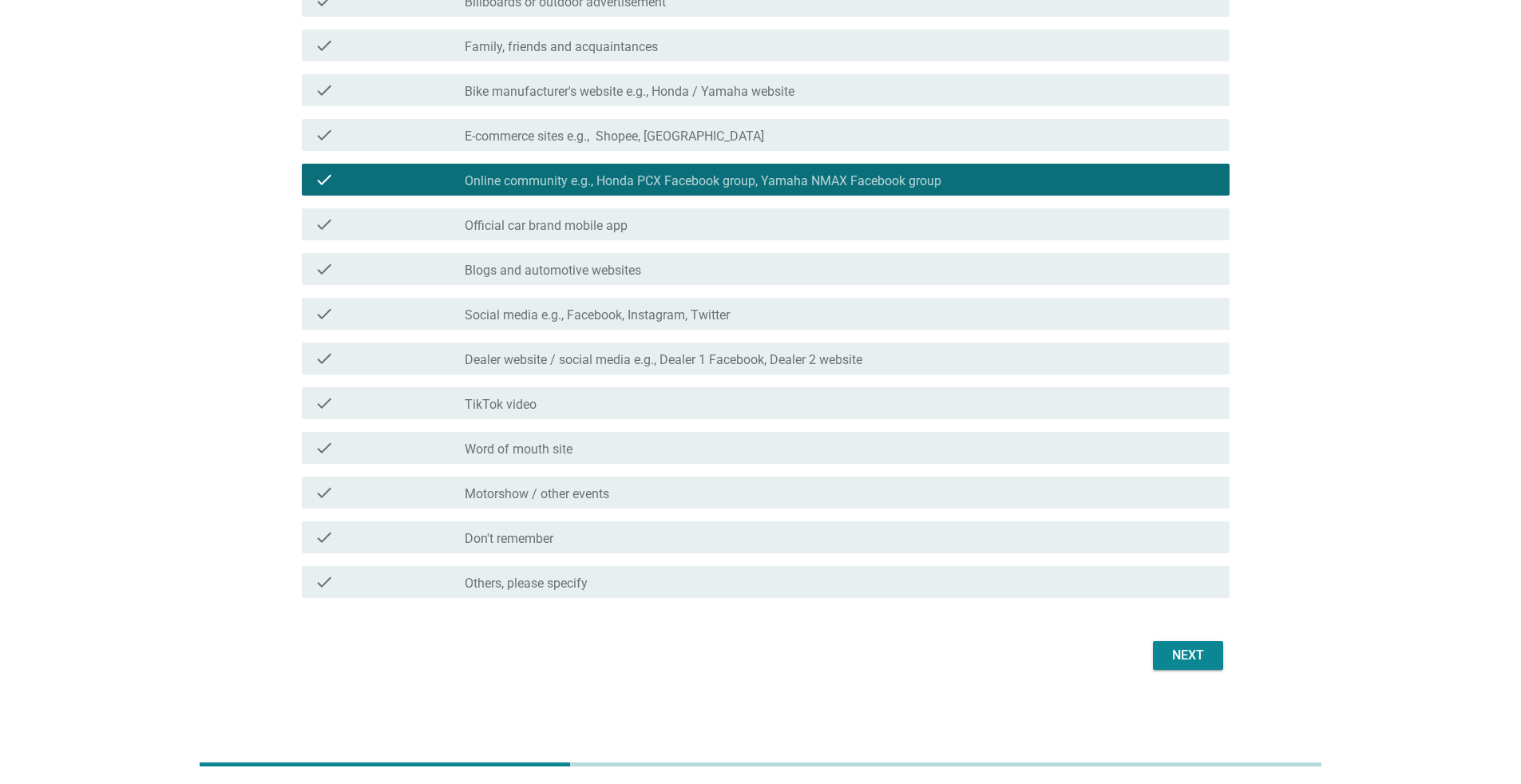
click at [753, 509] on div "Next" at bounding box center [1187, 655] width 44 height 19
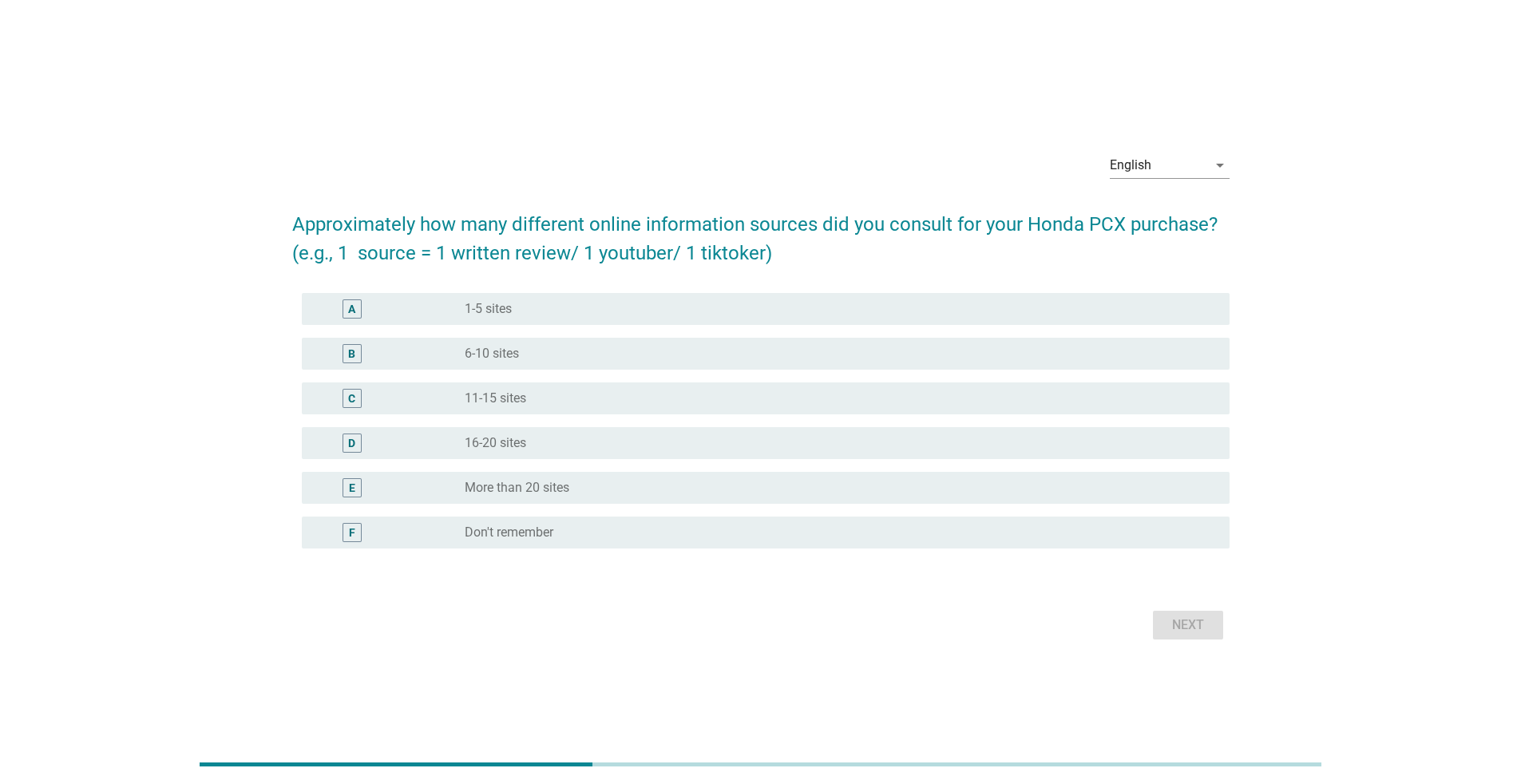
click at [753, 310] on div "radio_button_unchecked 1-5 sites" at bounding box center [834, 309] width 739 height 16
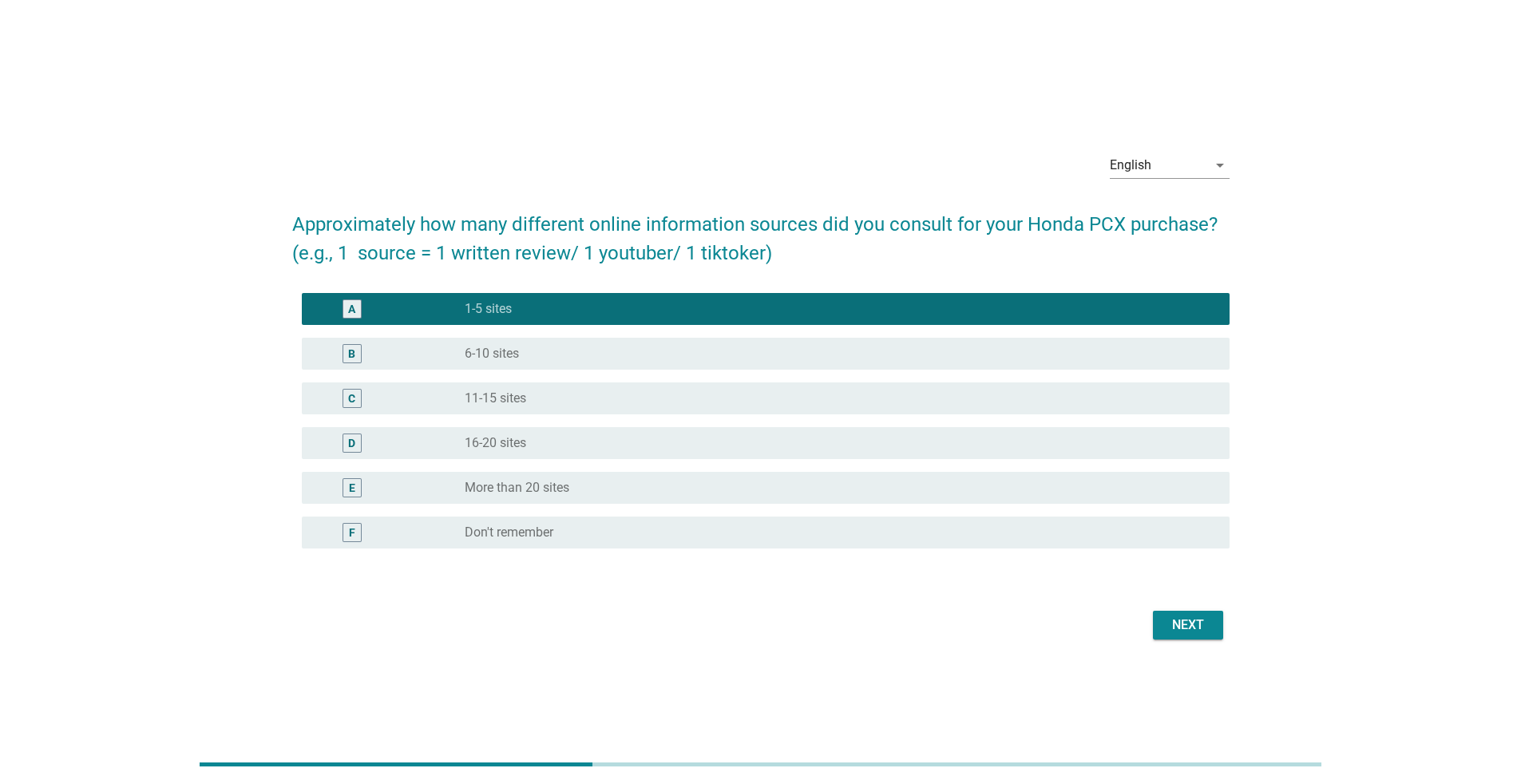
click at [753, 509] on div "Next" at bounding box center [1187, 625] width 44 height 19
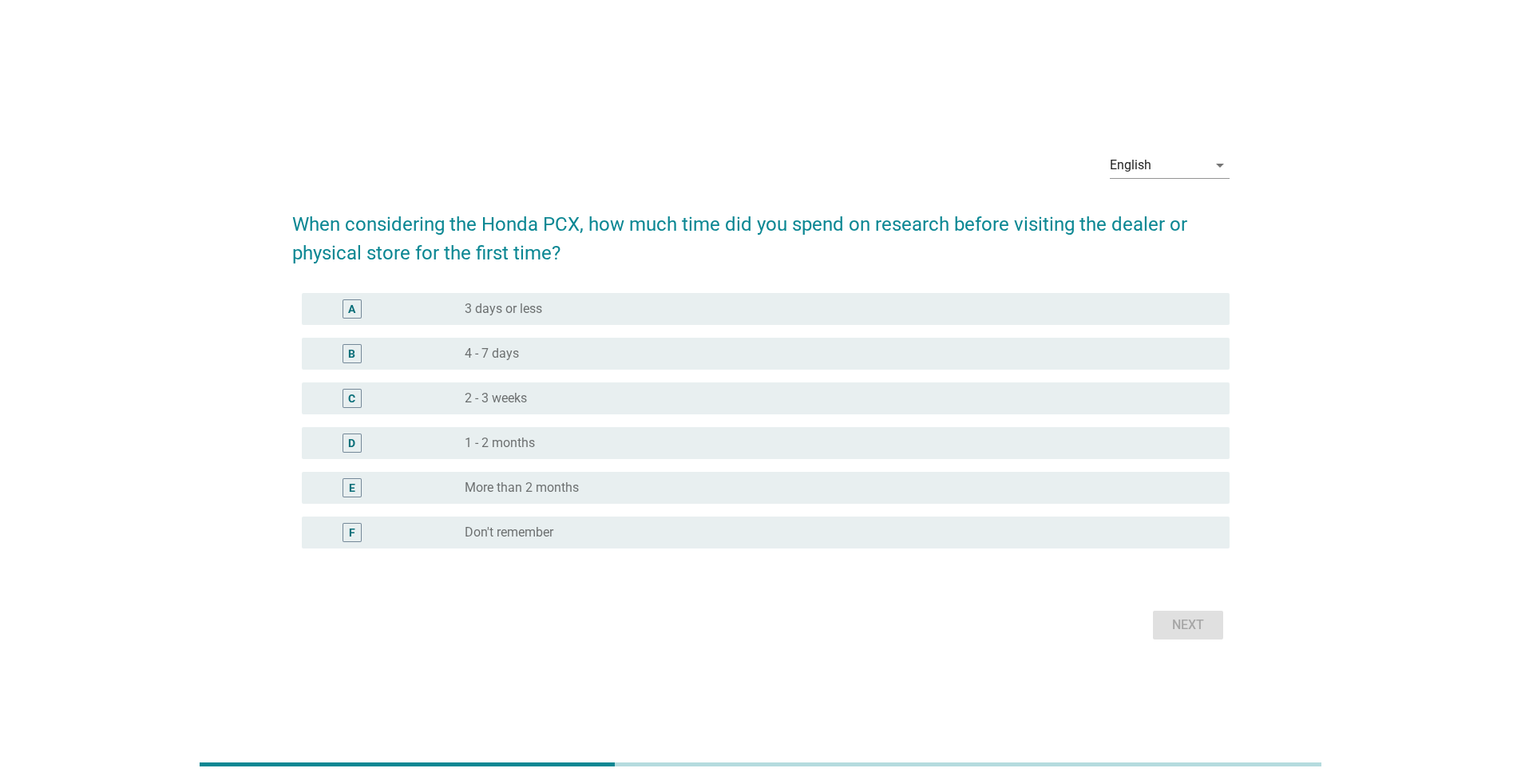
click at [753, 357] on div "radio_button_unchecked 4 - 7 days" at bounding box center [834, 354] width 739 height 16
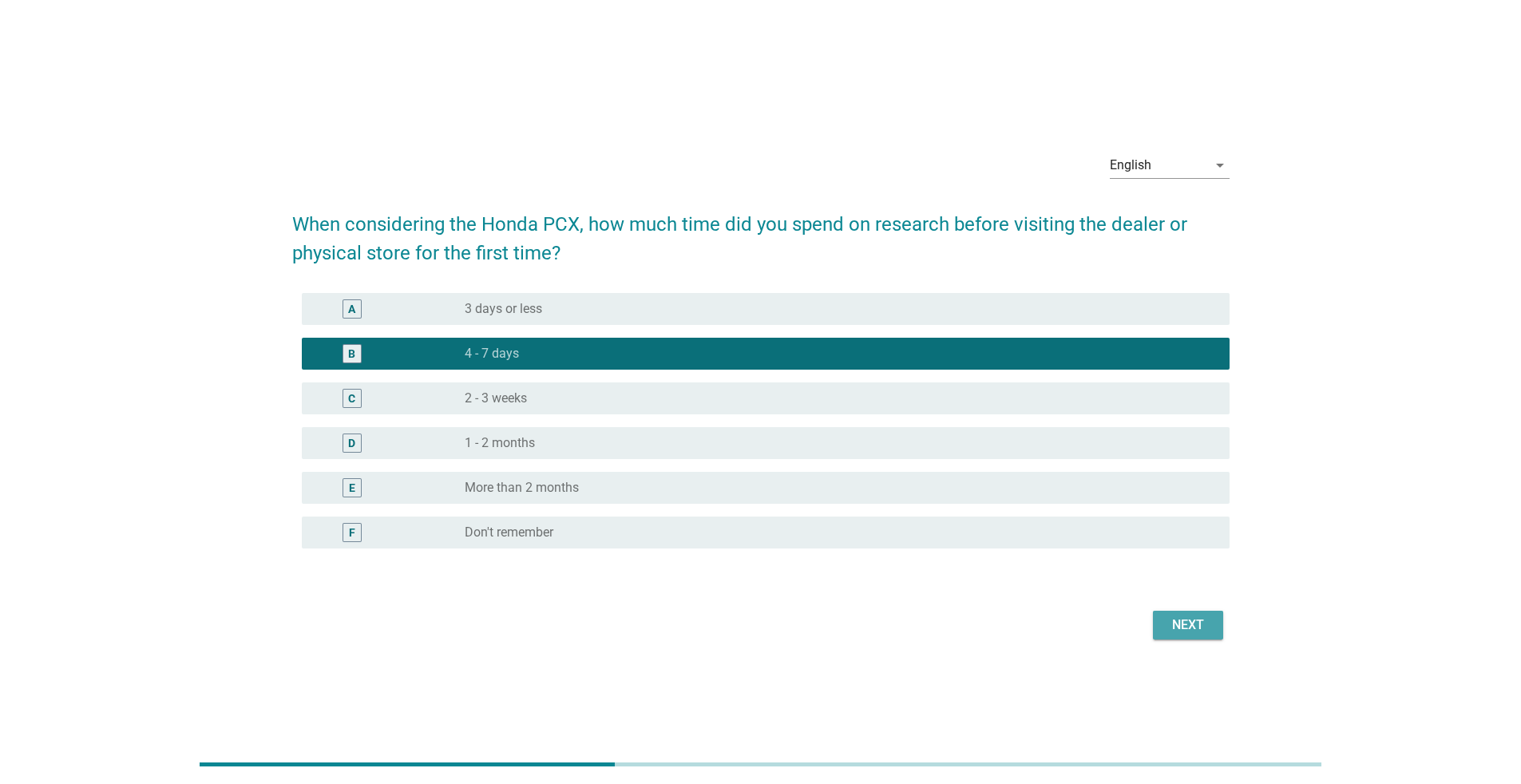
click at [753, 509] on div "Next" at bounding box center [1187, 625] width 44 height 19
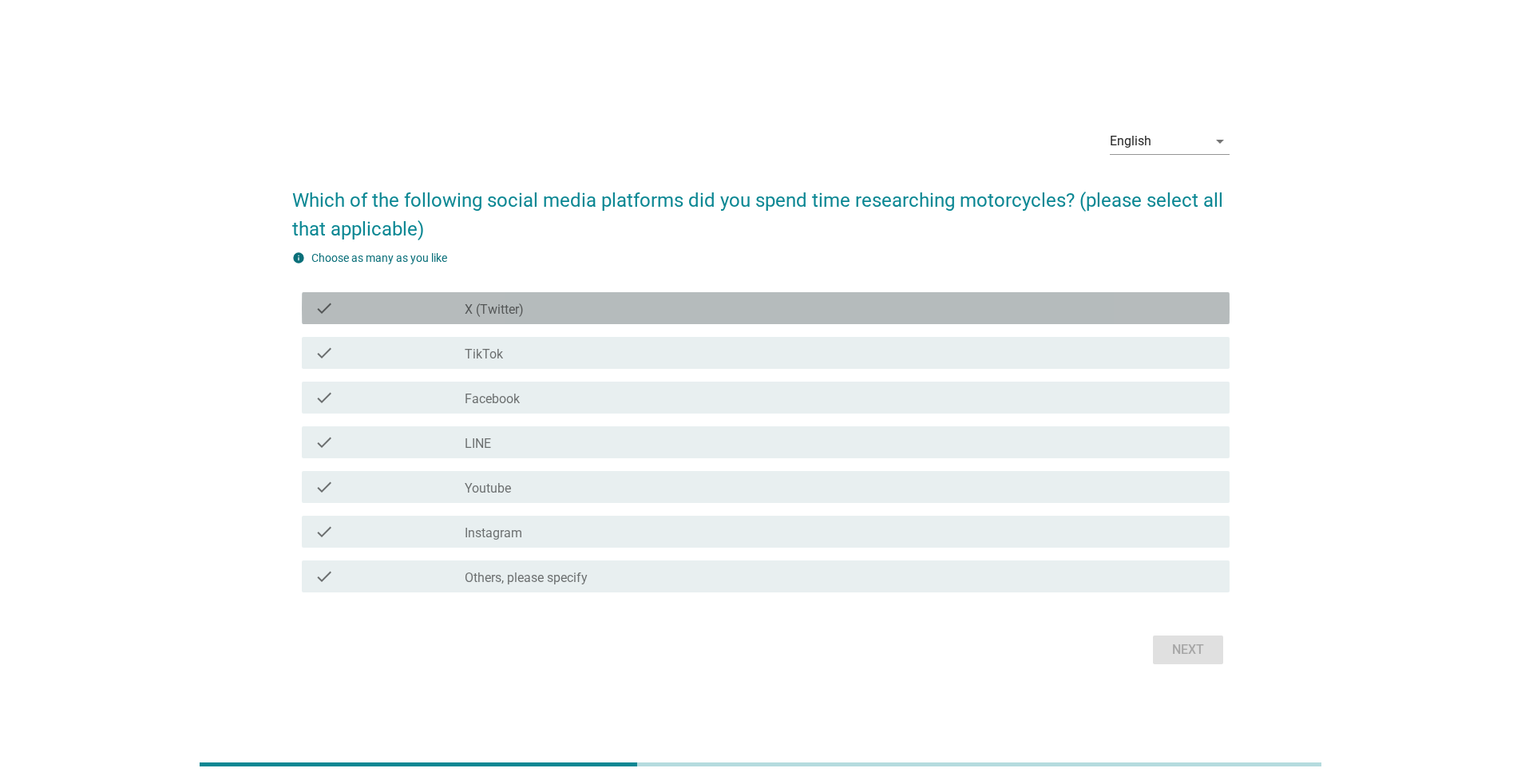
click at [739, 302] on div "check_box_outline_blank X (Twitter)" at bounding box center [841, 307] width 752 height 19
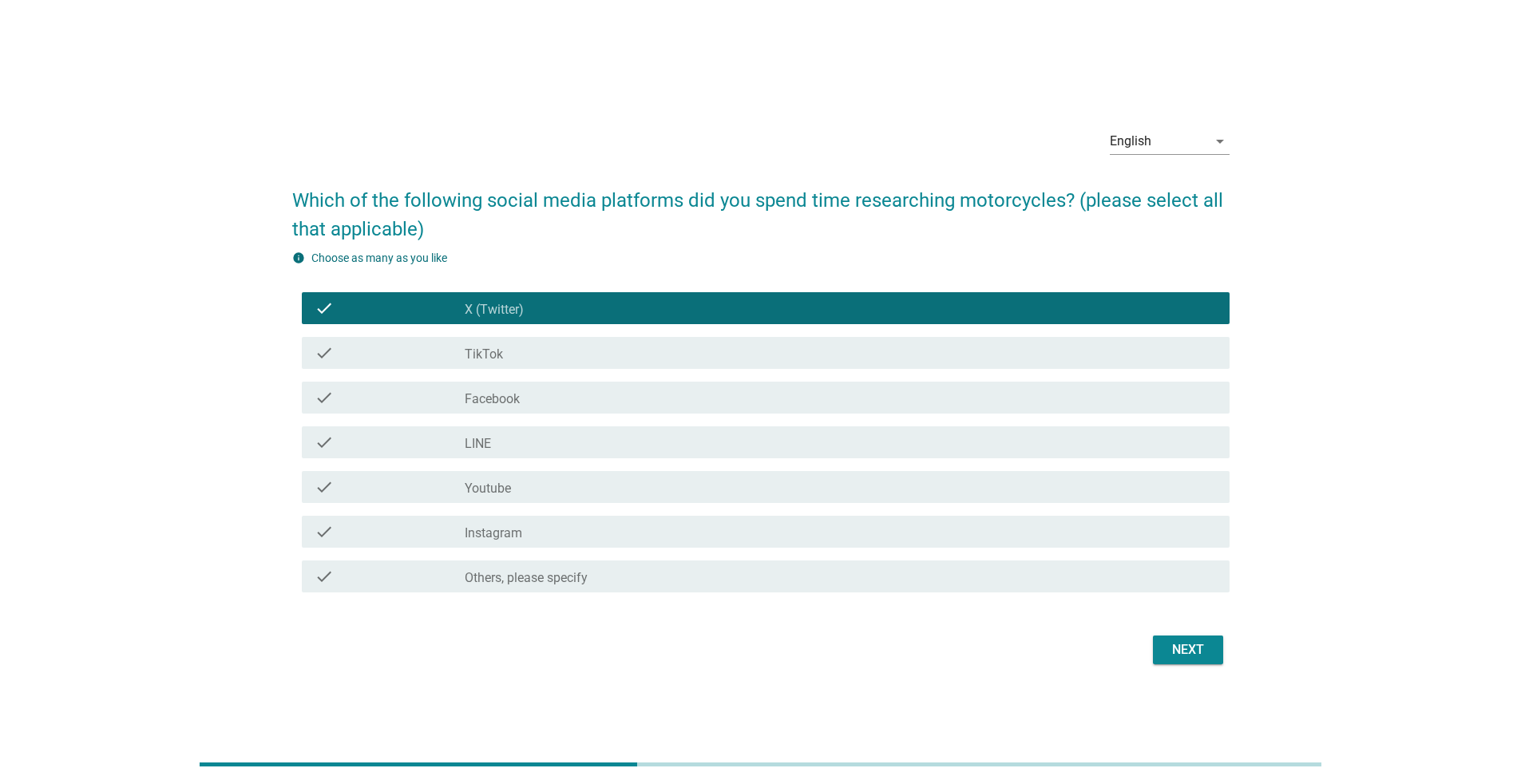
click at [743, 344] on div "check_box_outline_blank TikTok" at bounding box center [841, 353] width 752 height 19
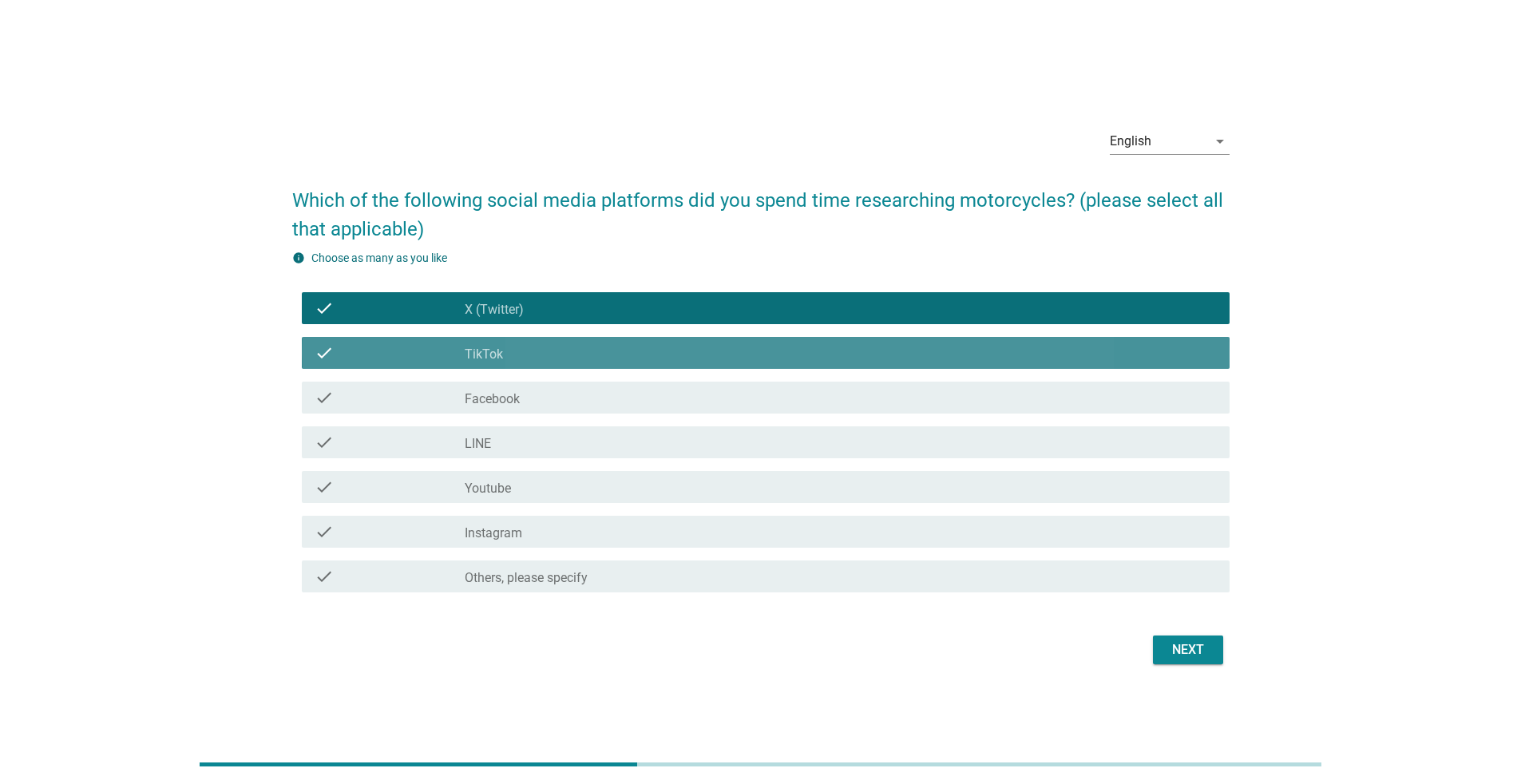
drag, startPoint x: 766, startPoint y: 398, endPoint x: 902, endPoint y: 500, distance: 170.0
click at [753, 400] on div "check_box_outline_blank Facebook" at bounding box center [841, 397] width 752 height 19
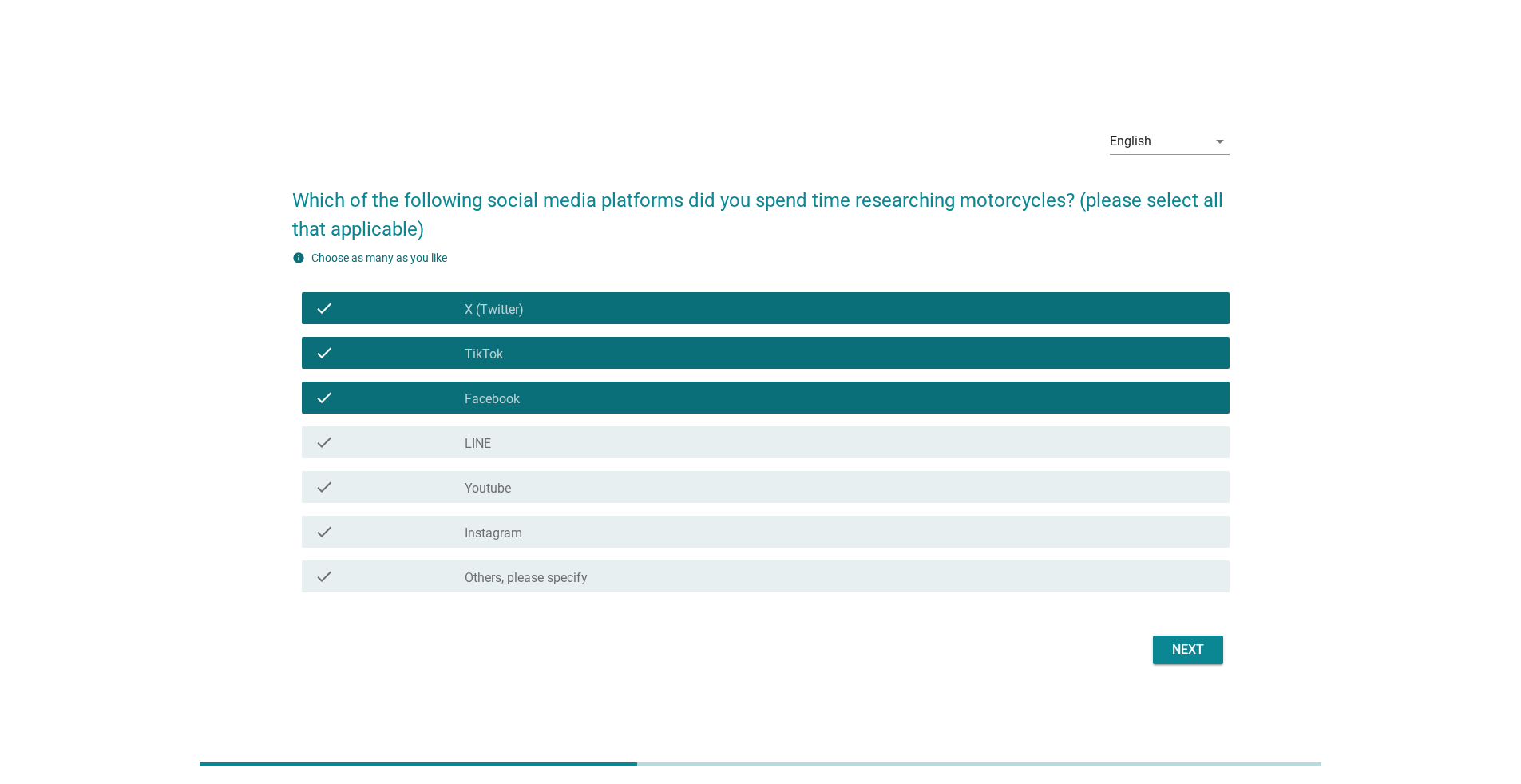
click at [753, 509] on button "Next" at bounding box center [1188, 650] width 71 height 29
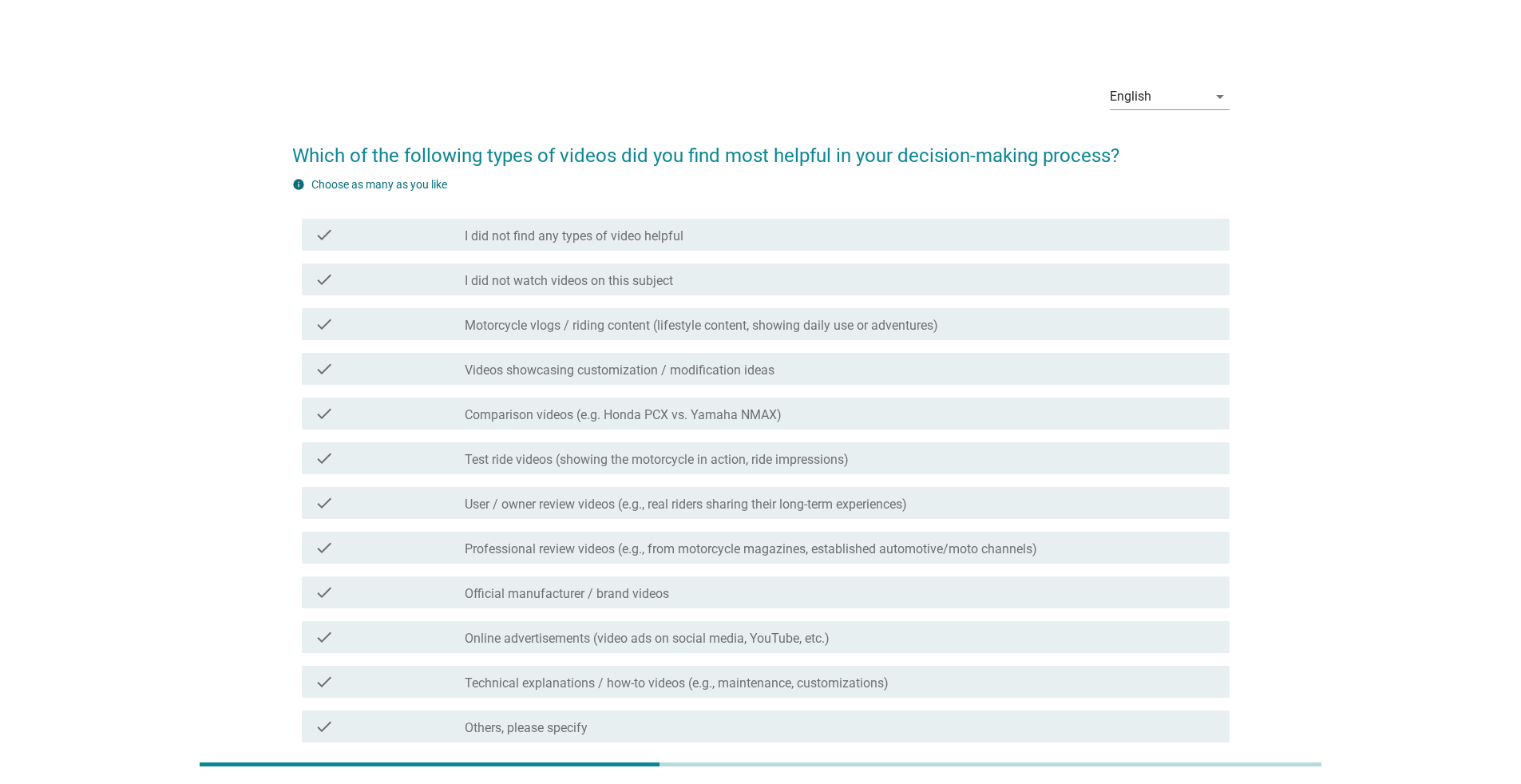
click at [691, 323] on label "Motorcycle vlogs / riding content (lifestyle content, showing daily use or adve…" at bounding box center [701, 326] width 473 height 16
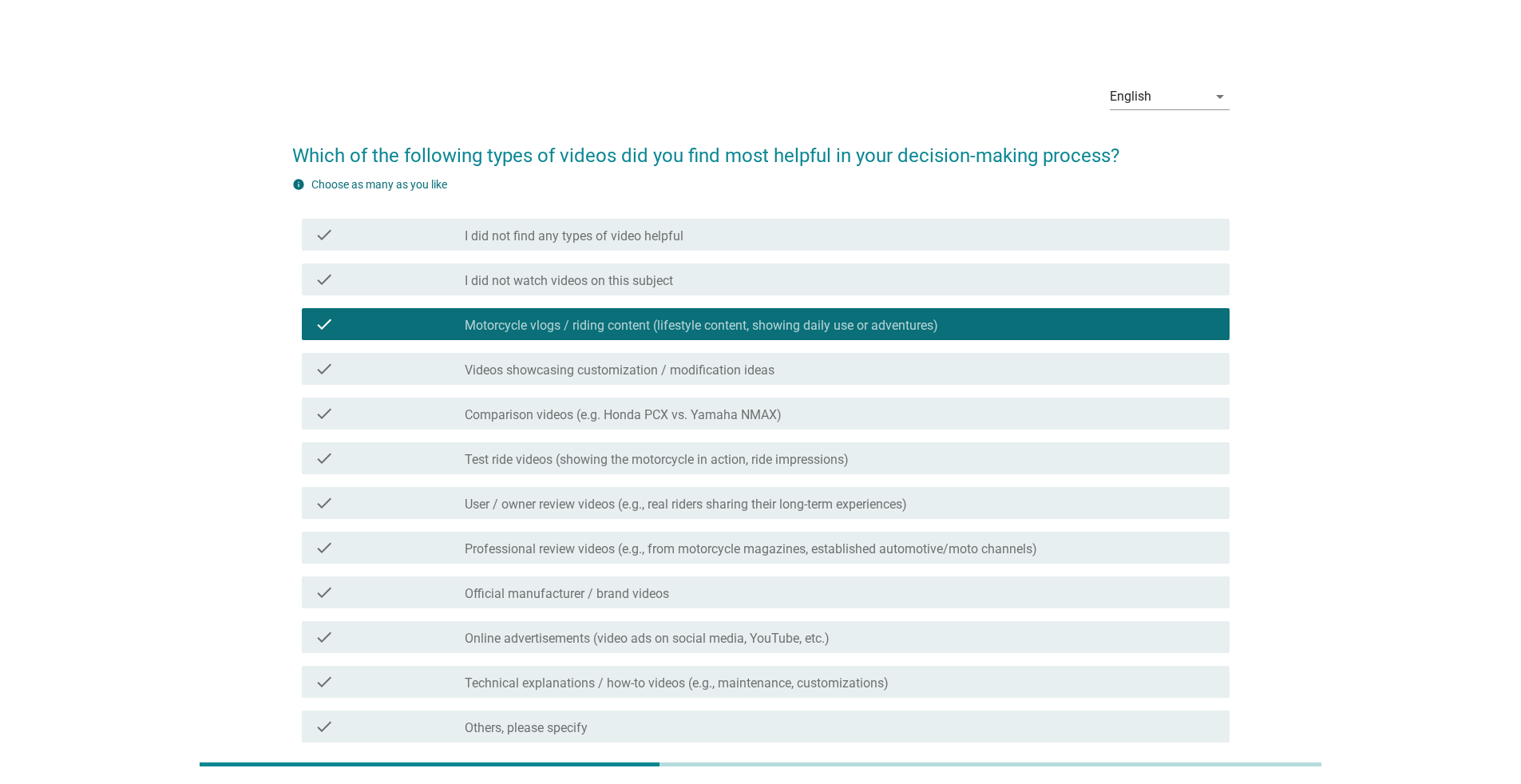
click at [736, 375] on label "Videos showcasing customization / modification ideas" at bounding box center [619, 371] width 310 height 16
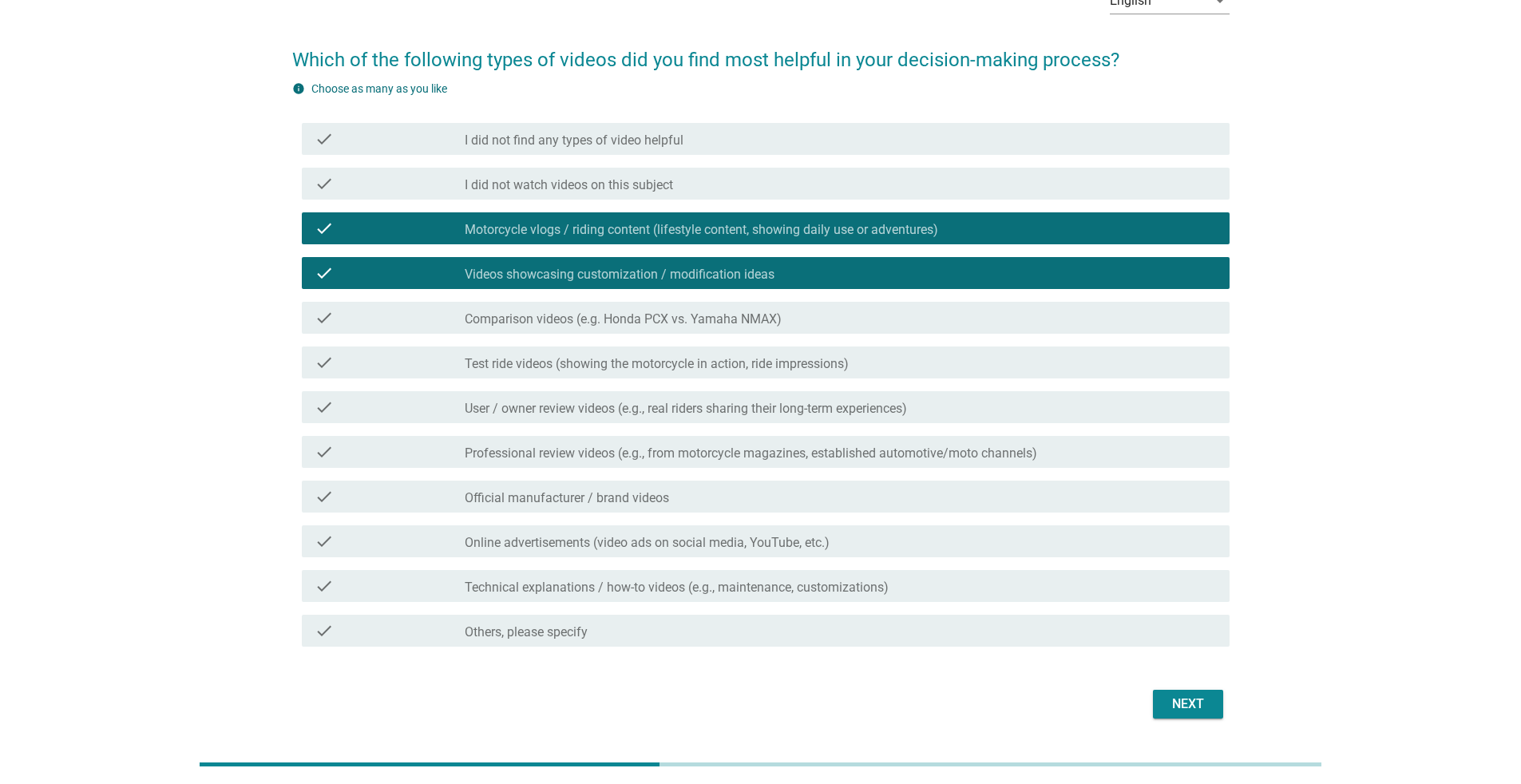
scroll to position [145, 0]
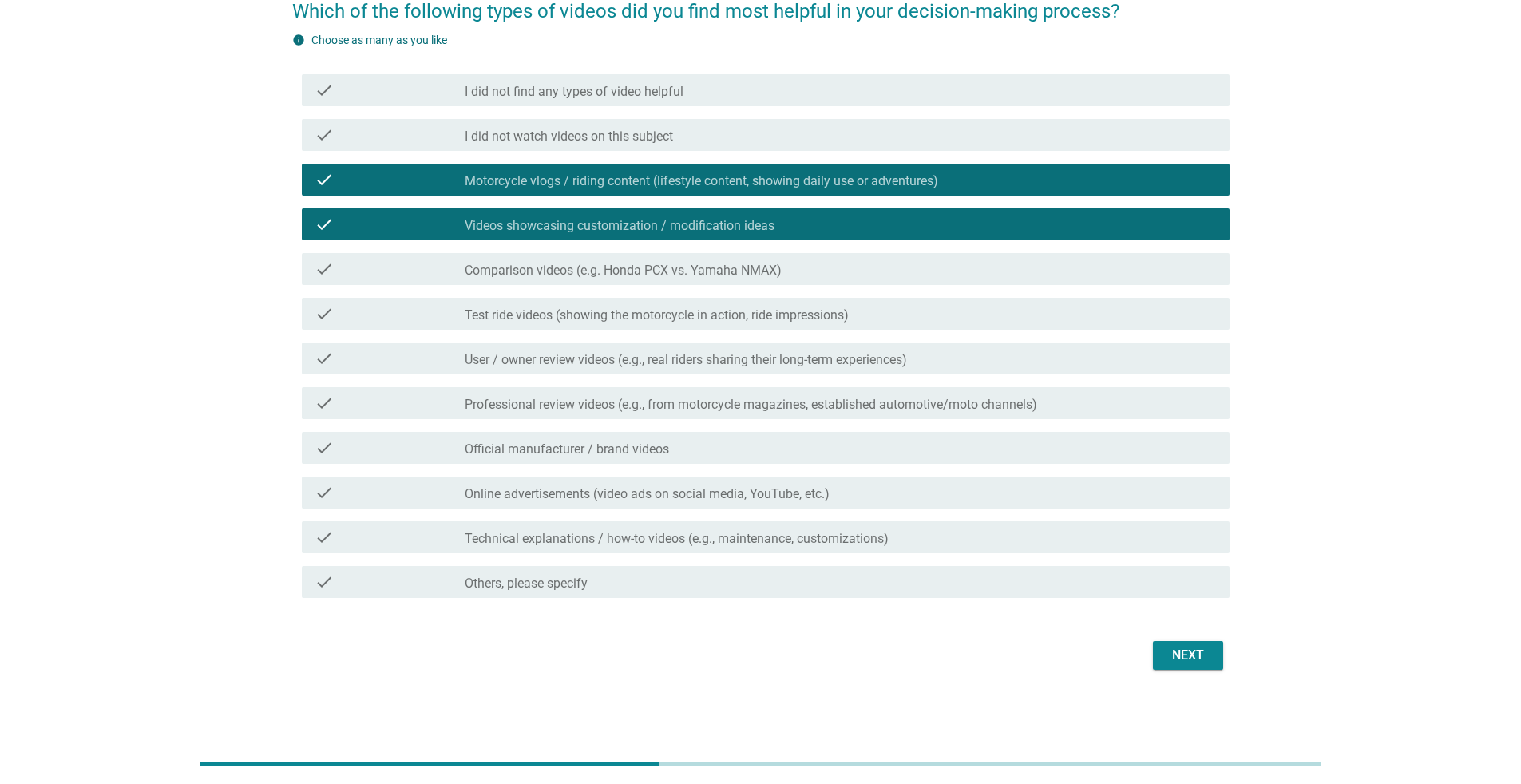
click at [753, 282] on div "check check_box_outline_blank Comparison videos (e.g. Honda PCX vs. Yamaha NMAX)" at bounding box center [766, 269] width 928 height 32
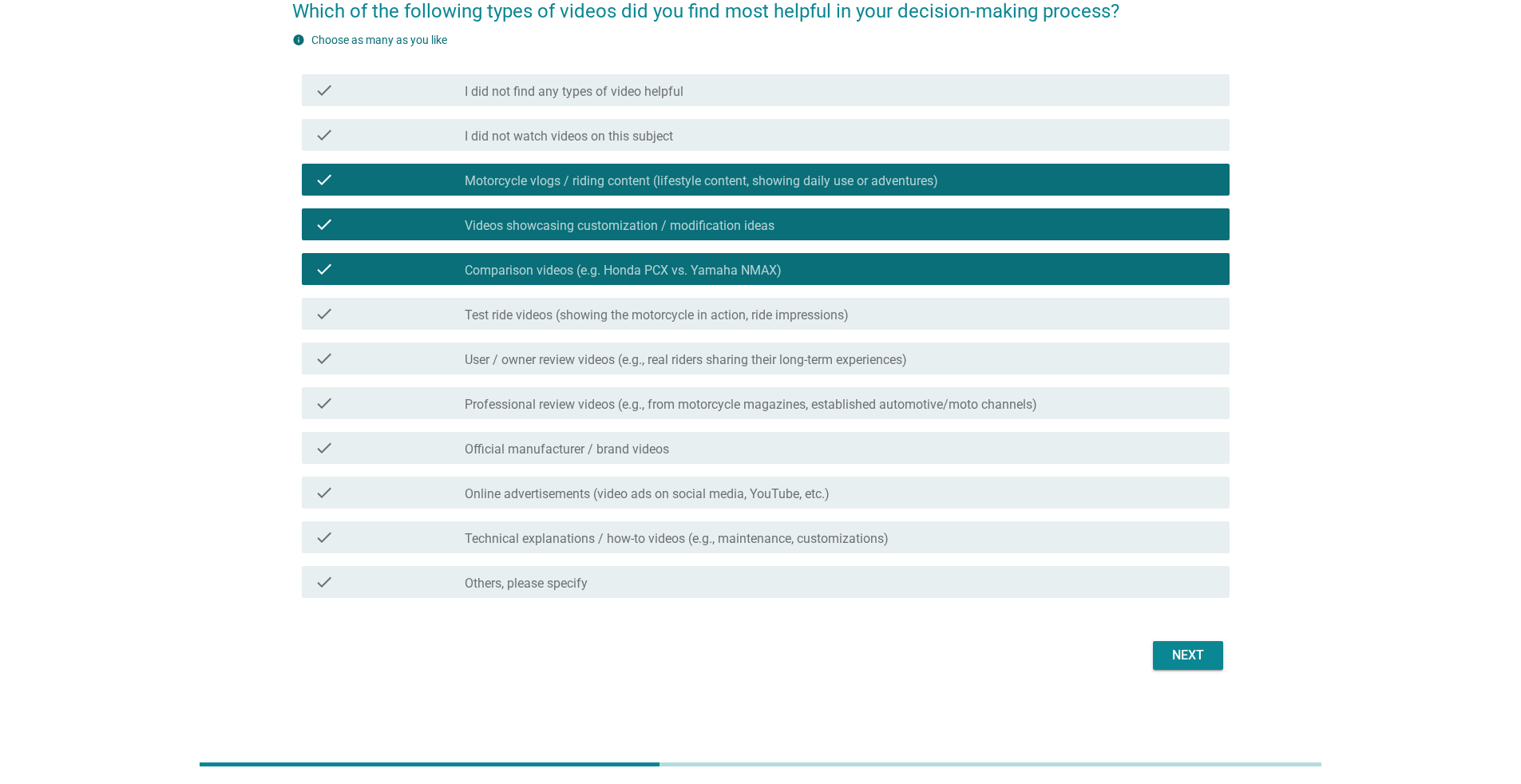
click at [753, 509] on div "Next" at bounding box center [1187, 655] width 44 height 19
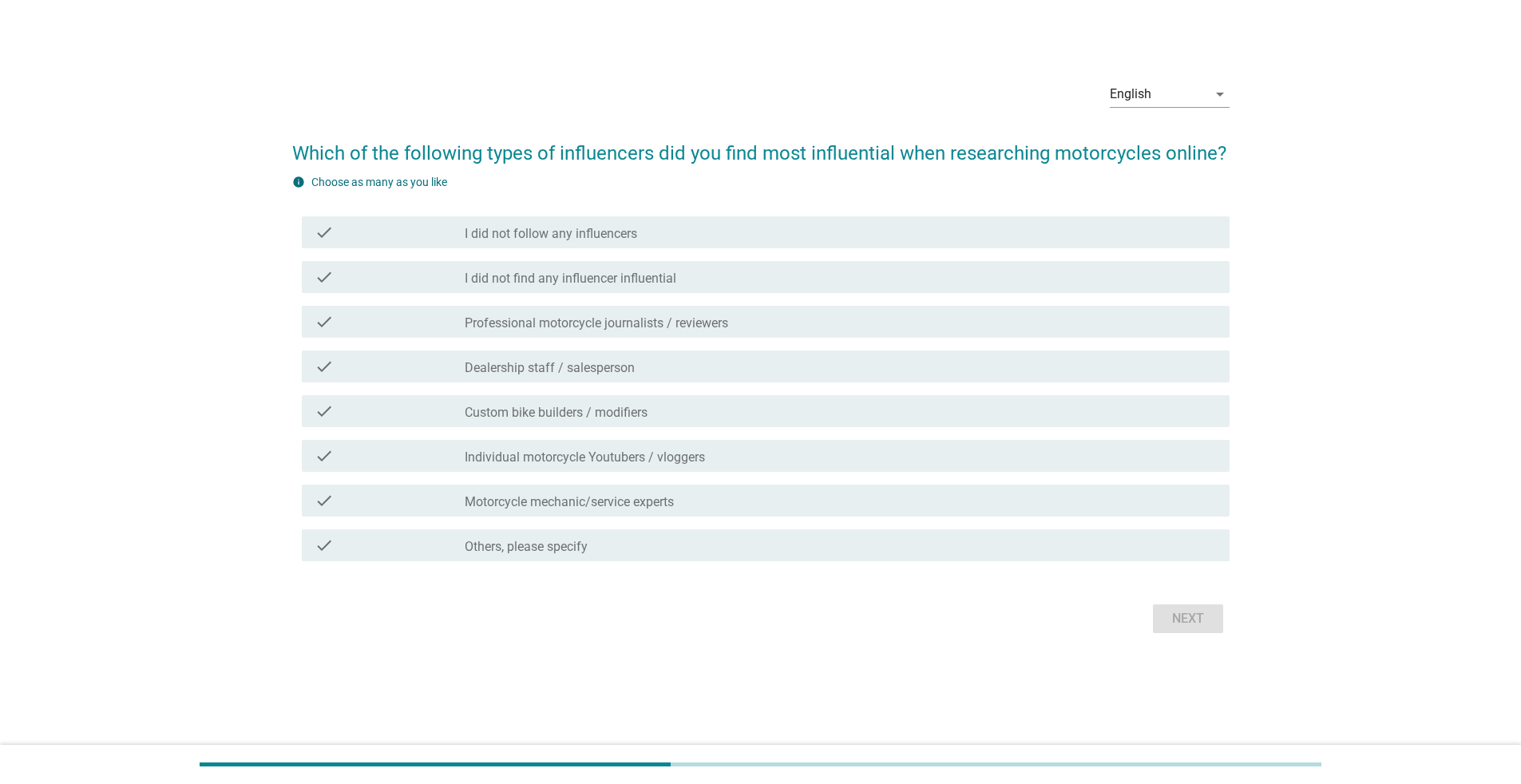
scroll to position [0, 0]
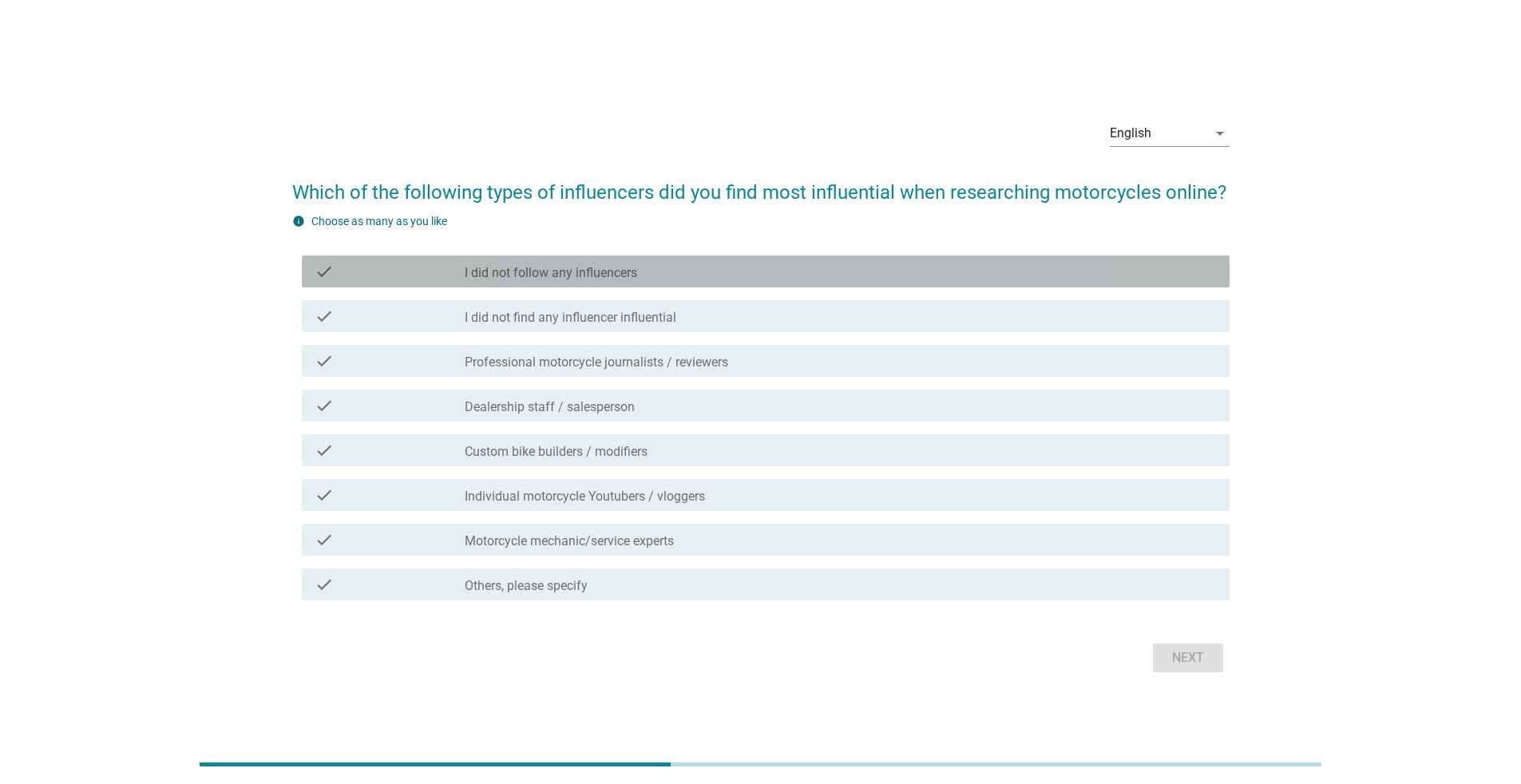
click at [753, 272] on div "check_box_outline_blank I did not follow any influencers" at bounding box center [841, 271] width 752 height 19
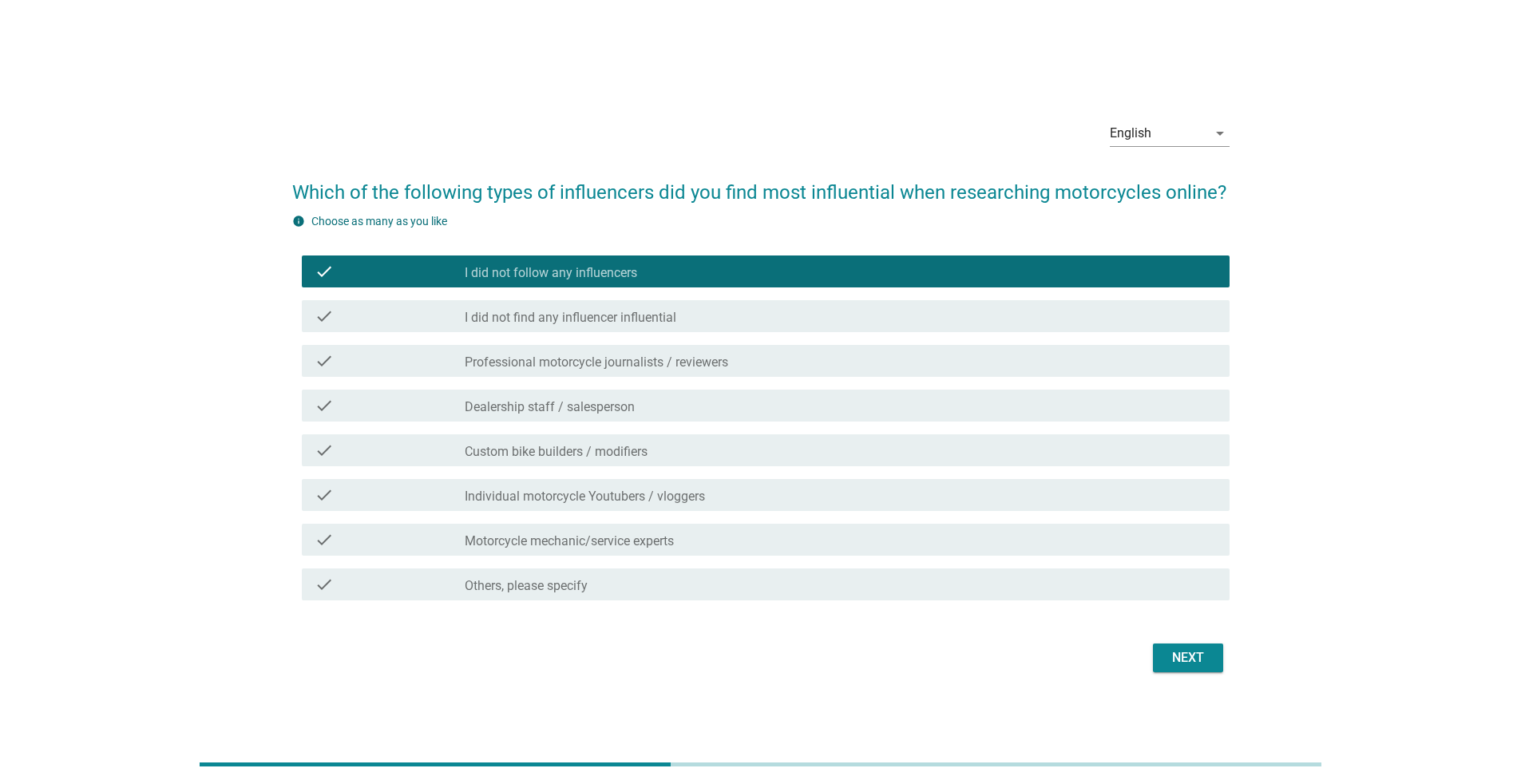
click at [753, 509] on form "Which of the following types of influencers did you find most influential when …" at bounding box center [760, 419] width 937 height 515
click at [753, 509] on div "Next" at bounding box center [760, 657] width 937 height 38
click at [753, 509] on div "Next" at bounding box center [1187, 657] width 44 height 19
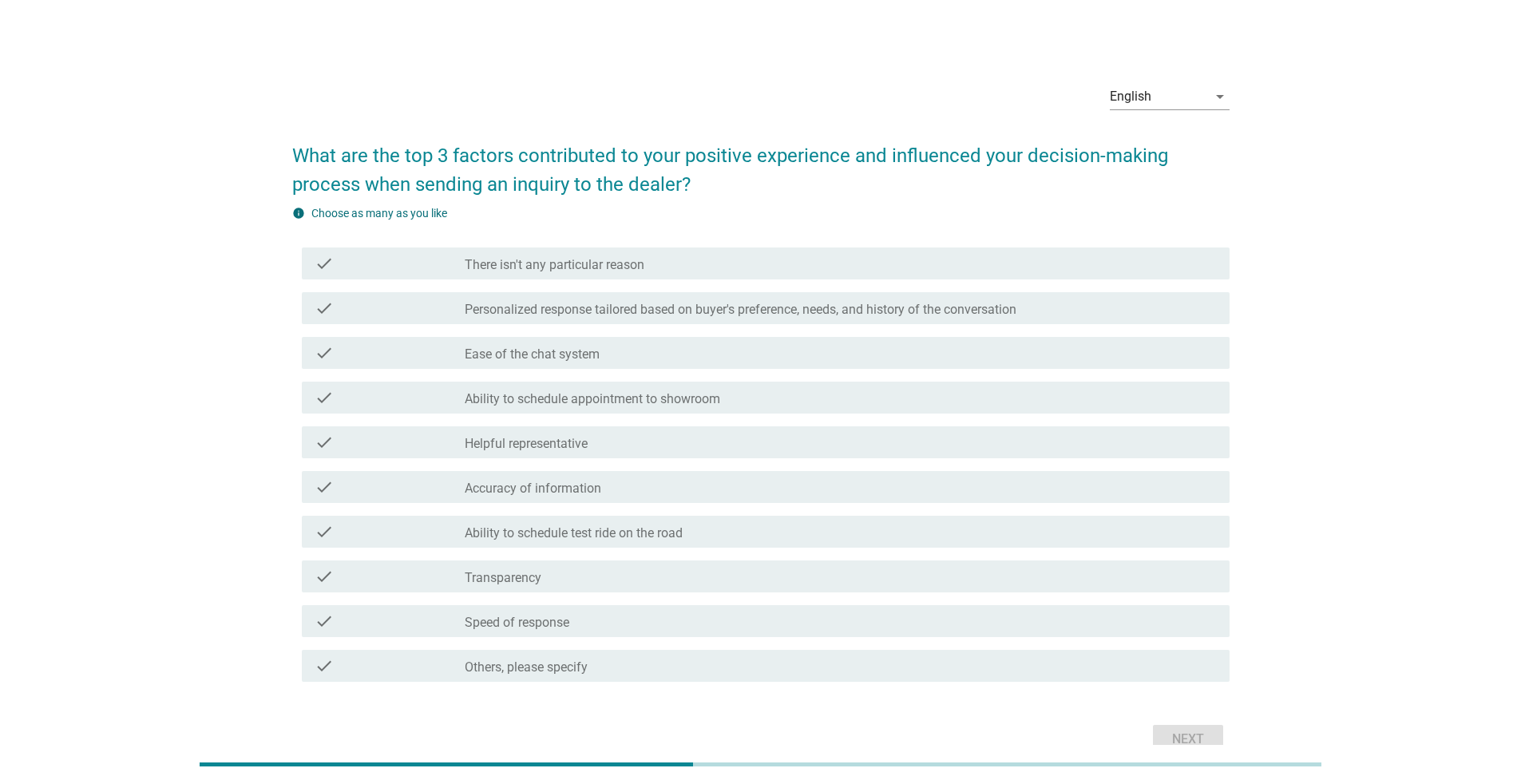
click at [735, 393] on div "check_box_outline_blank Ability to schedule appointment to showroom" at bounding box center [841, 397] width 752 height 19
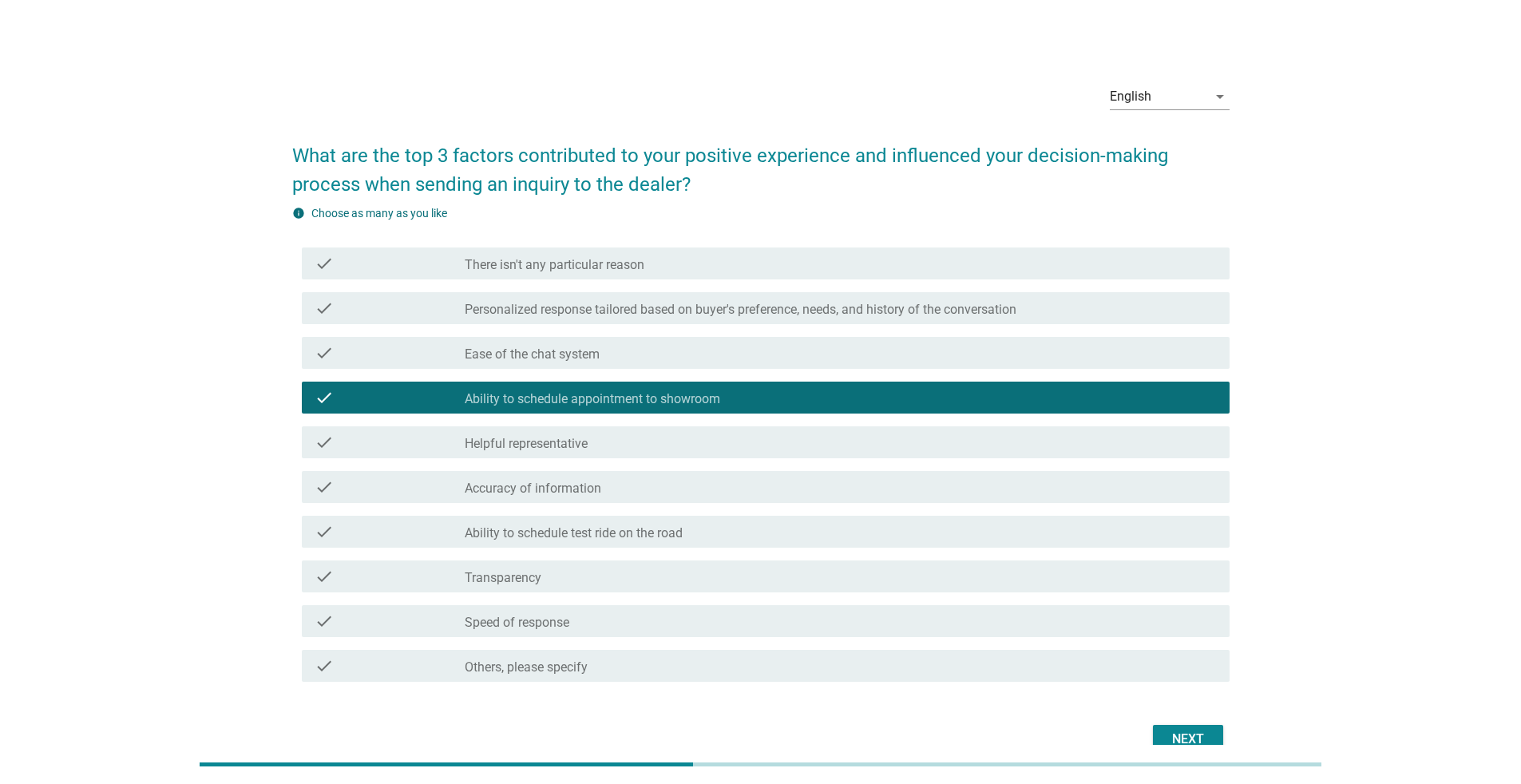
click at [752, 450] on div "check_box_outline_blank Helpful representative" at bounding box center [841, 441] width 752 height 19
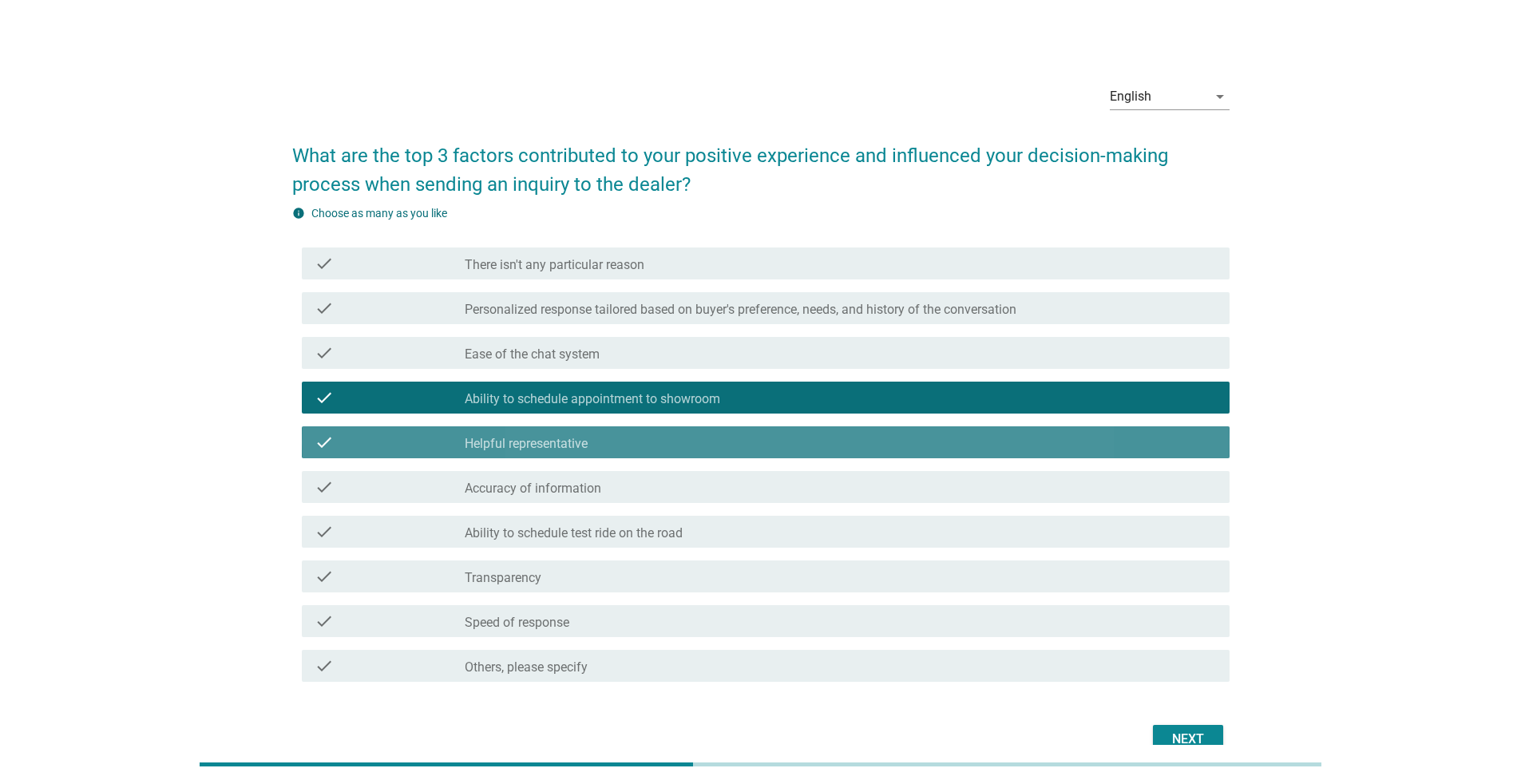
click at [753, 500] on div "check check_box_outline_blank Accuracy of information" at bounding box center [766, 486] width 928 height 32
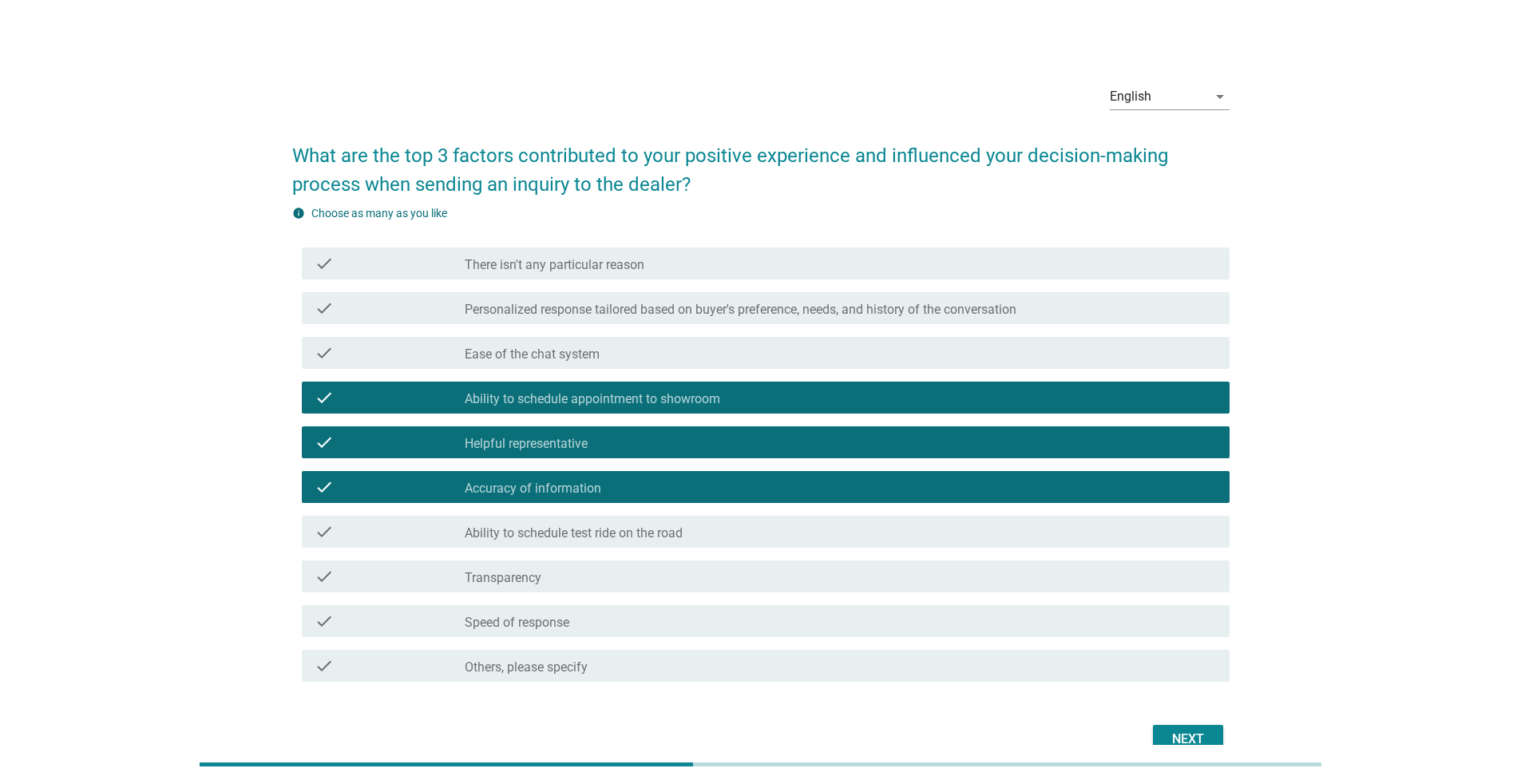
click at [753, 509] on div "Next" at bounding box center [760, 739] width 937 height 38
click at [753, 509] on button "Next" at bounding box center [1188, 740] width 71 height 29
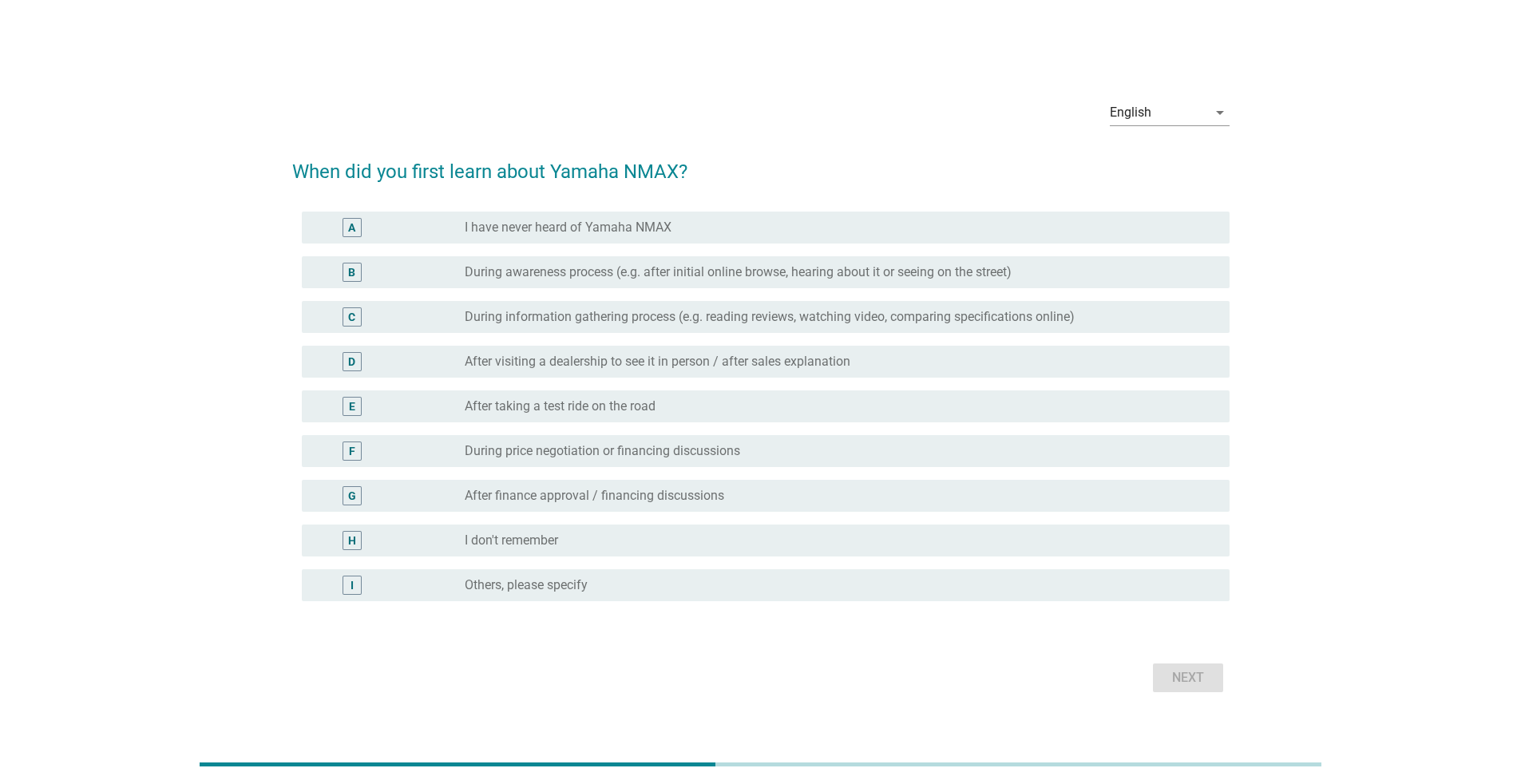
click at [630, 279] on label "During awareness process (e.g. after initial online browse, hearing about it or…" at bounding box center [738, 272] width 547 height 16
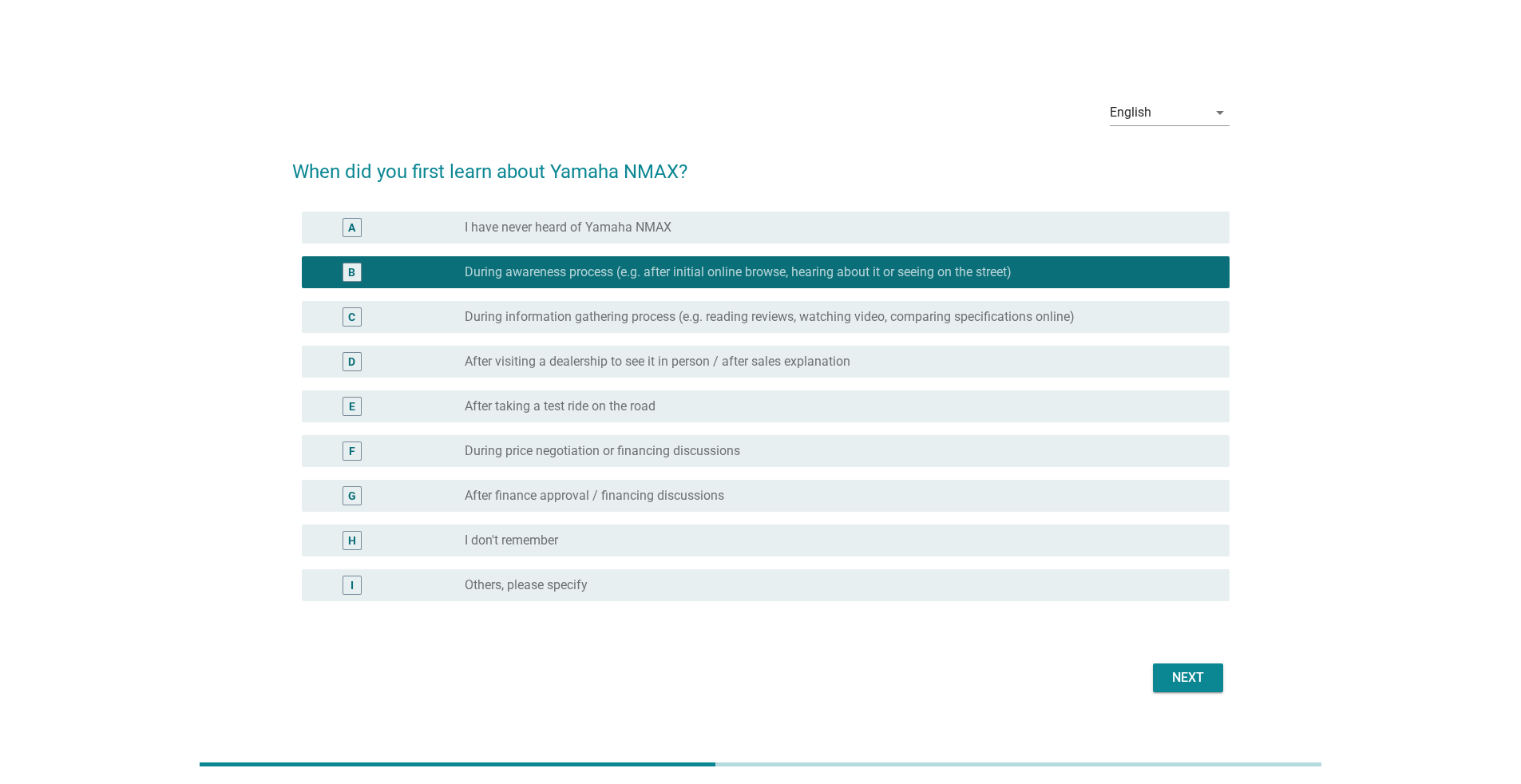
click at [753, 325] on div "radio_button_unchecked During information gathering process (e.g. reading revie…" at bounding box center [841, 316] width 752 height 19
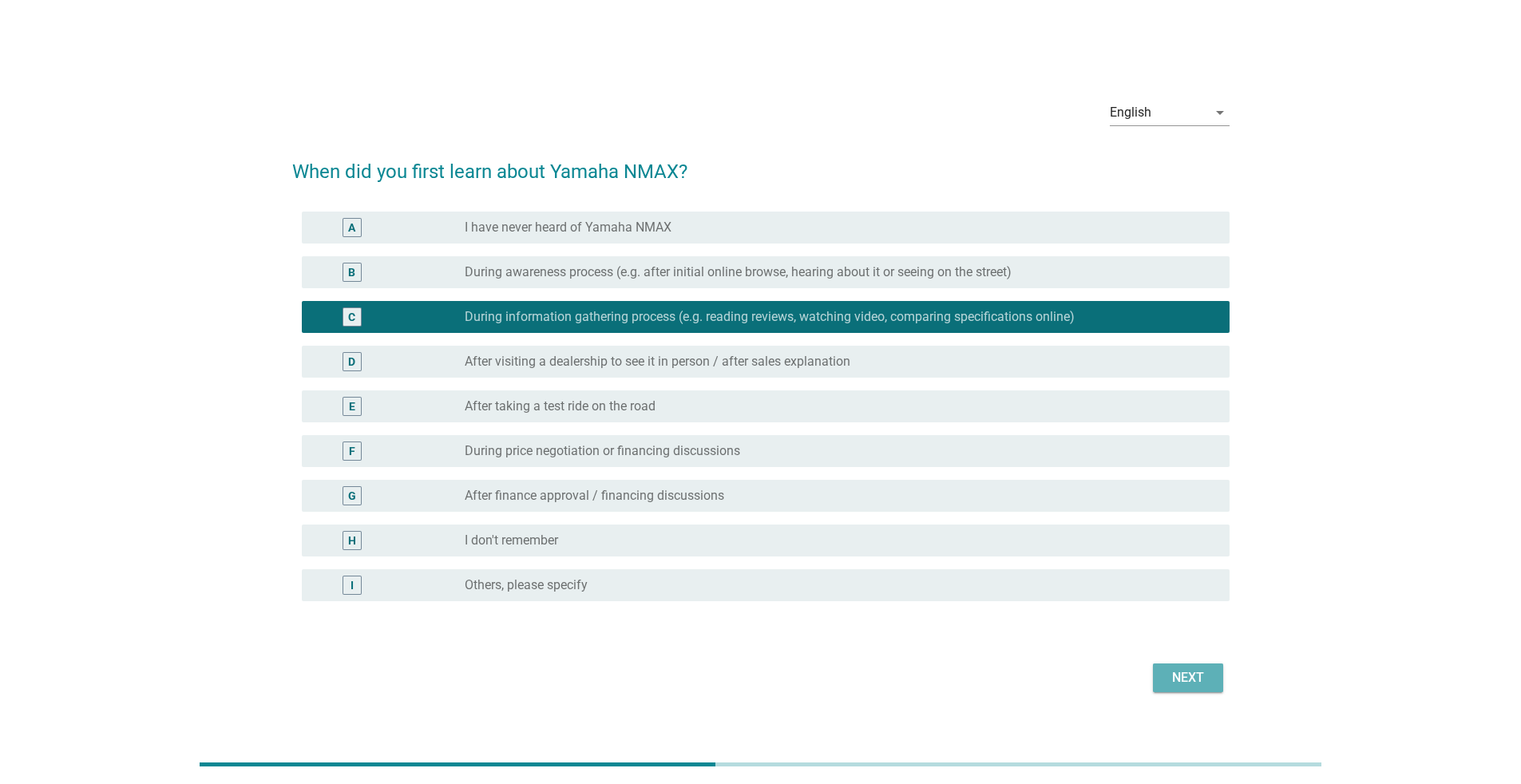
click at [753, 509] on div "Next" at bounding box center [1187, 677] width 44 height 19
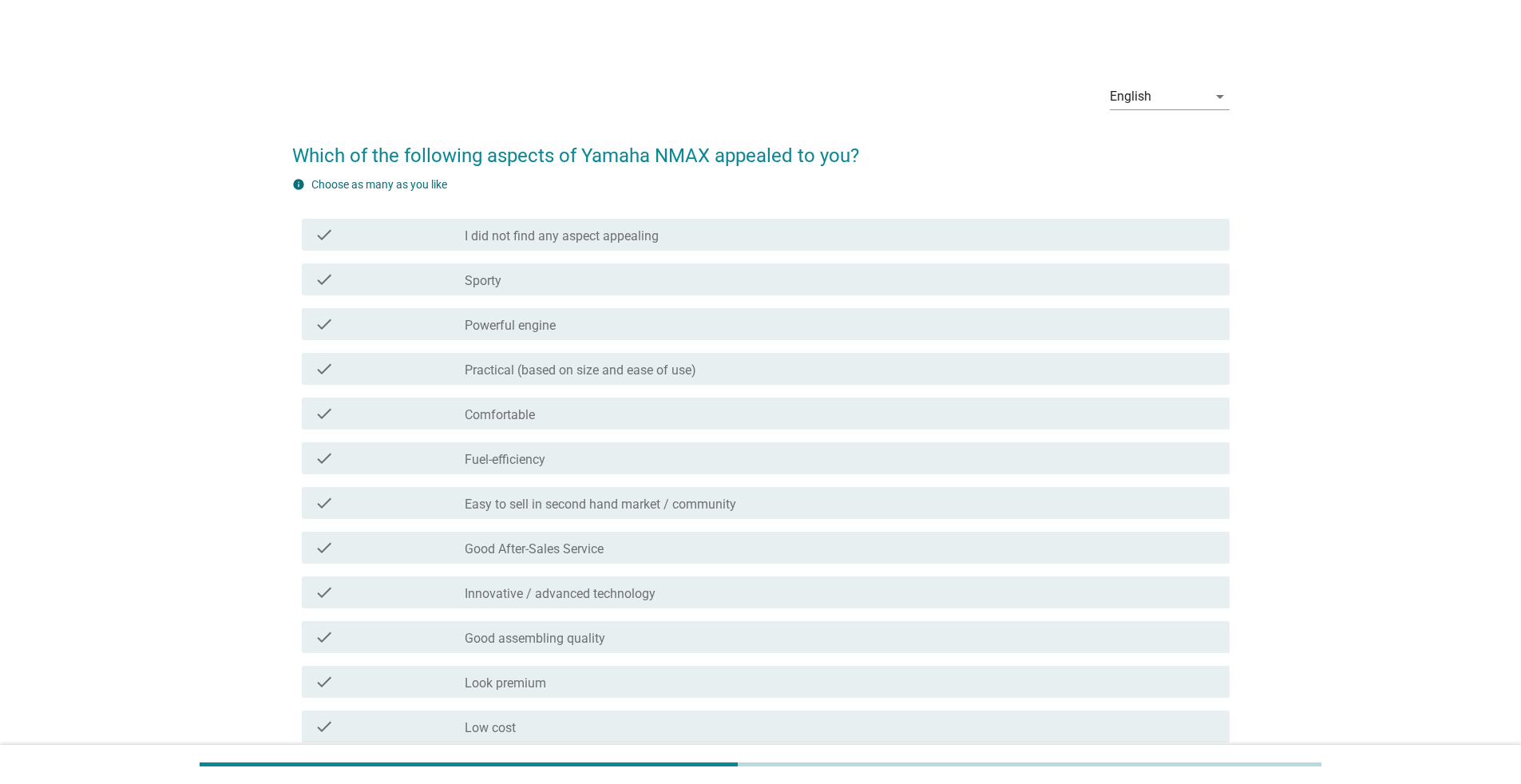
click at [675, 291] on div "check check_box_outline_blank Sporty" at bounding box center [766, 279] width 928 height 32
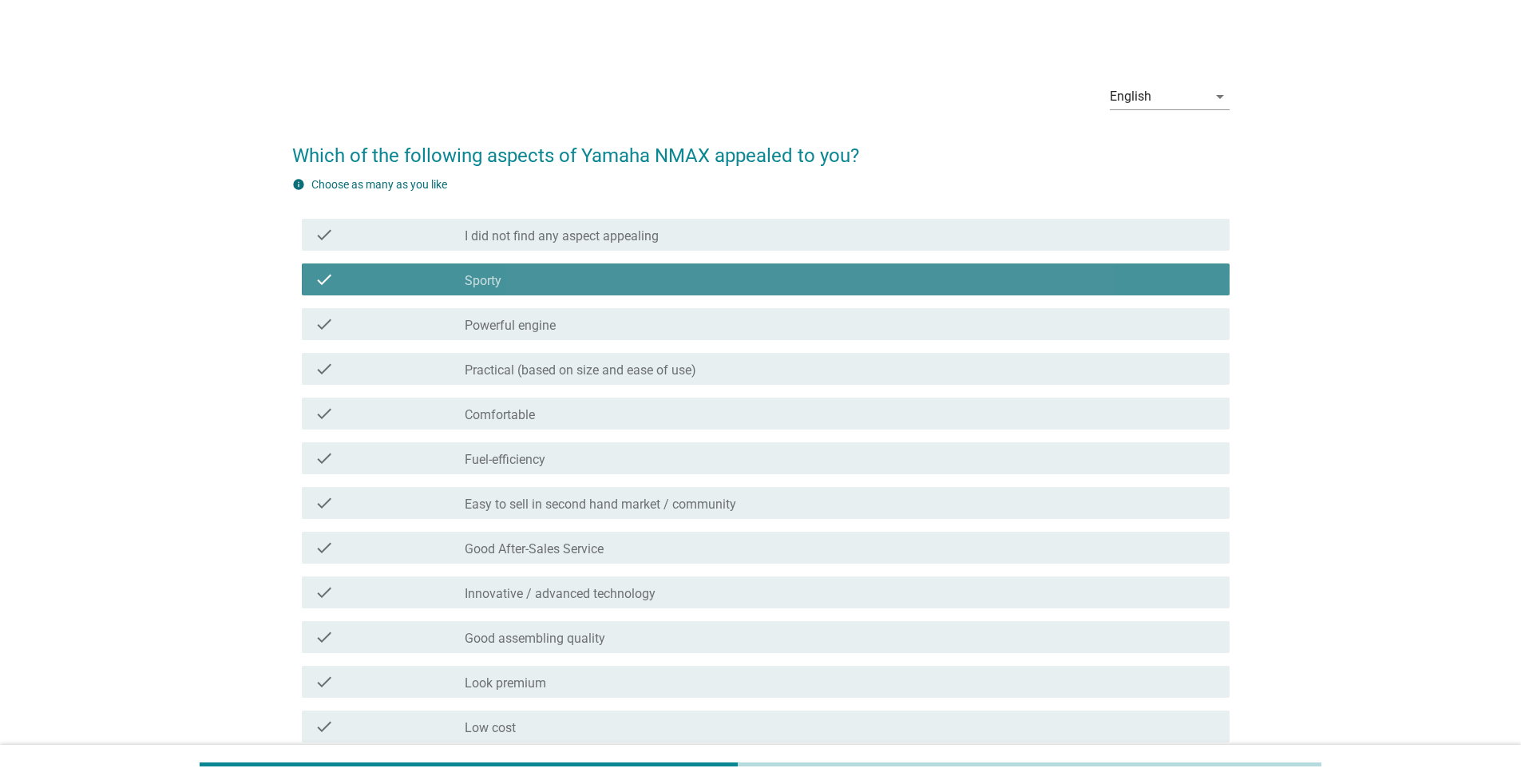
click at [674, 318] on div "check_box_outline_blank Powerful engine" at bounding box center [841, 324] width 752 height 19
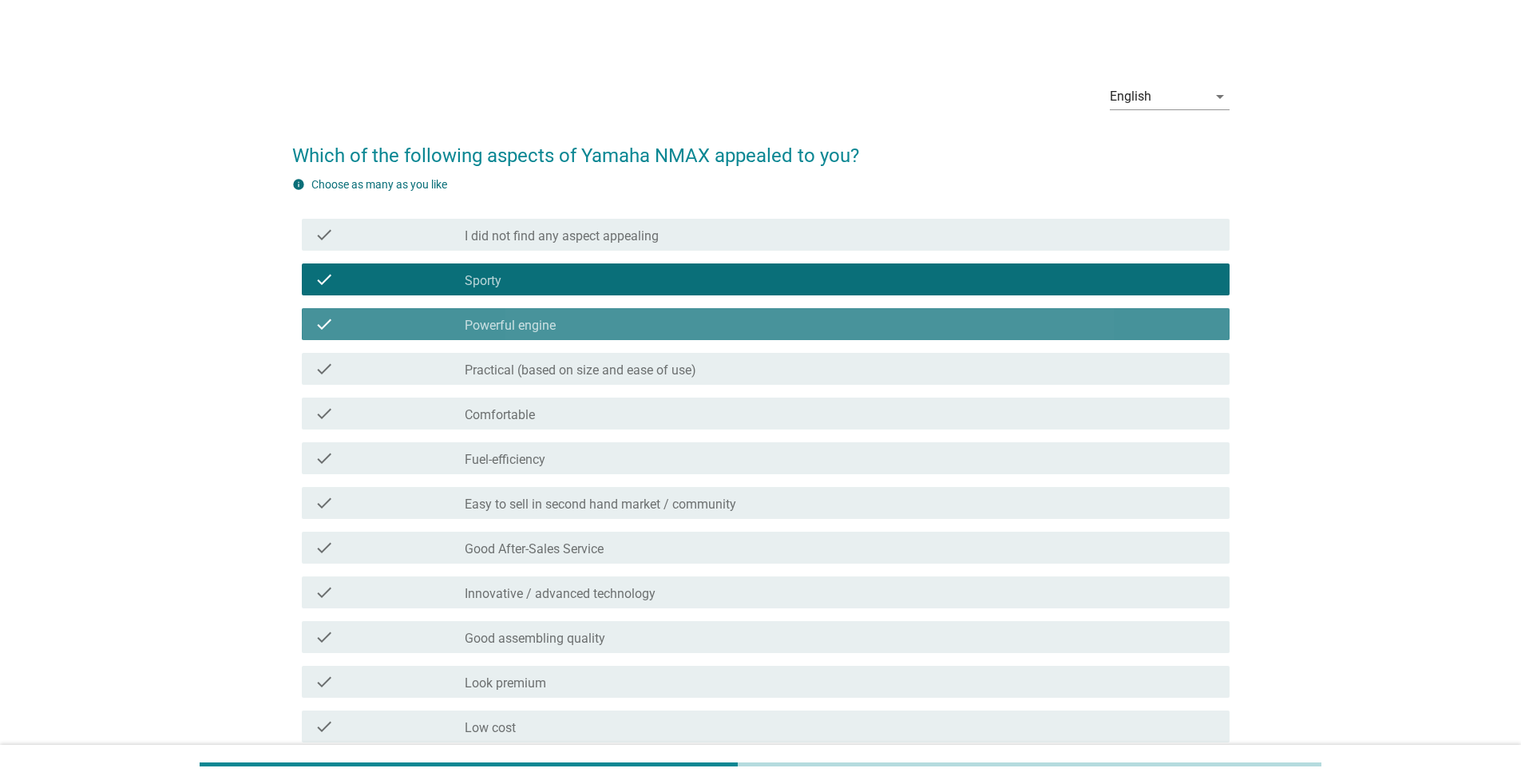
click at [664, 373] on label "Practical (based on size and ease of use)" at bounding box center [581, 371] width 231 height 16
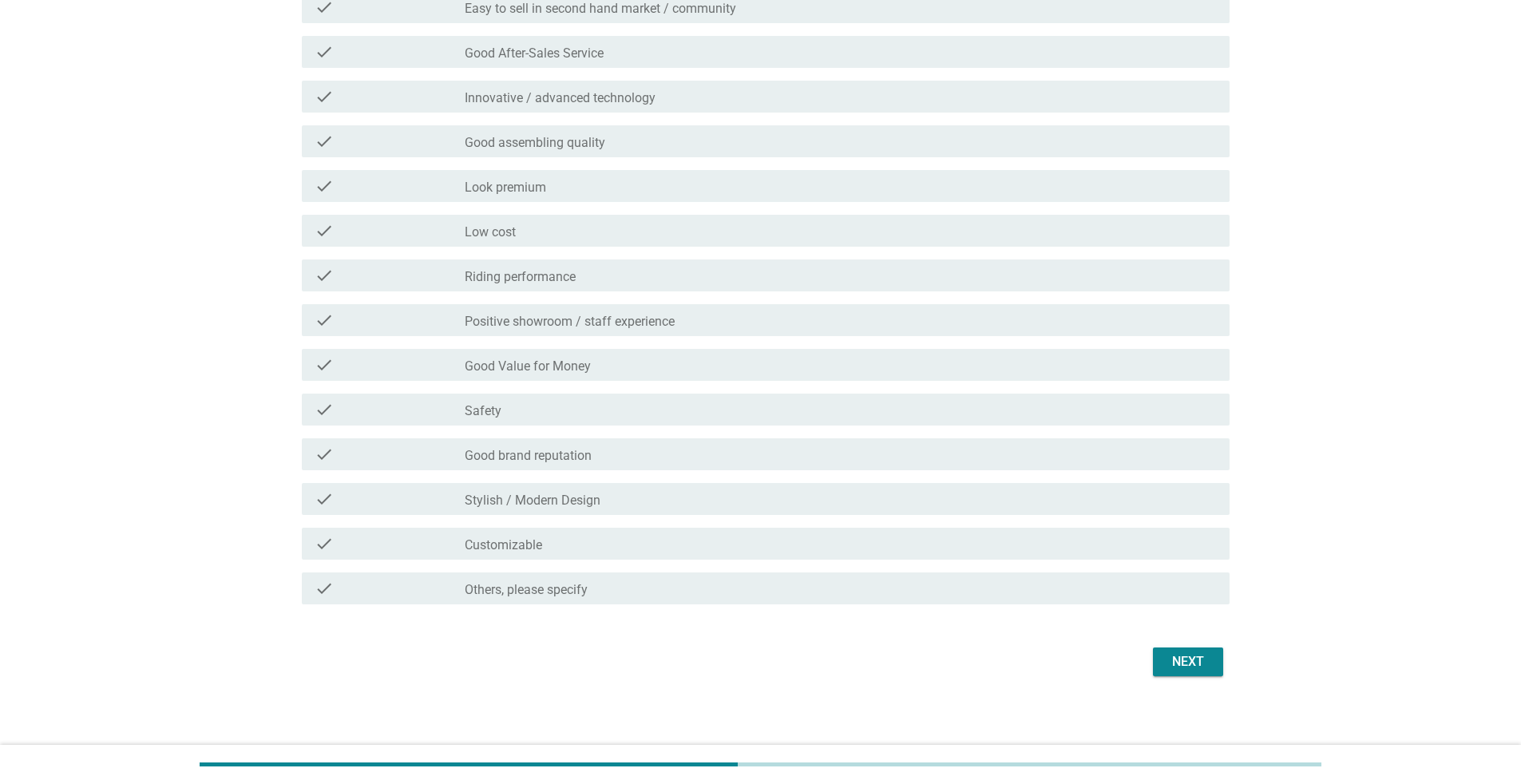
scroll to position [502, 0]
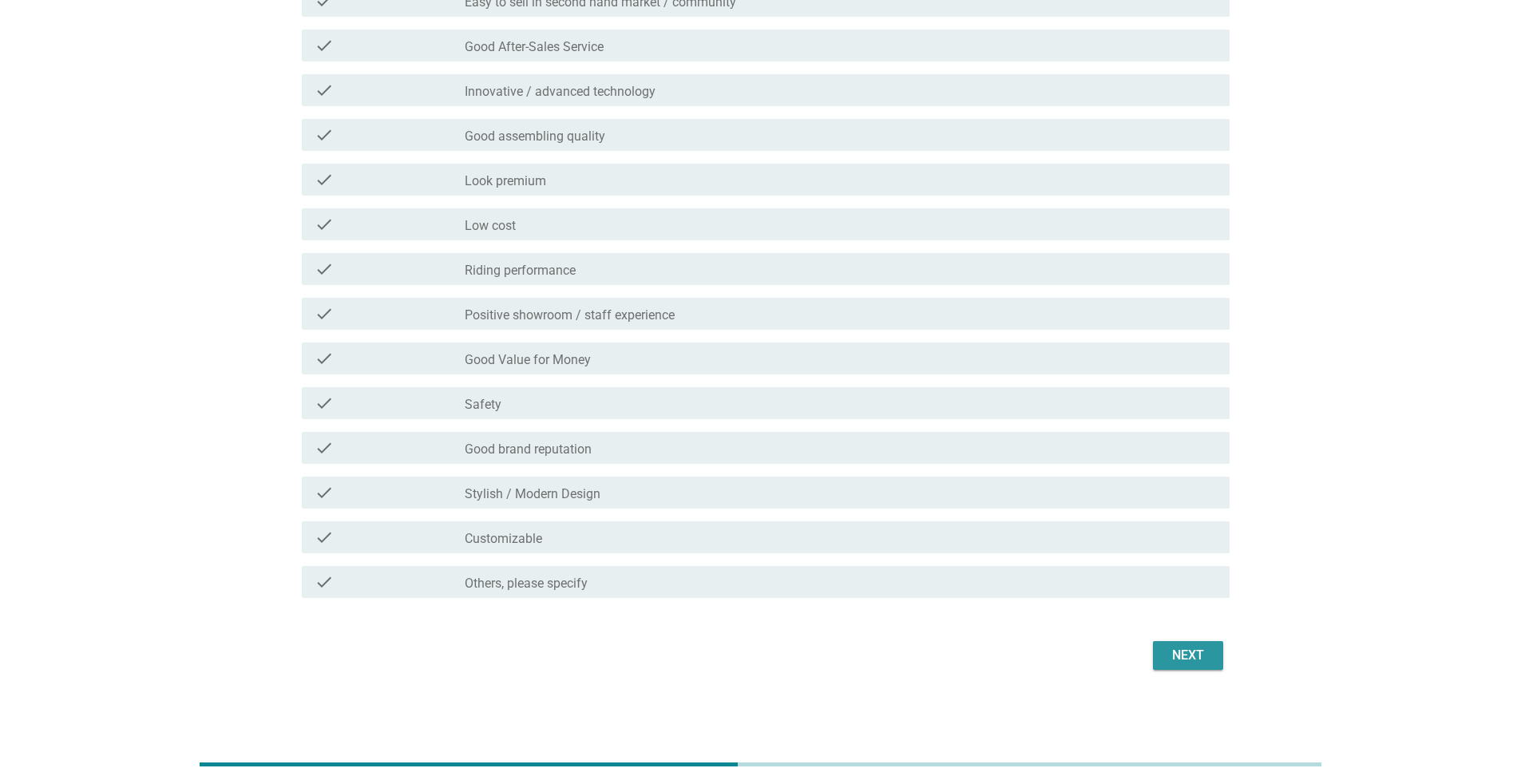
click at [753, 509] on button "Next" at bounding box center [1188, 656] width 71 height 29
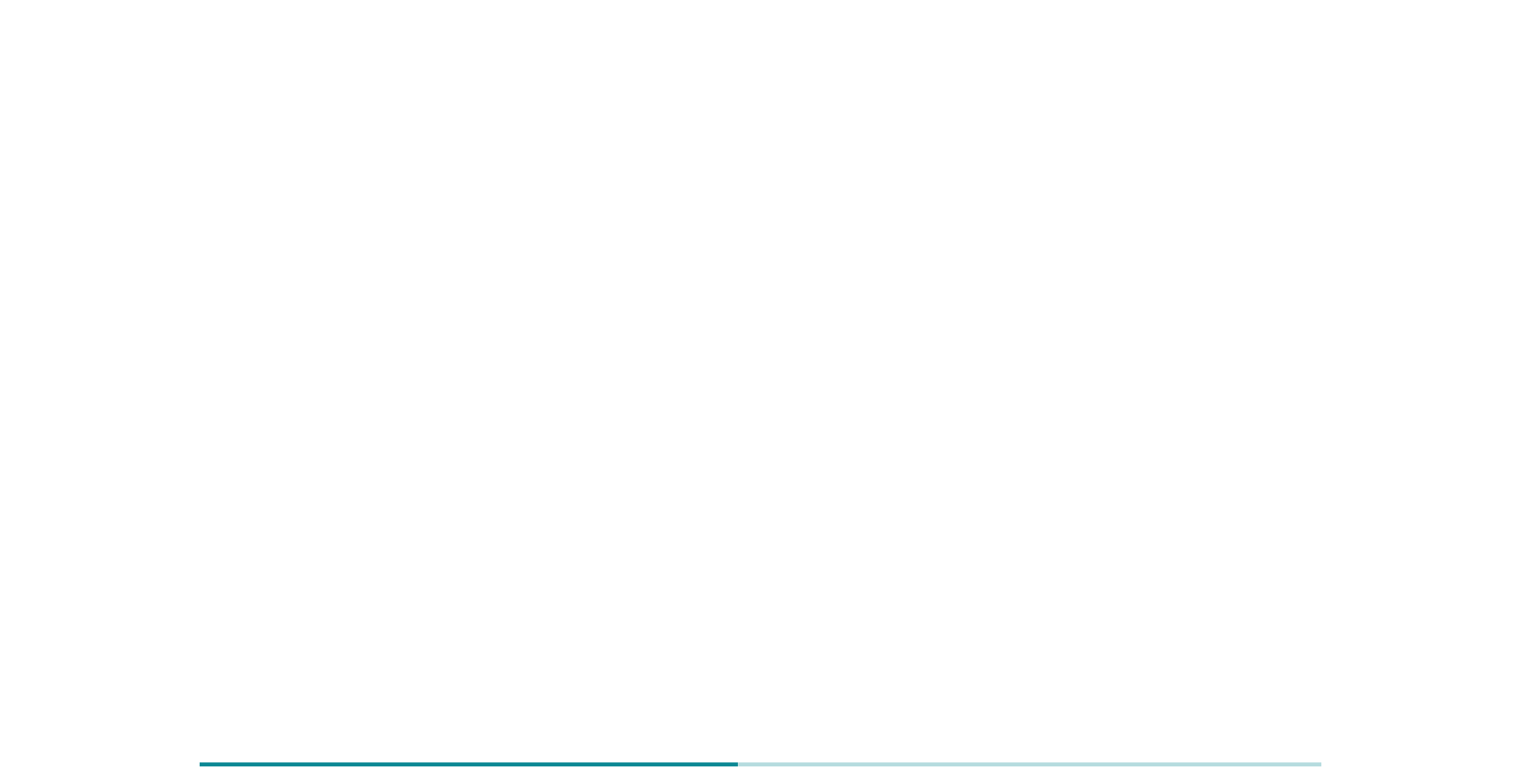
scroll to position [0, 0]
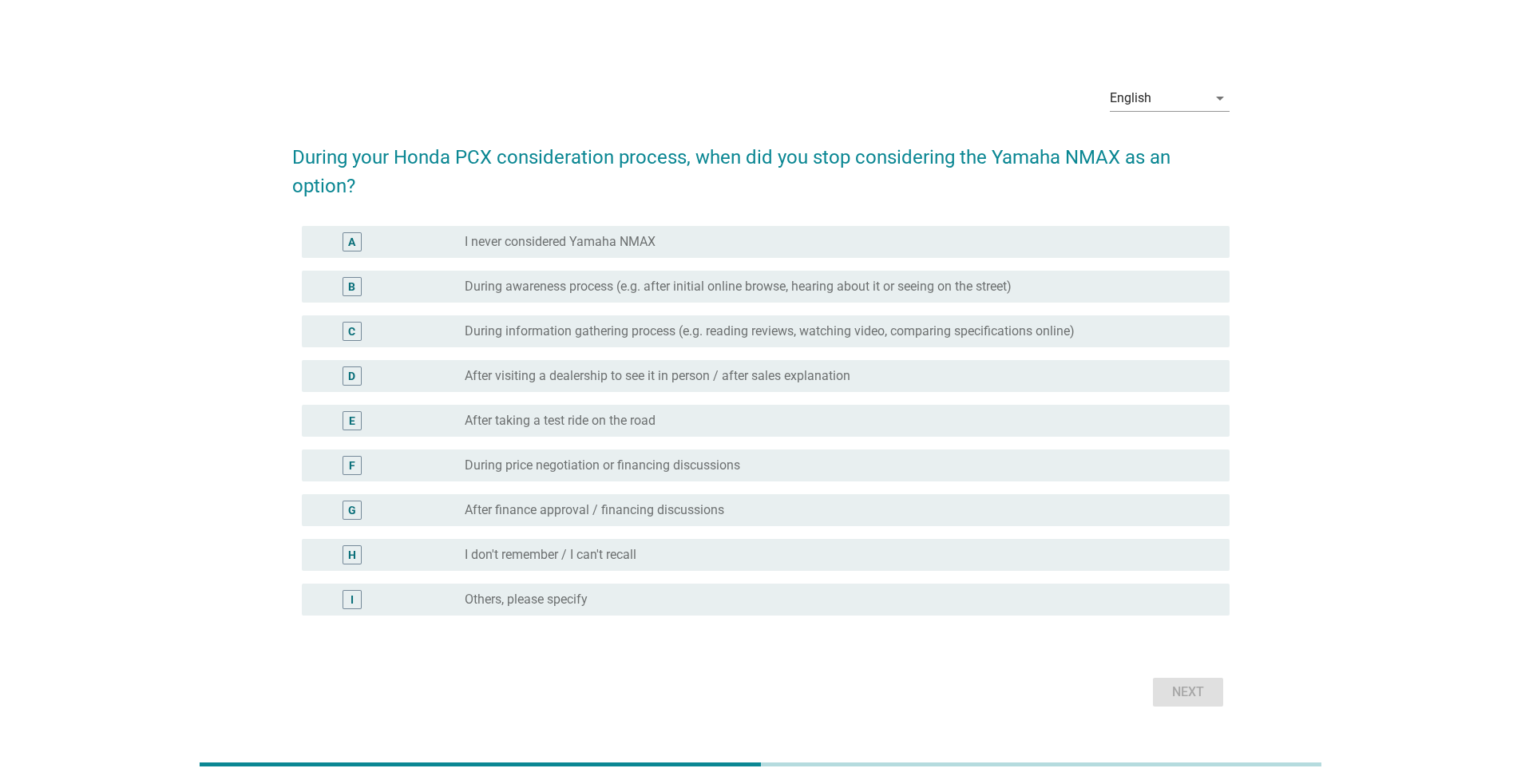
click at [670, 416] on div "radio_button_unchecked After taking a test ride on the road" at bounding box center [834, 420] width 739 height 16
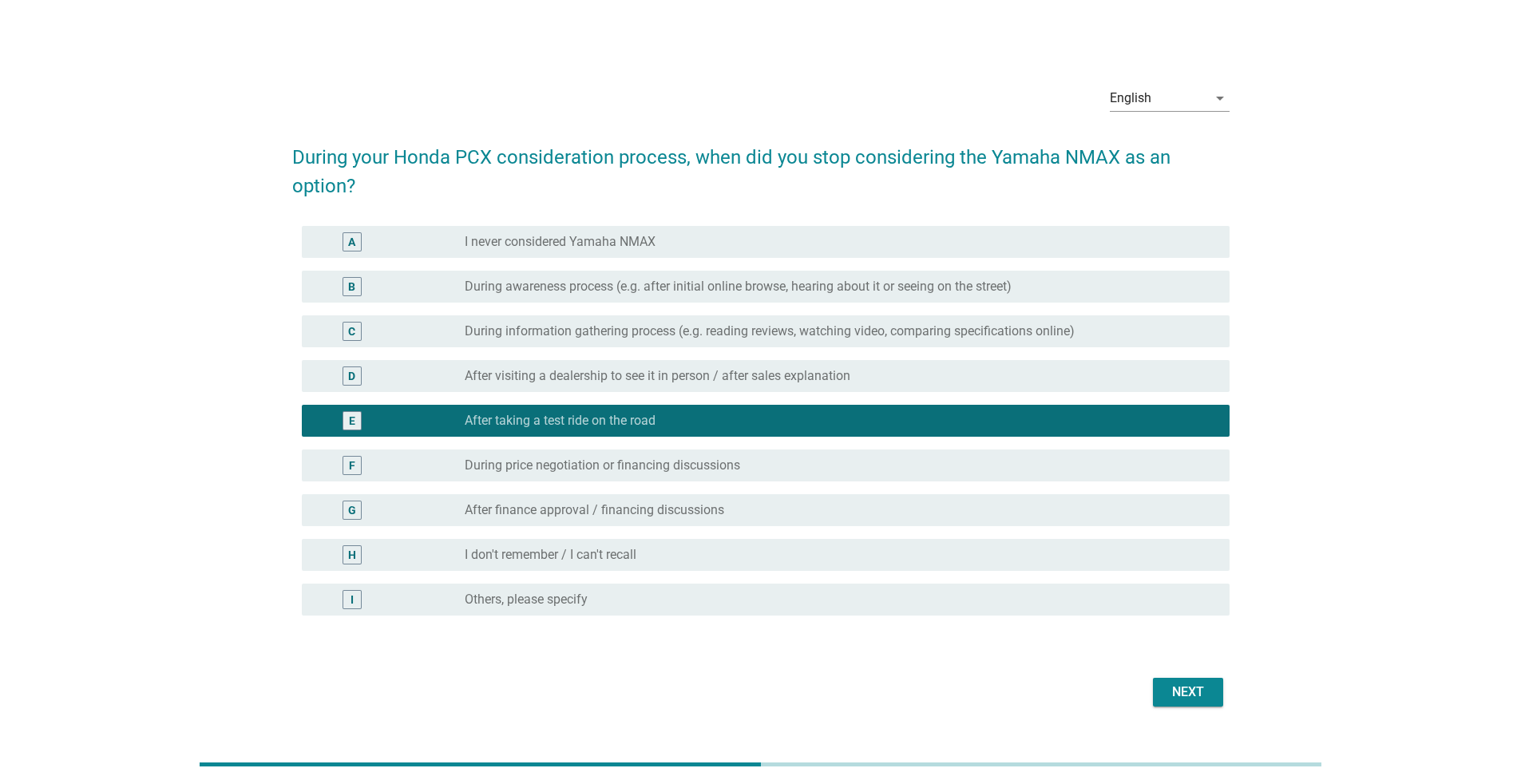
click at [753, 428] on div "radio_button_checked After taking a test ride on the road" at bounding box center [834, 420] width 739 height 16
click at [753, 385] on div "D radio_button_unchecked After visiting a dealership to see it in person / afte…" at bounding box center [766, 375] width 928 height 32
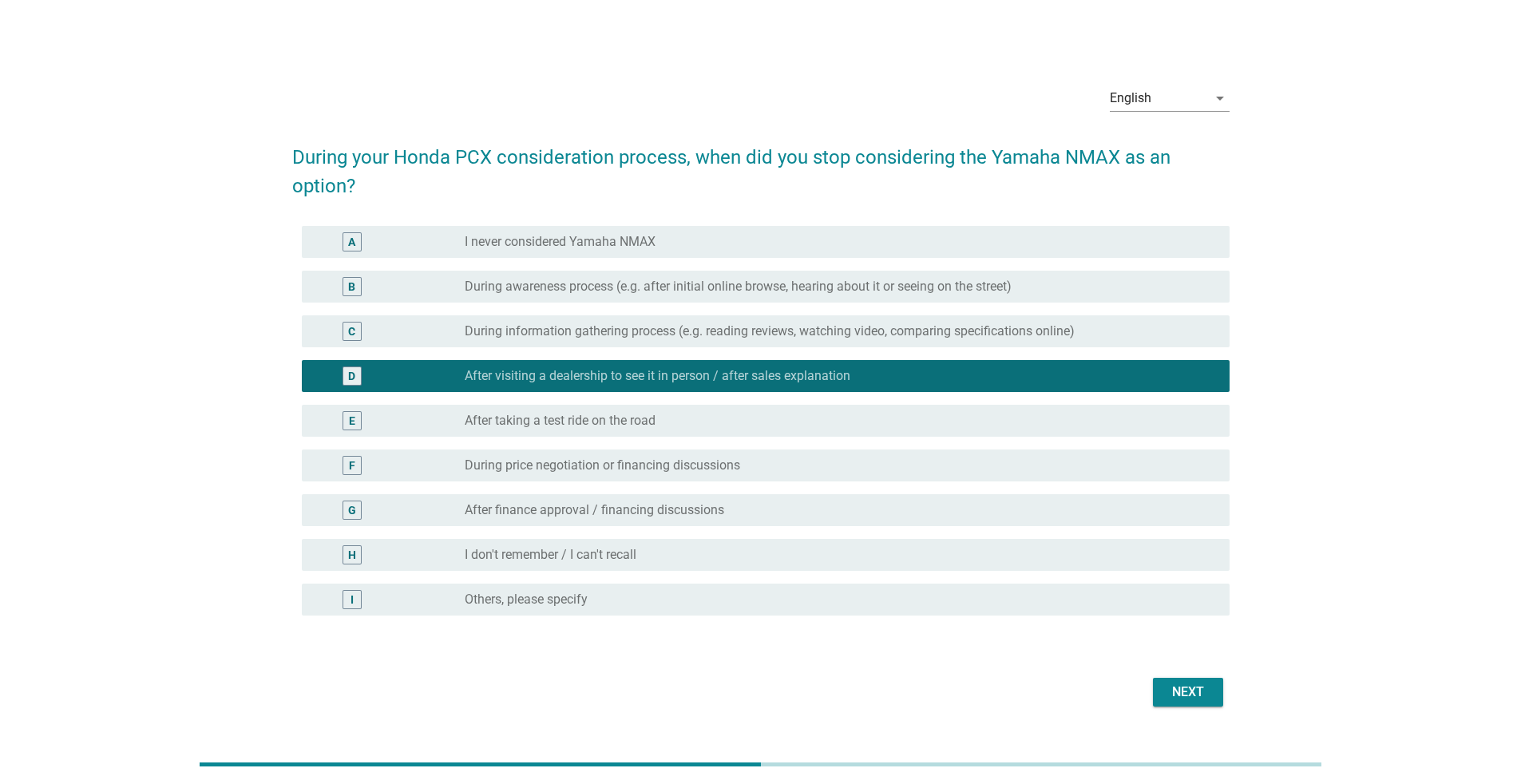
click at [753, 420] on div "radio_button_unchecked After taking a test ride on the road" at bounding box center [834, 420] width 739 height 16
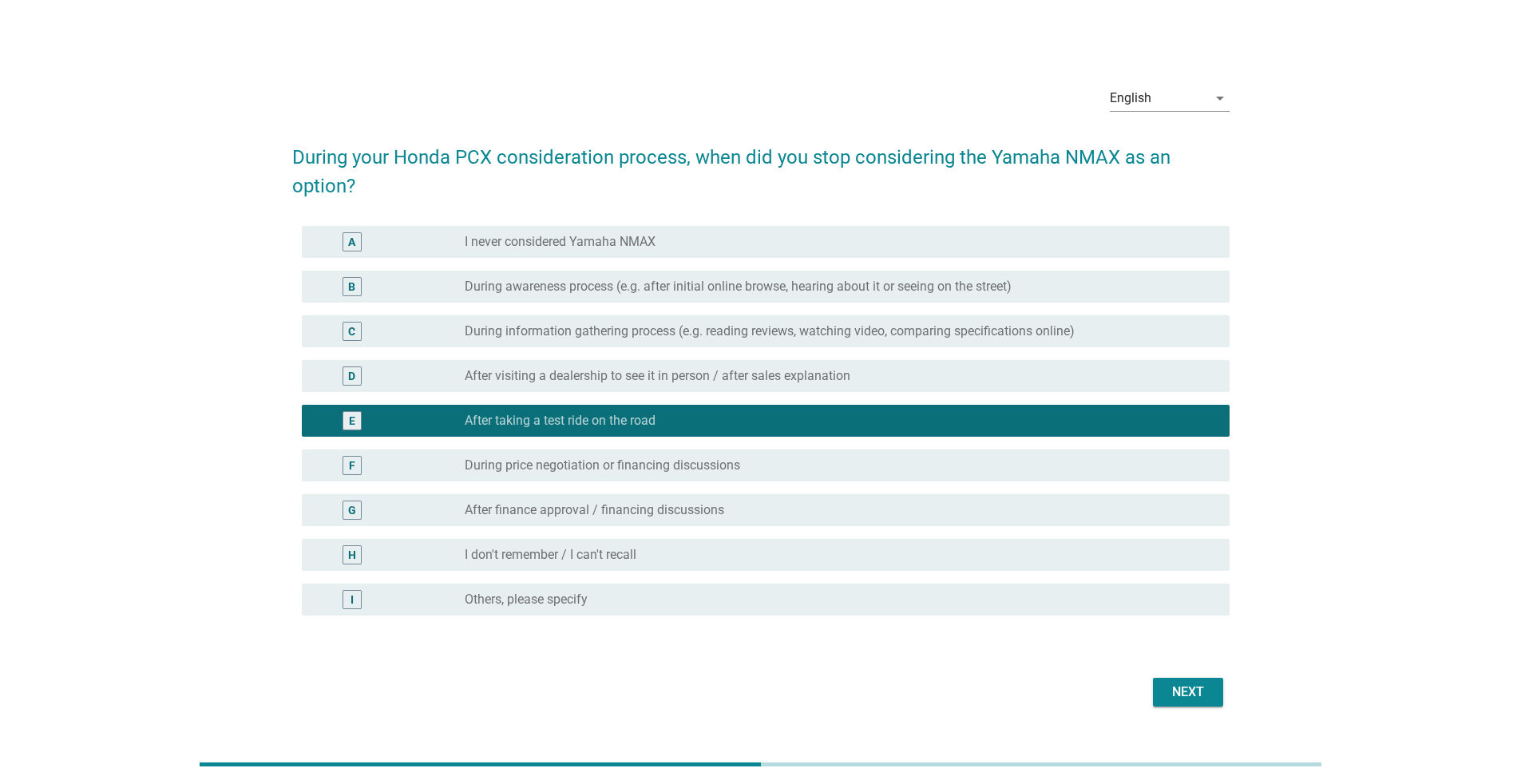
click at [753, 509] on div "Next" at bounding box center [1187, 692] width 44 height 19
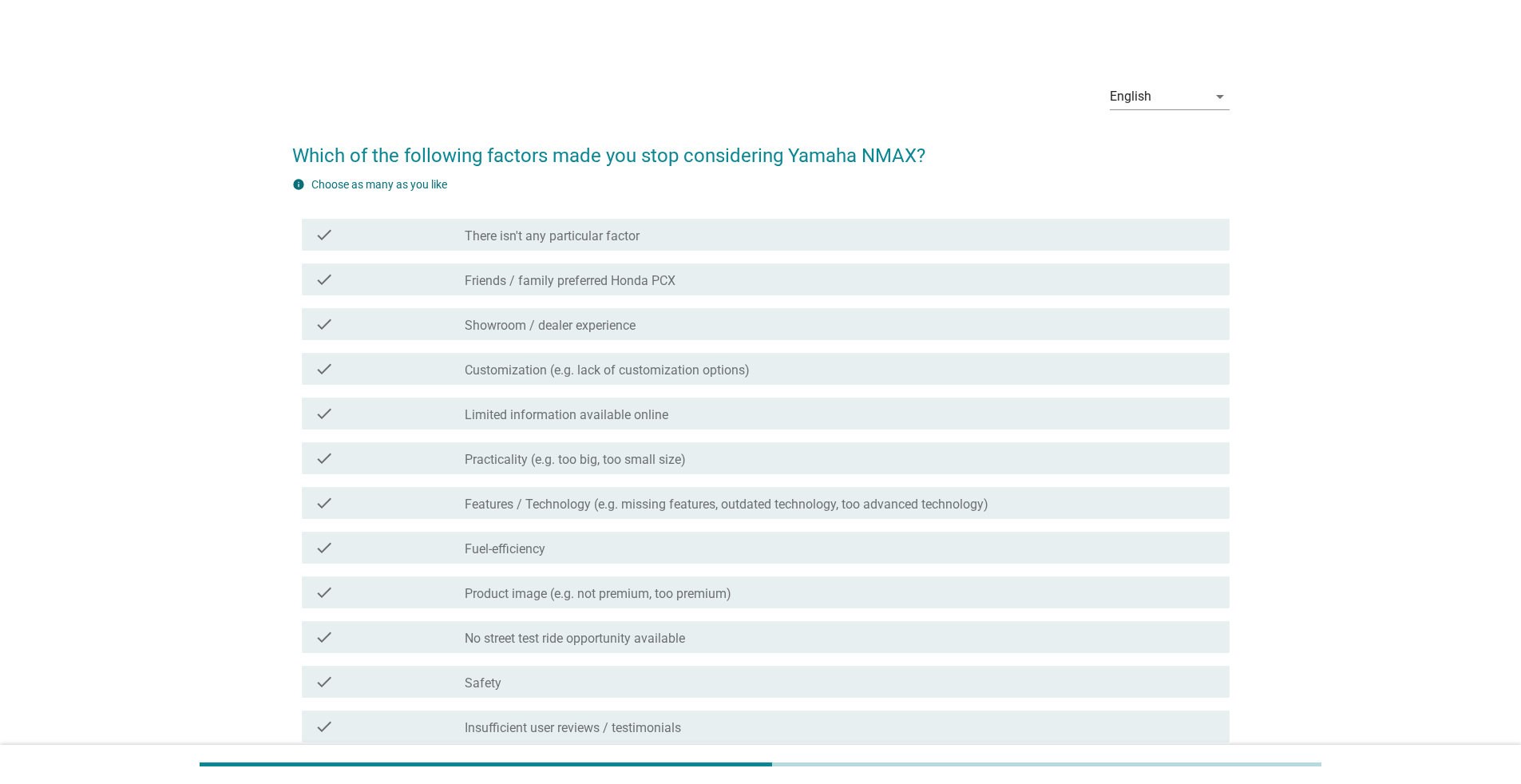
click at [753, 446] on div "check check_box_outline_blank Practicality (e.g. too big, too small size)" at bounding box center [766, 458] width 928 height 32
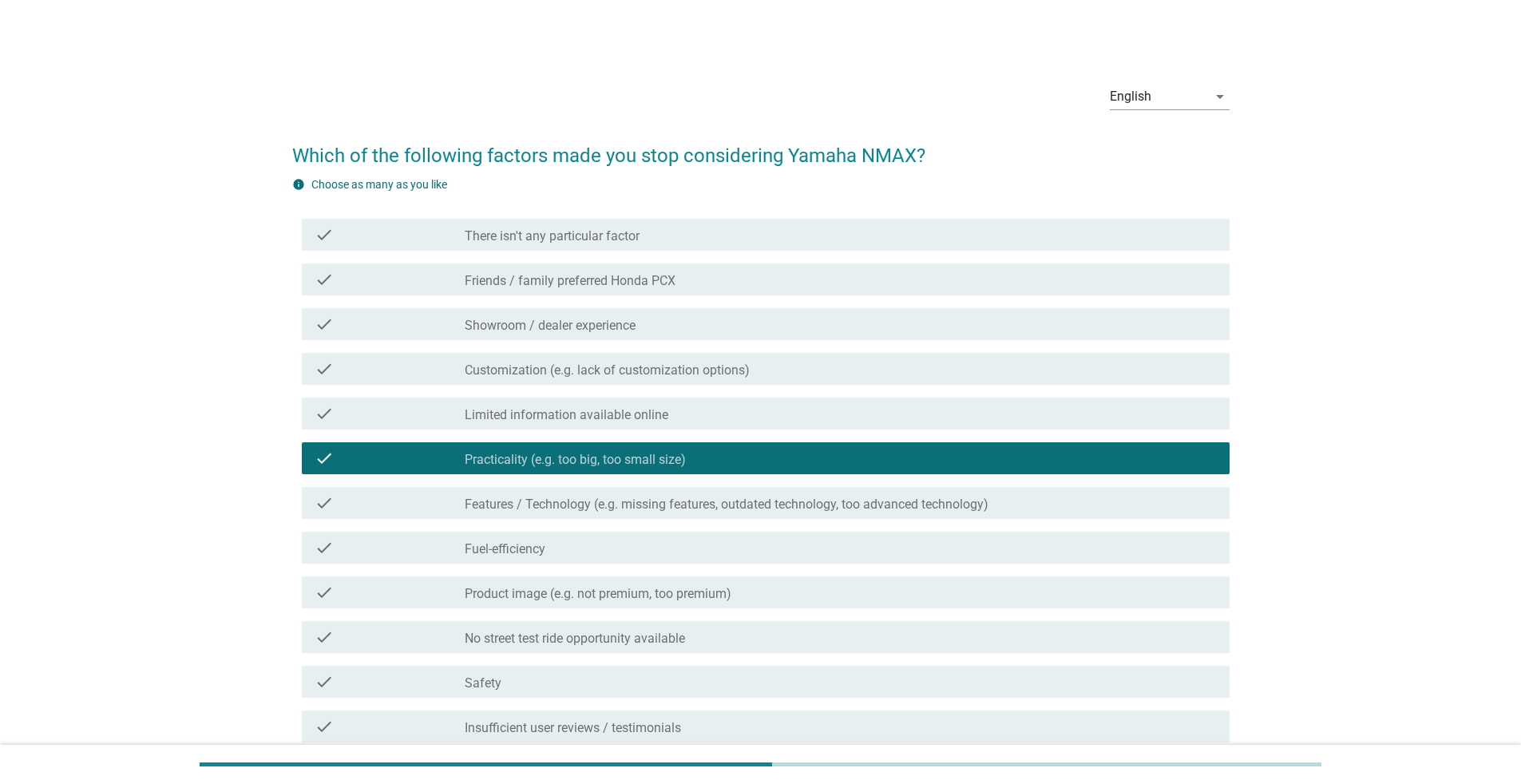
click at [753, 505] on label "Features / Technology (e.g. missing features, outdated technology, too advanced…" at bounding box center [726, 505] width 524 height 16
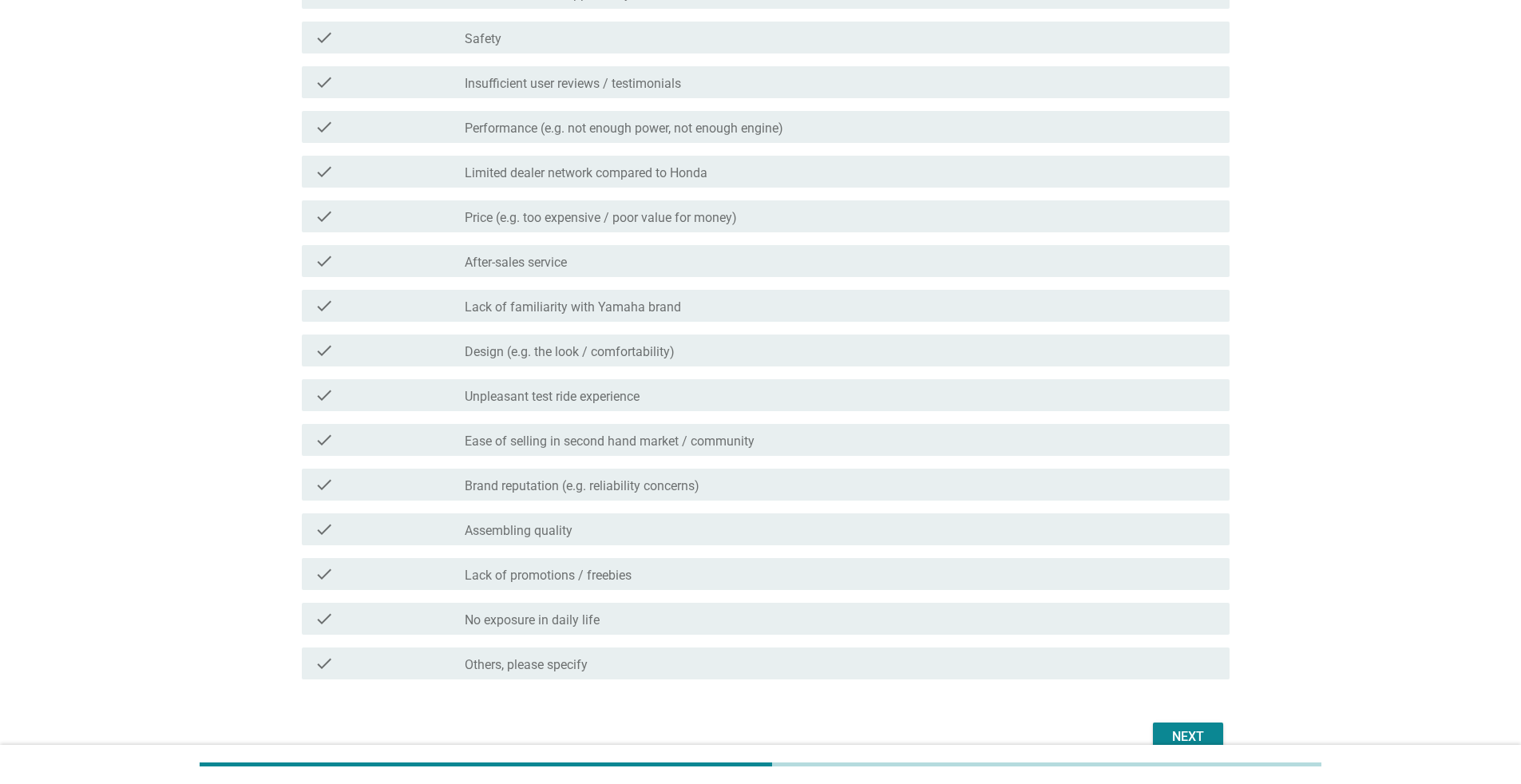
scroll to position [725, 0]
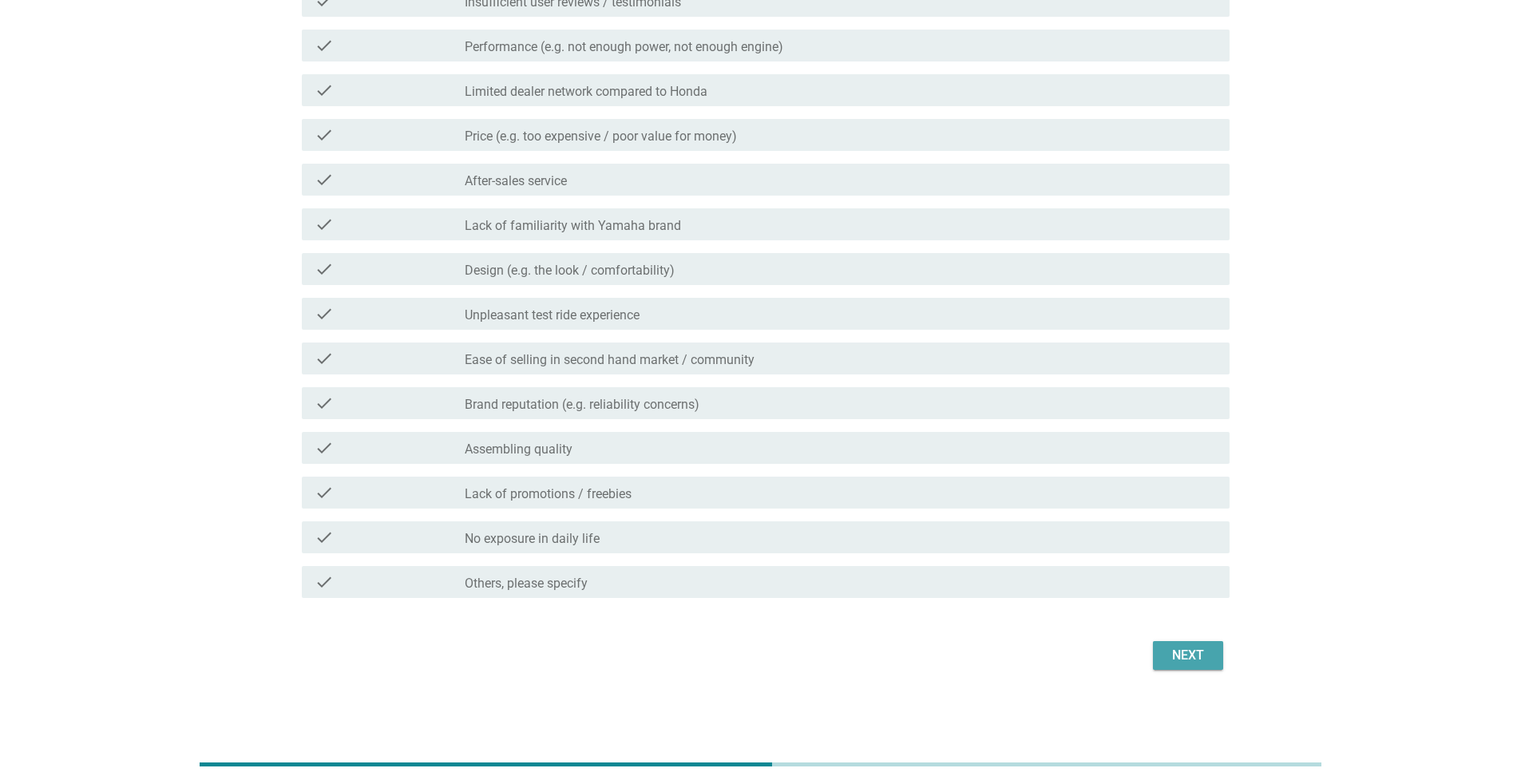
click at [753, 509] on div "Next" at bounding box center [1187, 655] width 44 height 19
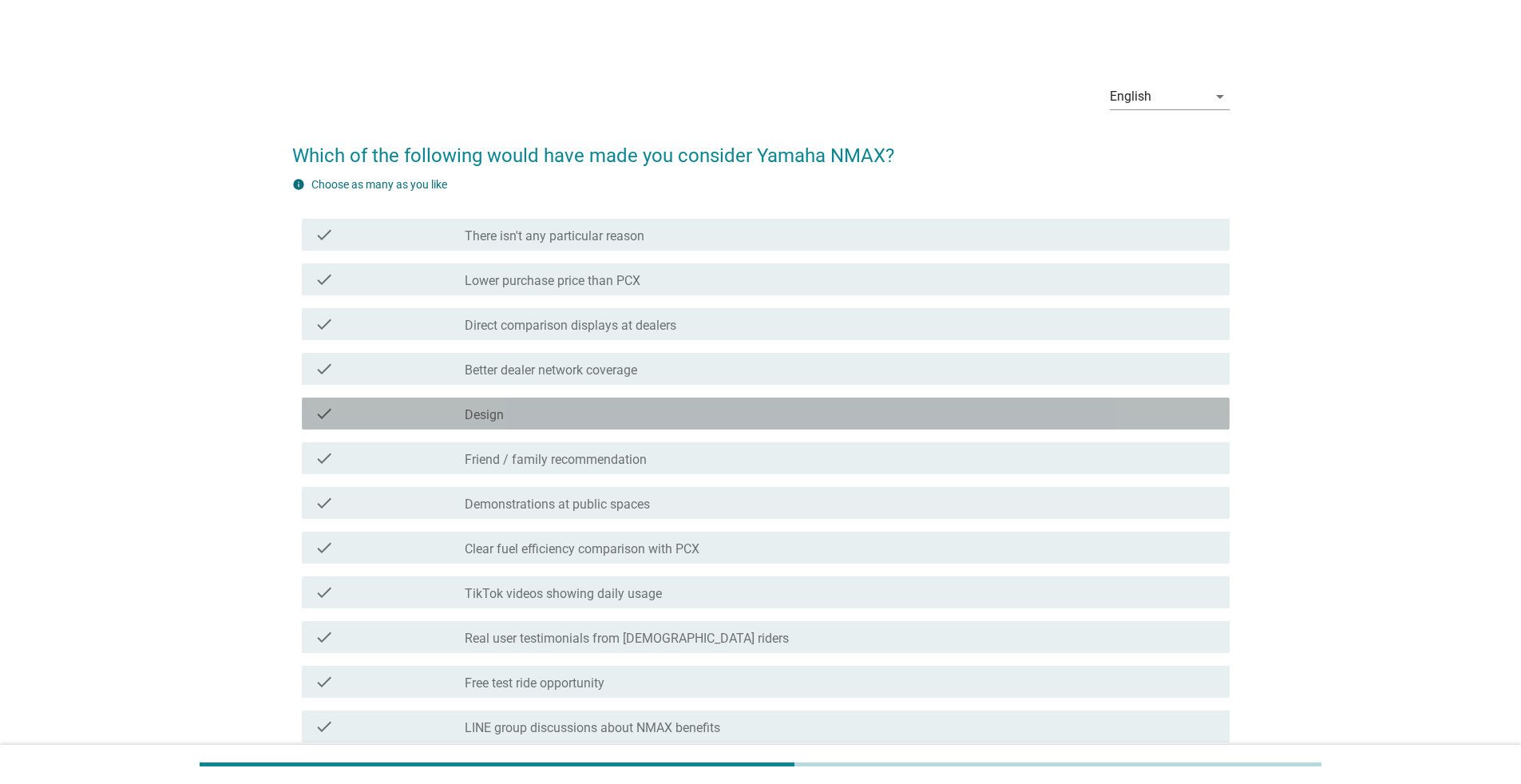
click at [753, 412] on div "check_box_outline_blank Design" at bounding box center [841, 413] width 752 height 19
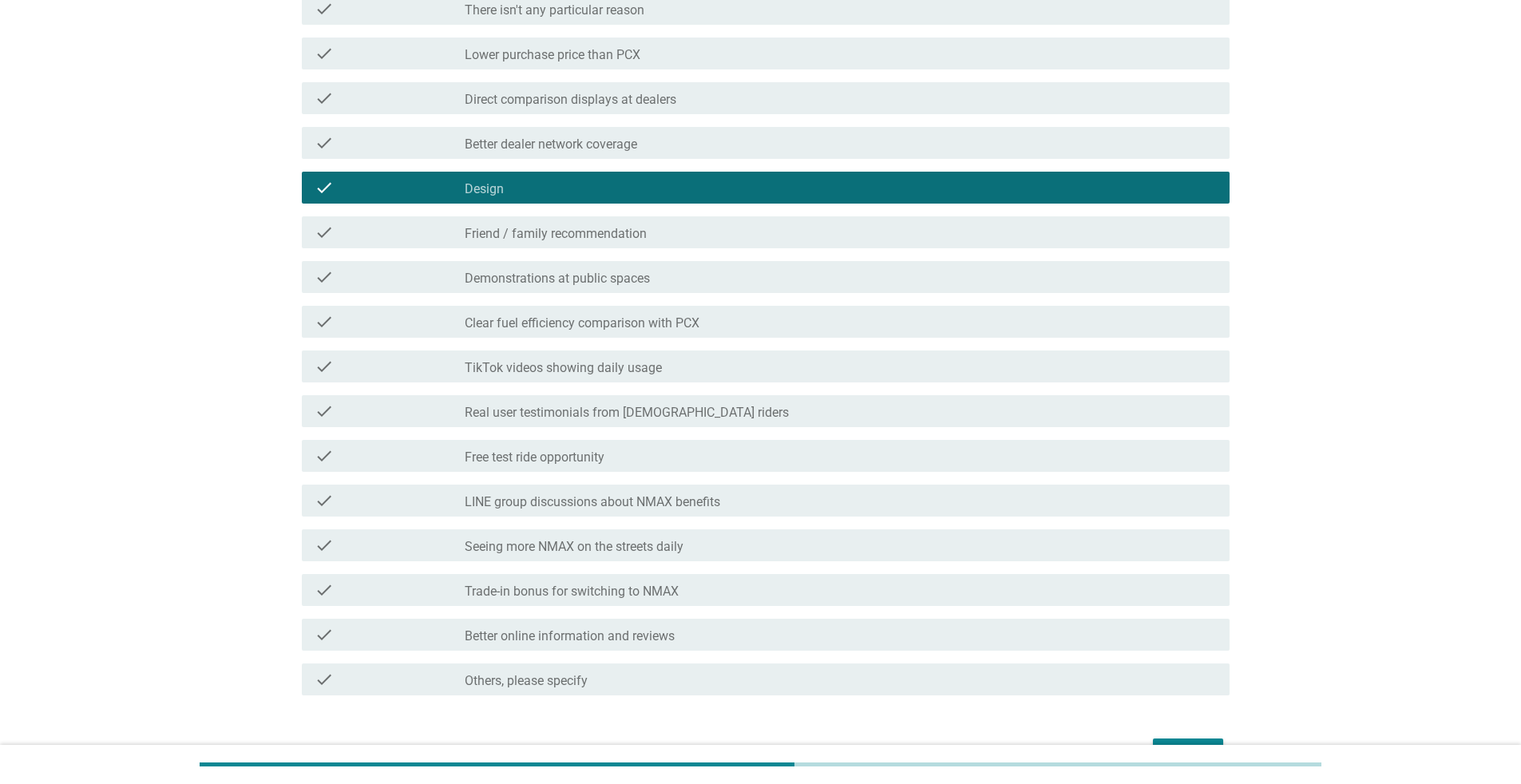
scroll to position [324, 0]
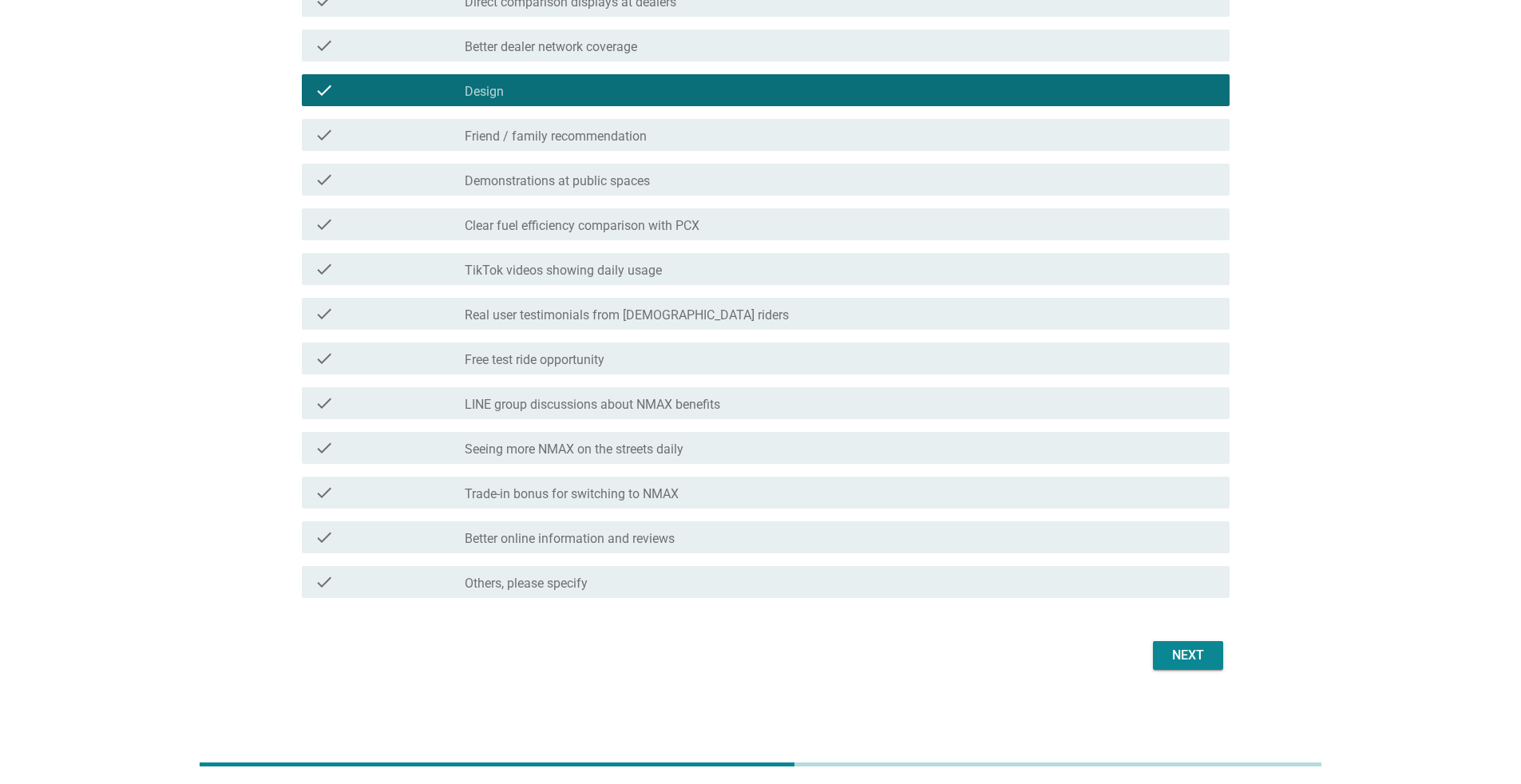
click at [753, 509] on form "Which of the following would have made you consider Yamaha NMAX? info Choose as…" at bounding box center [760, 238] width 937 height 873
click at [753, 509] on div "Next" at bounding box center [1187, 655] width 44 height 19
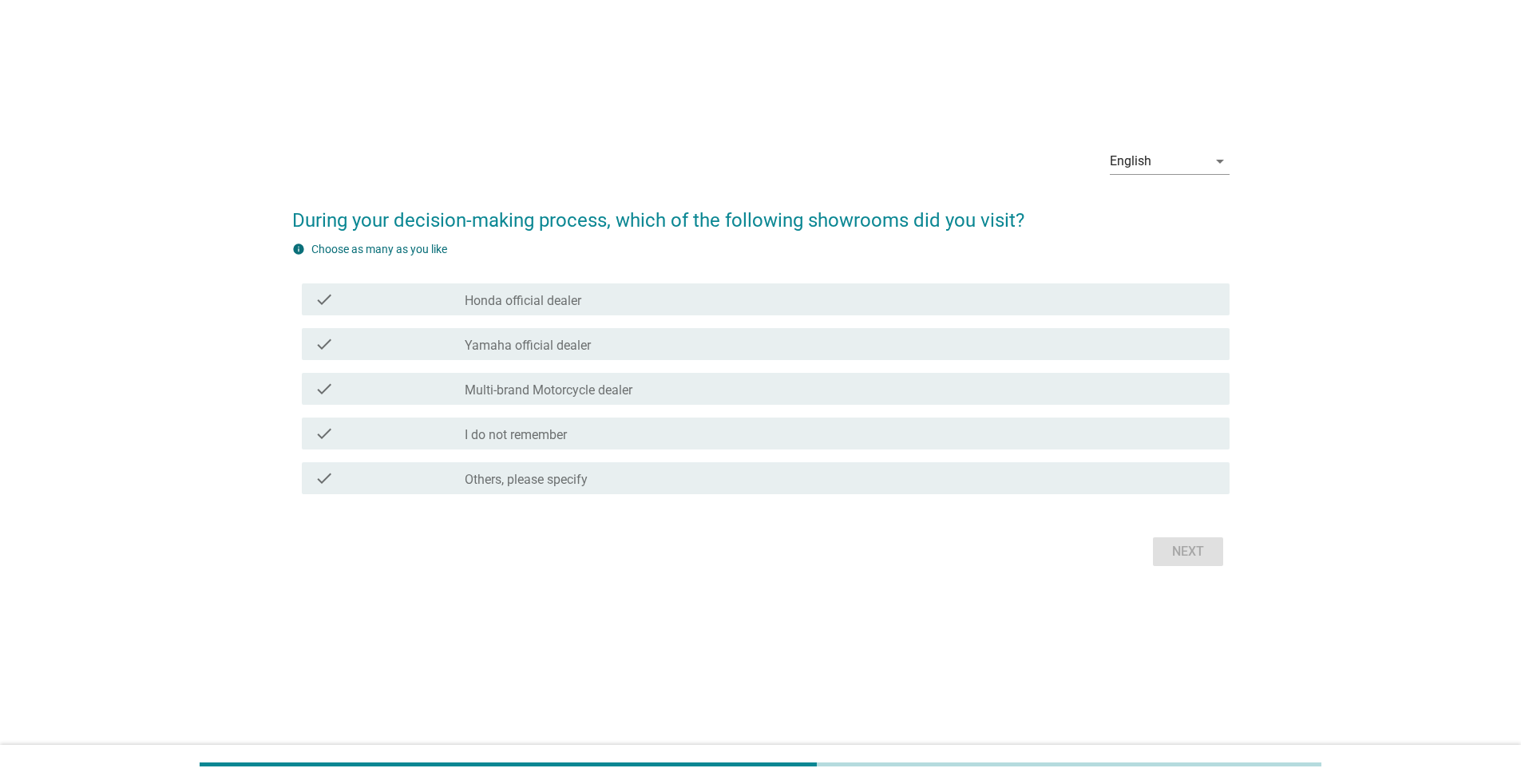
scroll to position [0, 0]
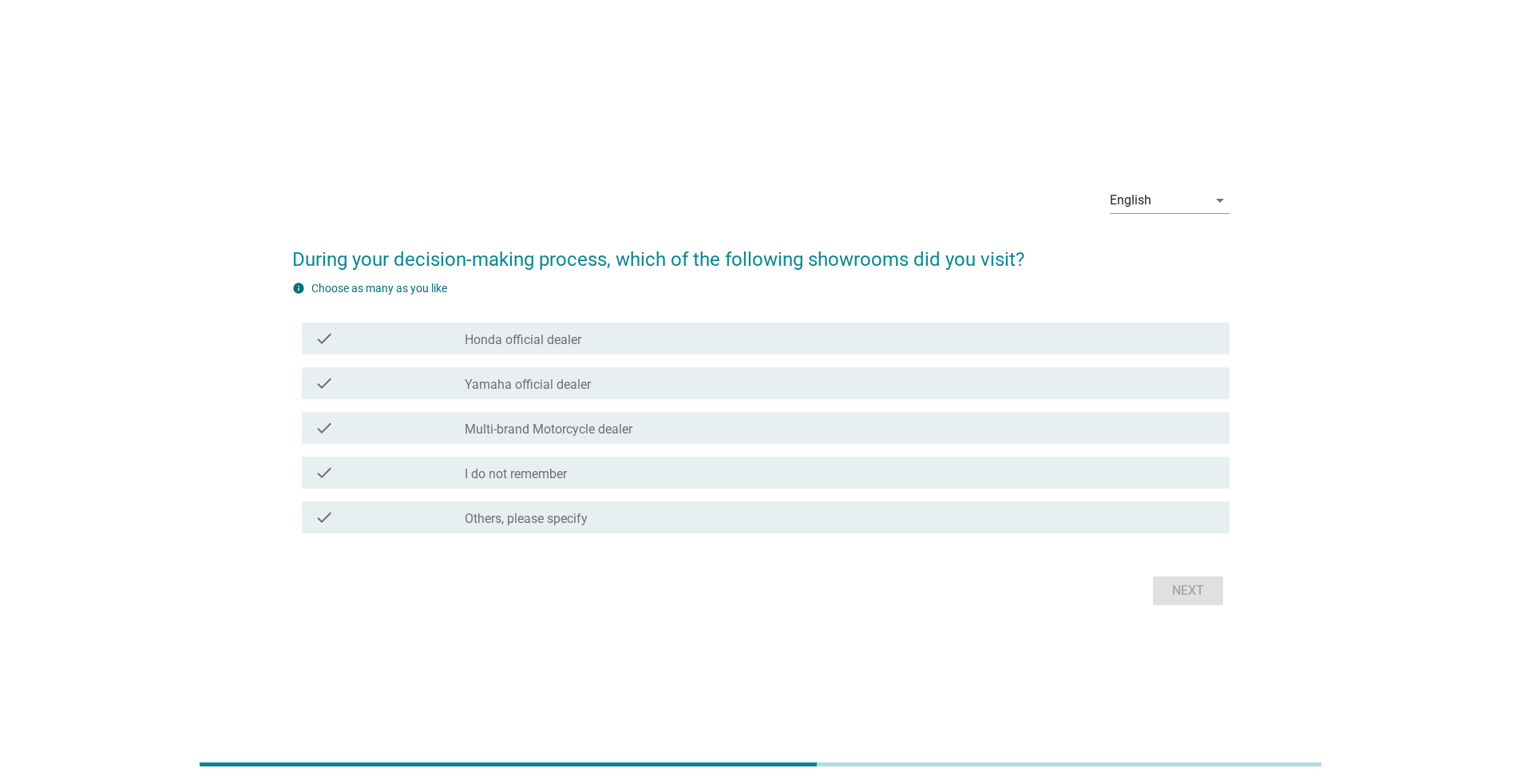
click at [753, 428] on div "check_box_outline_blank Multi-brand Motorcycle dealer" at bounding box center [841, 428] width 752 height 19
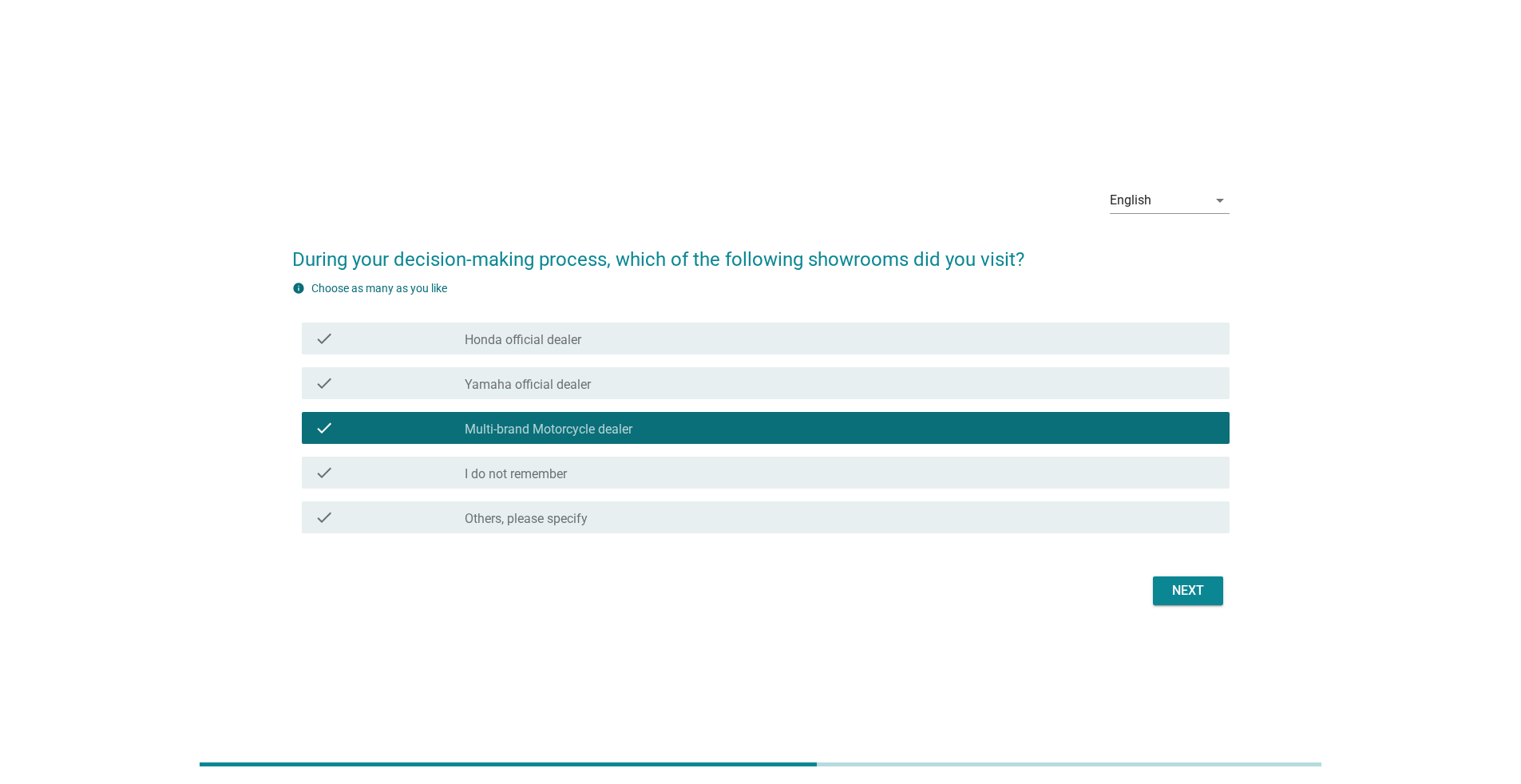
click at [753, 332] on div "check_box_outline_blank Honda official dealer" at bounding box center [841, 338] width 752 height 19
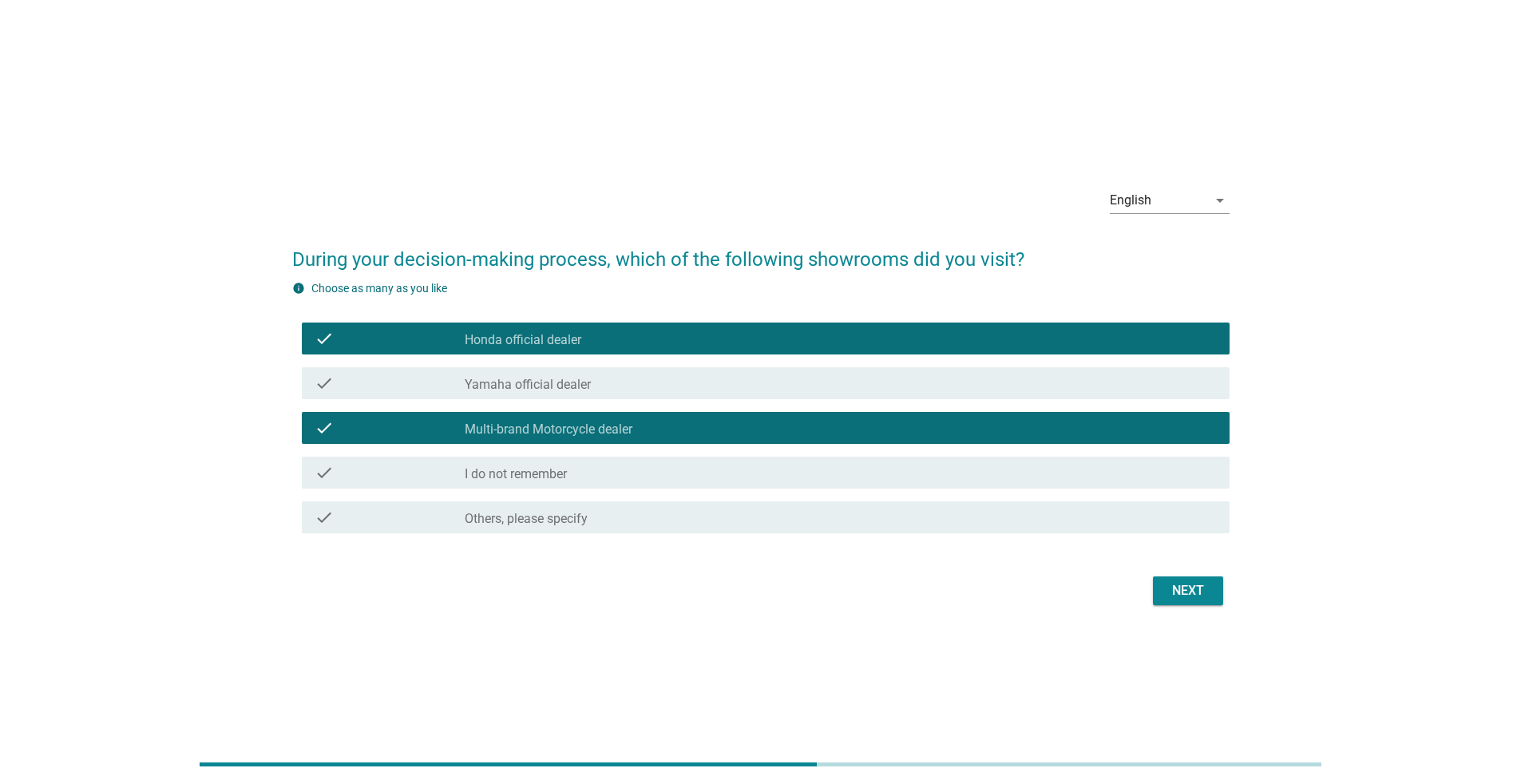
click at [730, 413] on div "check check_box_outline_blank Multi-brand Motorcycle dealer" at bounding box center [766, 427] width 928 height 32
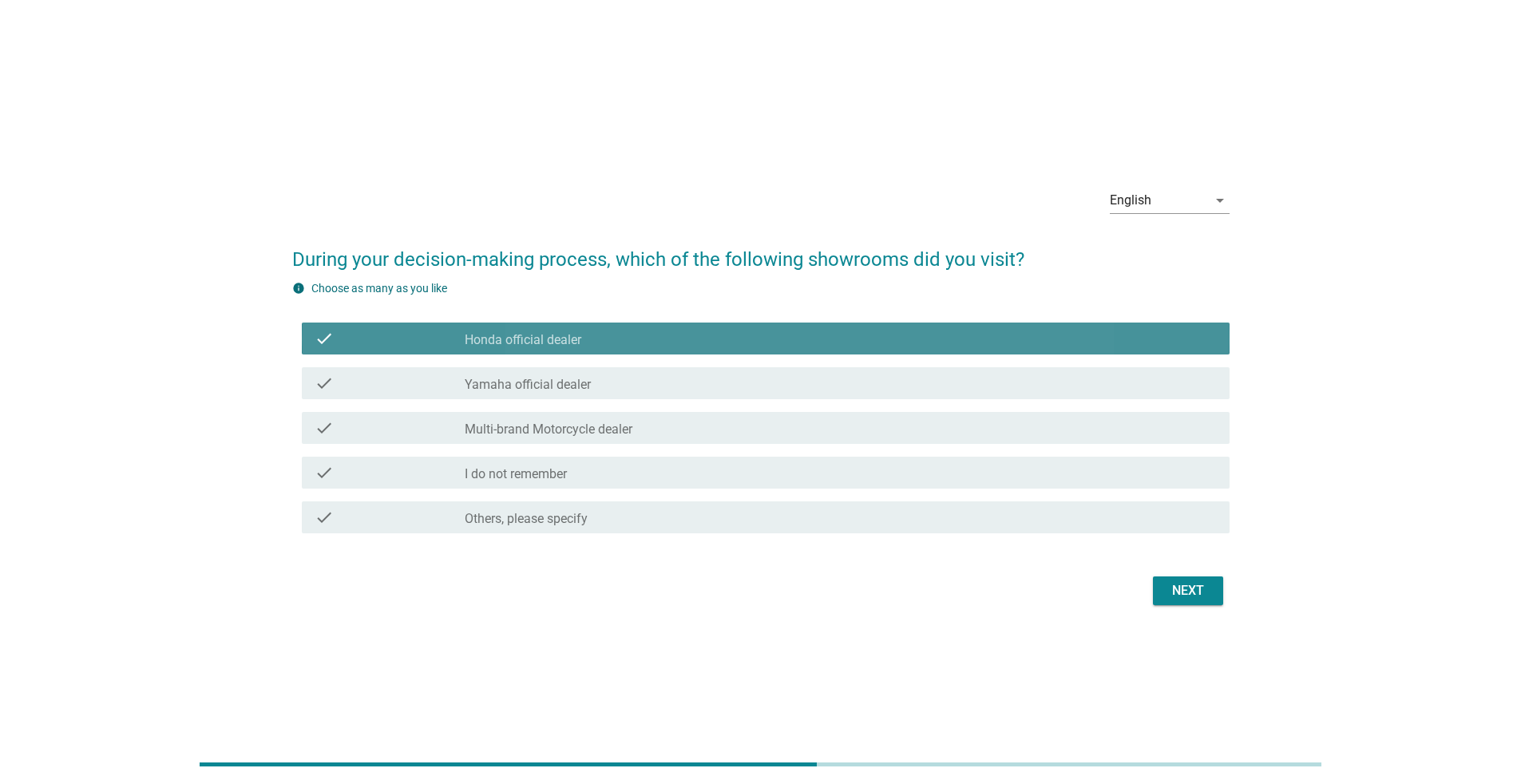
click at [743, 337] on div "check_box_outline_blank Honda official dealer" at bounding box center [841, 338] width 752 height 19
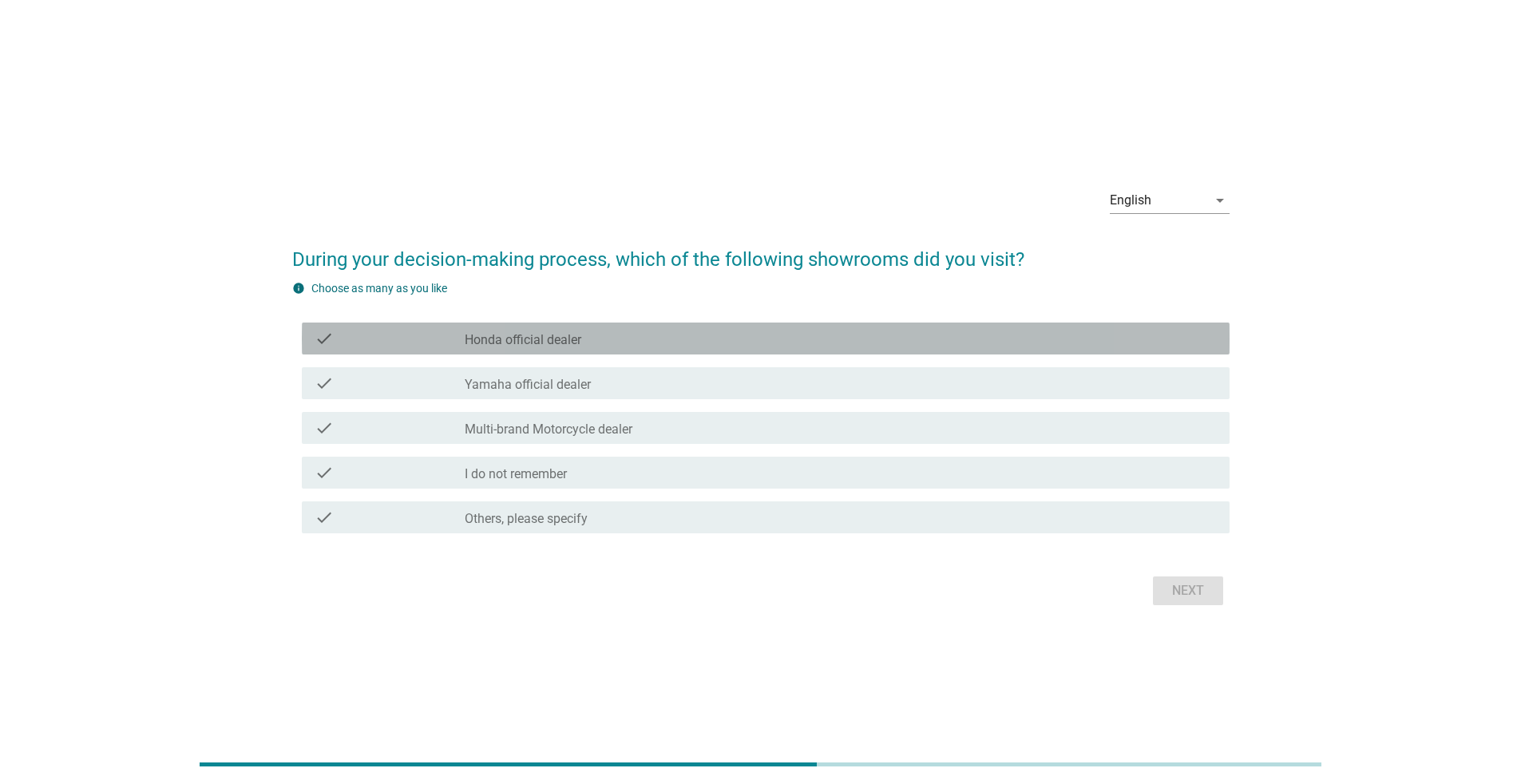
click at [743, 337] on div "check_box_outline_blank Honda official dealer" at bounding box center [841, 338] width 752 height 19
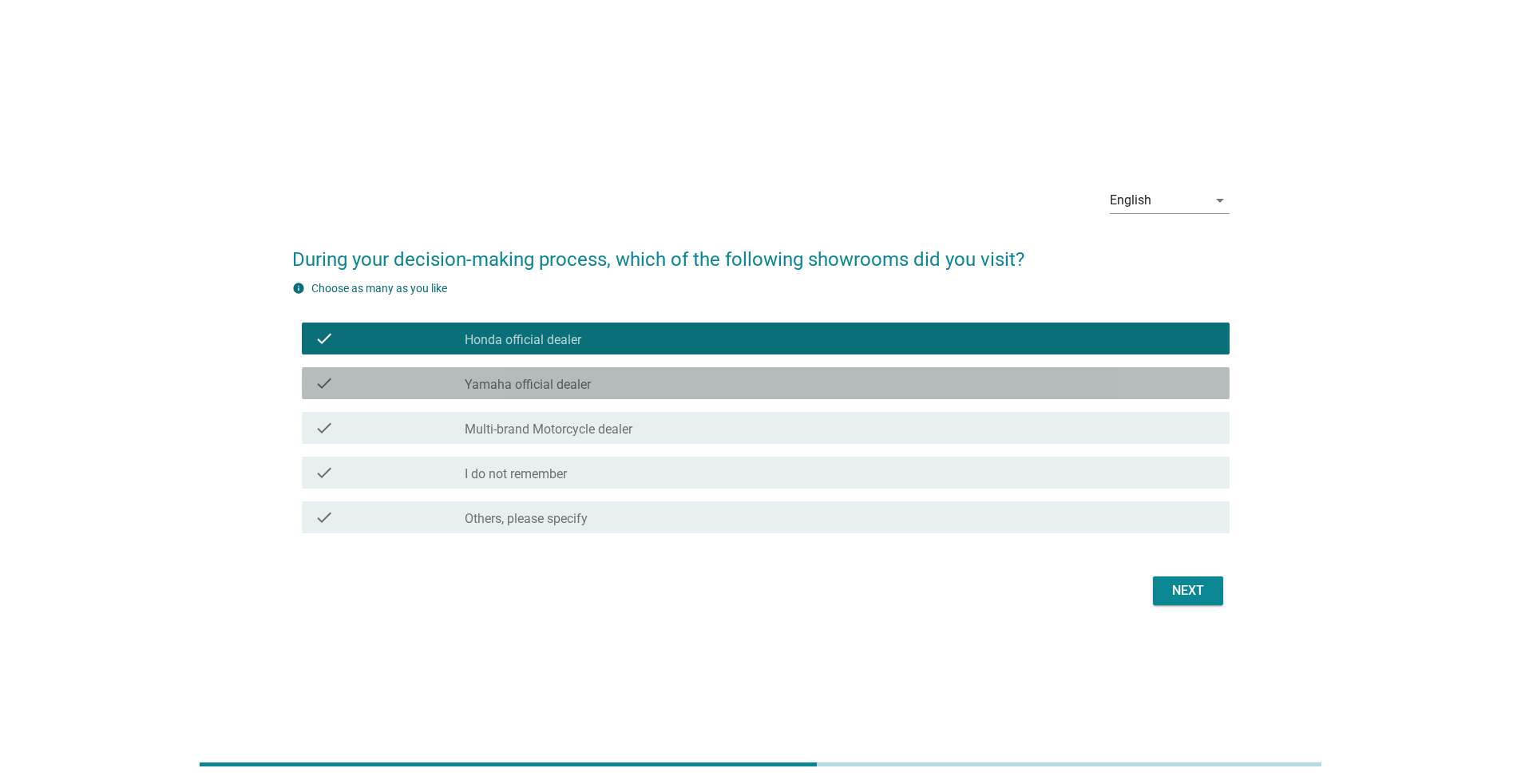
drag, startPoint x: 758, startPoint y: 370, endPoint x: 835, endPoint y: 397, distance: 81.6
click at [753, 373] on div "check check_box_outline_blank Yamaha official dealer" at bounding box center [766, 383] width 928 height 32
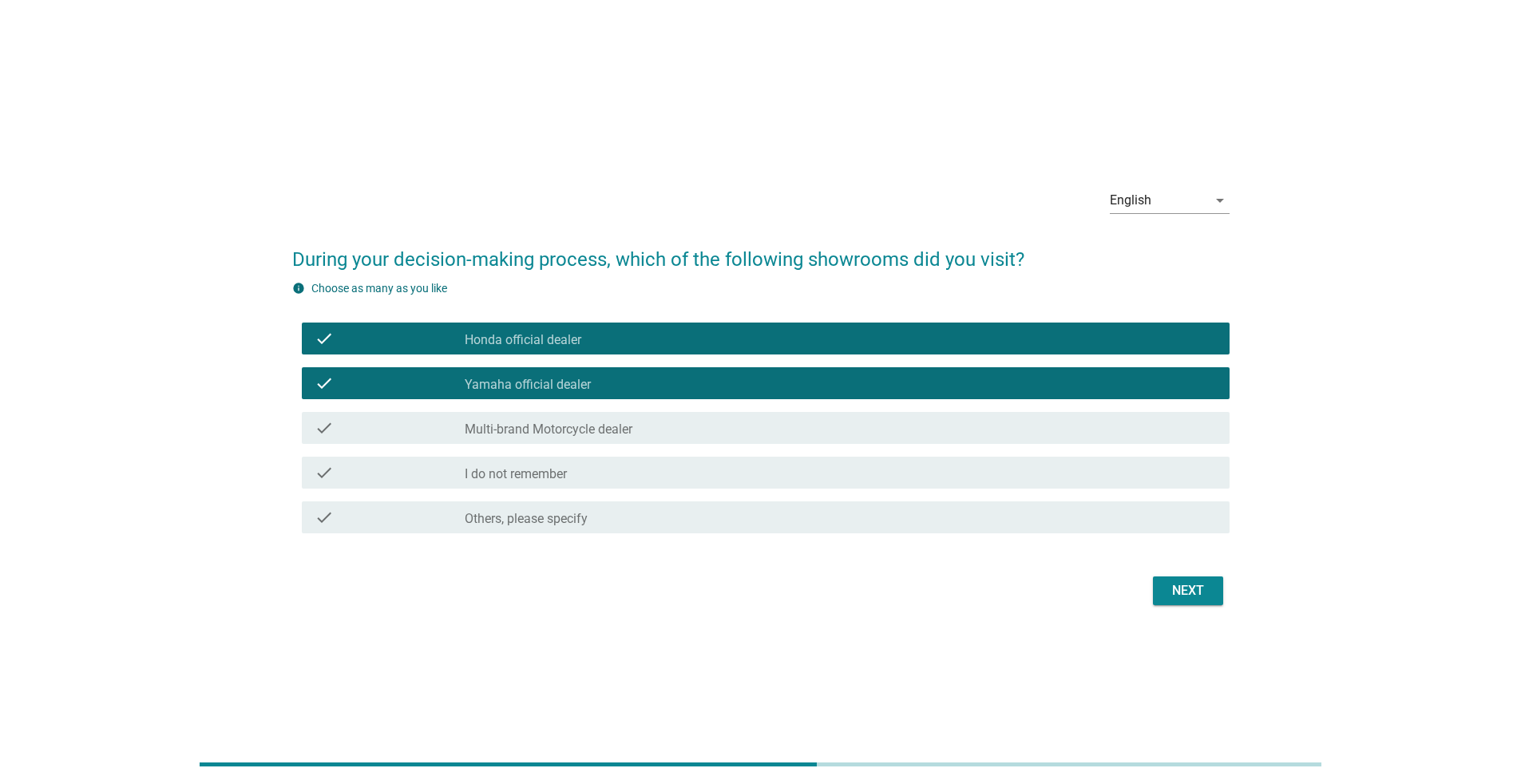
drag, startPoint x: 1186, startPoint y: 609, endPoint x: 1193, endPoint y: 615, distance: 9.2
click at [753, 509] on div "English arrow_drop_down During your decision-making process, which of the follo…" at bounding box center [760, 392] width 963 height 460
click at [753, 509] on div "Next" at bounding box center [1187, 590] width 44 height 19
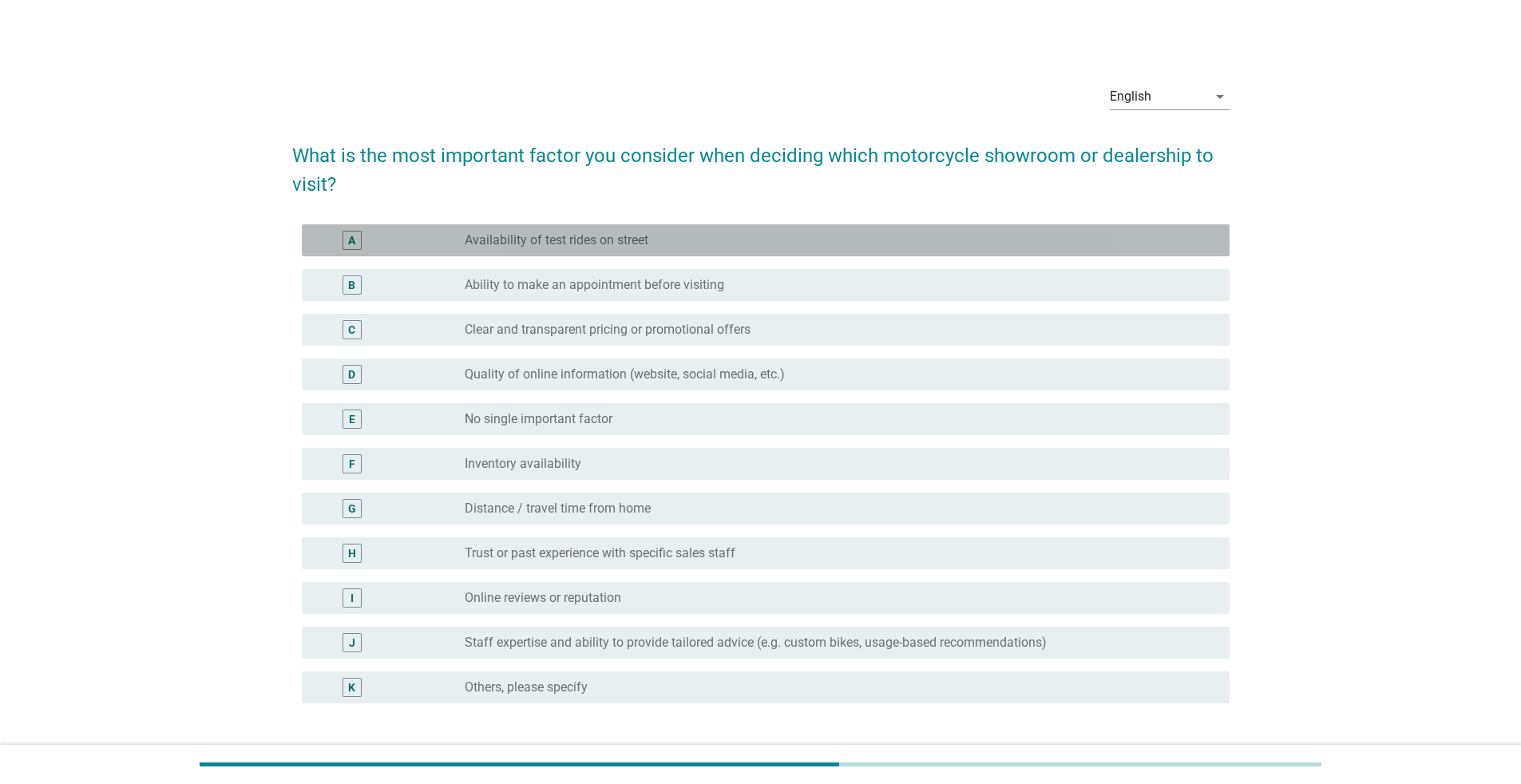
click at [709, 243] on div "radio_button_unchecked Availability of test rides on street" at bounding box center [834, 241] width 739 height 16
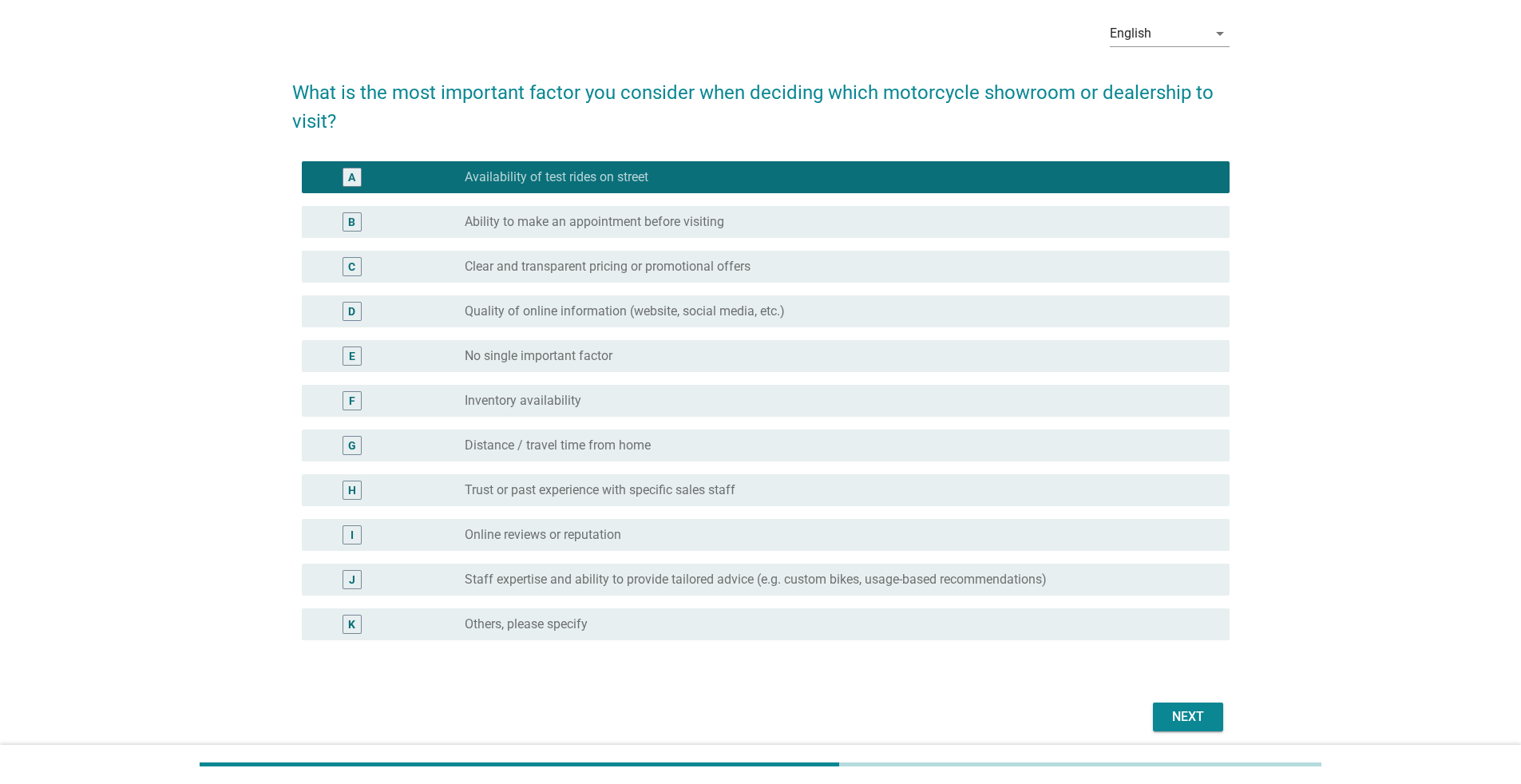
scroll to position [125, 0]
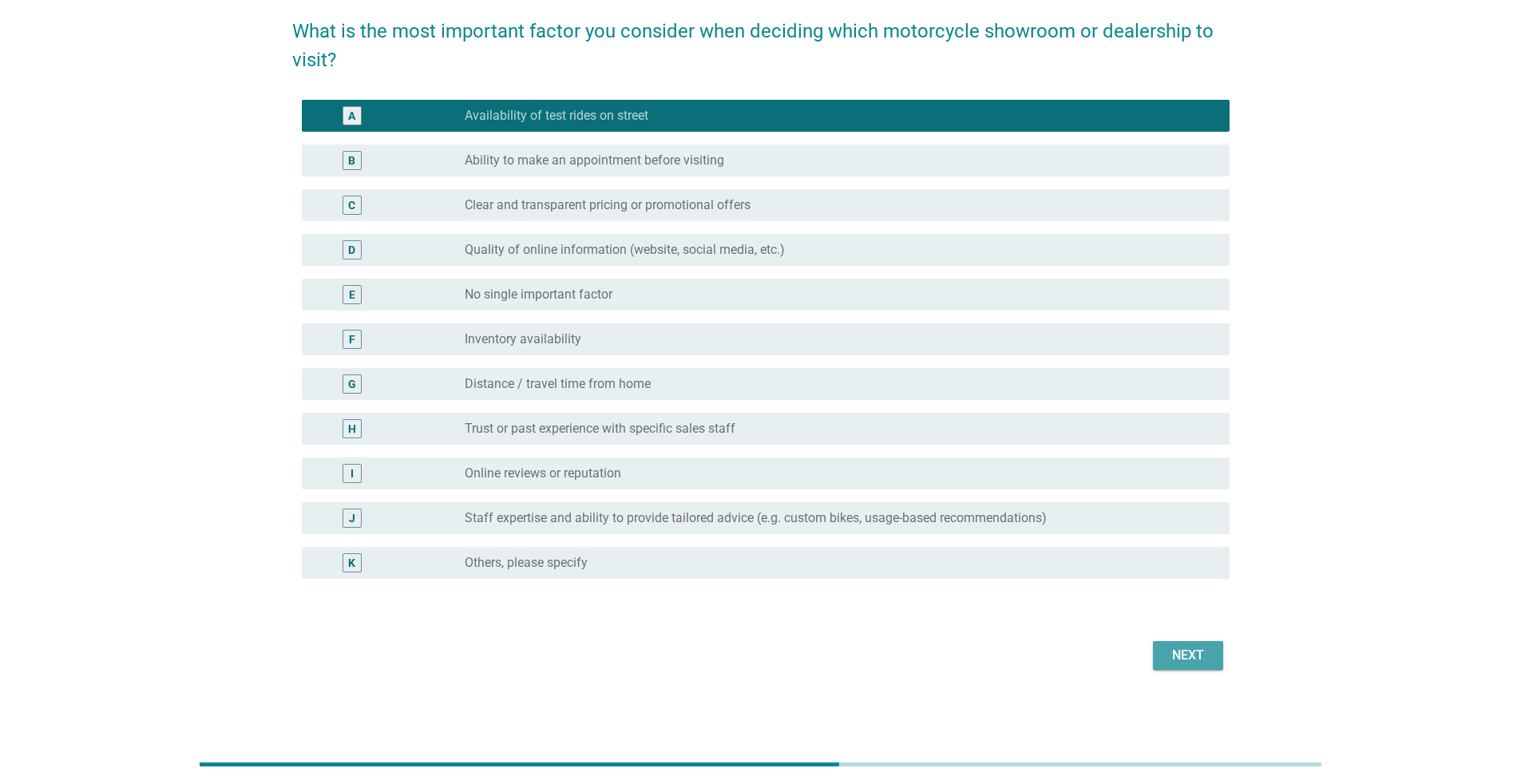
click at [753, 509] on div "Next" at bounding box center [1187, 655] width 44 height 19
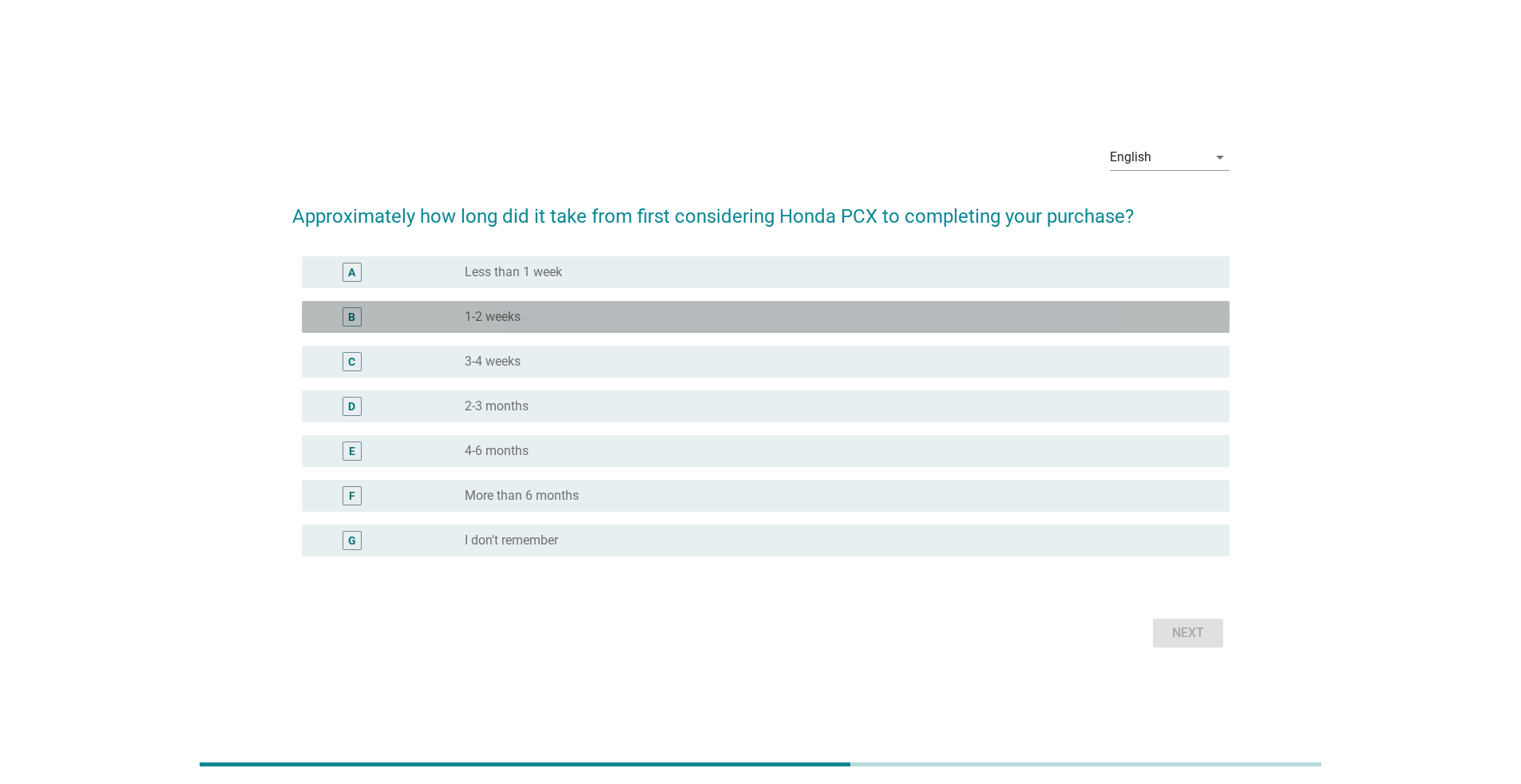
click at [688, 312] on div "radio_button_unchecked 1-2 weeks" at bounding box center [834, 317] width 739 height 16
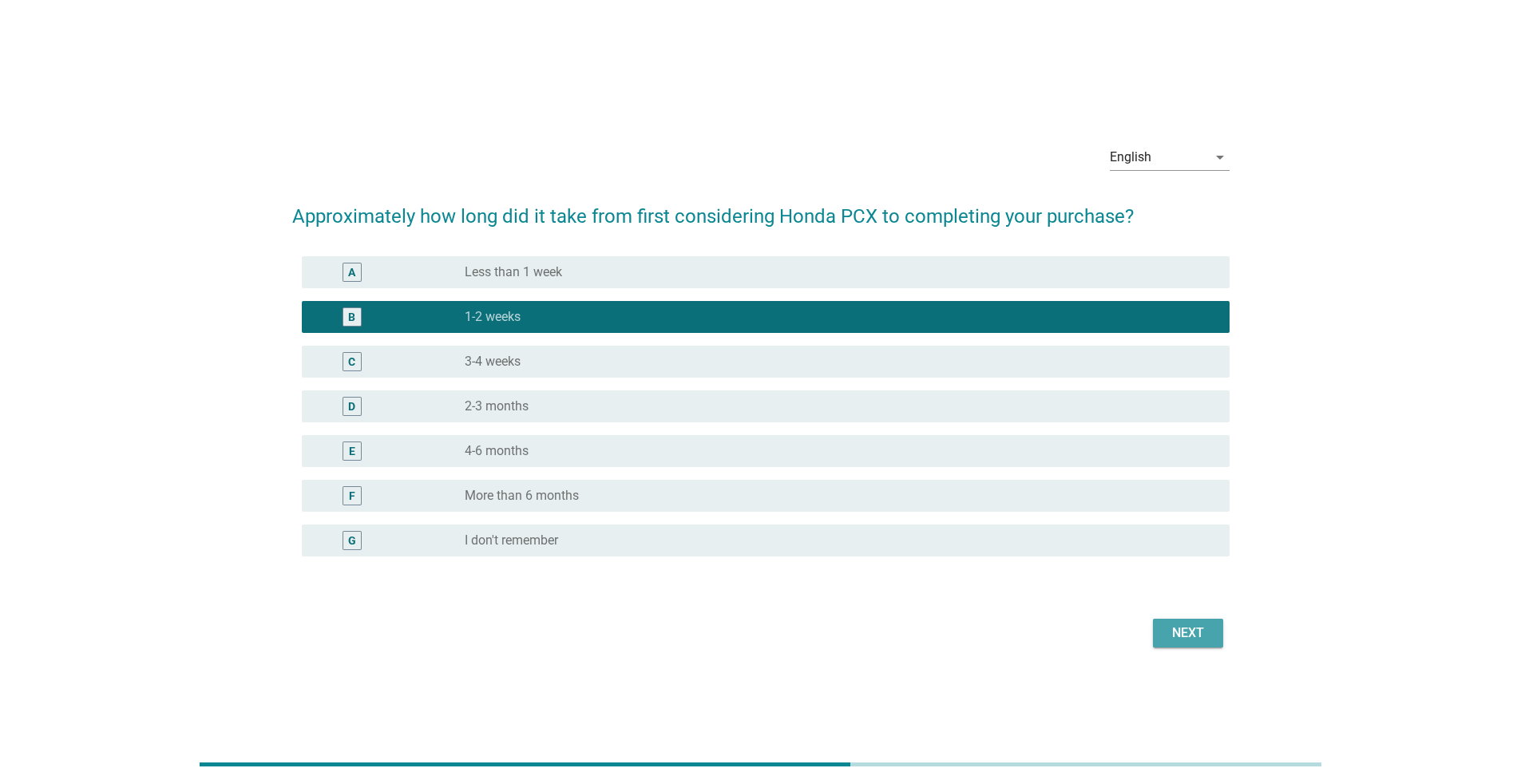
click at [753, 509] on div "Next" at bounding box center [1187, 632] width 44 height 19
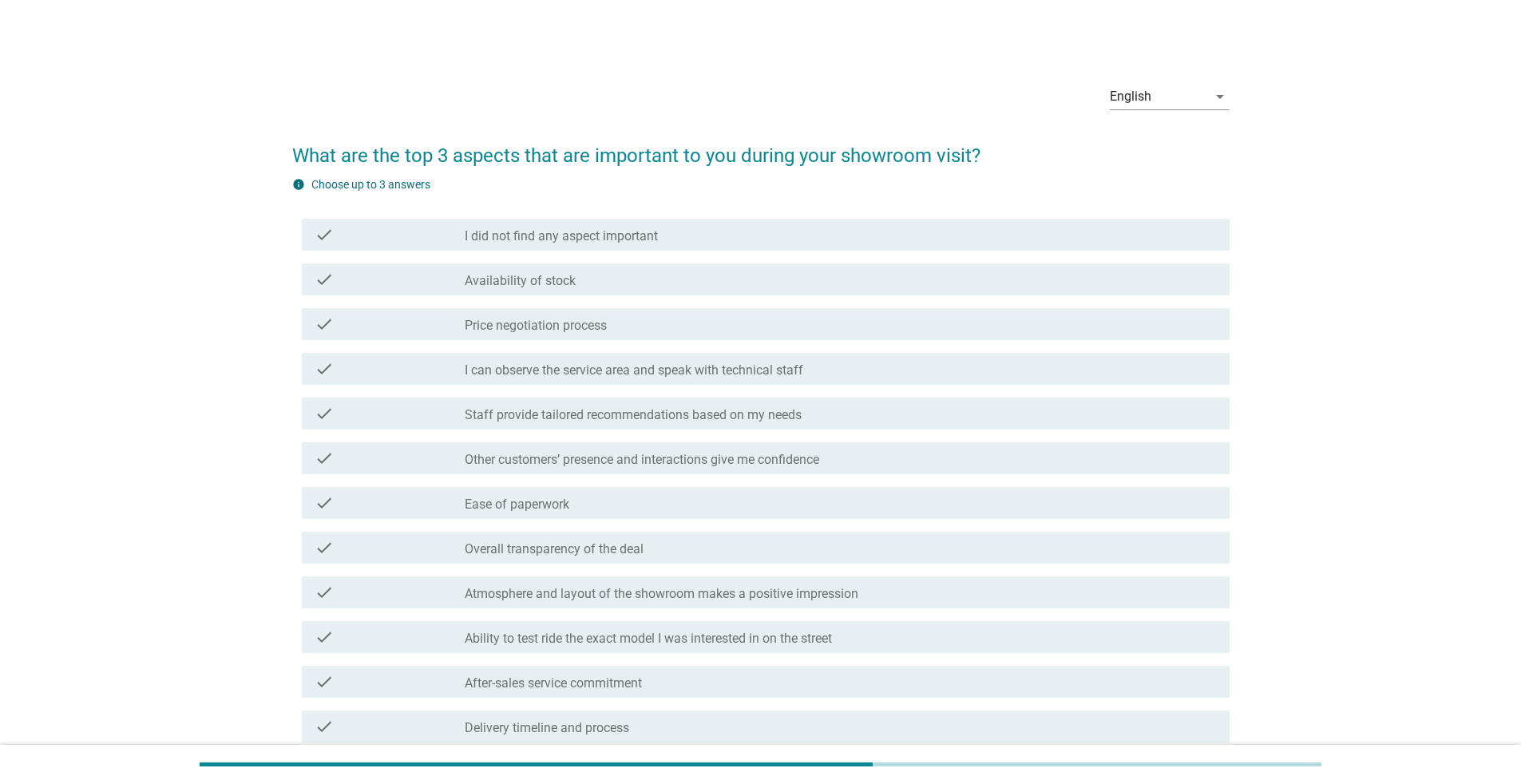
click at [753, 273] on div "check_box_outline_blank Availability of stock" at bounding box center [841, 279] width 752 height 19
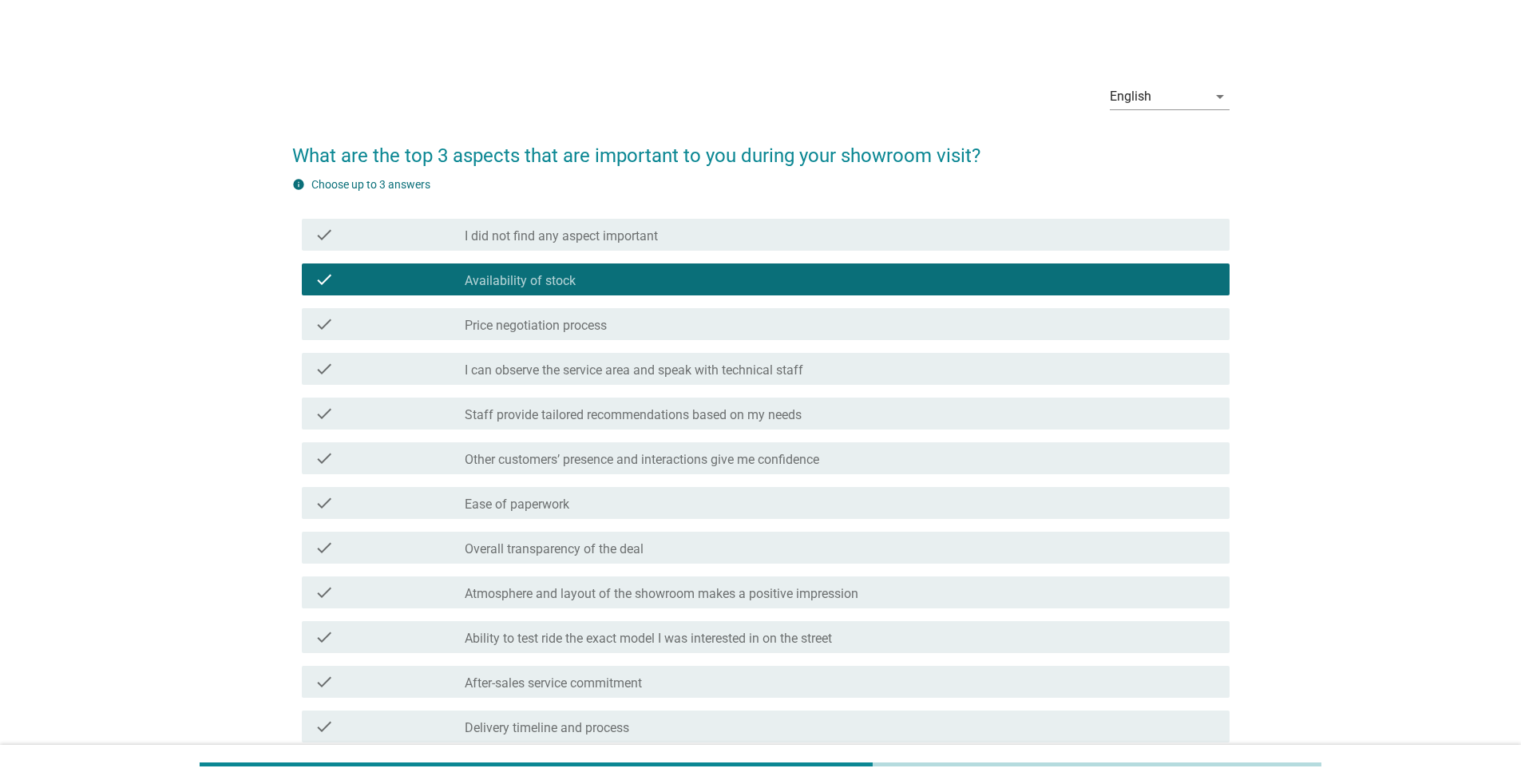
click at [753, 335] on div "check check_box_outline_blank Price negotiation process" at bounding box center [766, 324] width 928 height 32
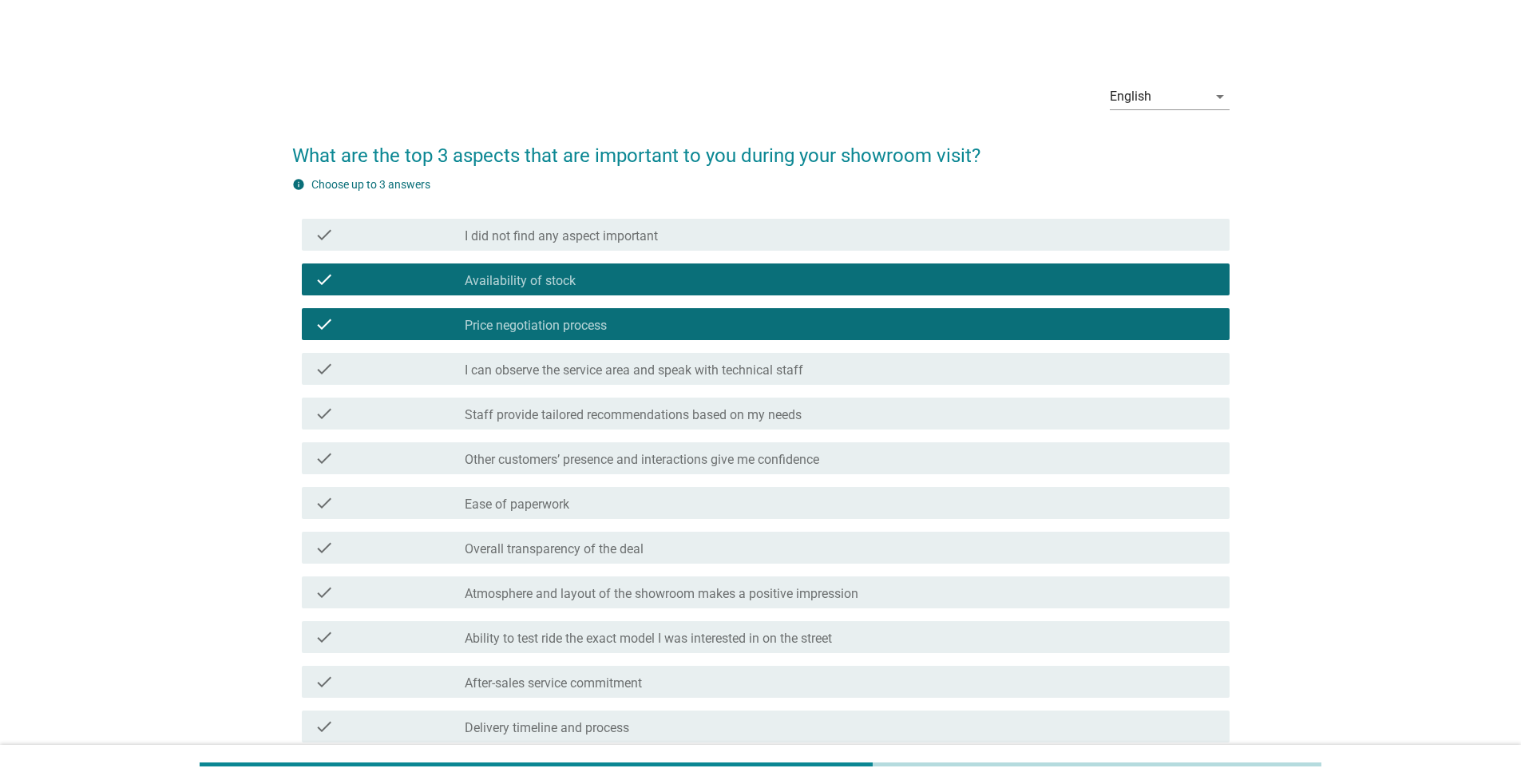
click at [753, 381] on div "check check_box_outline_blank I can observe the service area and speak with tec…" at bounding box center [766, 368] width 928 height 32
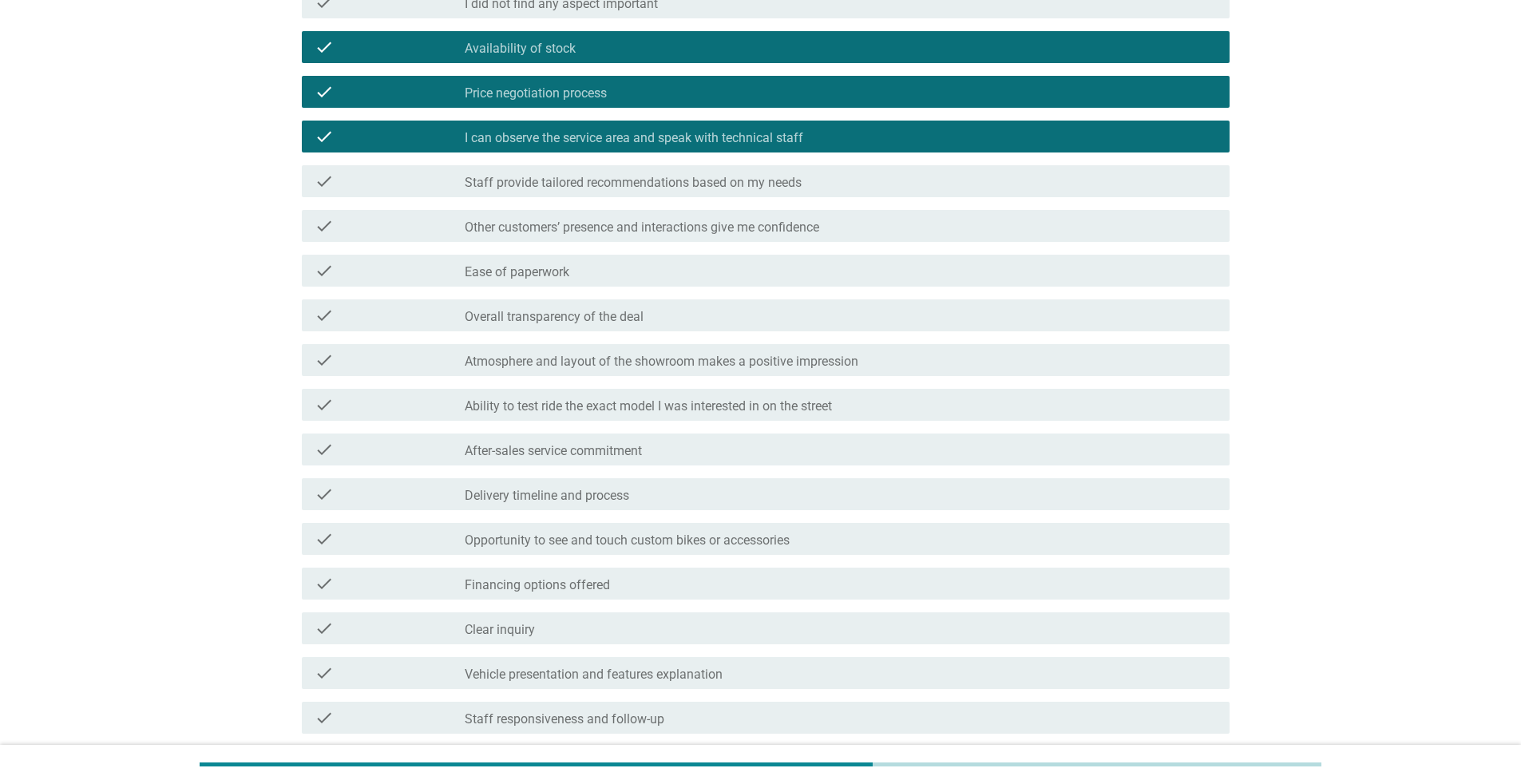
scroll to position [399, 0]
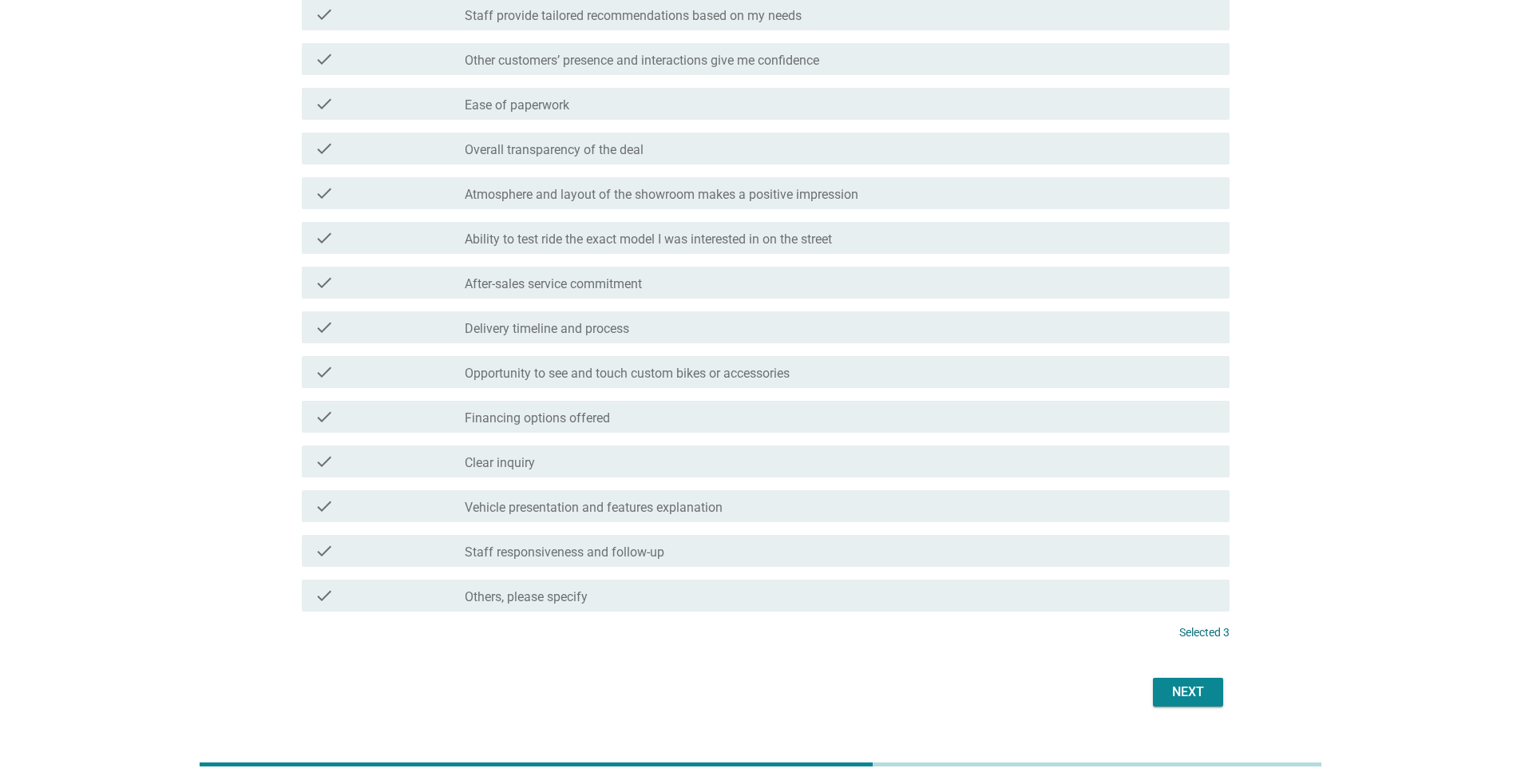
click at [753, 509] on button "Next" at bounding box center [1188, 692] width 71 height 29
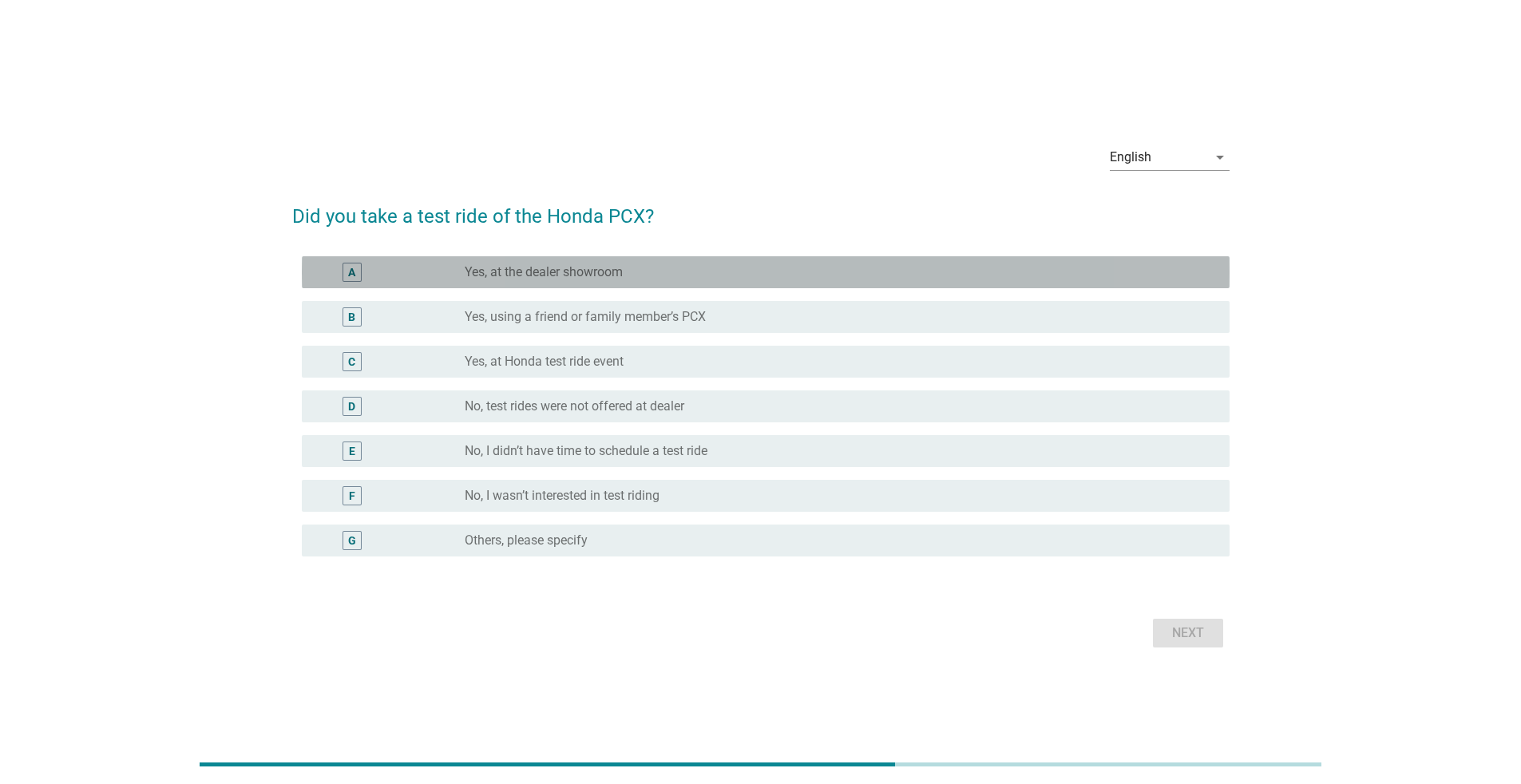
click at [747, 280] on div "radio_button_unchecked Yes, at the dealer showroom" at bounding box center [841, 271] width 752 height 19
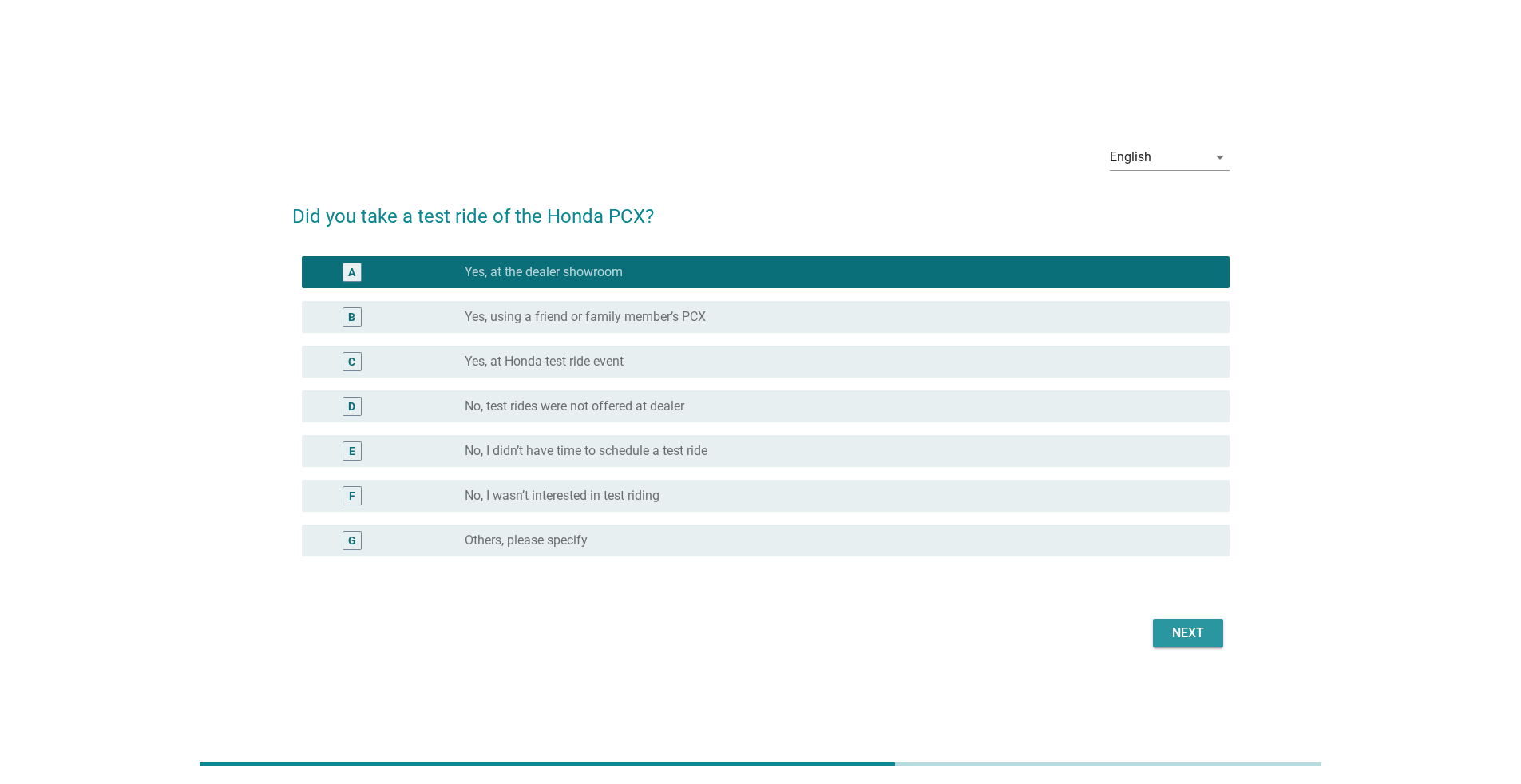
click at [753, 509] on div "Next" at bounding box center [1187, 632] width 44 height 19
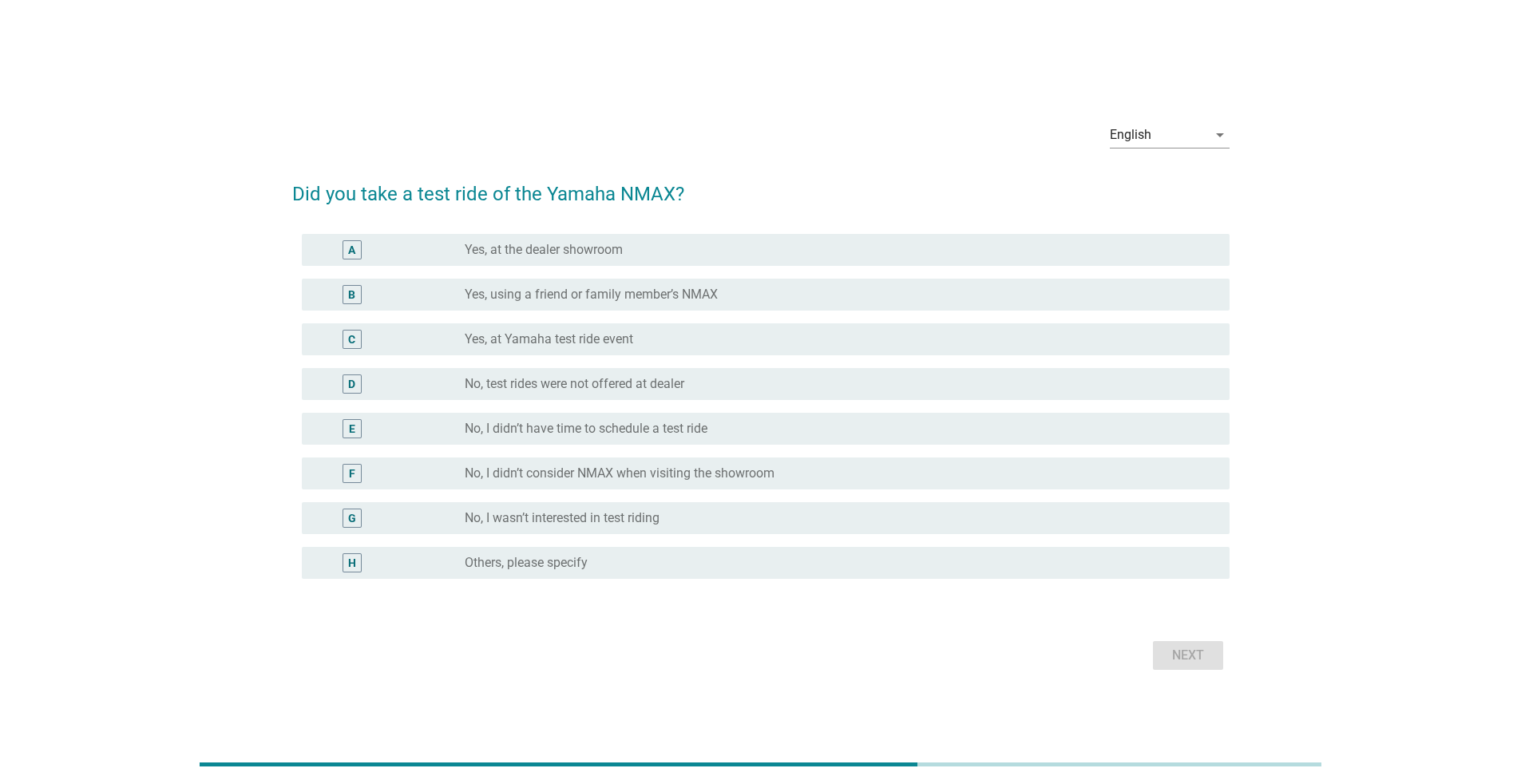
click at [712, 231] on div "A radio_button_unchecked Yes, at the dealer showroom" at bounding box center [760, 250] width 937 height 44
click at [732, 251] on div "radio_button_unchecked Yes, at the dealer showroom" at bounding box center [834, 250] width 739 height 16
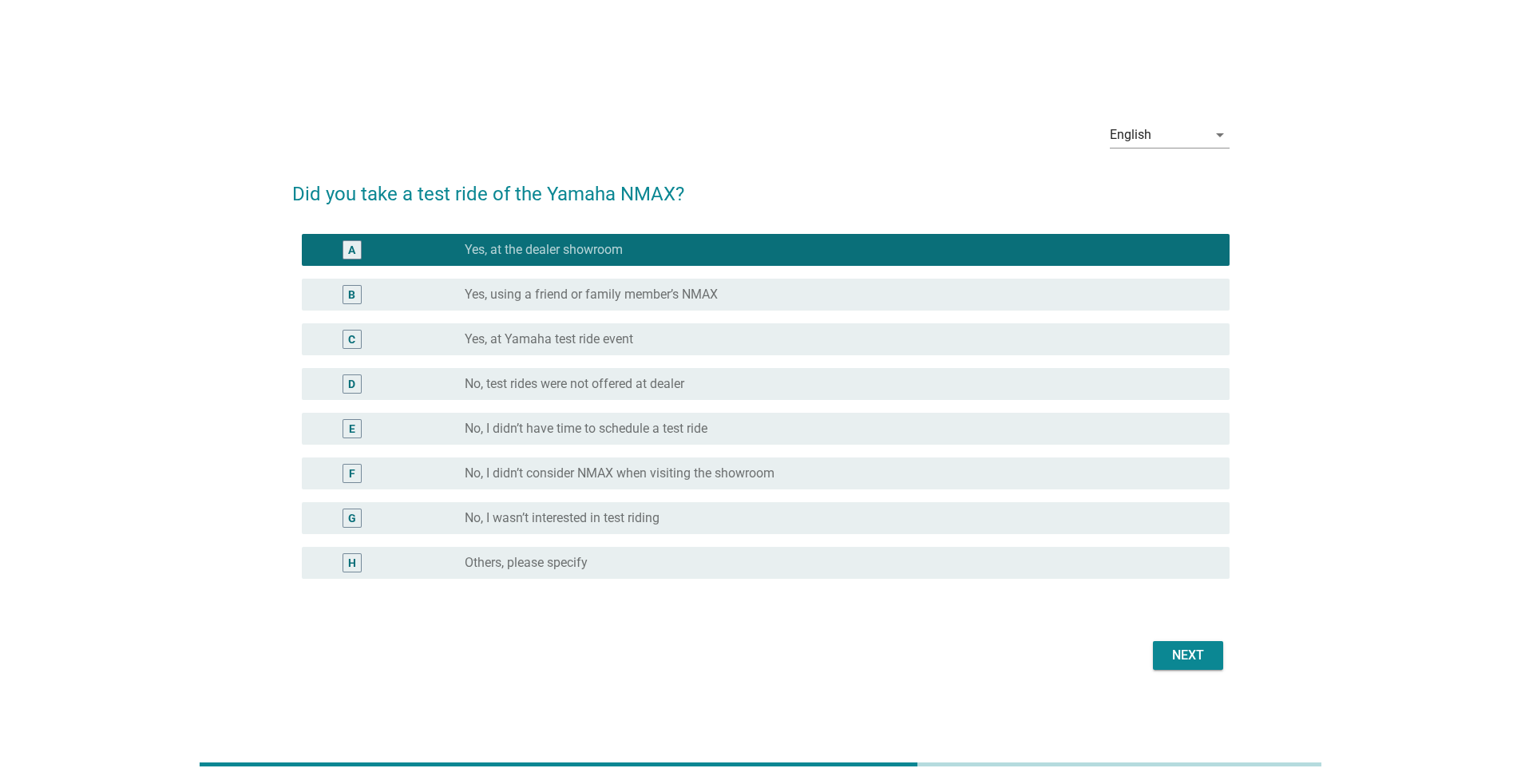
click at [753, 509] on div "Next" at bounding box center [1187, 655] width 44 height 19
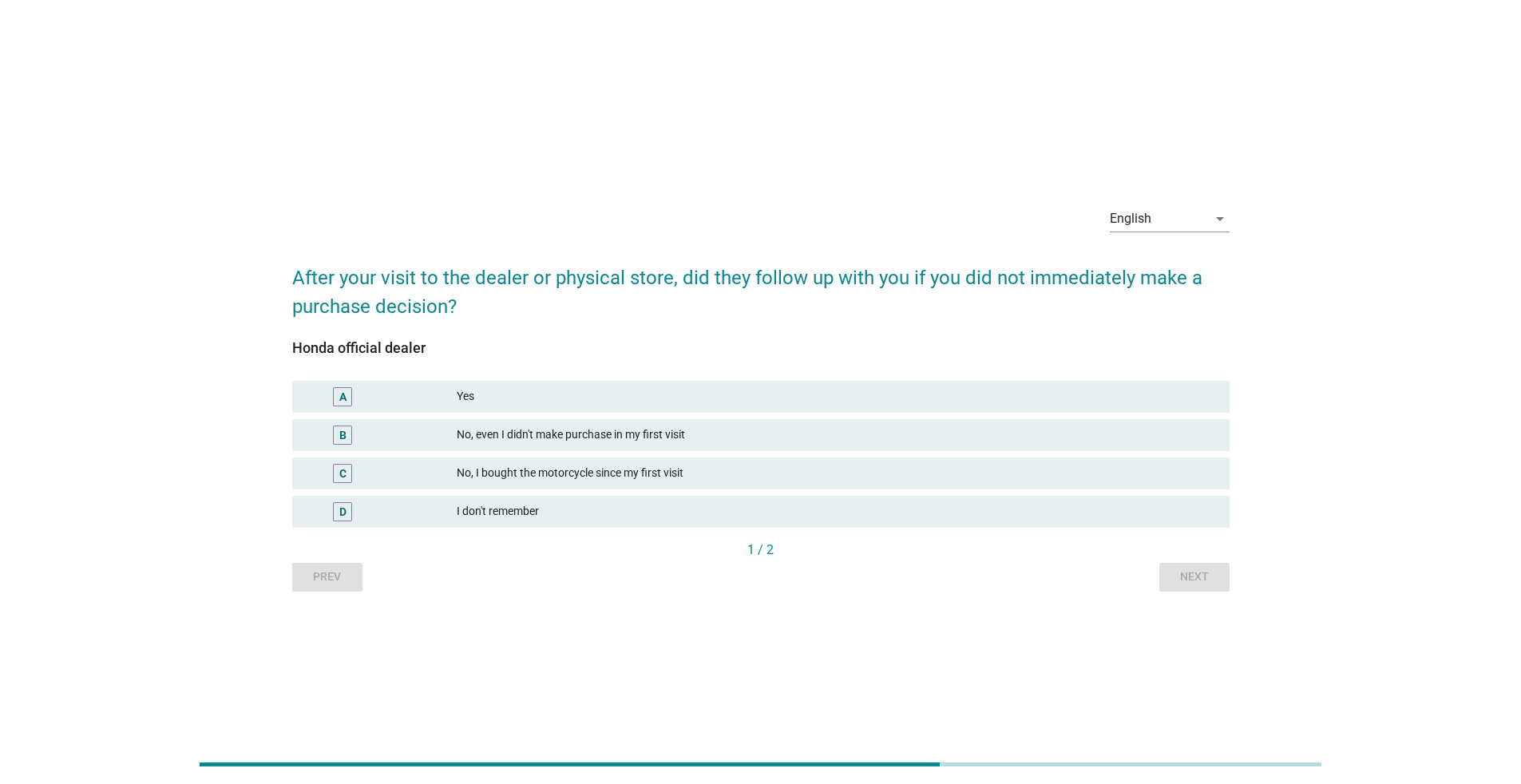
click at [753, 403] on div "Yes" at bounding box center [836, 396] width 760 height 19
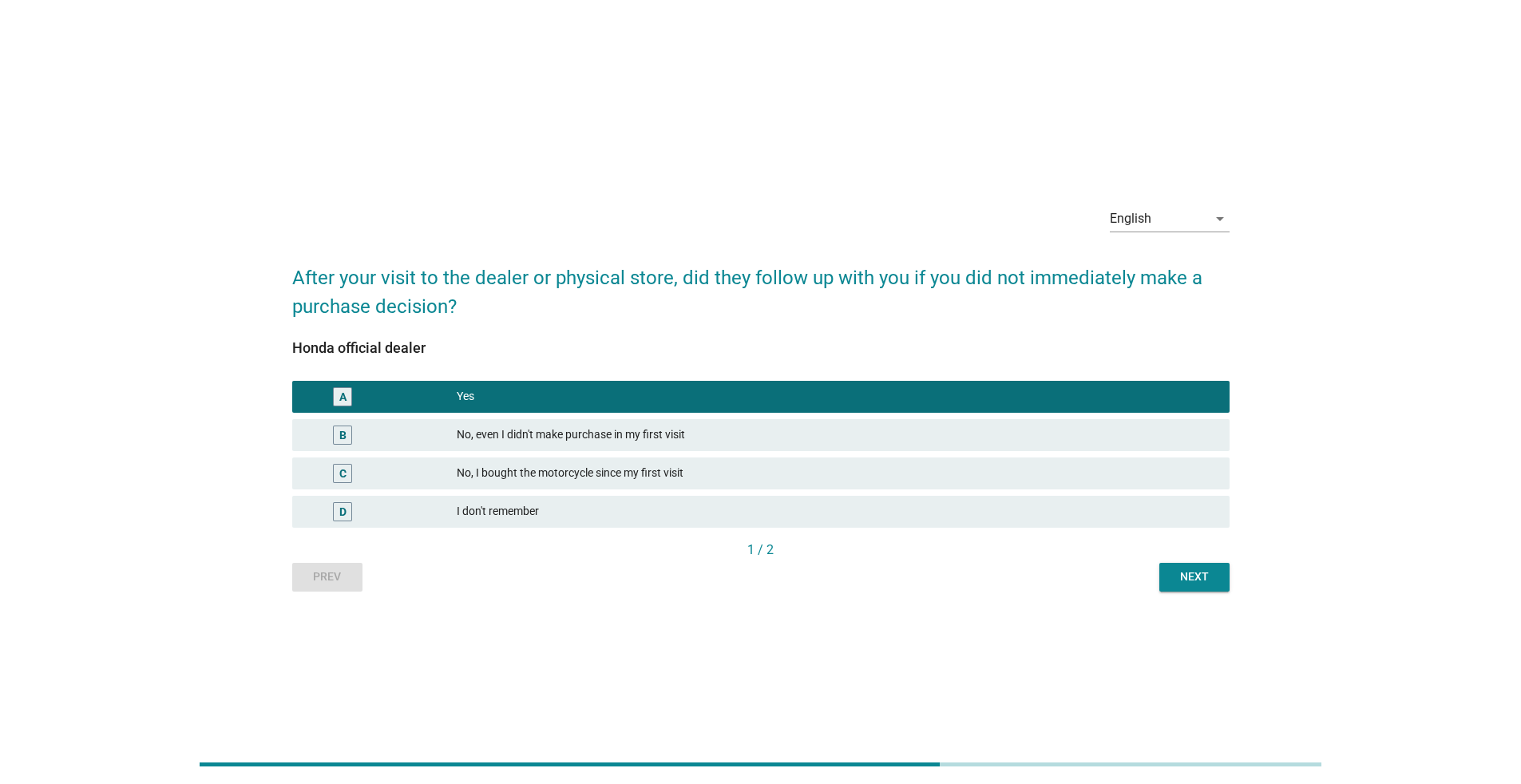
click at [753, 509] on button "Next" at bounding box center [1195, 577] width 71 height 29
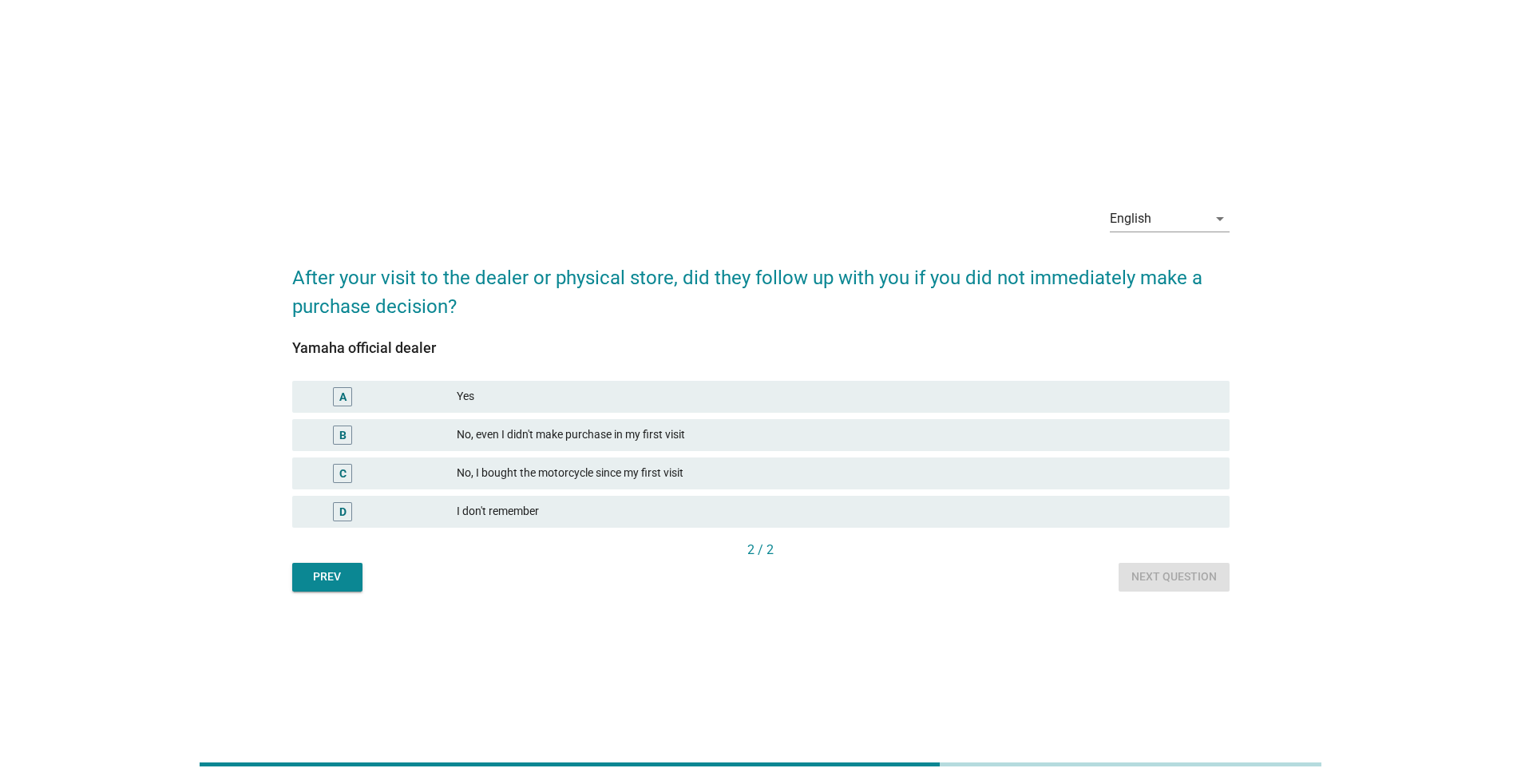
click at [753, 399] on div "Yes" at bounding box center [836, 396] width 760 height 19
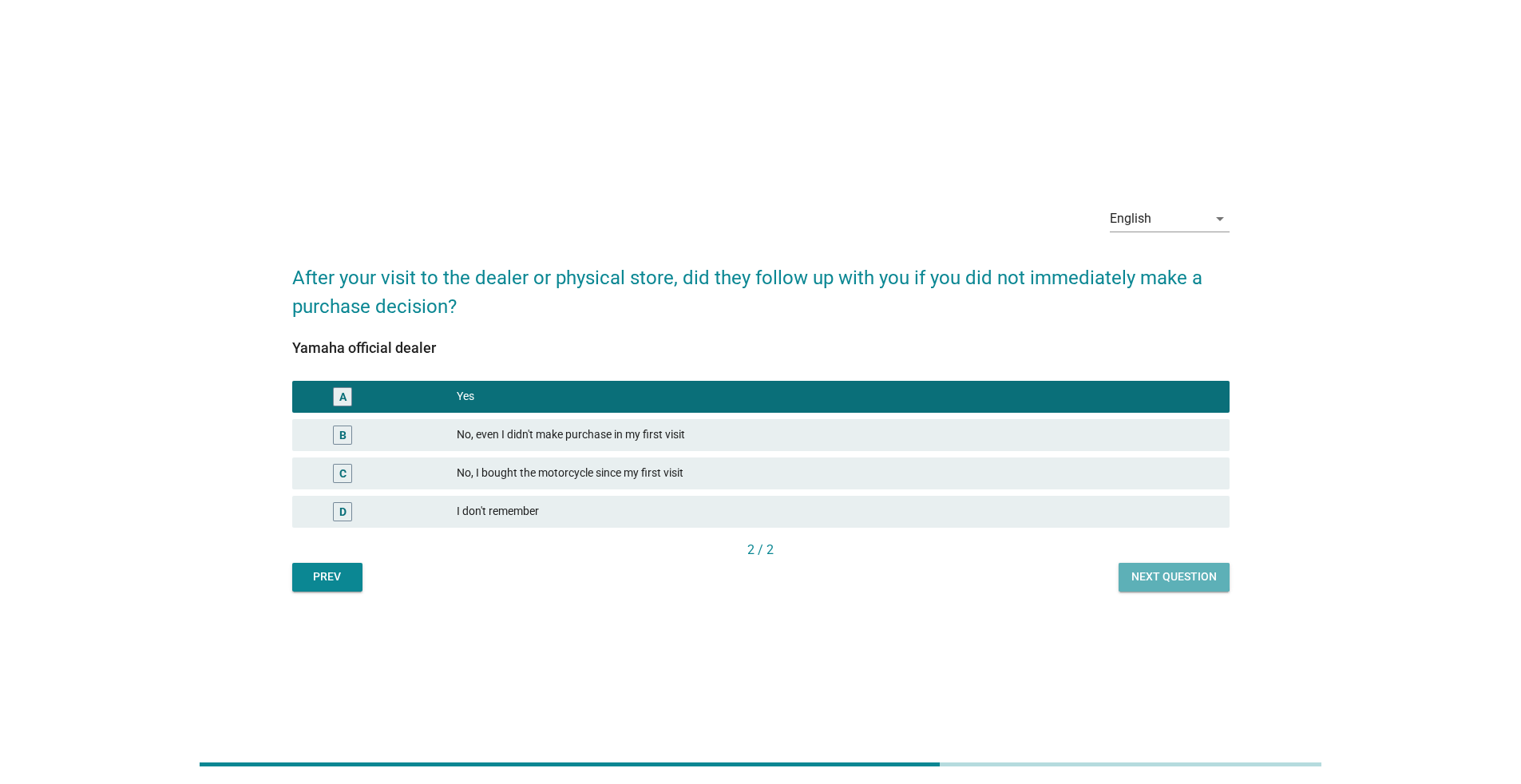
drag, startPoint x: 1131, startPoint y: 580, endPoint x: 1144, endPoint y: 583, distance: 13.3
click at [753, 509] on button "Next question" at bounding box center [1174, 577] width 111 height 29
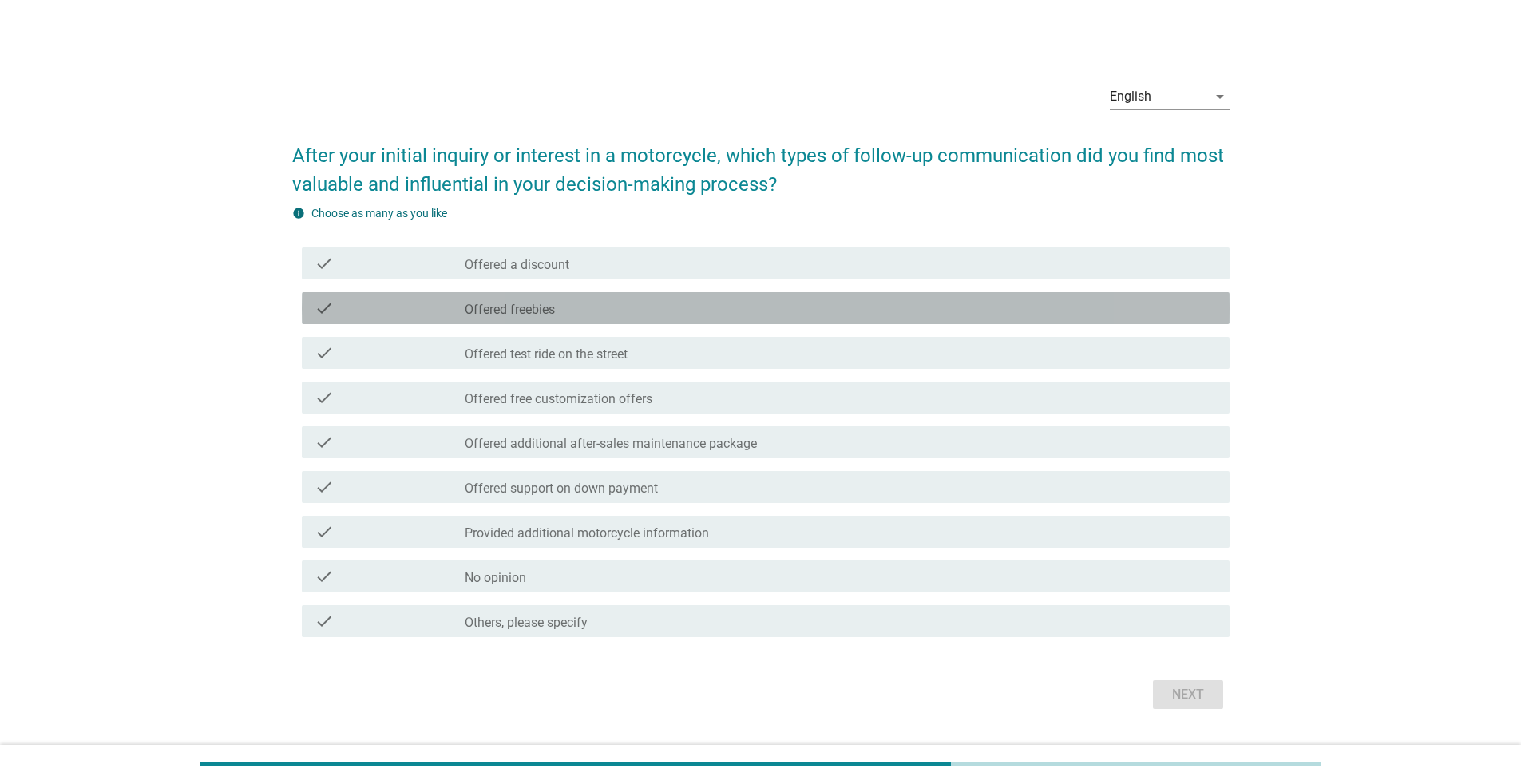
click at [737, 311] on div "check_box_outline_blank Offered freebies" at bounding box center [841, 307] width 752 height 19
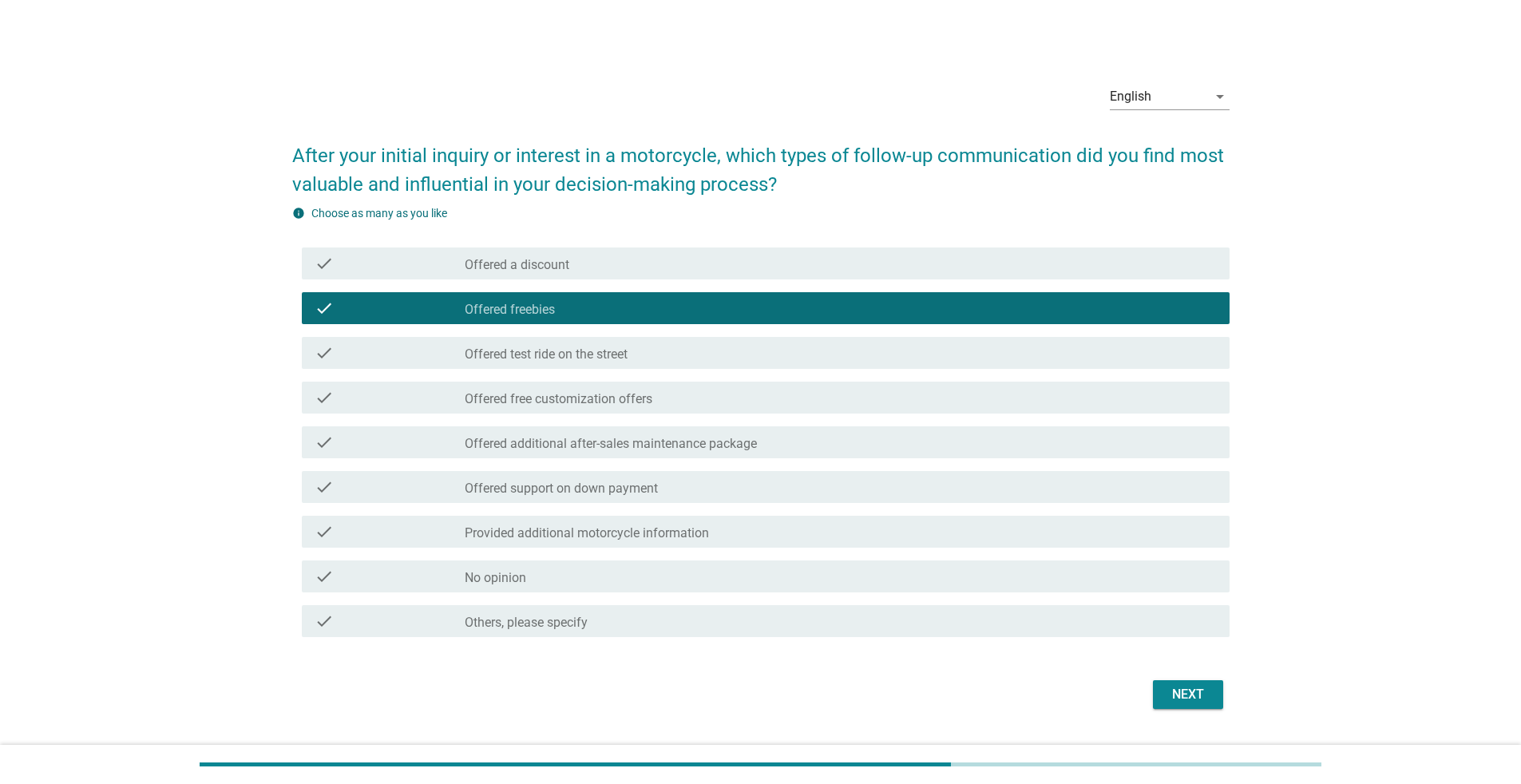
click at [739, 260] on div "check_box_outline_blank Offered a discount" at bounding box center [841, 263] width 752 height 19
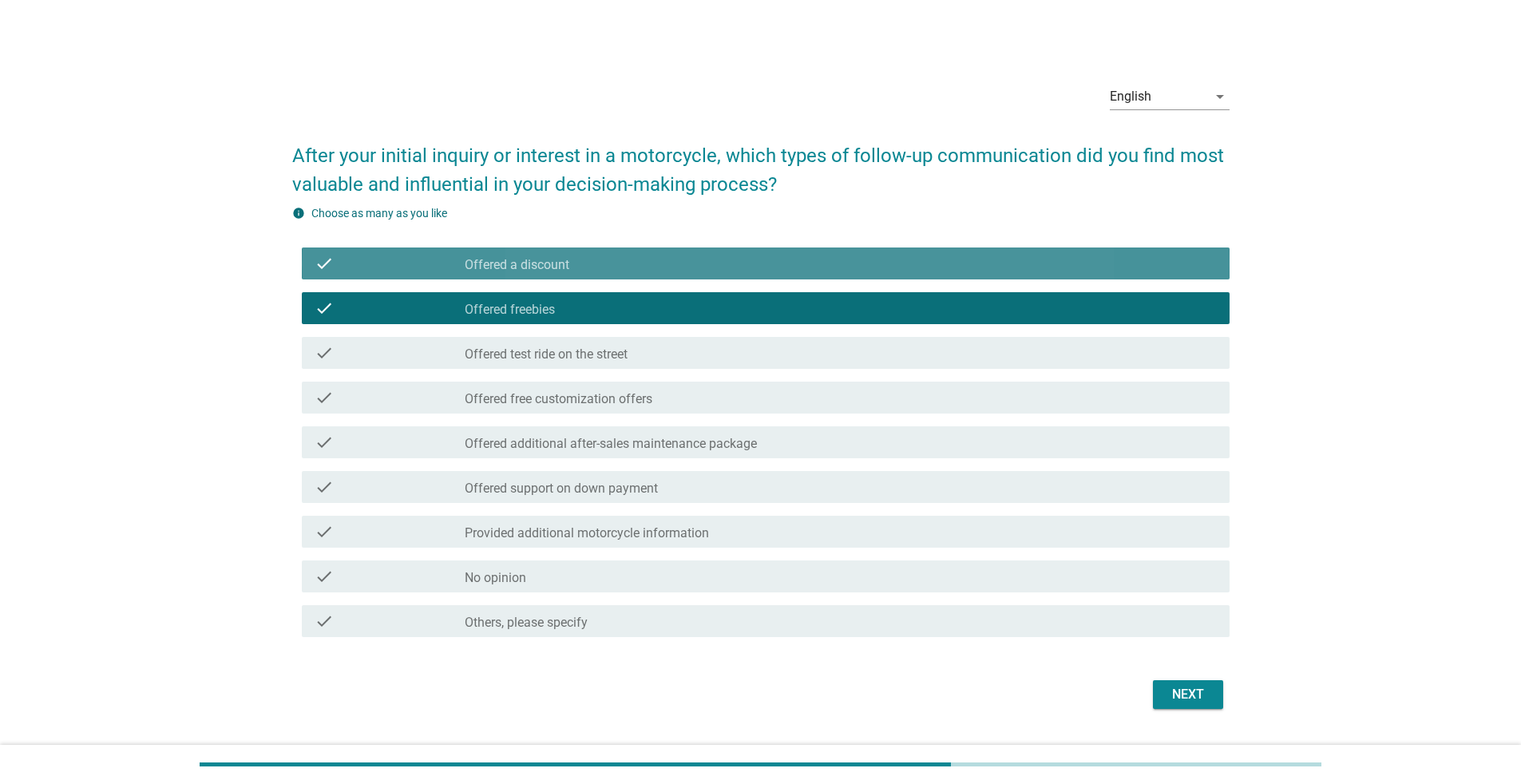
click at [753, 351] on div "check_box_outline_blank Offered test ride on the street" at bounding box center [841, 353] width 752 height 19
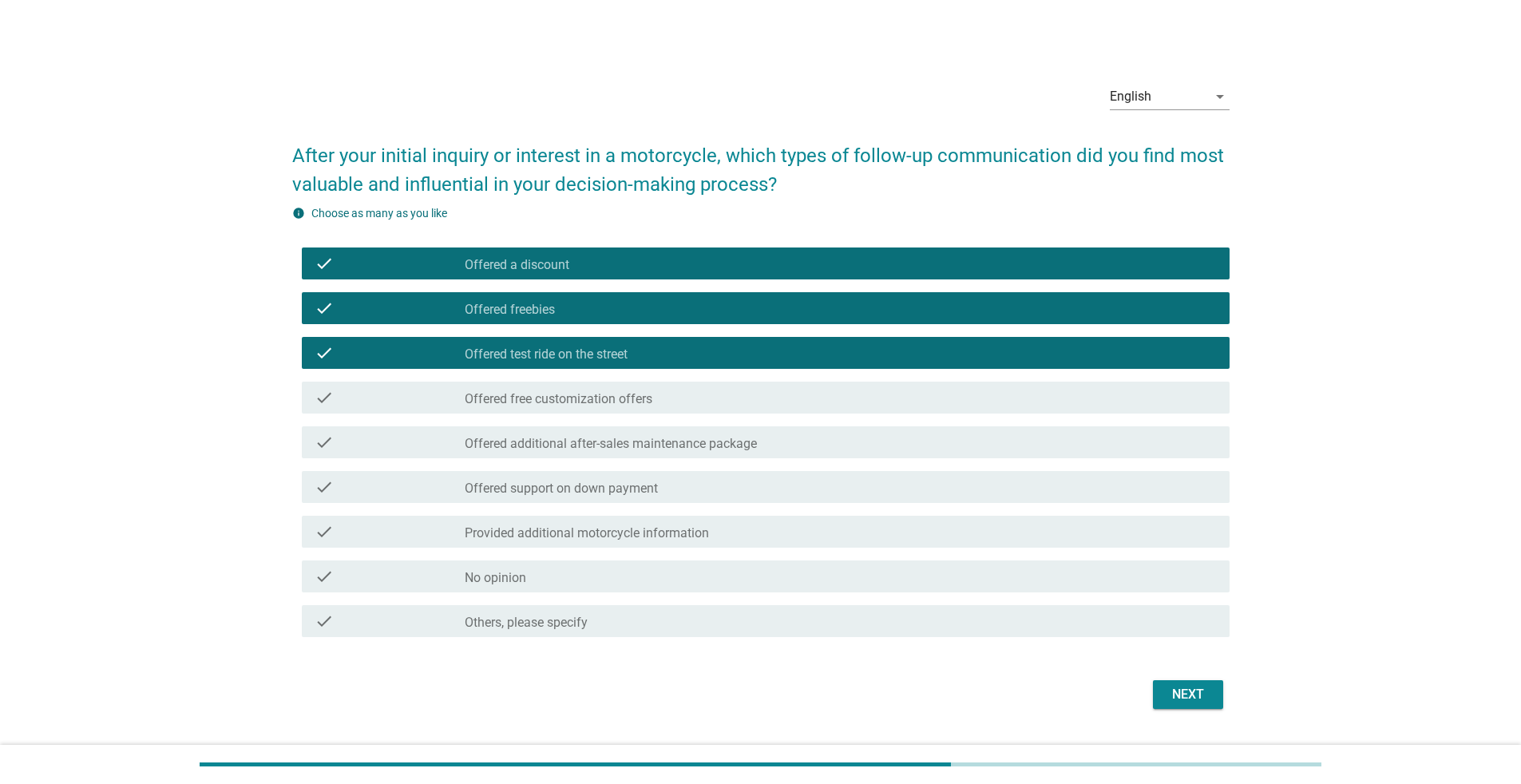
click at [753, 353] on div "check_box_outline_blank Offered test ride on the street" at bounding box center [841, 353] width 752 height 19
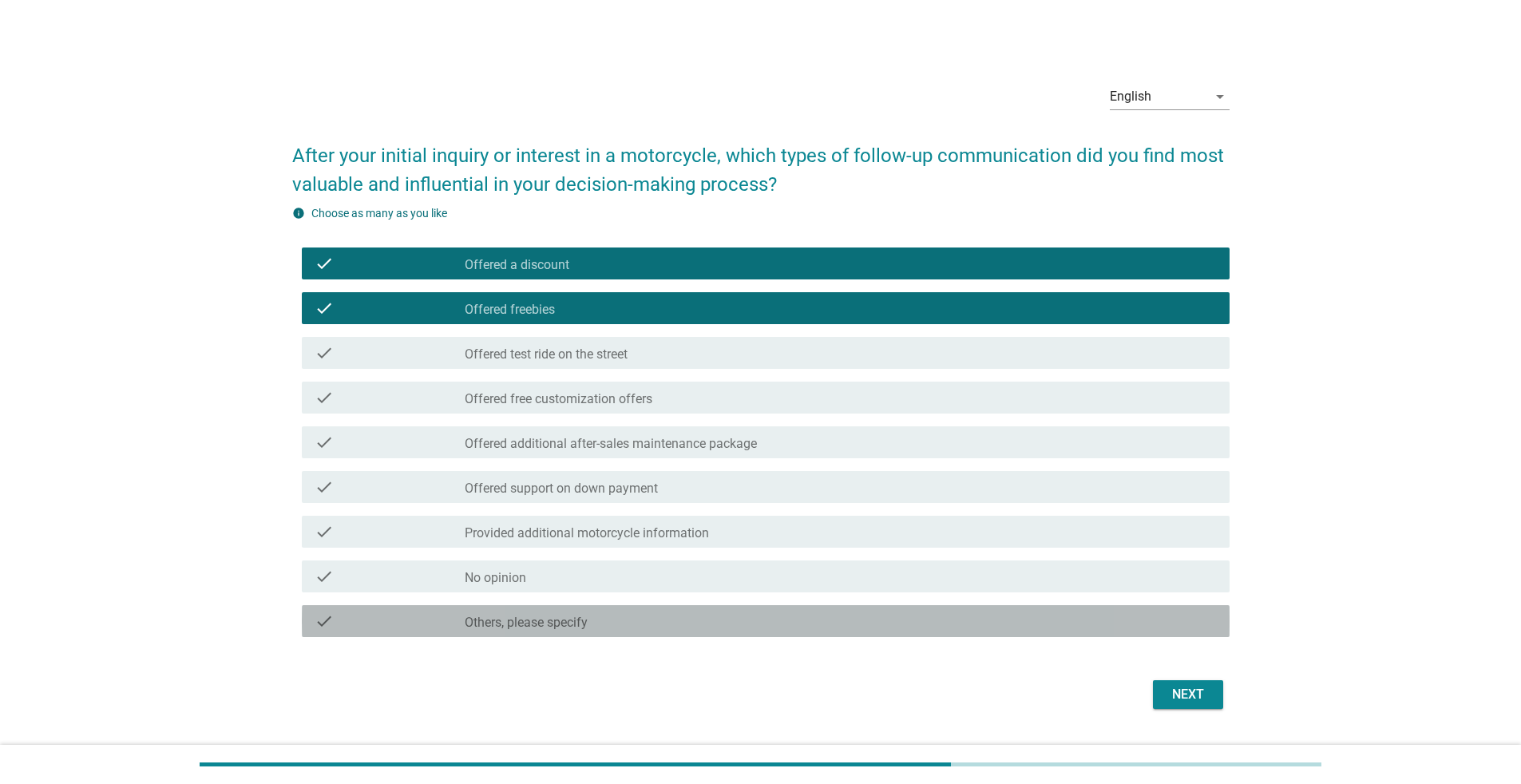
click at [753, 509] on div "check check_box_outline_blank Others, please specify" at bounding box center [760, 620] width 937 height 44
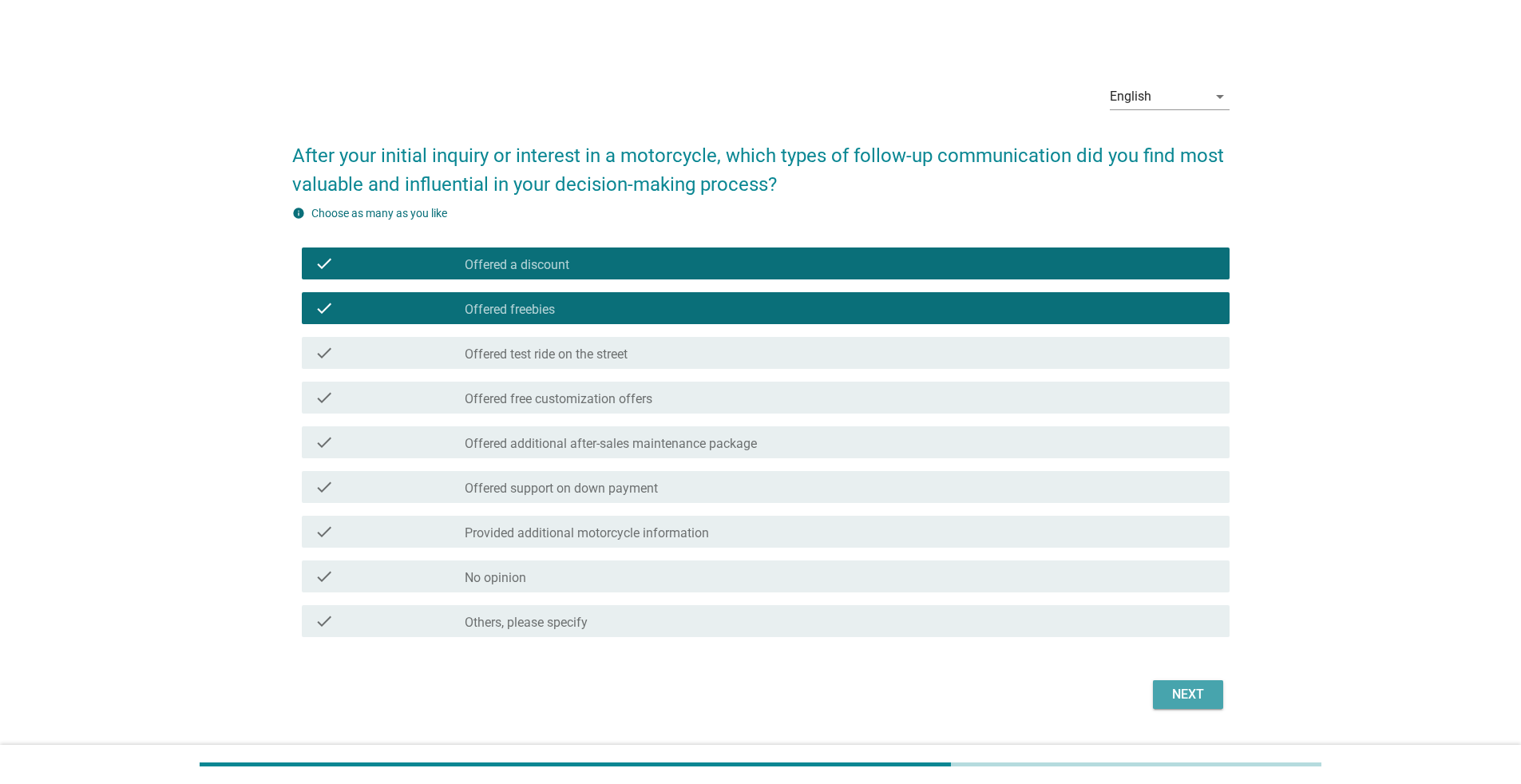
click at [753, 509] on button "Next" at bounding box center [1188, 694] width 71 height 29
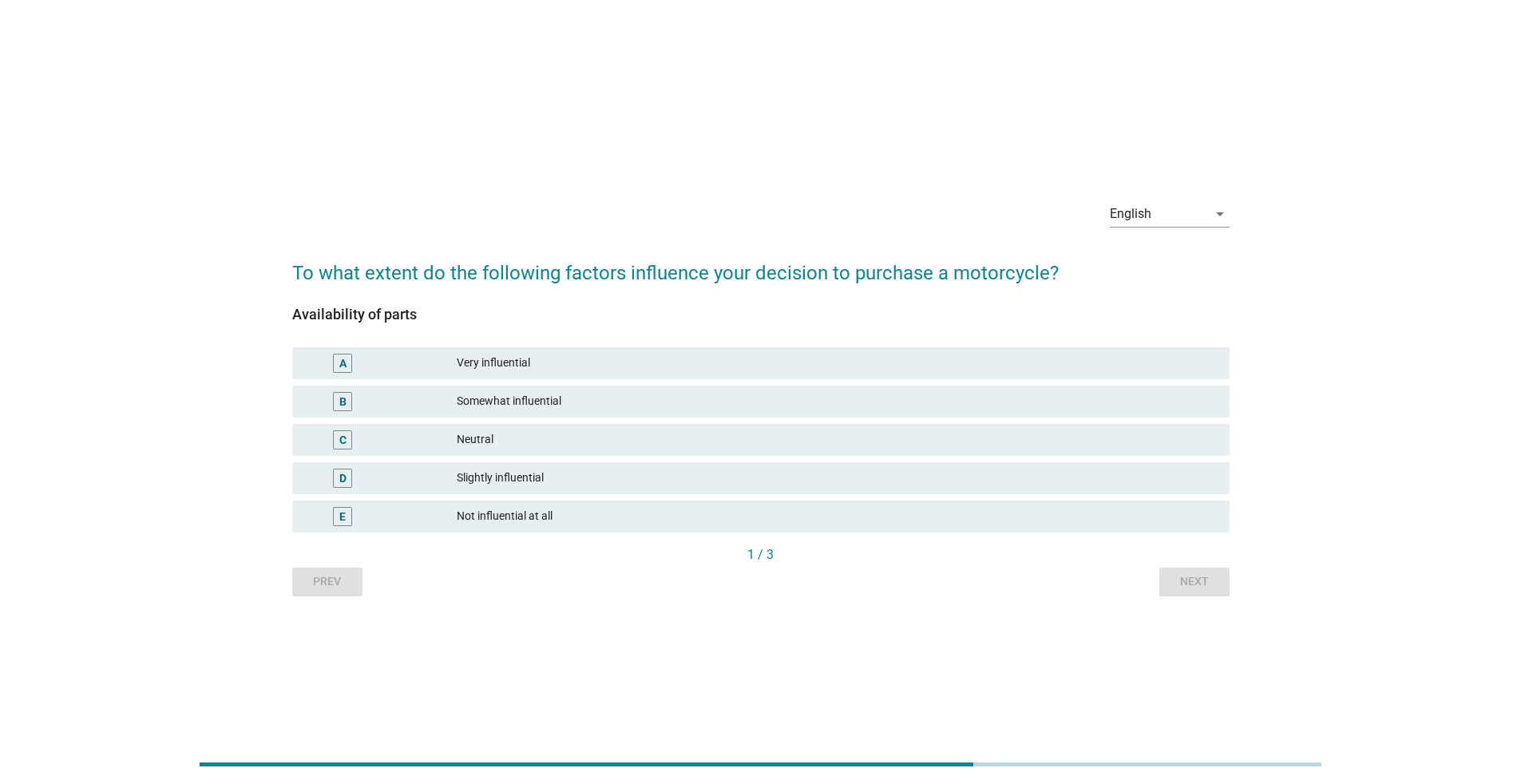
click at [753, 416] on div "B Somewhat influential" at bounding box center [760, 401] width 937 height 32
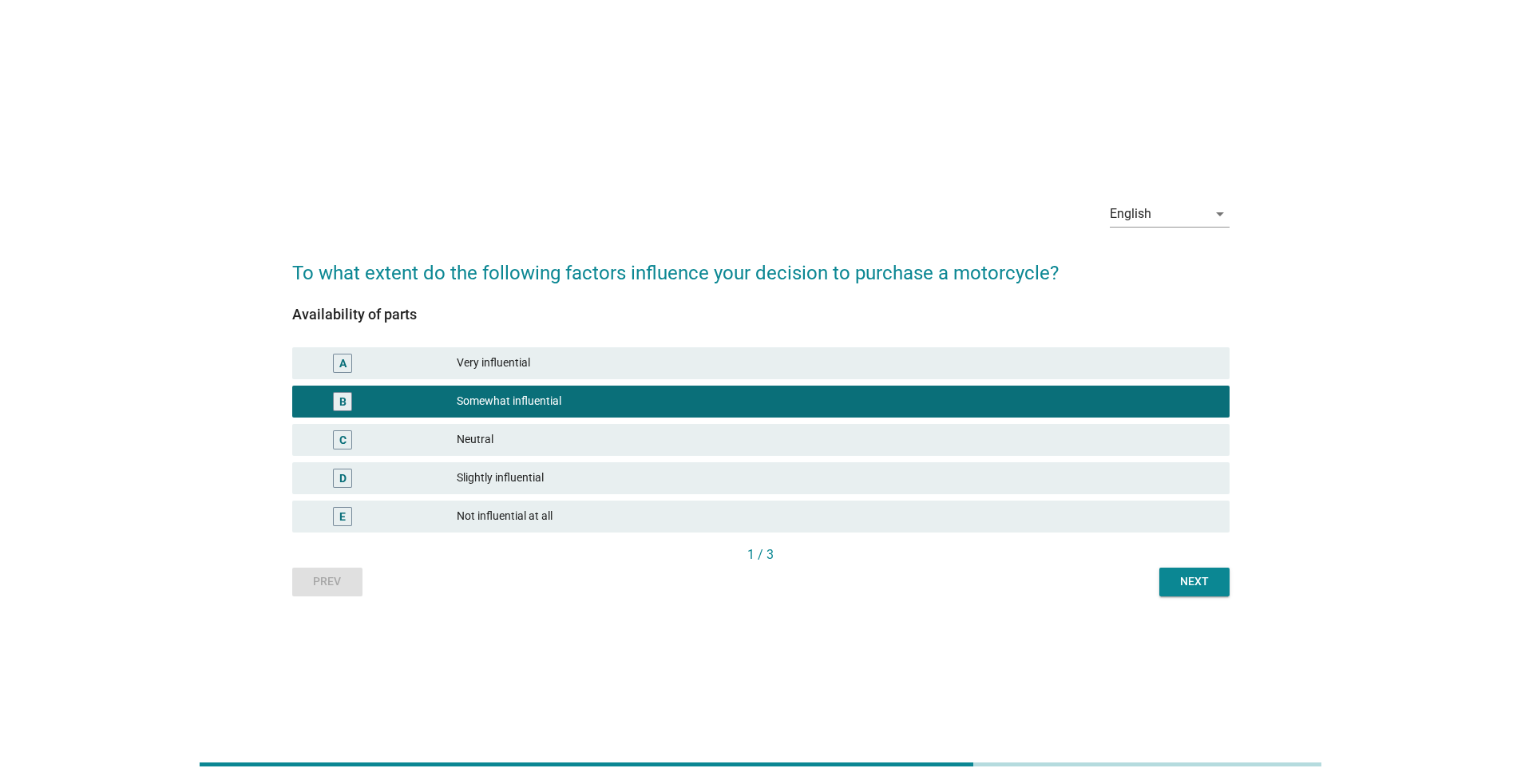
click at [753, 509] on div "Next" at bounding box center [1194, 581] width 44 height 17
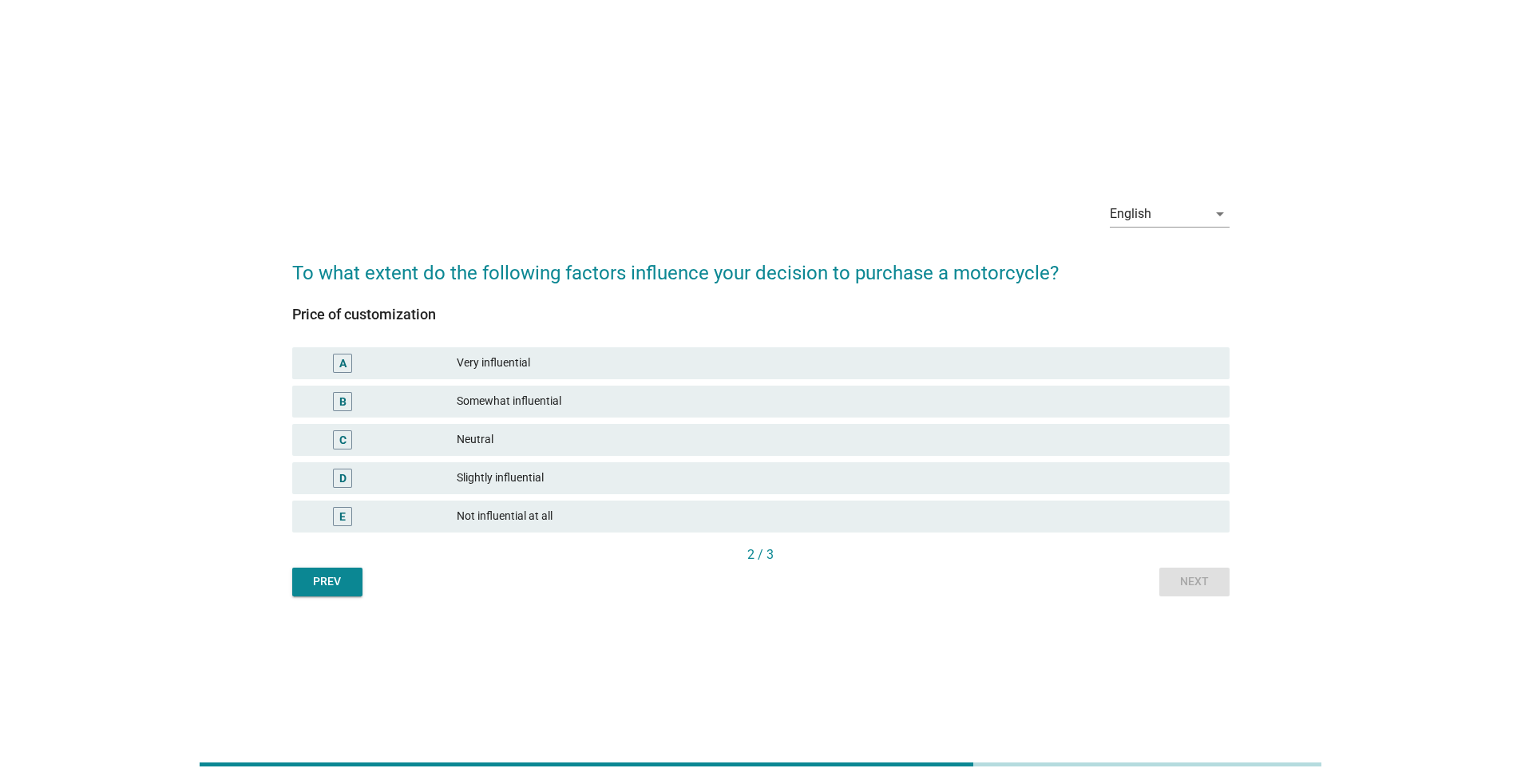
click at [753, 385] on div "B Somewhat influential" at bounding box center [760, 401] width 937 height 32
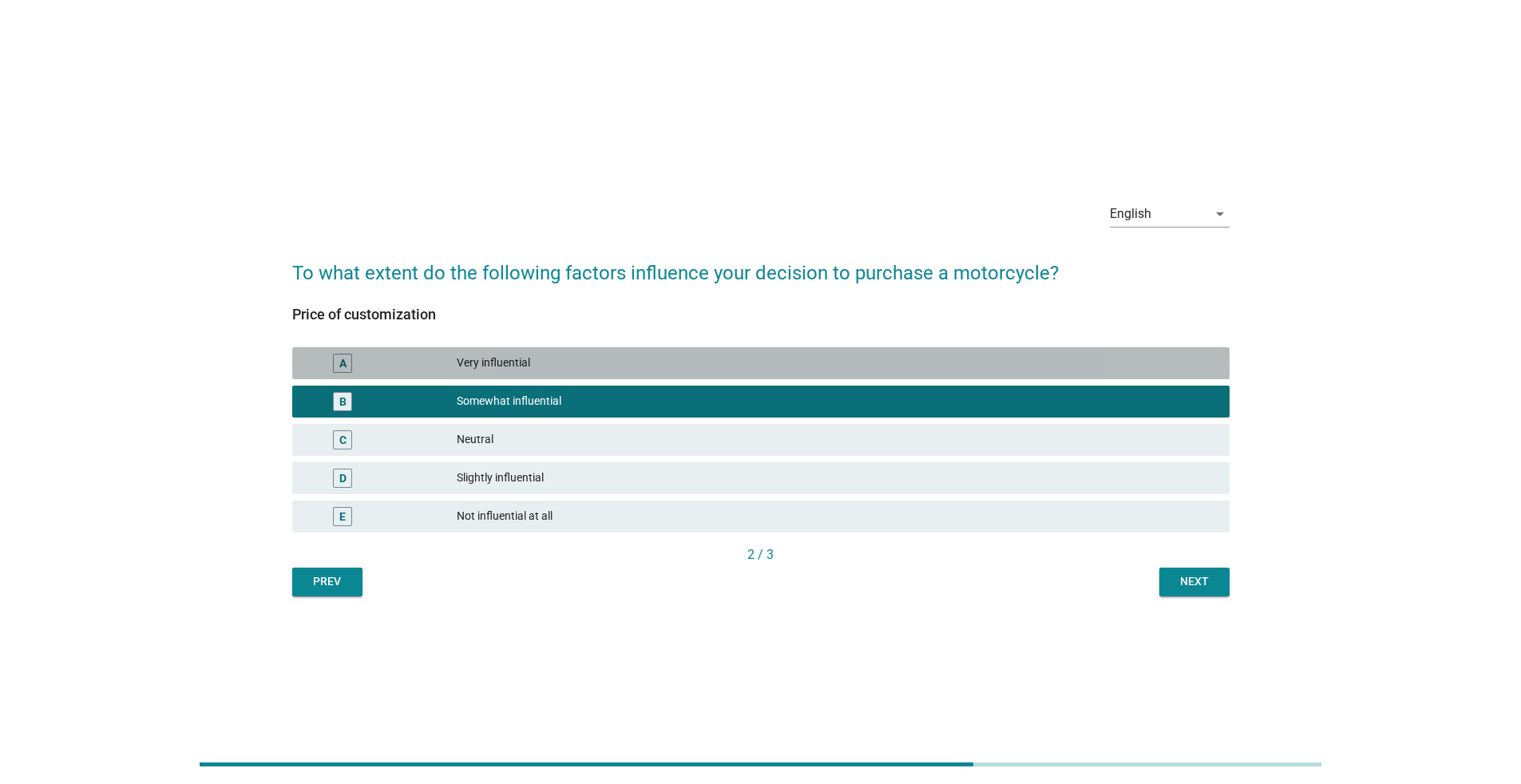
click at [753, 369] on div "Very influential" at bounding box center [836, 363] width 760 height 19
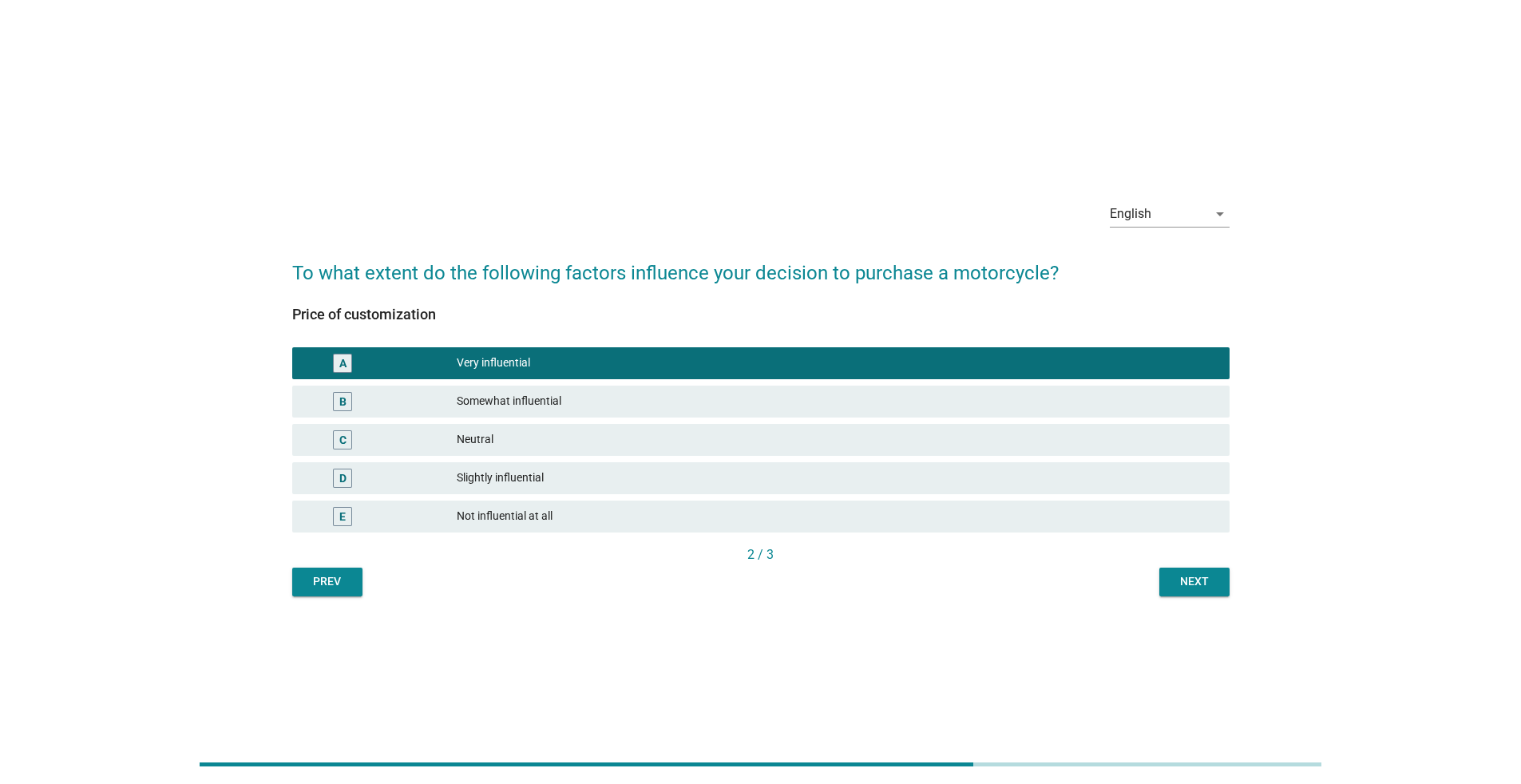
click at [753, 509] on div "Next" at bounding box center [1194, 581] width 44 height 17
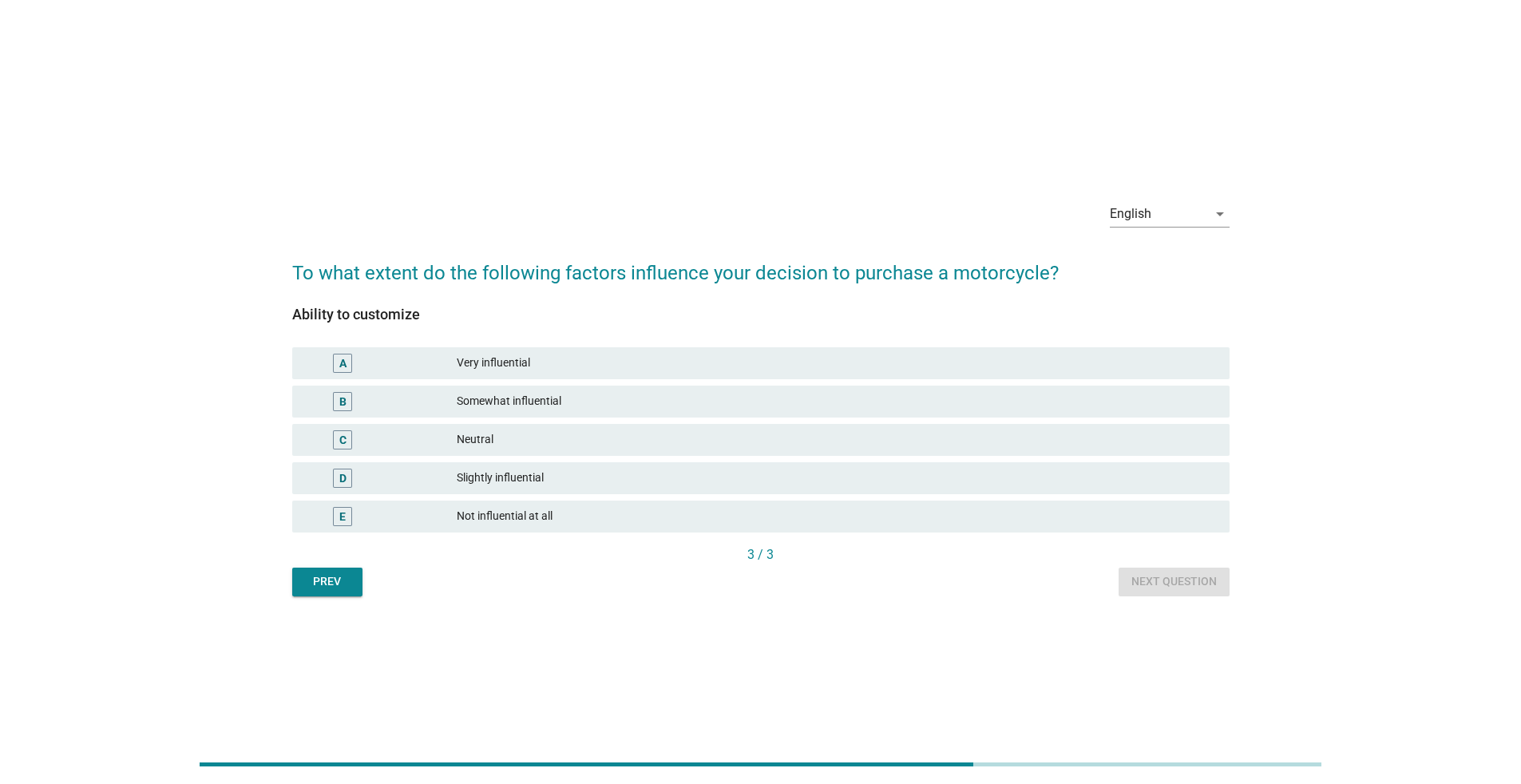
click at [753, 335] on div "Ability to customize A Very influential B Somewhat influential C Neutral D Slig…" at bounding box center [760, 426] width 937 height 239
click at [753, 354] on div "Very influential" at bounding box center [836, 363] width 760 height 19
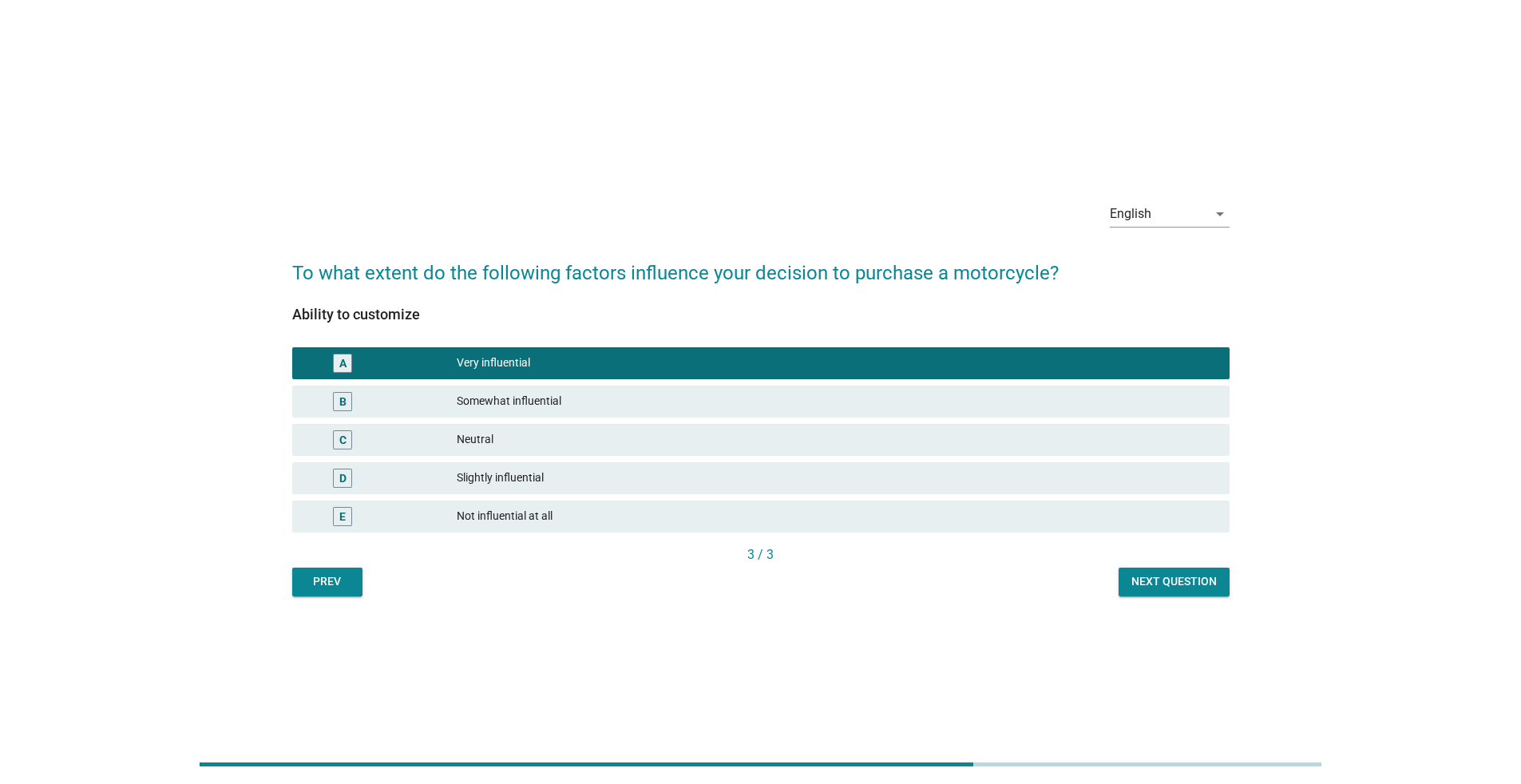
click at [753, 509] on button "Next question" at bounding box center [1174, 582] width 111 height 29
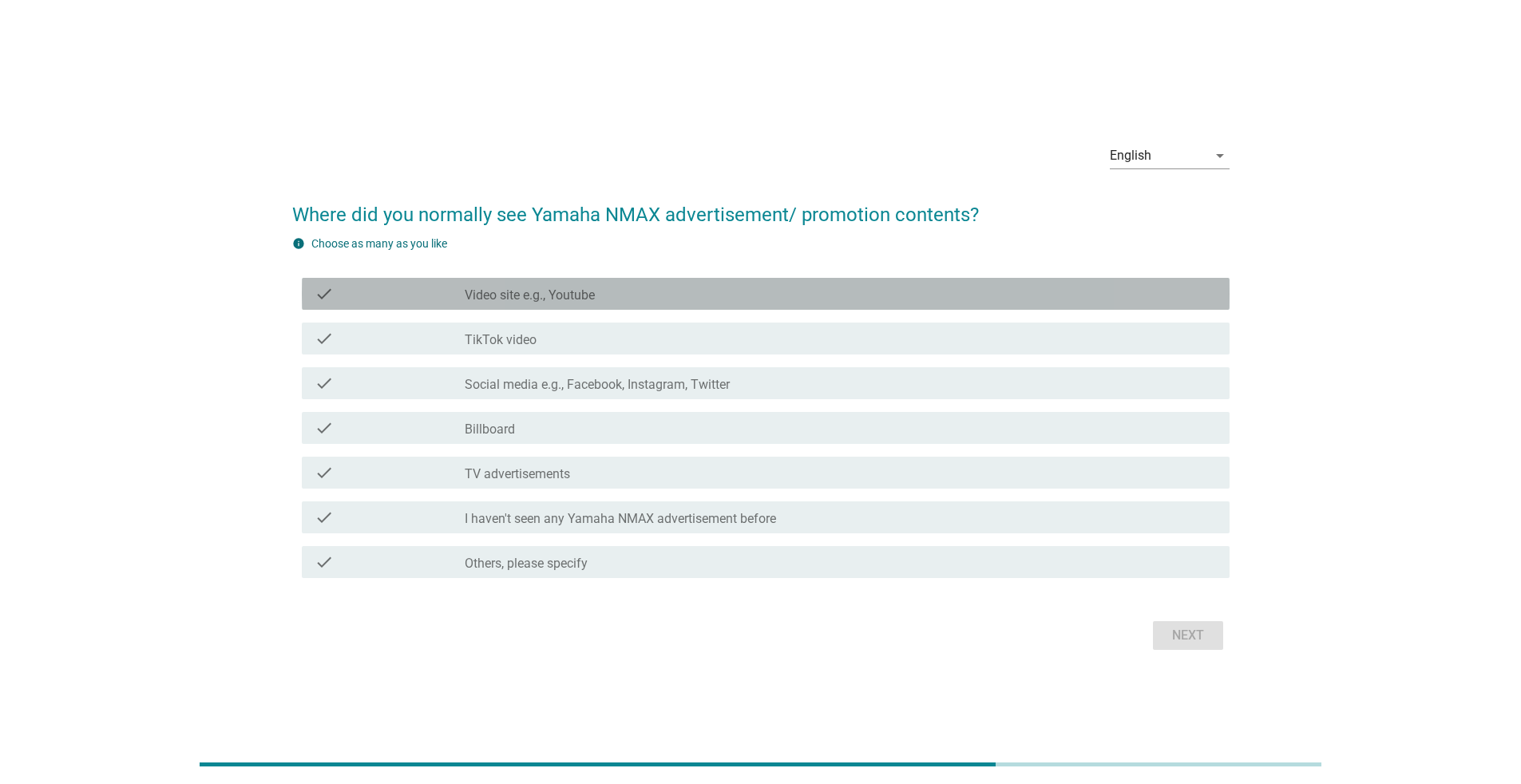
click at [728, 305] on div "check check_box_outline_blank Video site e.g., Youtube" at bounding box center [766, 293] width 928 height 32
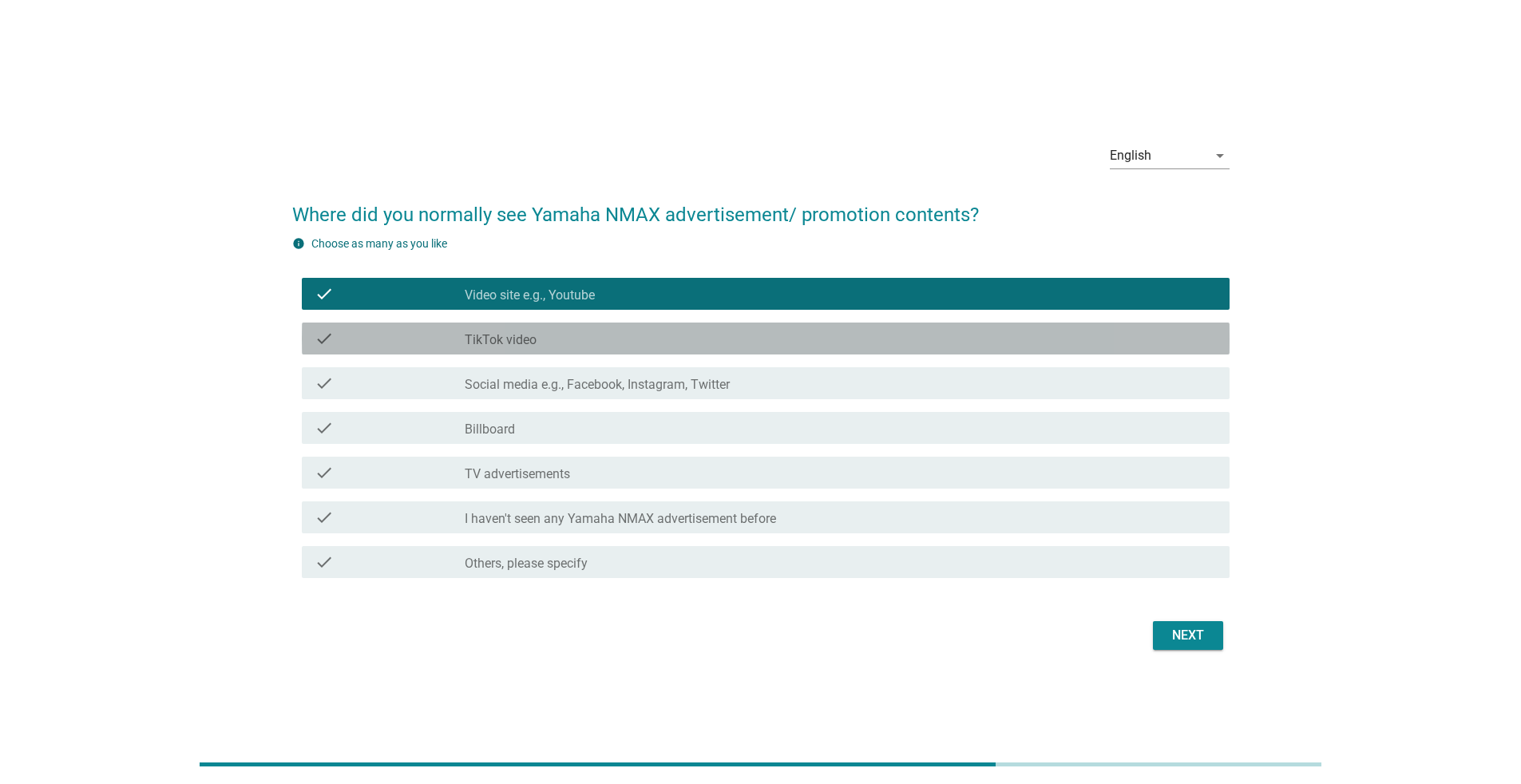
click at [753, 346] on div "check_box_outline_blank TikTok video" at bounding box center [841, 338] width 752 height 19
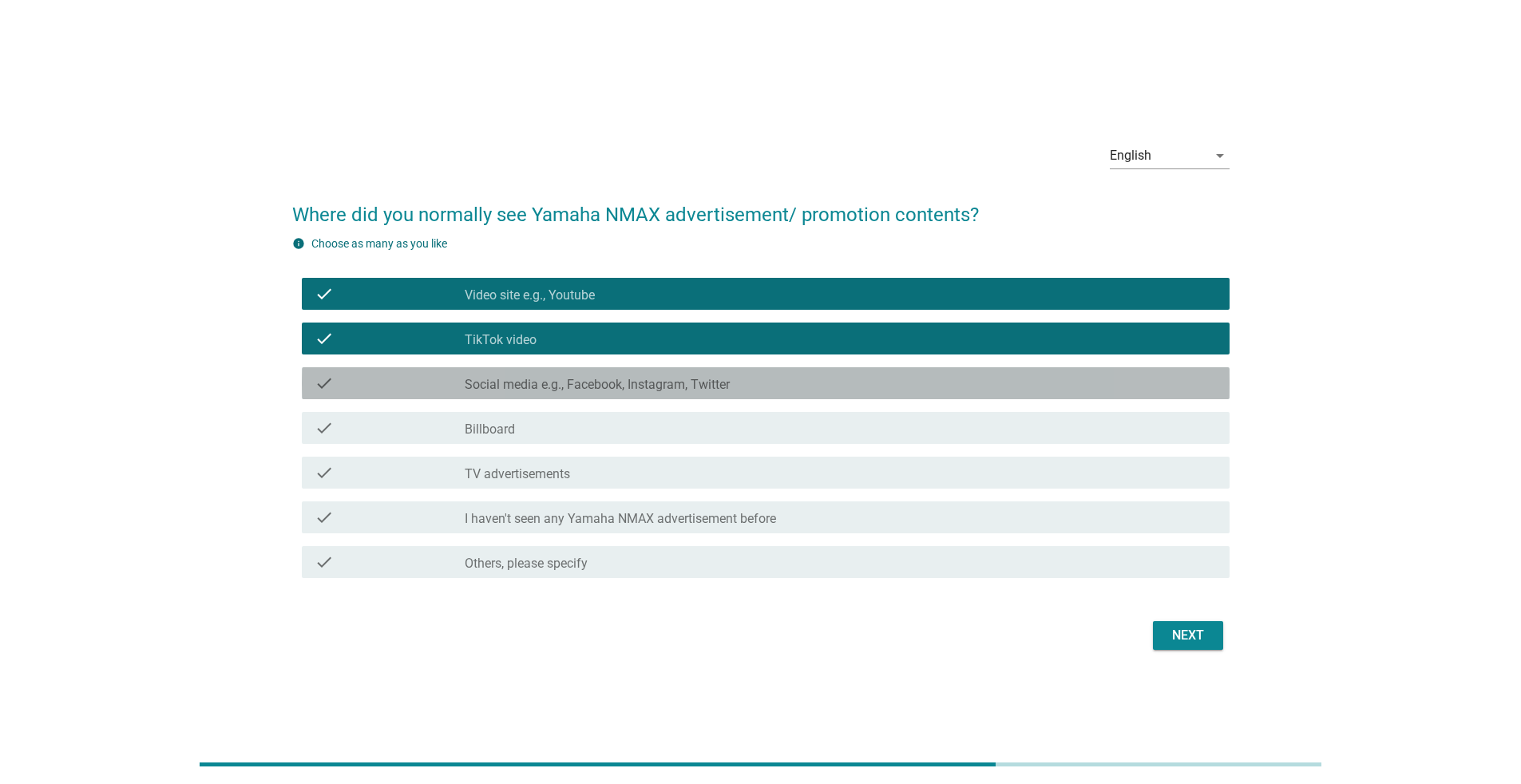
drag, startPoint x: 827, startPoint y: 396, endPoint x: 865, endPoint y: 418, distance: 43.9
click at [753, 400] on div "check check_box_outline_blank Social media e.g., Facebook, Instagram, Twitter" at bounding box center [760, 383] width 937 height 44
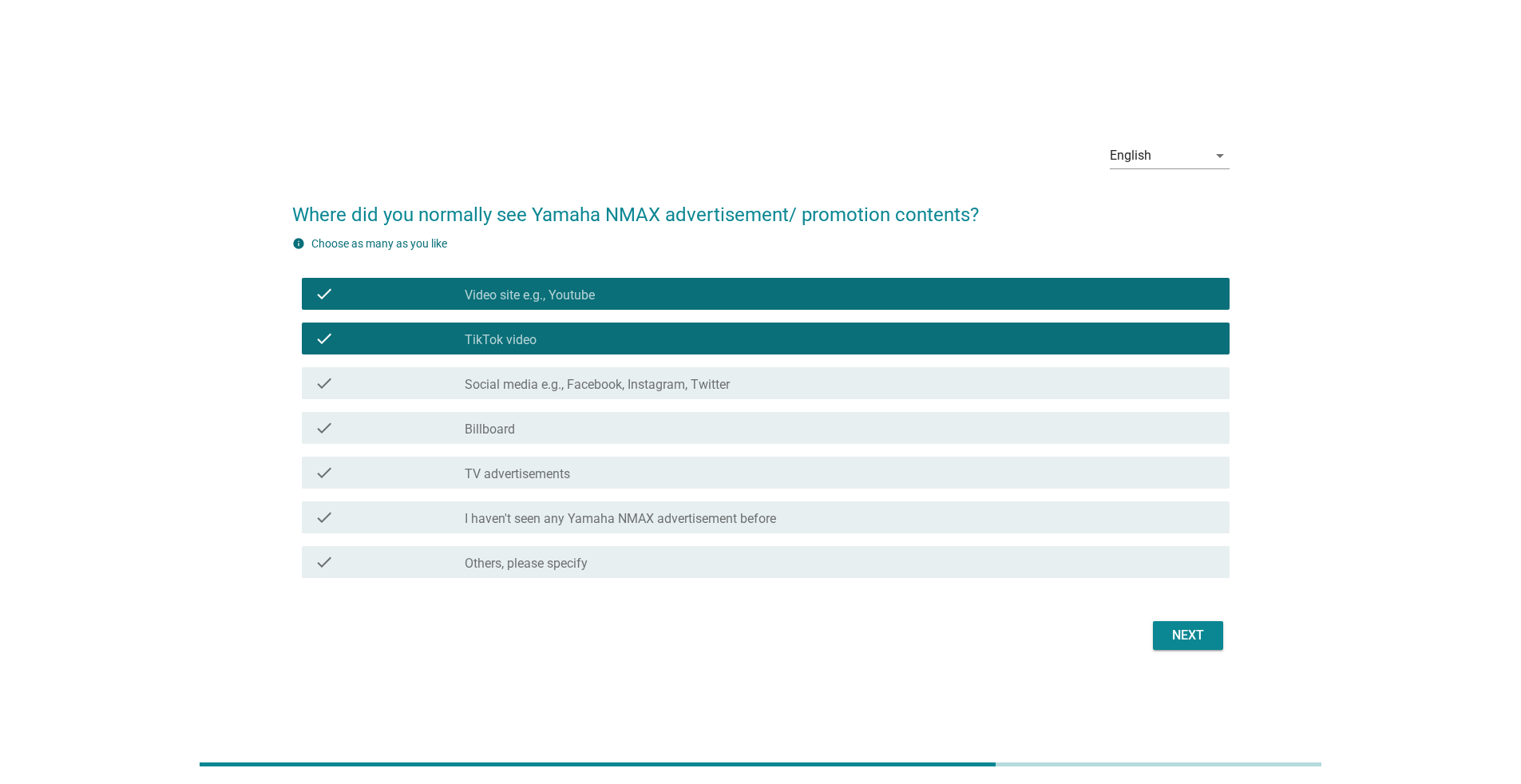
click at [753, 509] on div "Next" at bounding box center [1187, 635] width 44 height 19
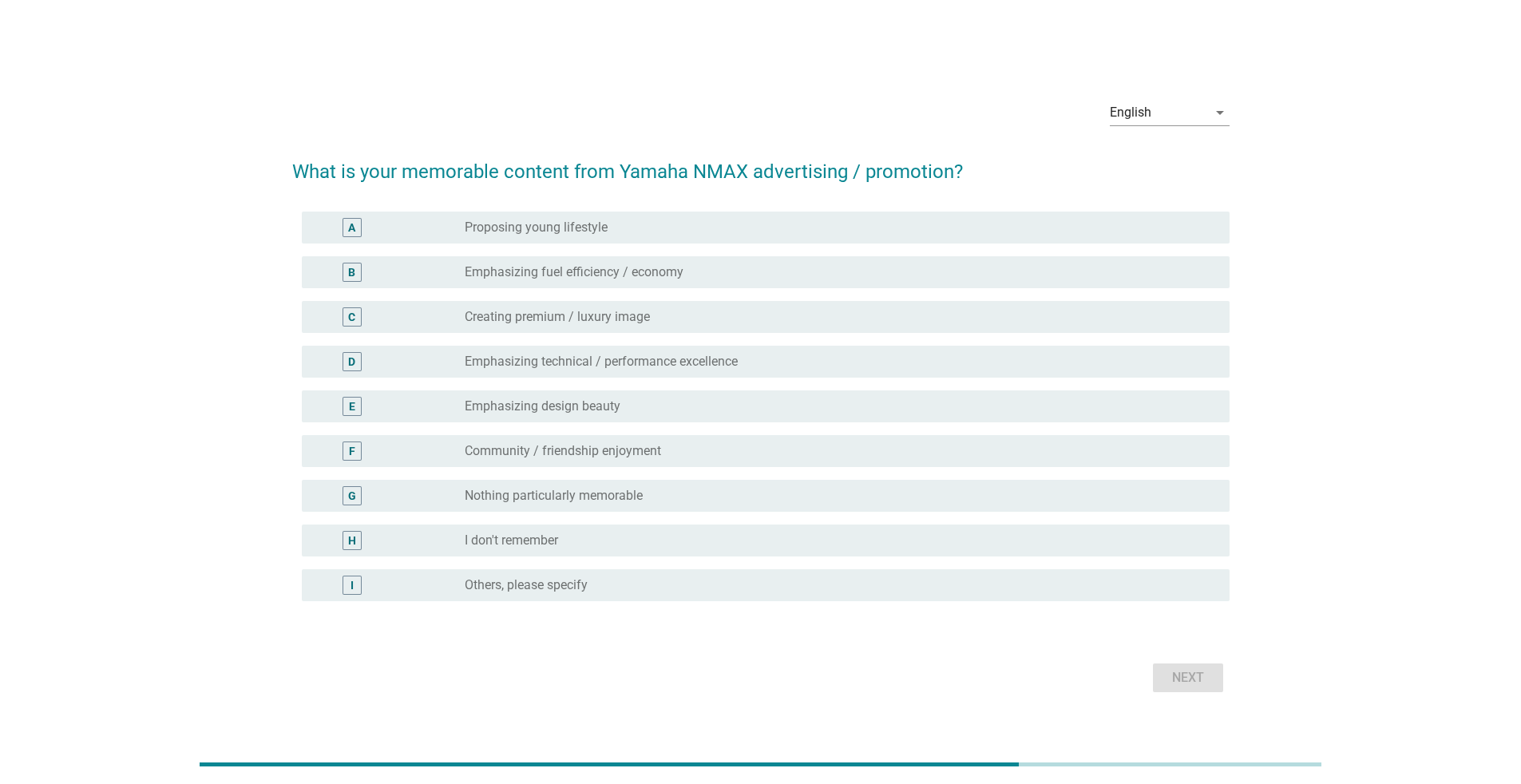
click at [753, 257] on div "B radio_button_unchecked Emphasizing fuel efficiency / economy" at bounding box center [766, 271] width 928 height 32
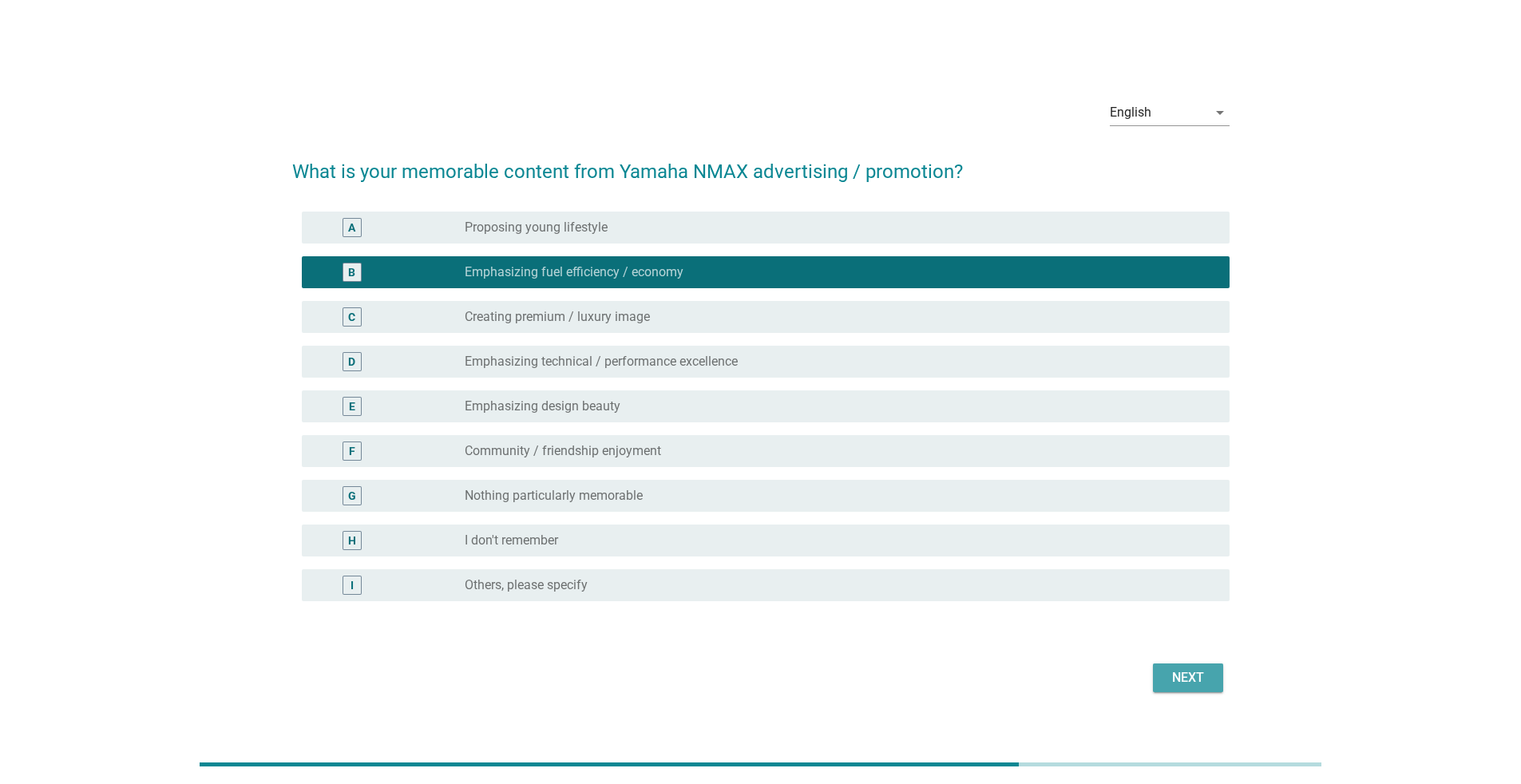
click at [753, 509] on div "Next" at bounding box center [1187, 677] width 44 height 19
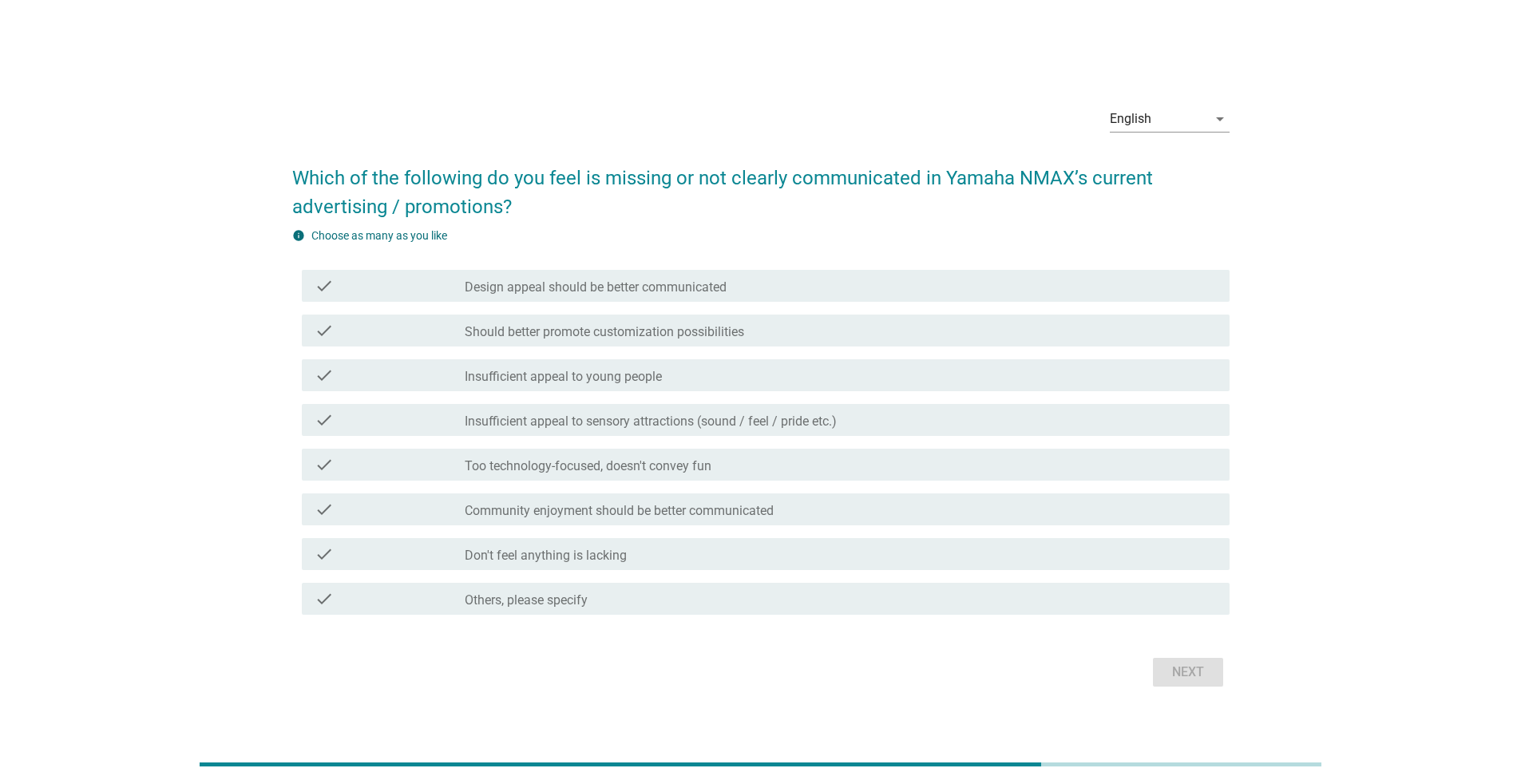
click at [753, 405] on div "check check_box_outline_blank Insufficient appeal to sensory attractions (sound…" at bounding box center [766, 420] width 928 height 32
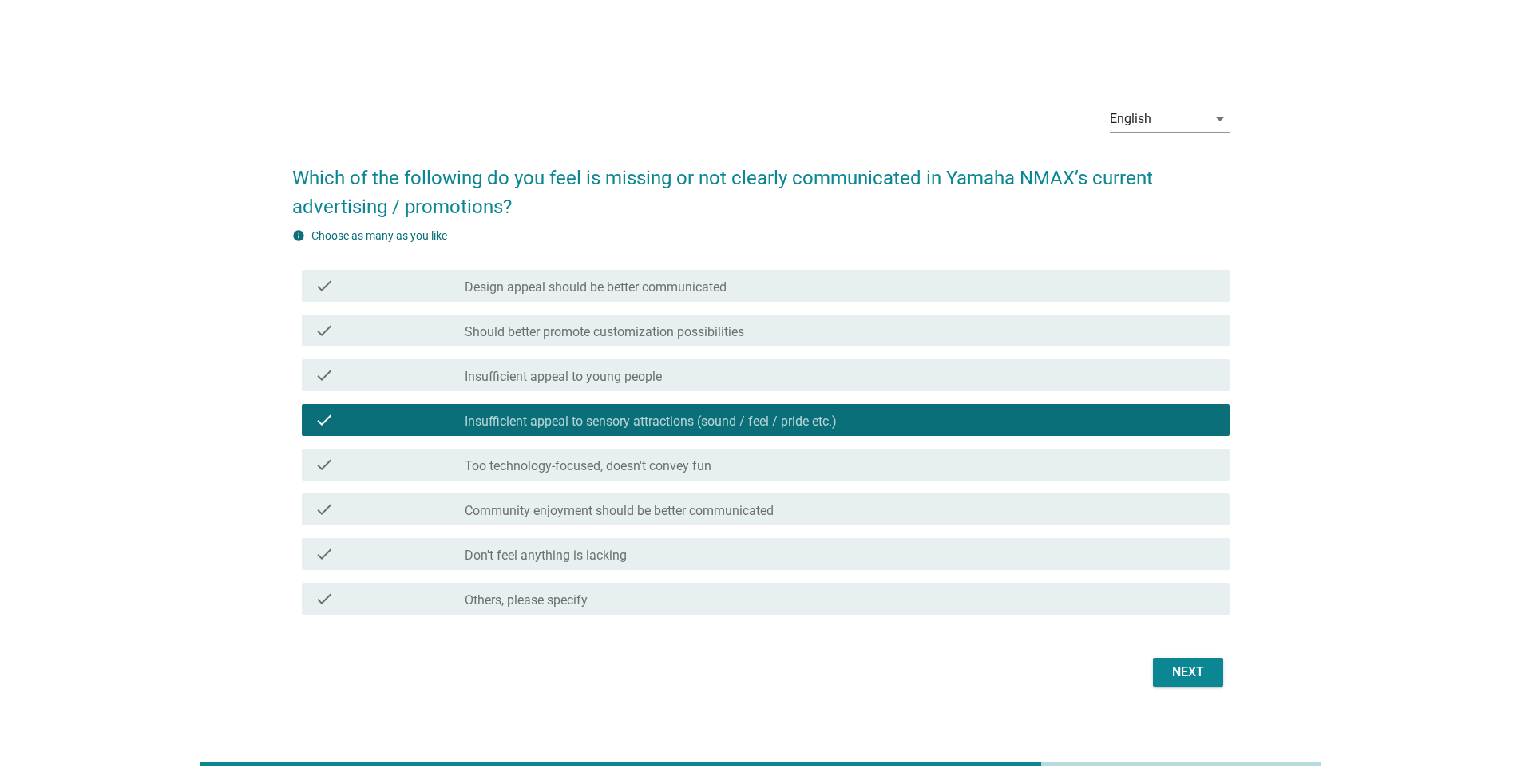
click at [753, 509] on div "Next" at bounding box center [1187, 672] width 44 height 19
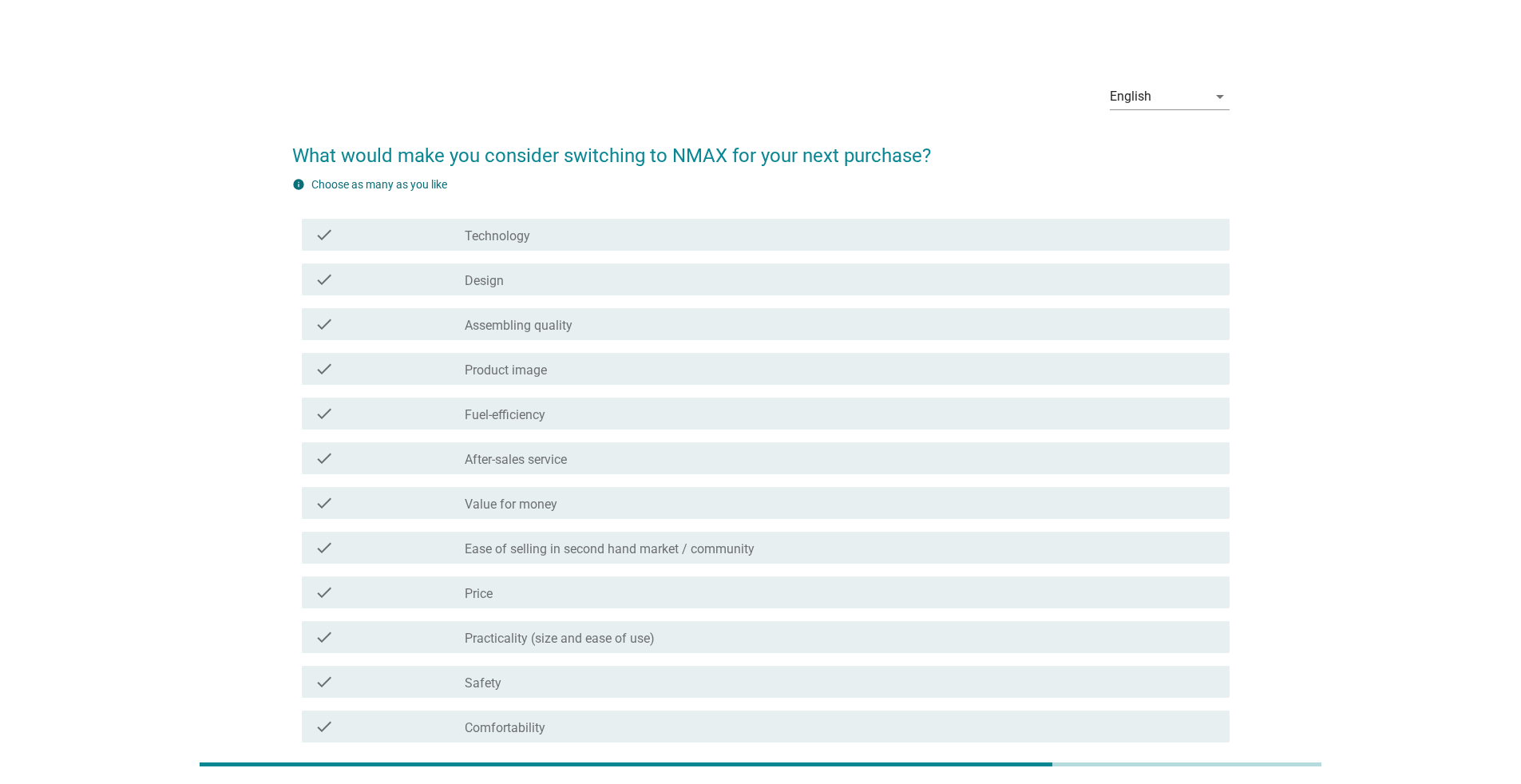
click at [644, 236] on div "check_box_outline_blank Technology" at bounding box center [841, 234] width 752 height 19
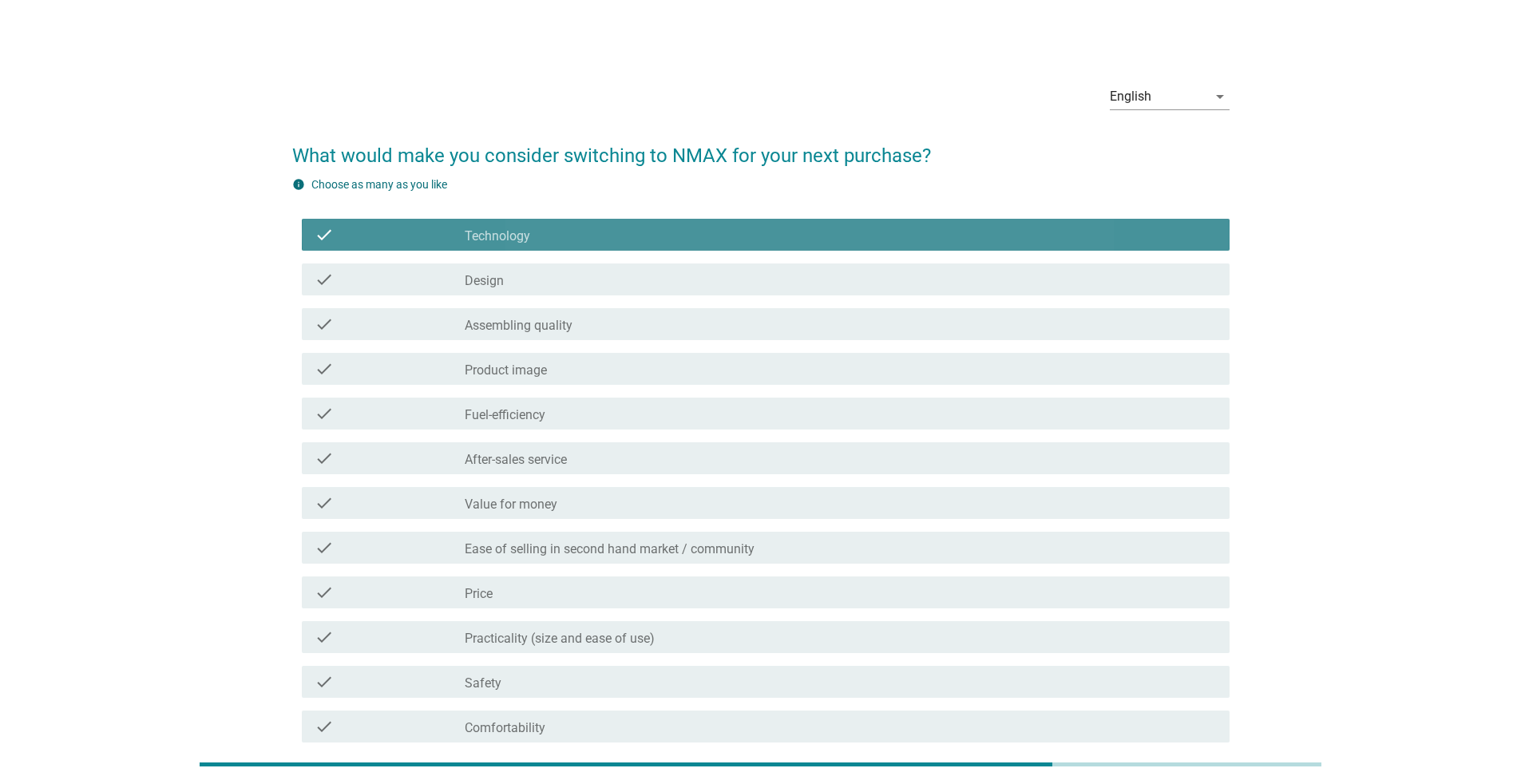
click at [644, 236] on div "check_box_outline_blank Technology" at bounding box center [841, 234] width 752 height 19
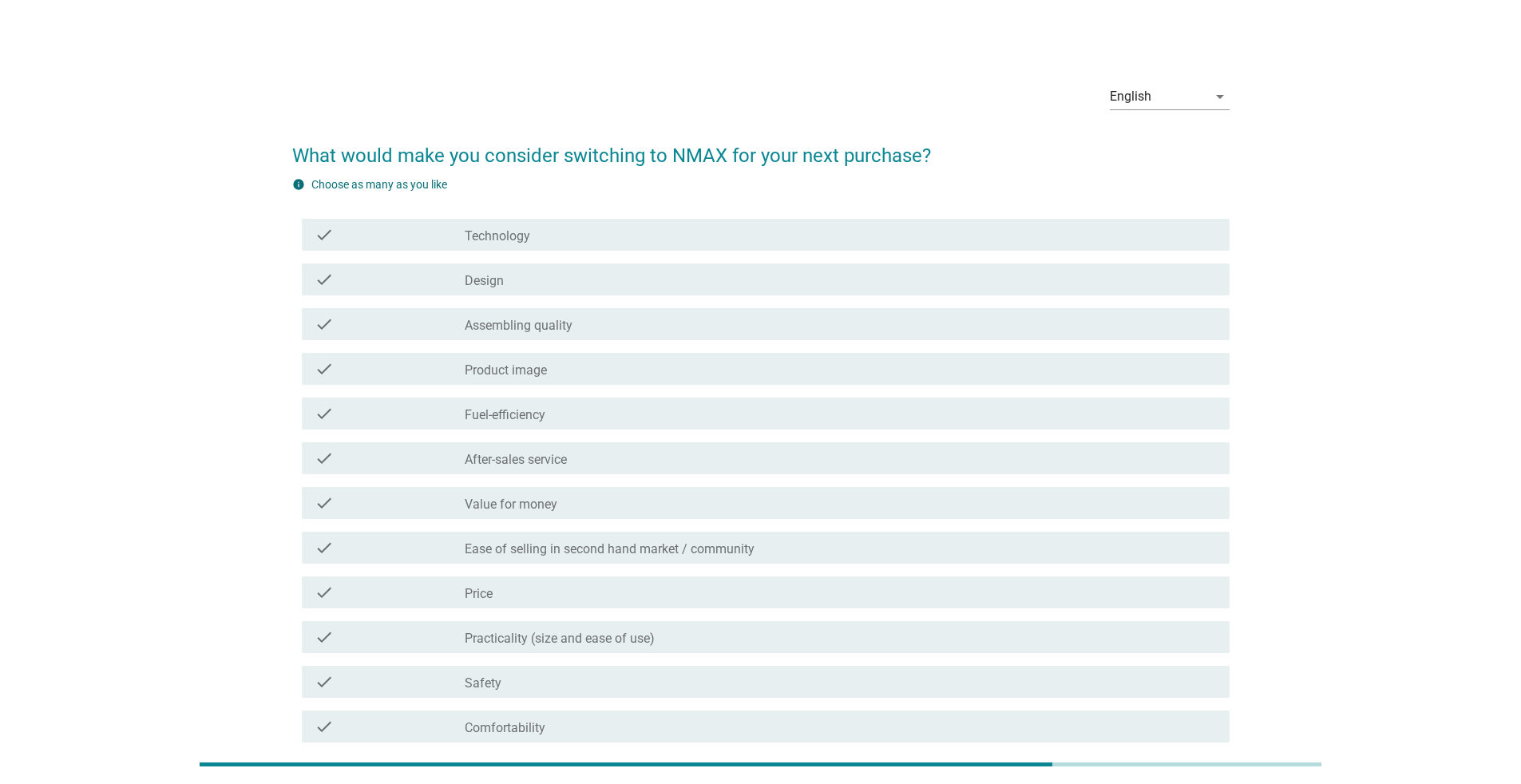
scroll to position [80, 0]
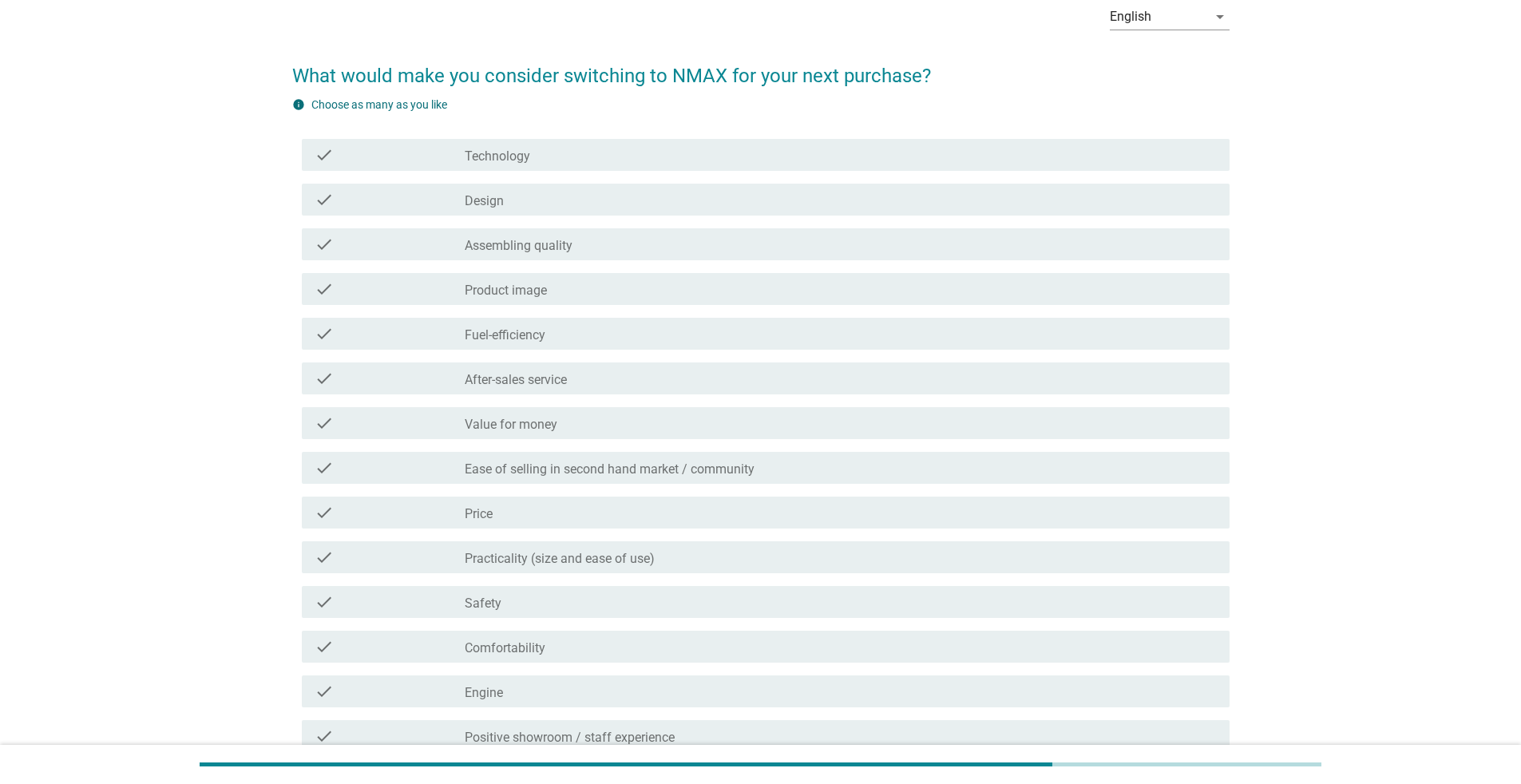
click at [641, 425] on div "check_box_outline_blank Value for money" at bounding box center [841, 422] width 752 height 19
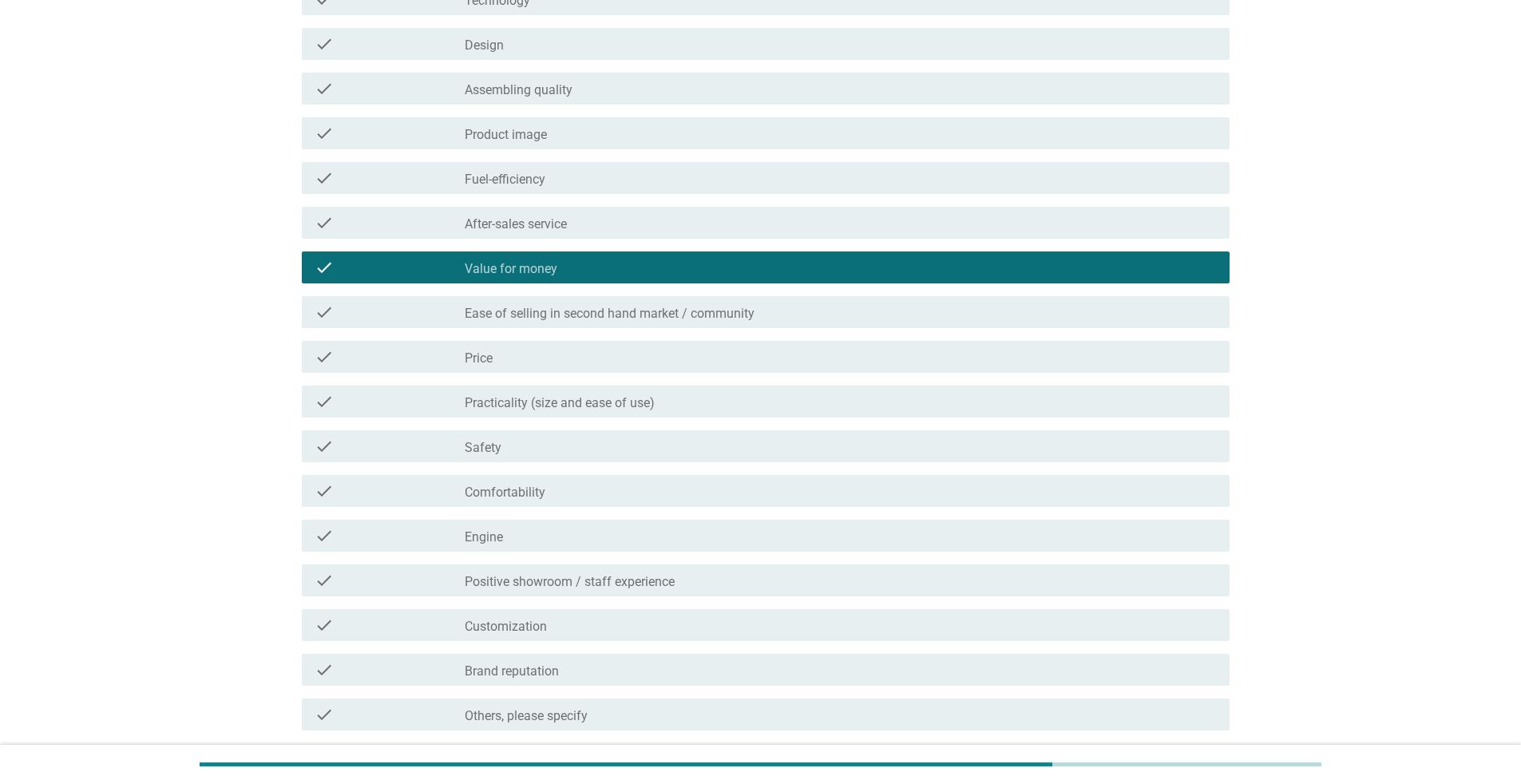
scroll to position [368, 0]
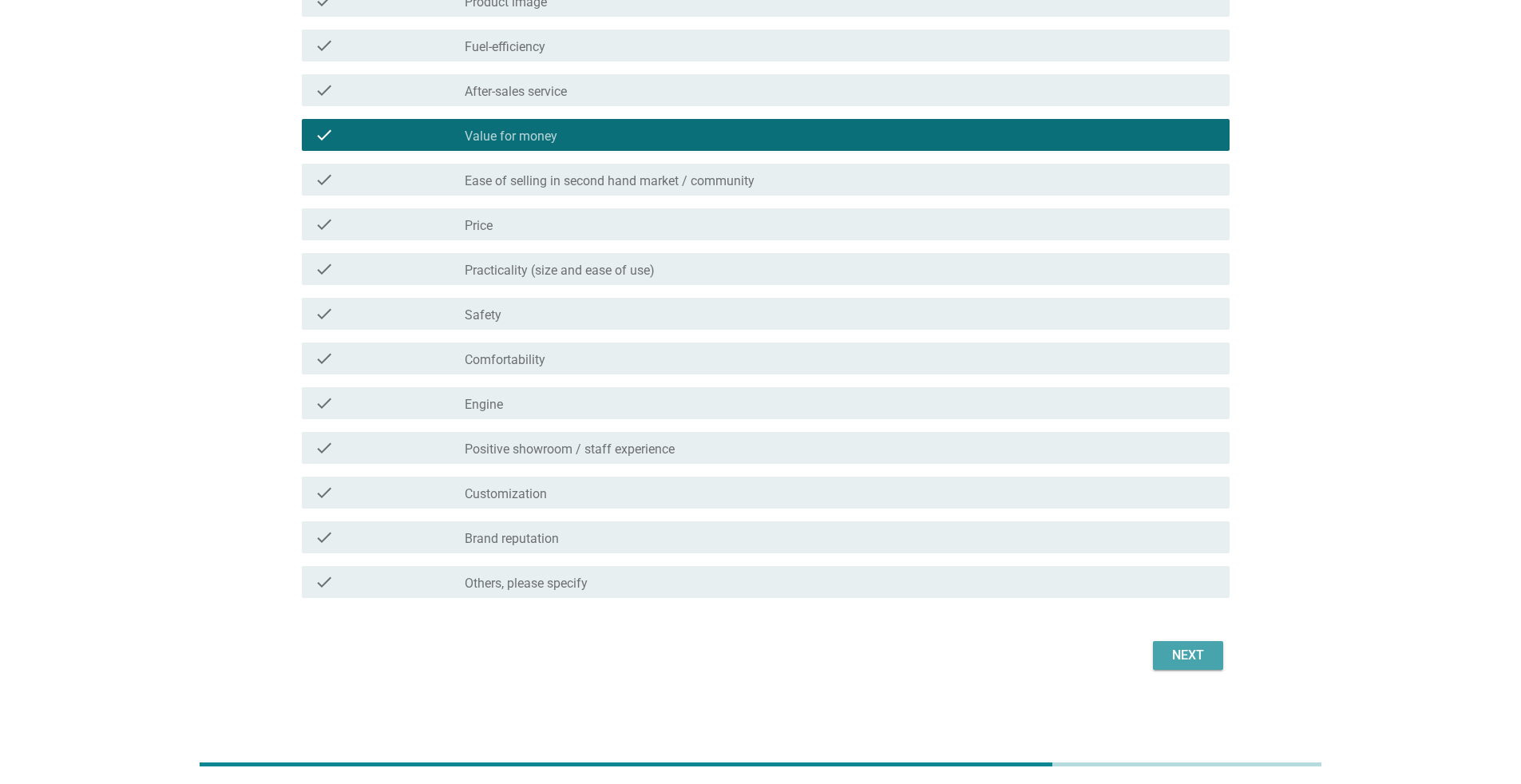
click at [753, 509] on div "Next" at bounding box center [1187, 655] width 44 height 19
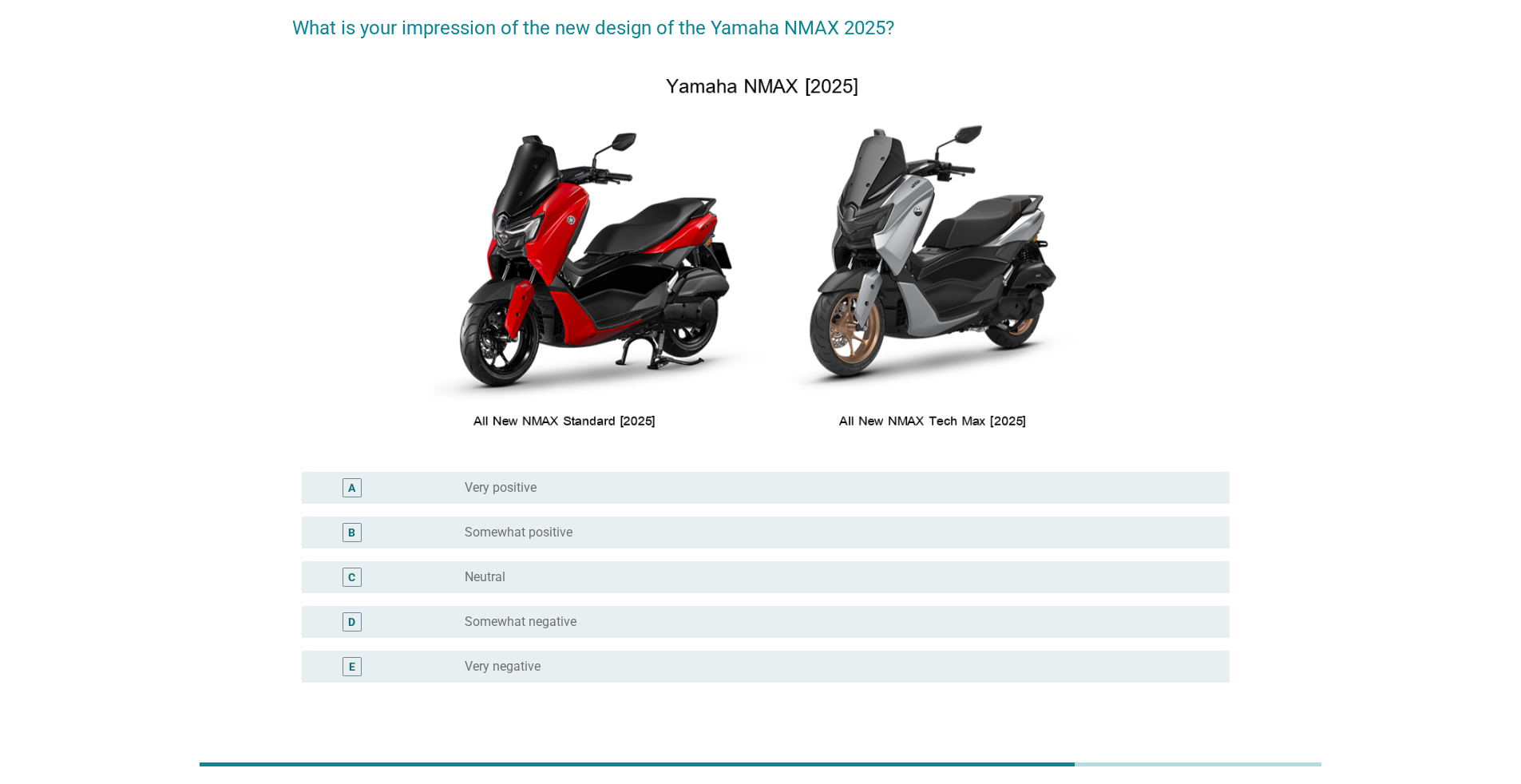
scroll to position [232, 0]
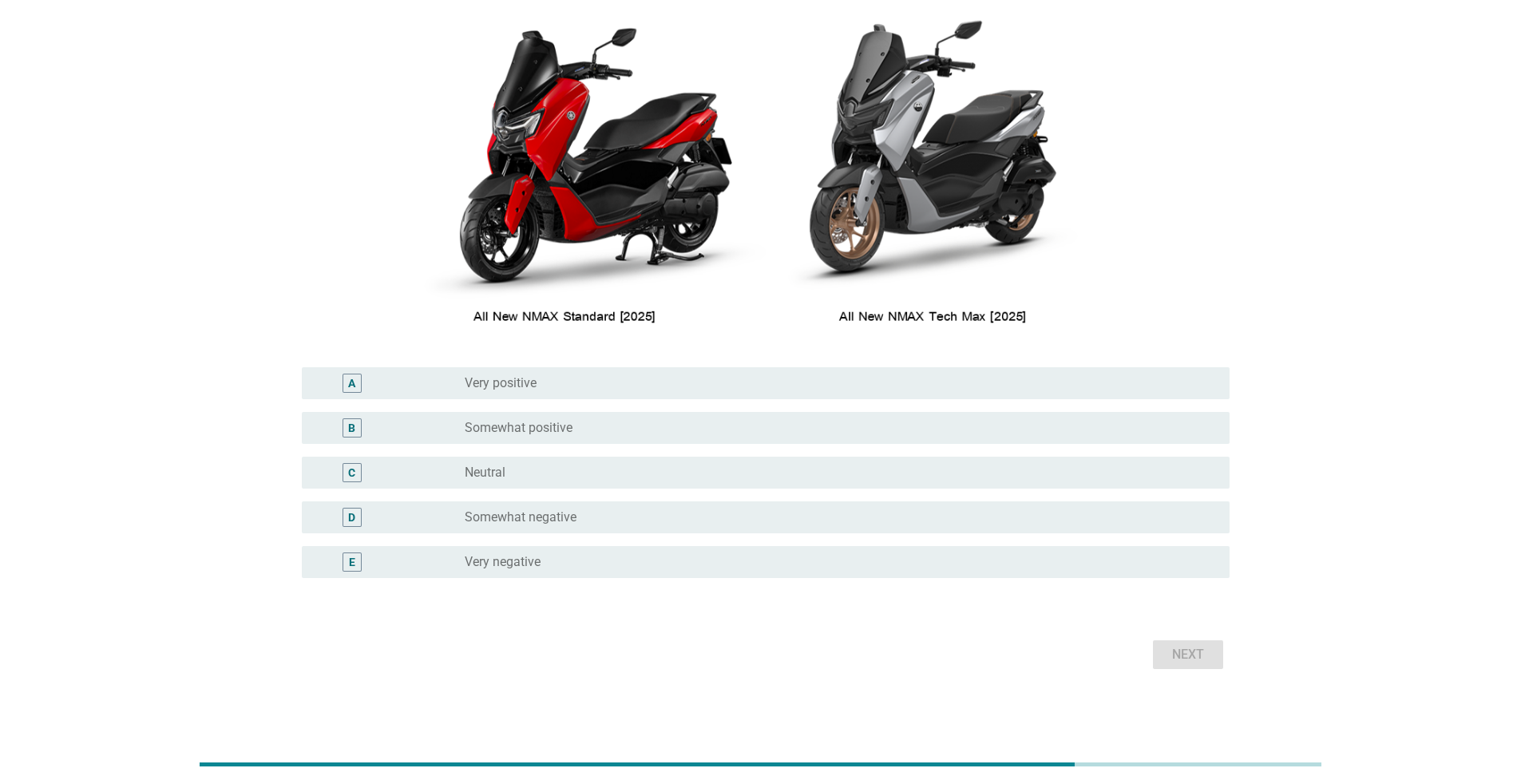
click at [509, 430] on label "Somewhat positive" at bounding box center [518, 428] width 108 height 16
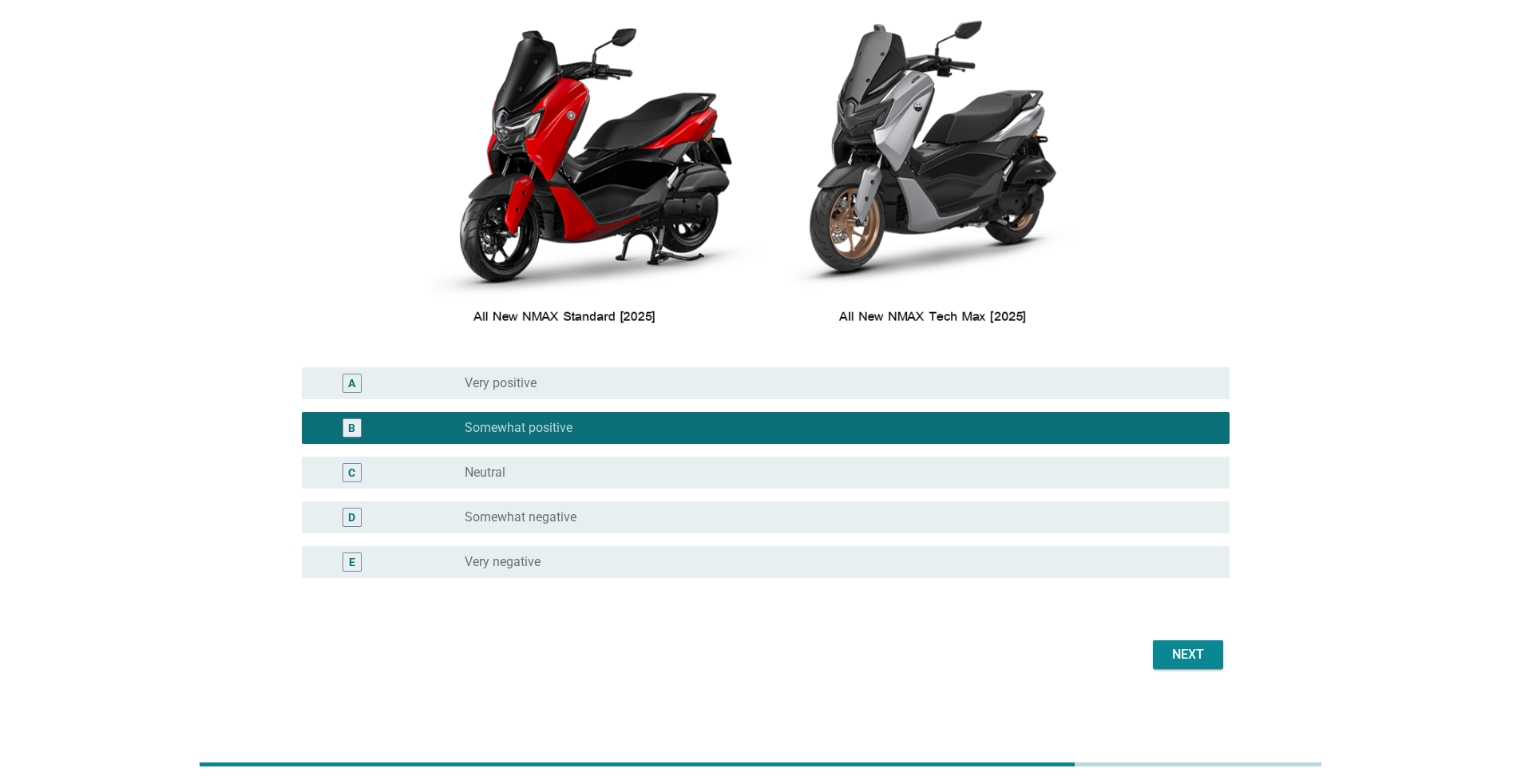
click at [753, 509] on button "Next" at bounding box center [1188, 655] width 71 height 29
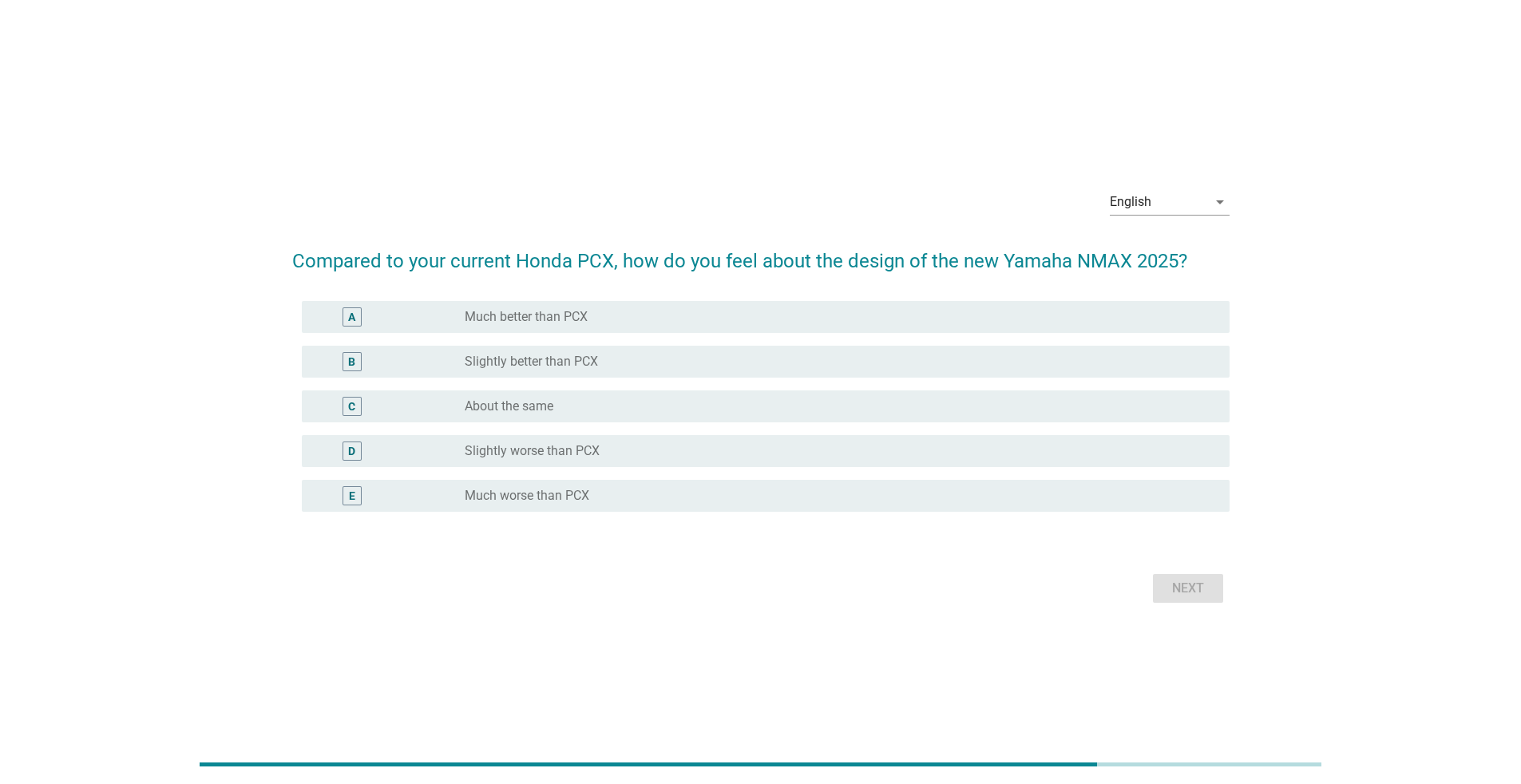
click at [619, 432] on div "D radio_button_unchecked Slightly worse than PCX" at bounding box center [760, 450] width 937 height 44
click at [629, 375] on div "B radio_button_unchecked Slightly better than PCX" at bounding box center [766, 361] width 928 height 32
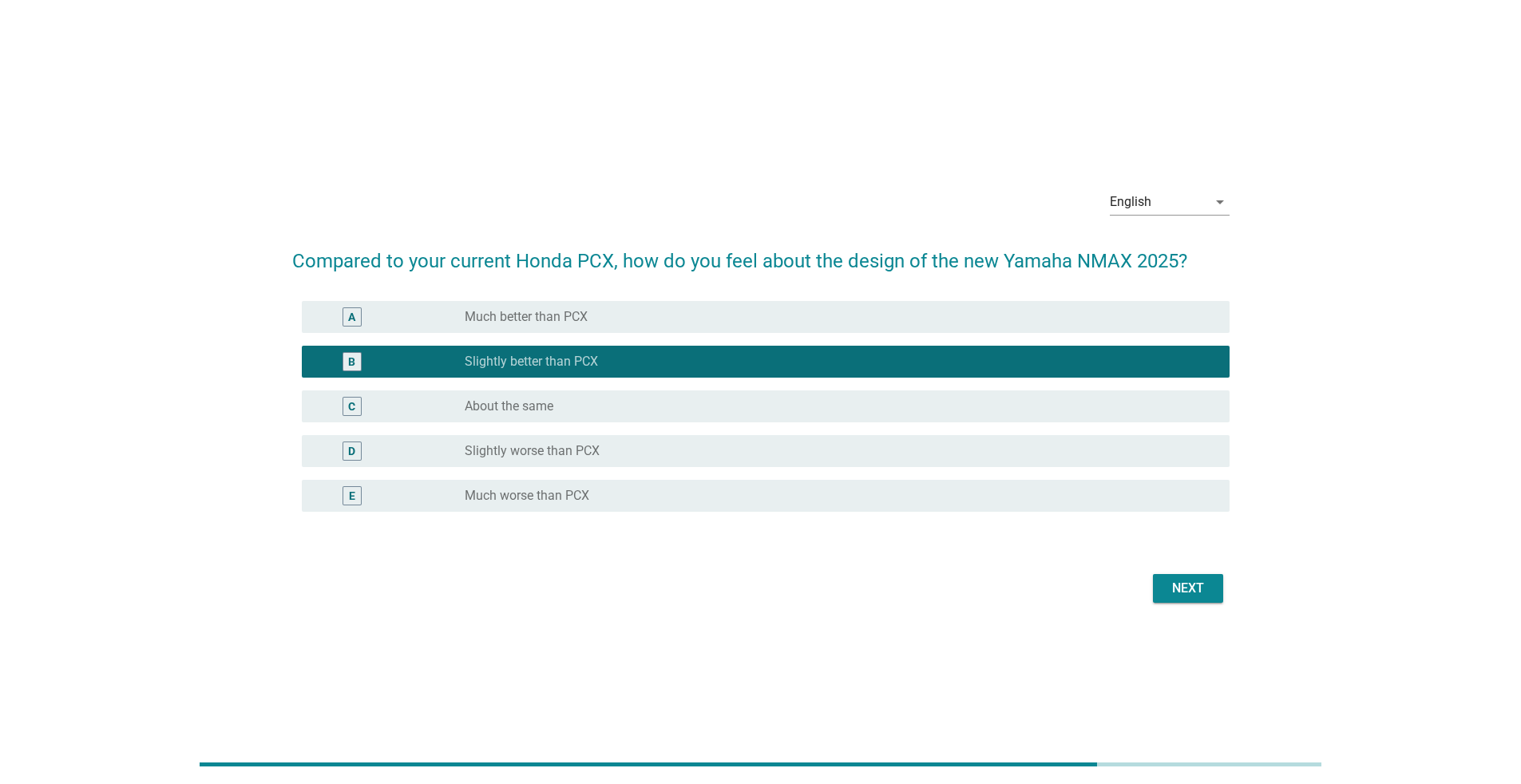
click at [753, 509] on div "Next" at bounding box center [760, 588] width 937 height 38
click at [753, 509] on div "Next" at bounding box center [1187, 588] width 44 height 19
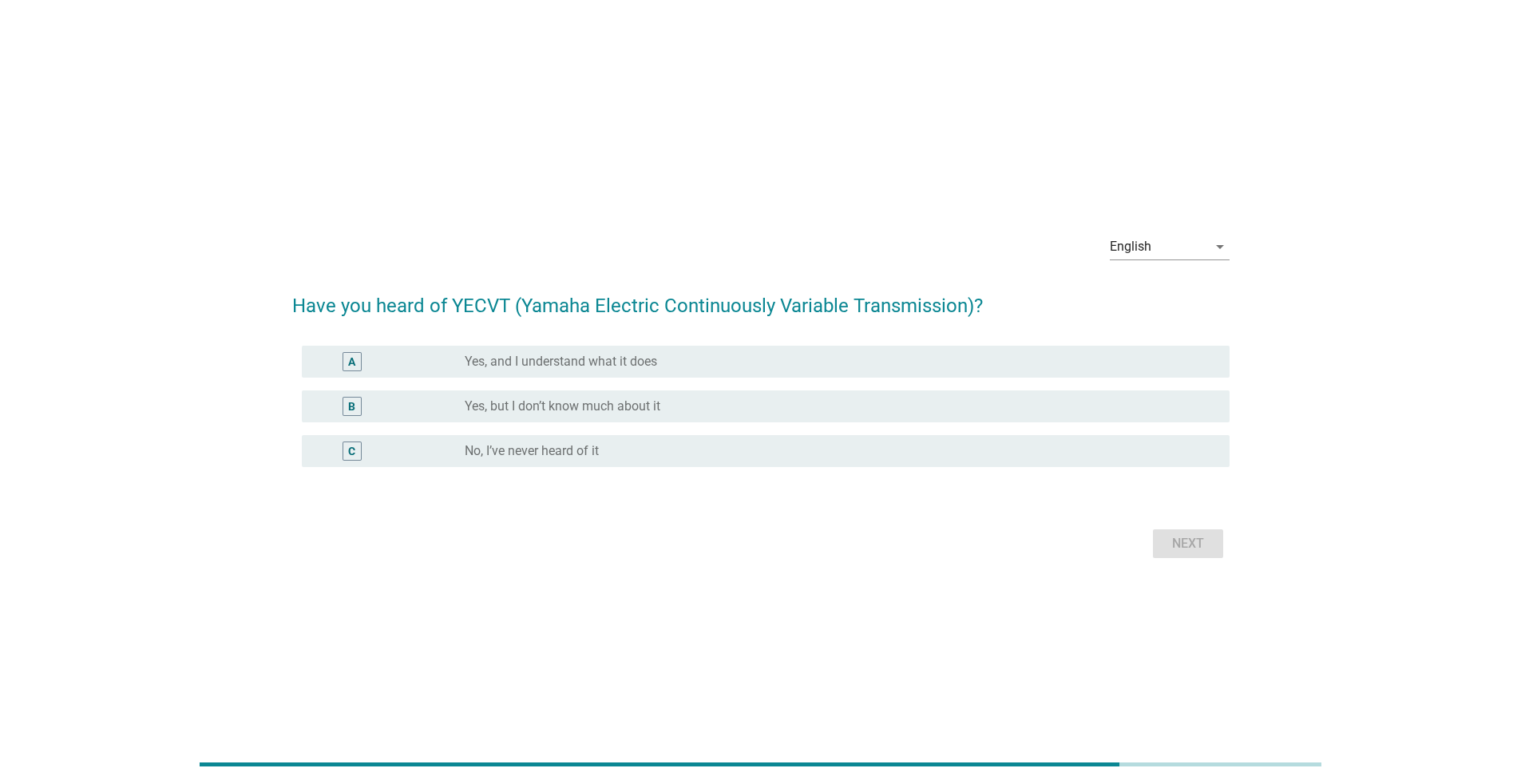
click at [630, 456] on div "radio_button_unchecked No, I’ve never heard of it" at bounding box center [834, 451] width 739 height 16
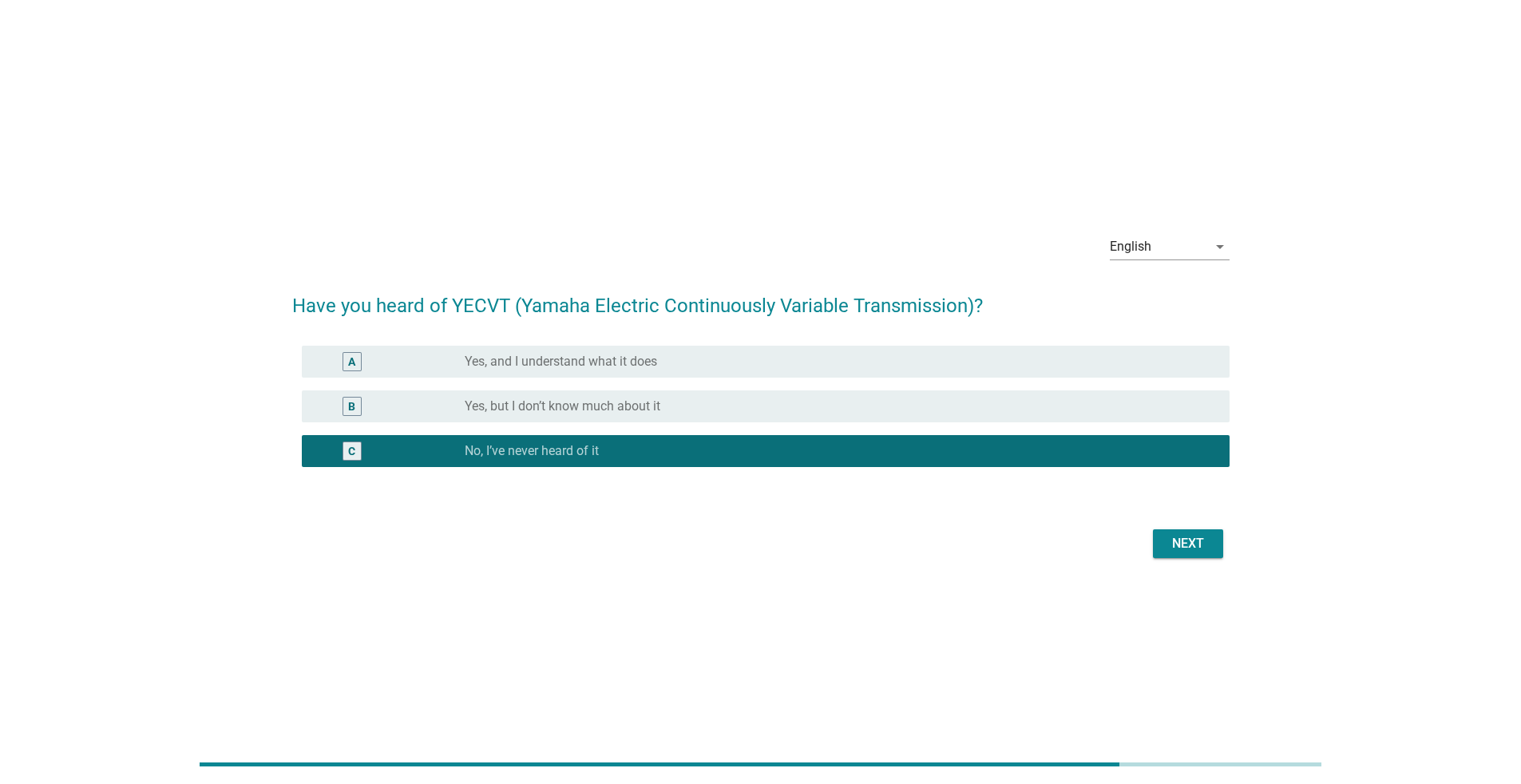
click at [753, 509] on div "Next" at bounding box center [1187, 543] width 44 height 19
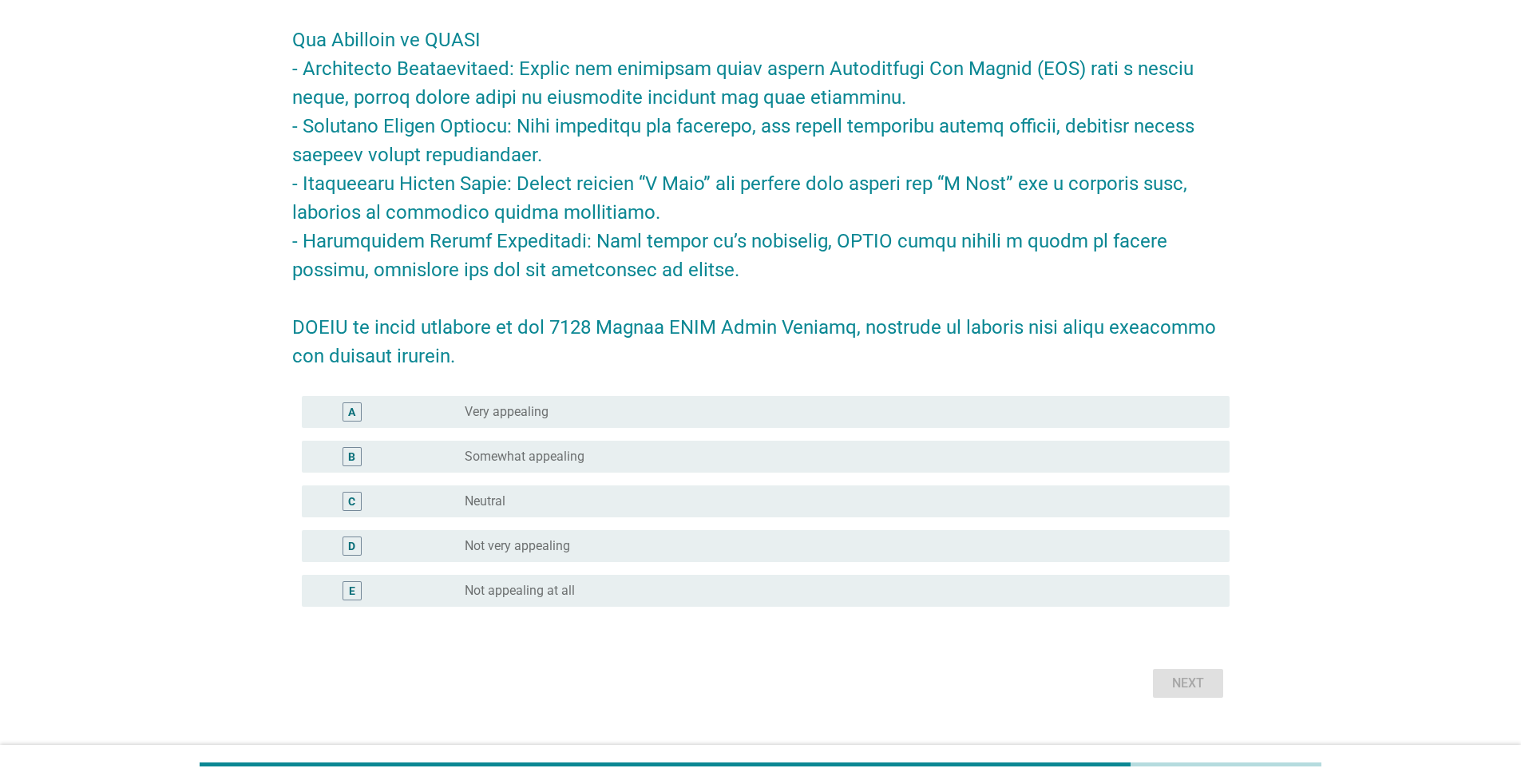
scroll to position [316, 0]
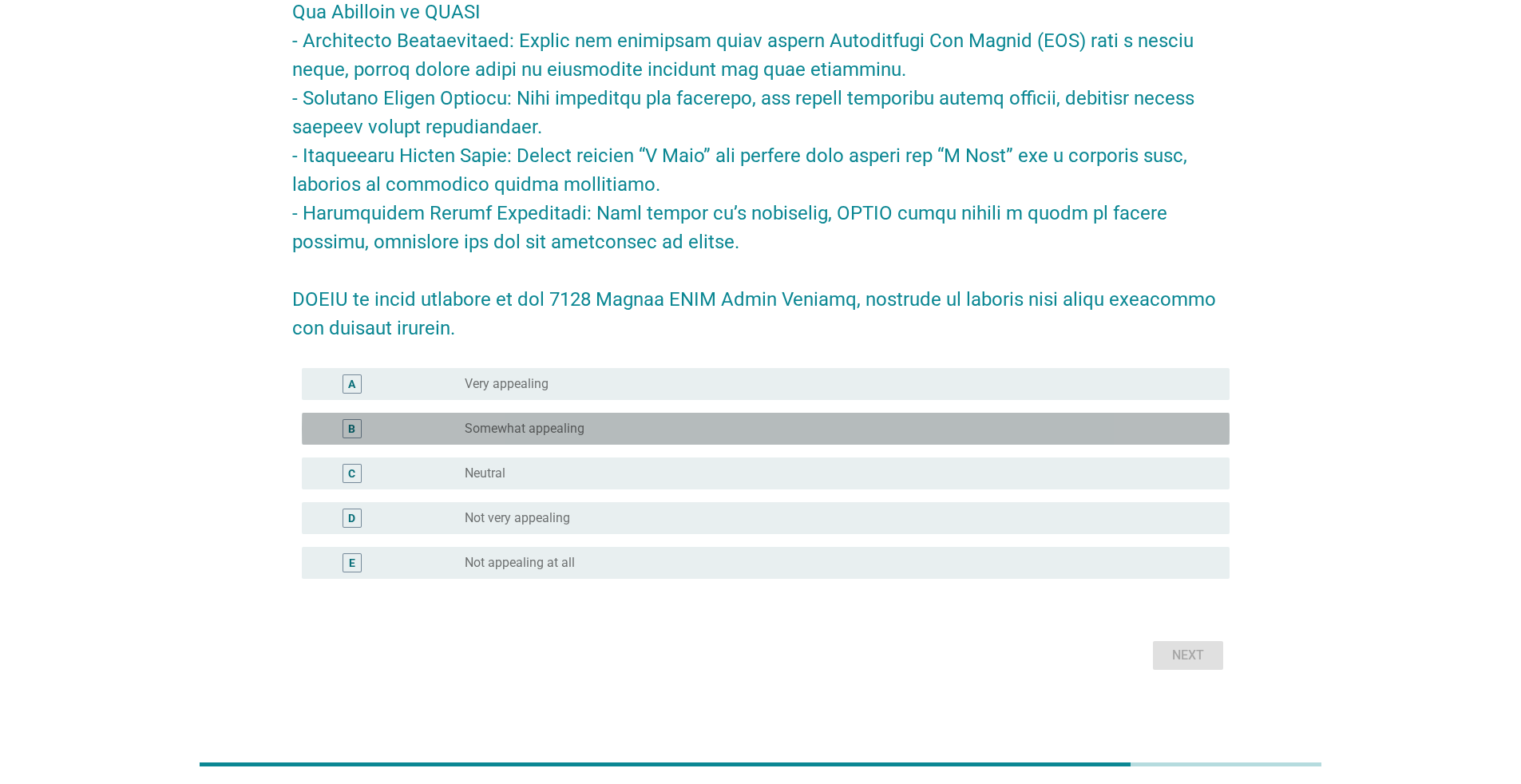
drag, startPoint x: 623, startPoint y: 420, endPoint x: 861, endPoint y: 515, distance: 256.3
click at [624, 421] on div "radio_button_unchecked Somewhat appealing" at bounding box center [834, 429] width 739 height 16
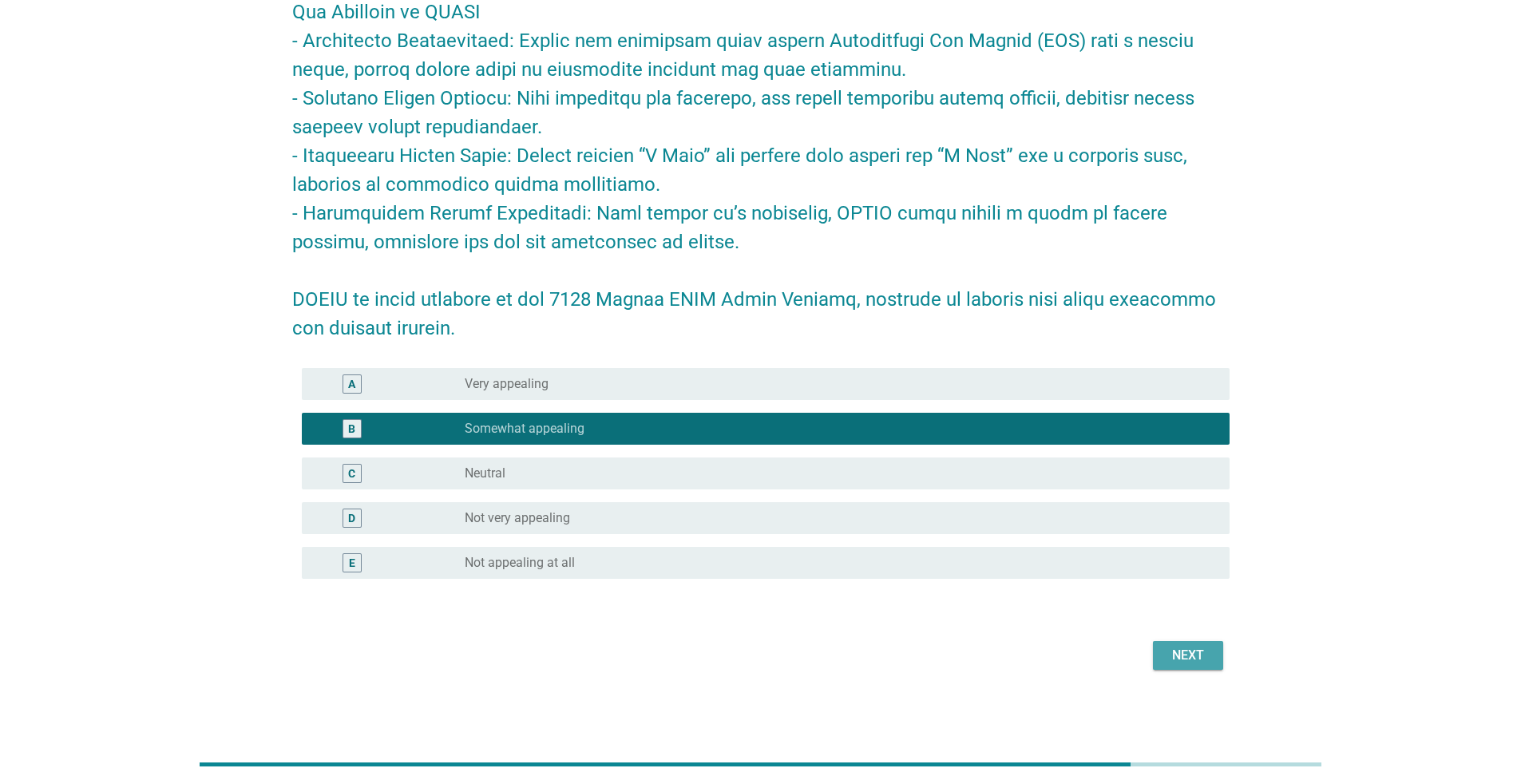
click at [753, 509] on button "Next" at bounding box center [1188, 656] width 71 height 29
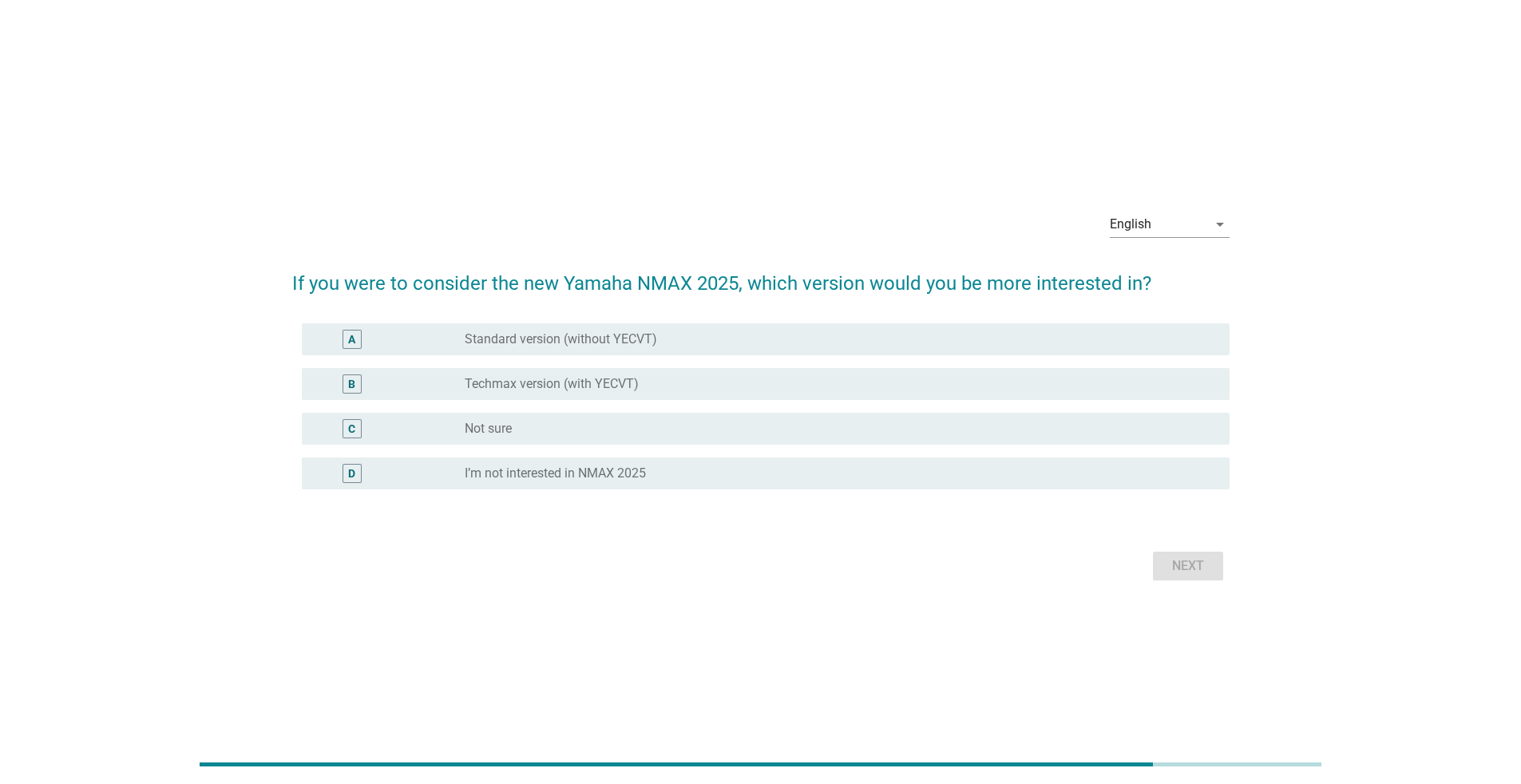
click at [702, 368] on div "B radio_button_unchecked Techmax version (with YECVT)" at bounding box center [766, 383] width 928 height 32
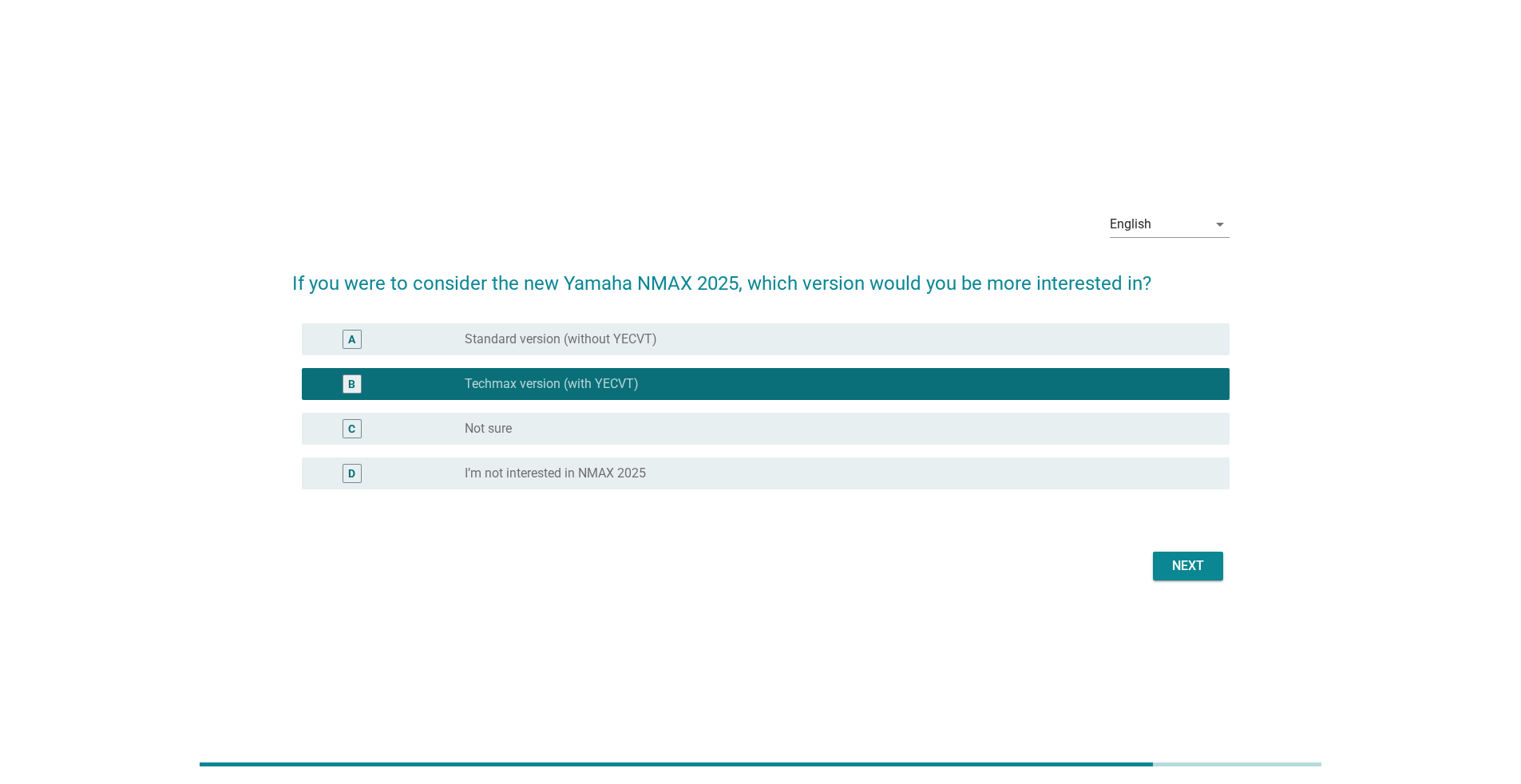
click at [753, 509] on button "Next" at bounding box center [1188, 566] width 71 height 29
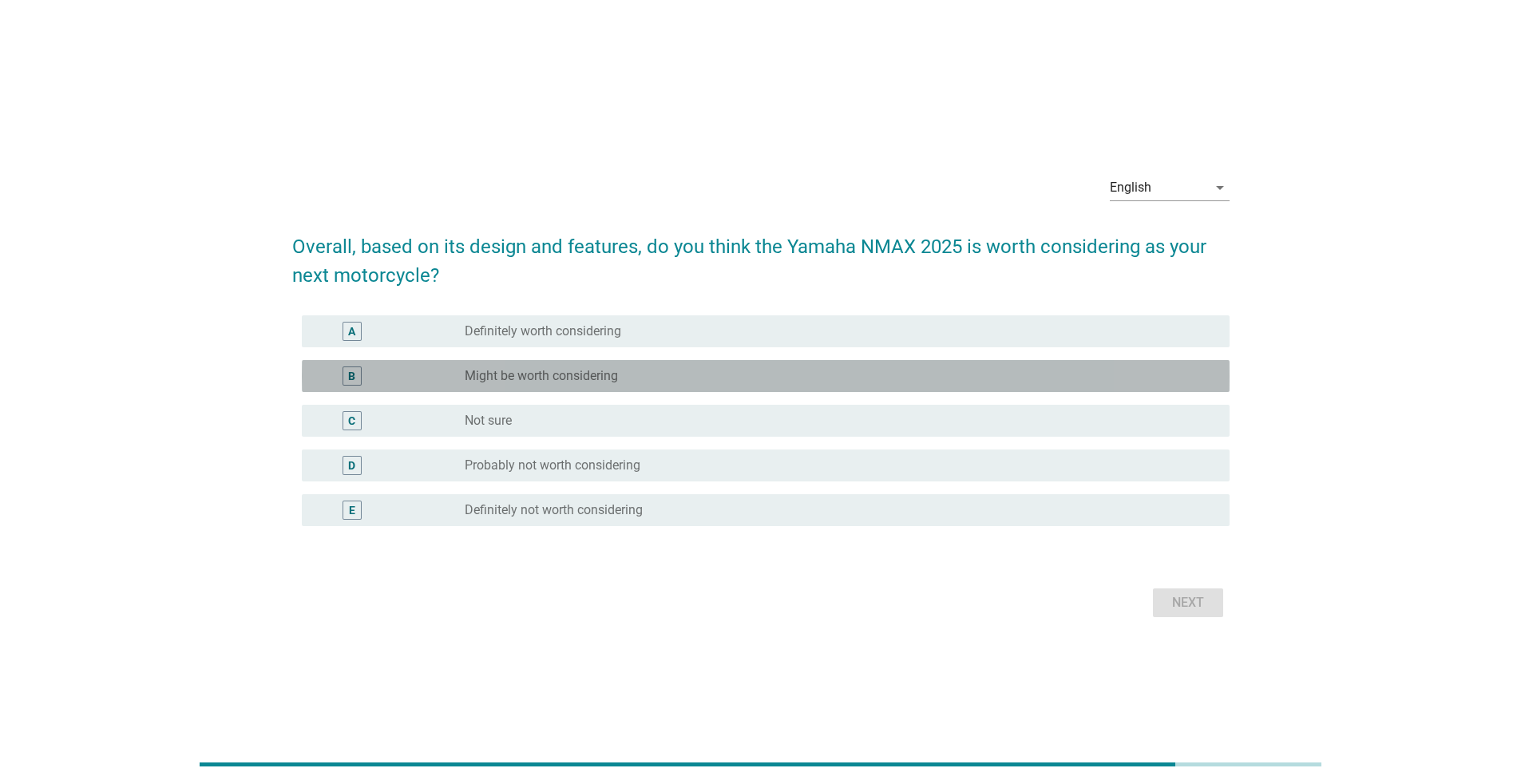
click at [732, 368] on div "radio_button_unchecked Might be worth considering" at bounding box center [834, 376] width 739 height 16
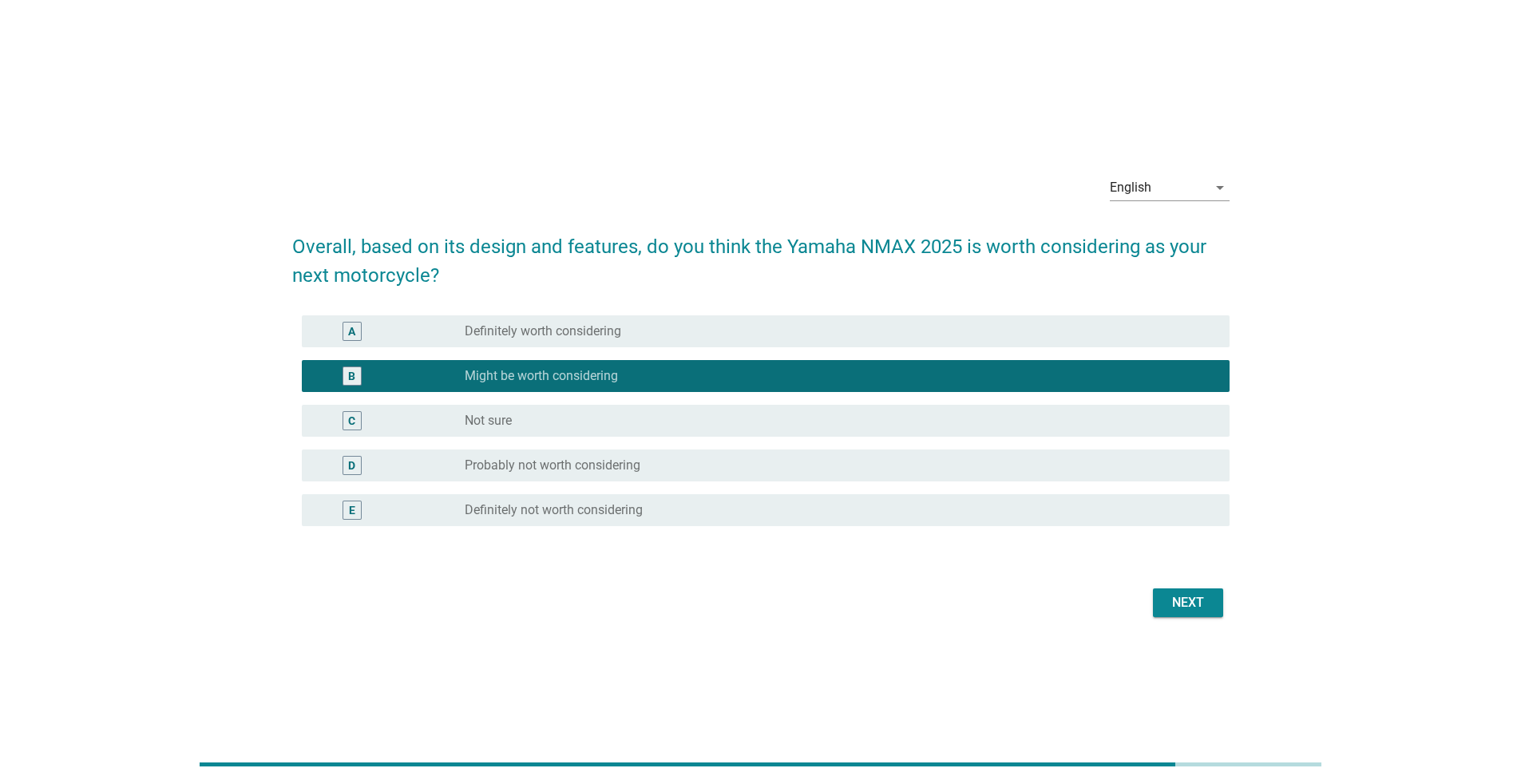
click at [753, 509] on div "Next" at bounding box center [1187, 602] width 44 height 19
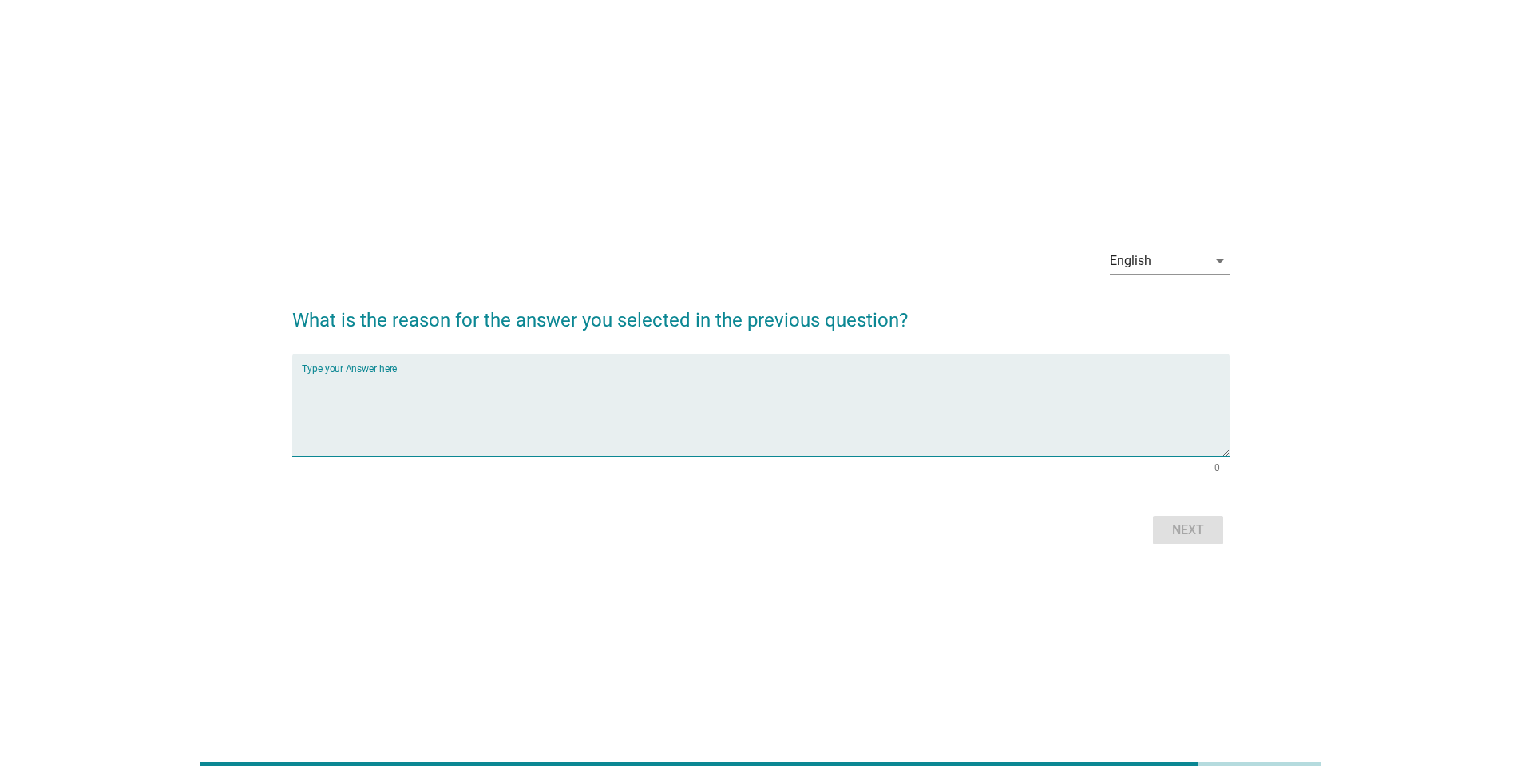
click at [753, 392] on textarea "Type your Answer here" at bounding box center [766, 414] width 928 height 84
type textarea "test"
click at [753, 509] on div "Next" at bounding box center [1187, 530] width 44 height 19
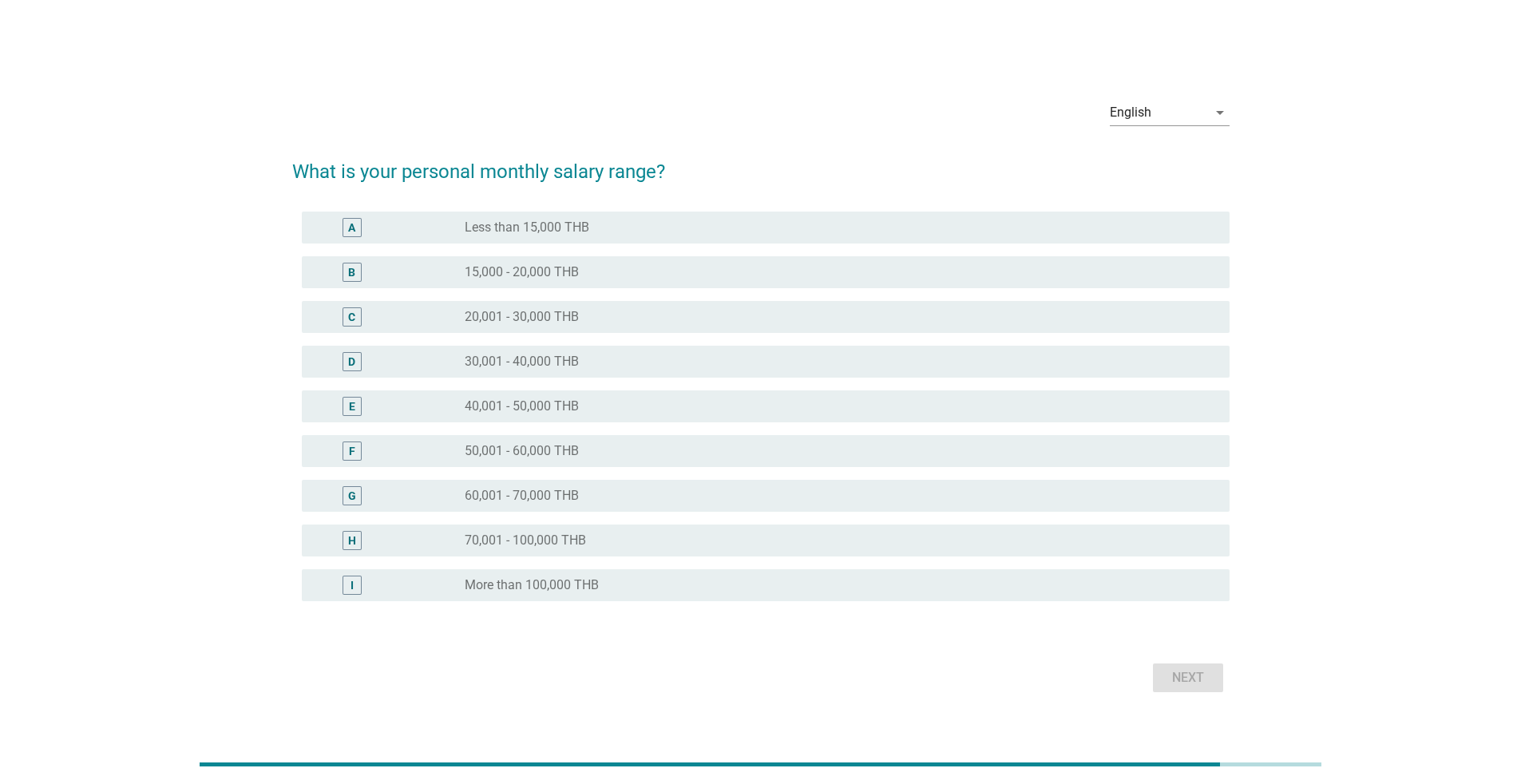
click at [666, 323] on div "radio_button_unchecked 20,001 - 30,000 THB" at bounding box center [834, 317] width 739 height 16
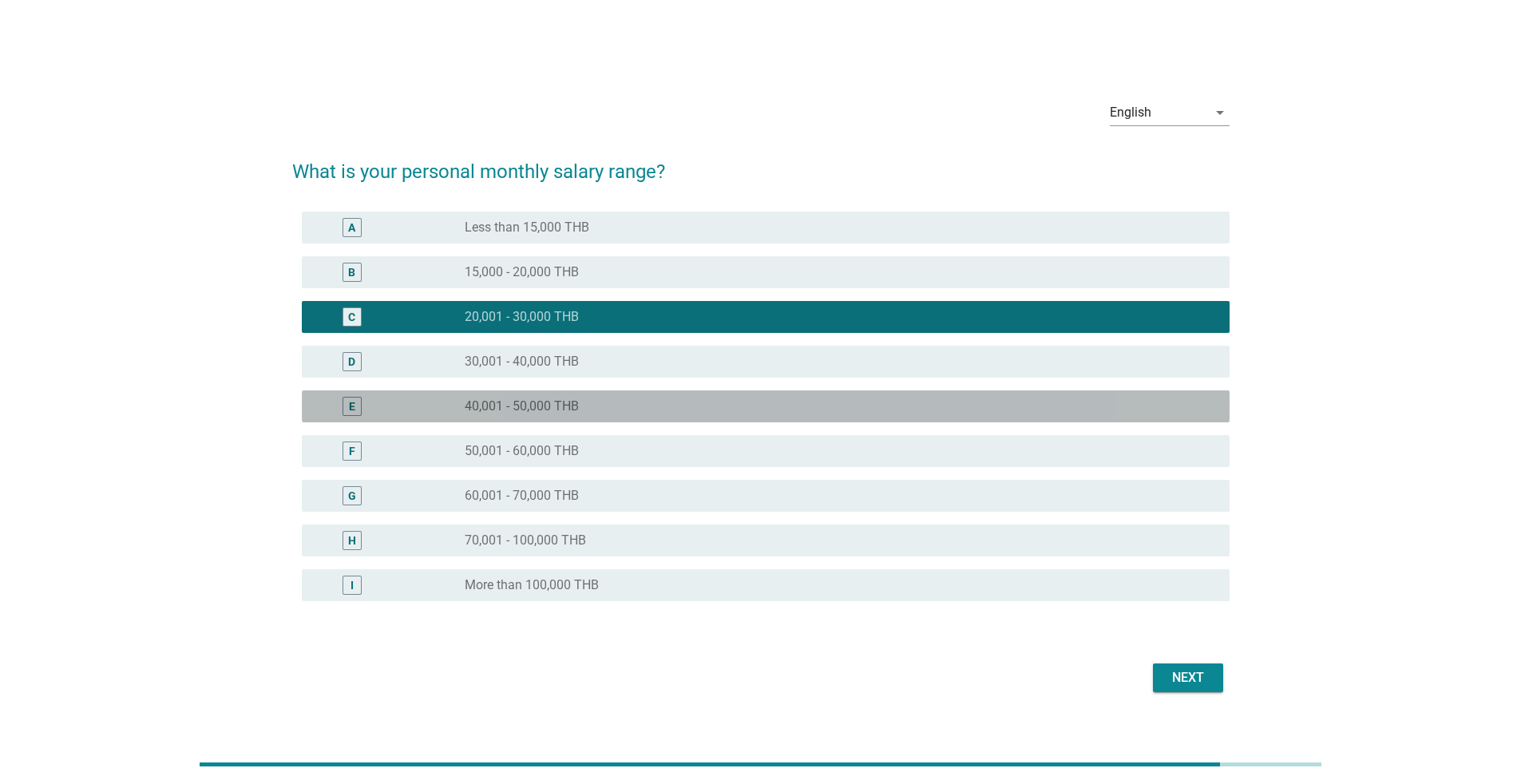
click at [753, 397] on div "radio_button_unchecked 40,001 - 50,000 THB" at bounding box center [841, 406] width 752 height 19
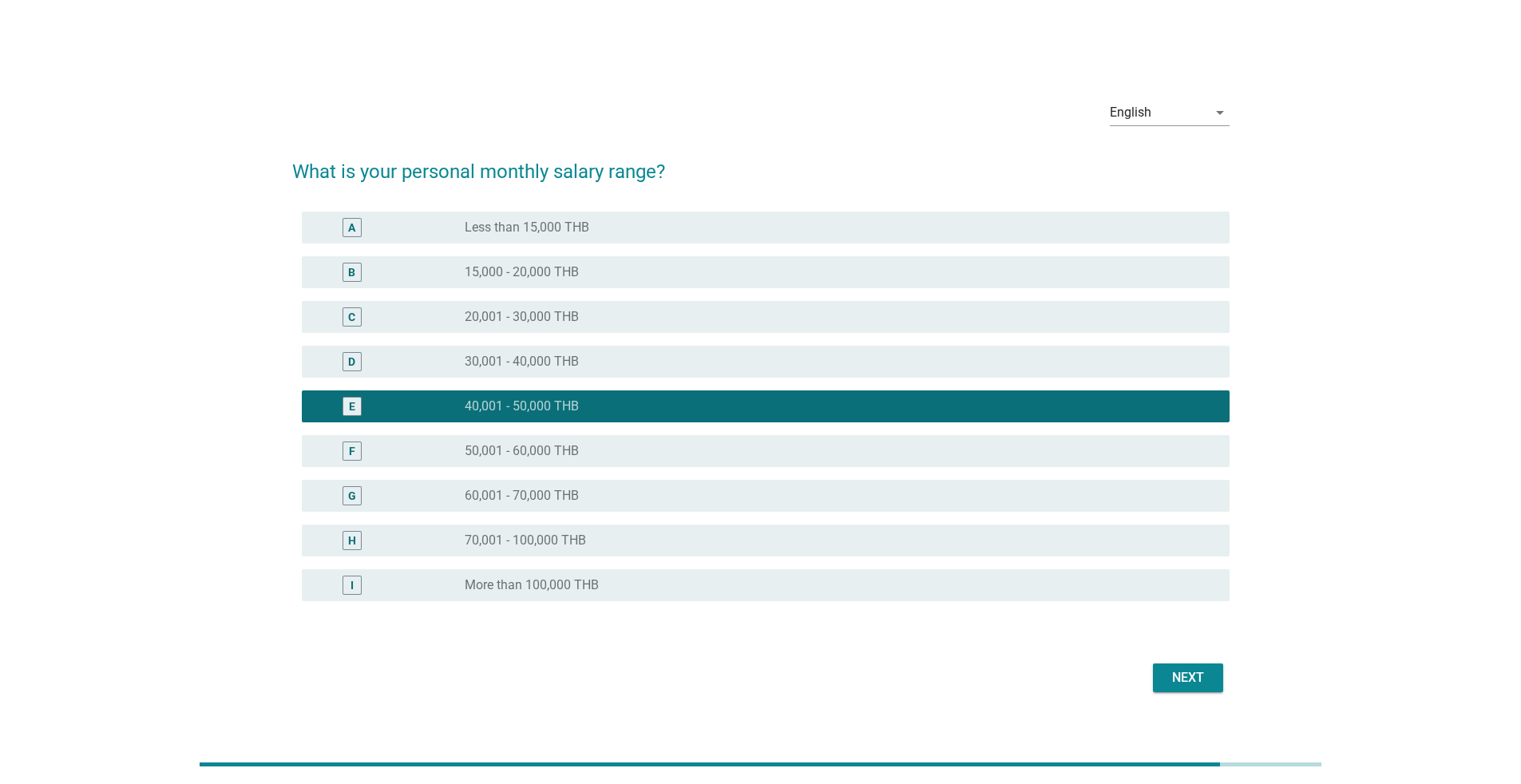
click at [753, 509] on div "Next" at bounding box center [760, 677] width 937 height 38
click at [753, 509] on div "Next" at bounding box center [1187, 677] width 44 height 19
